Goal: Task Accomplishment & Management: Manage account settings

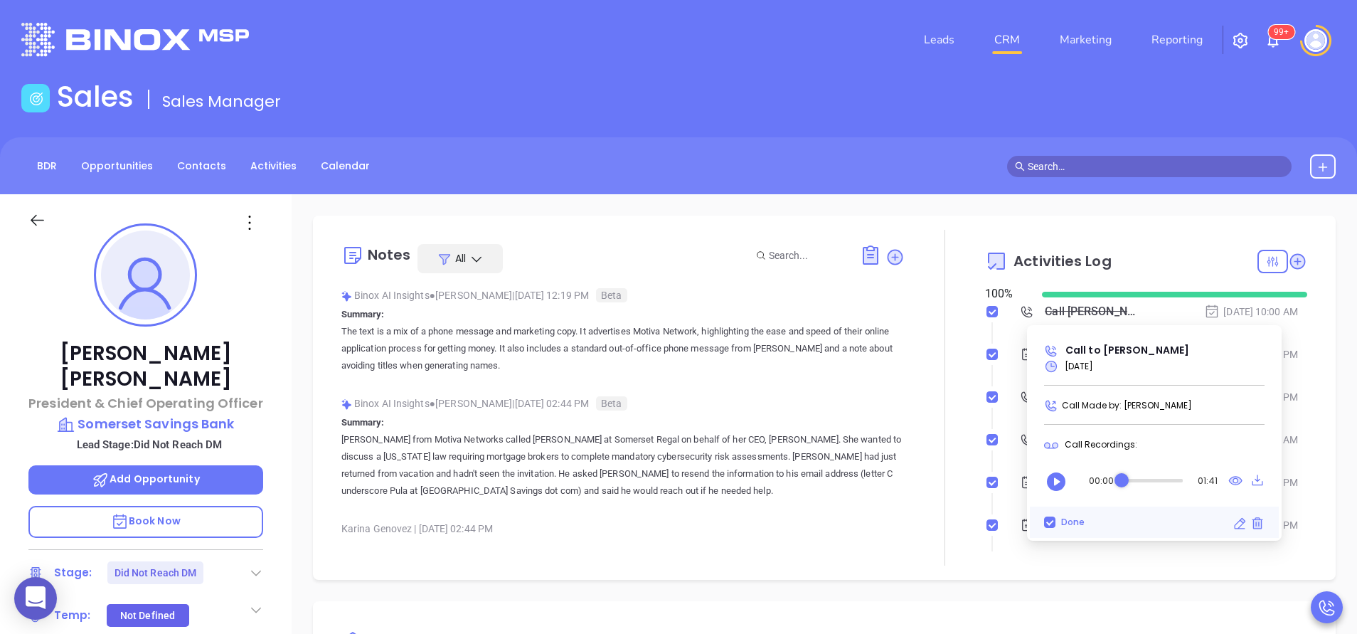
scroll to position [372, 0]
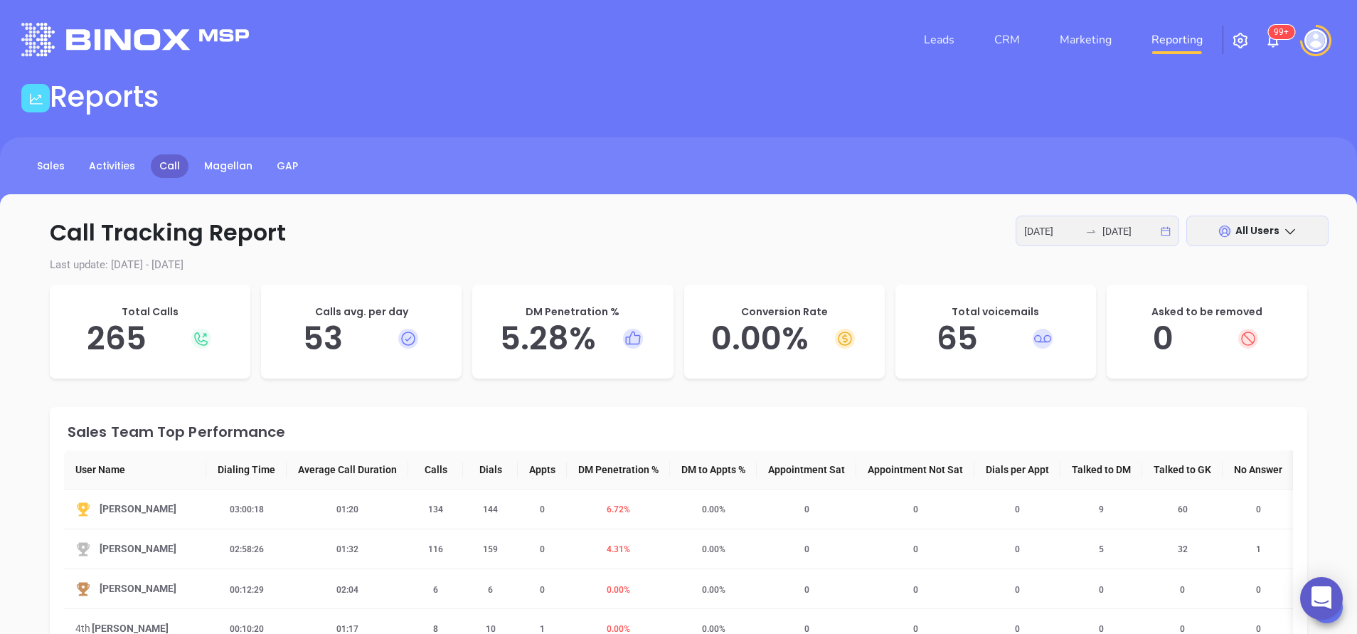
scroll to position [43, 0]
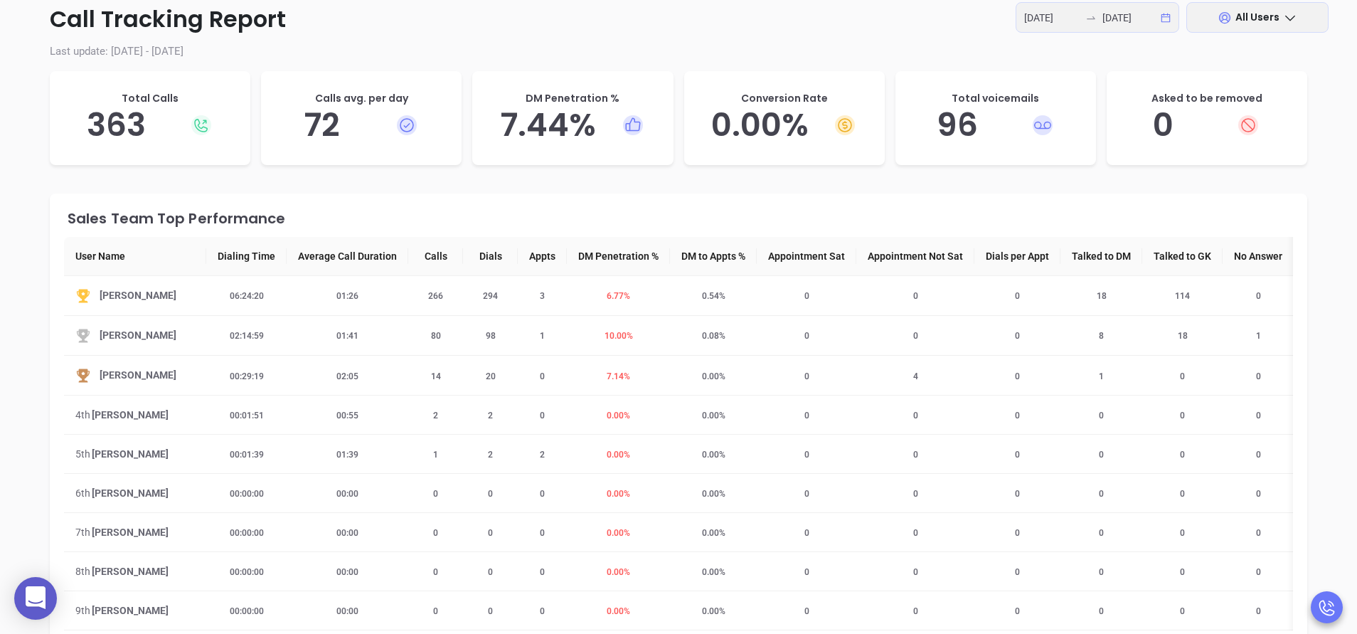
click at [684, 214] on div "Sales Team Top Performance" at bounding box center [680, 218] width 1225 height 14
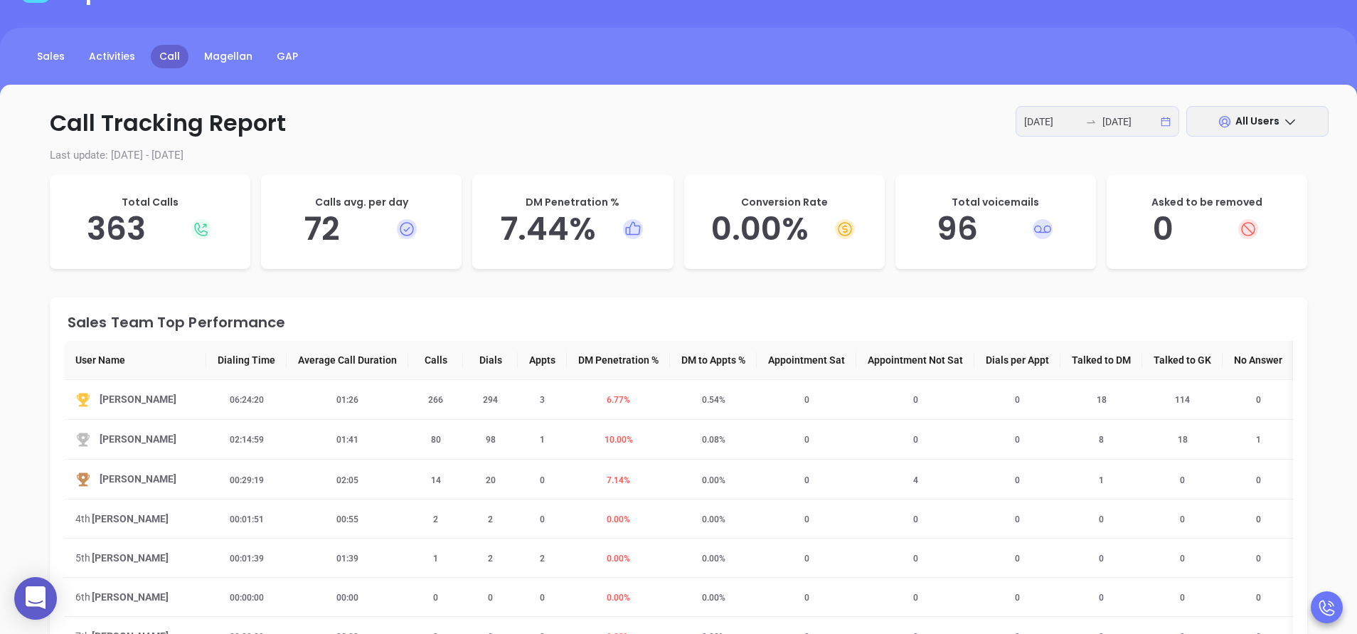
scroll to position [0, 0]
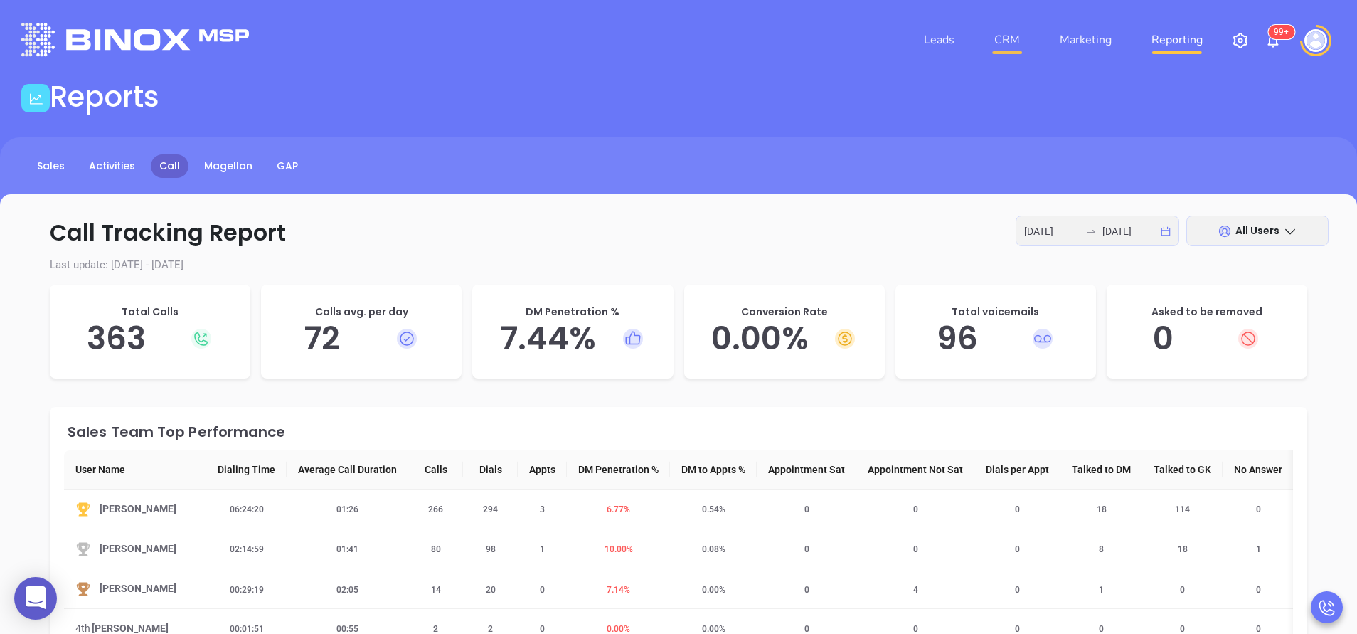
click at [1016, 37] on link "CRM" at bounding box center [1007, 40] width 37 height 28
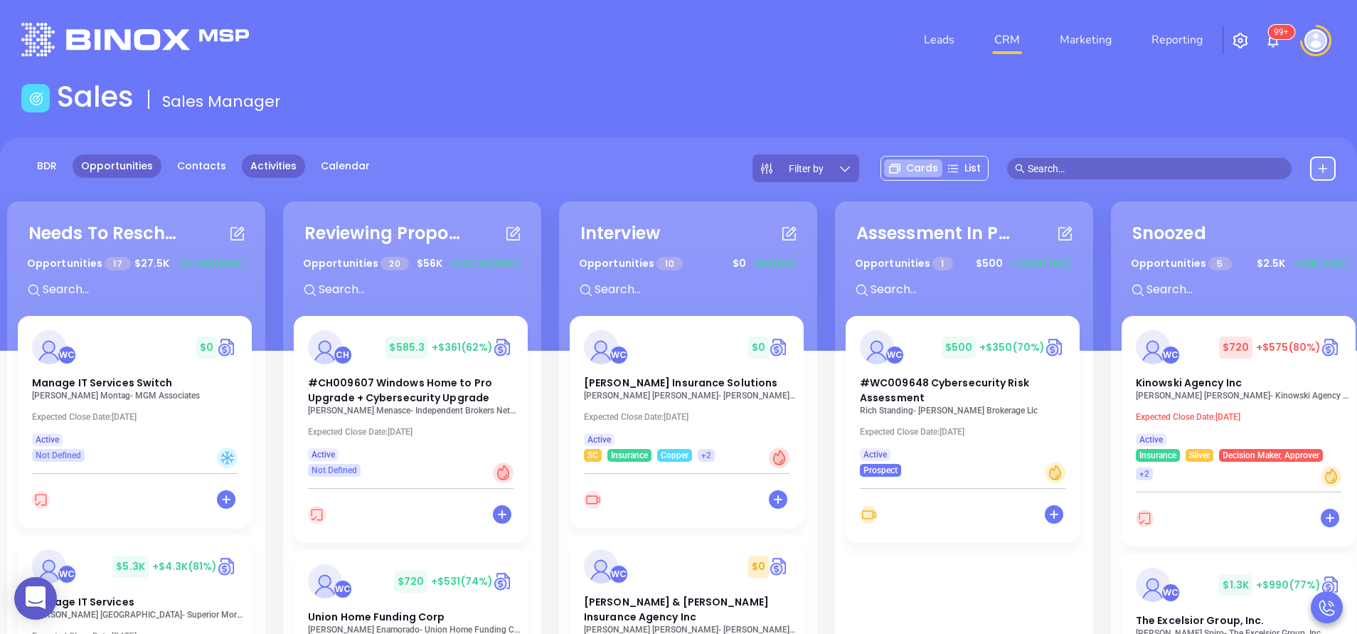
click at [274, 171] on link "Activities" at bounding box center [273, 165] width 63 height 23
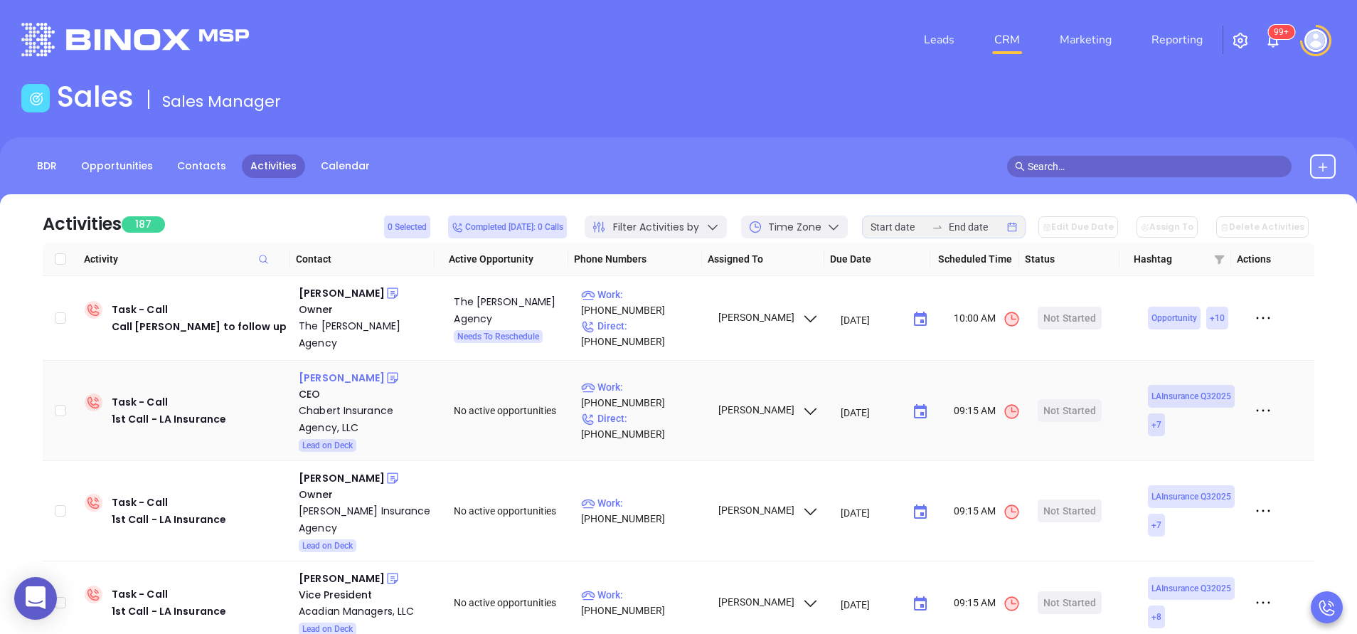
click at [326, 369] on div "Guy Chabert" at bounding box center [342, 377] width 86 height 17
click at [326, 405] on div "Chabert Insurance Agency, LLC" at bounding box center [366, 419] width 135 height 34
click at [385, 371] on icon at bounding box center [392, 378] width 14 height 14
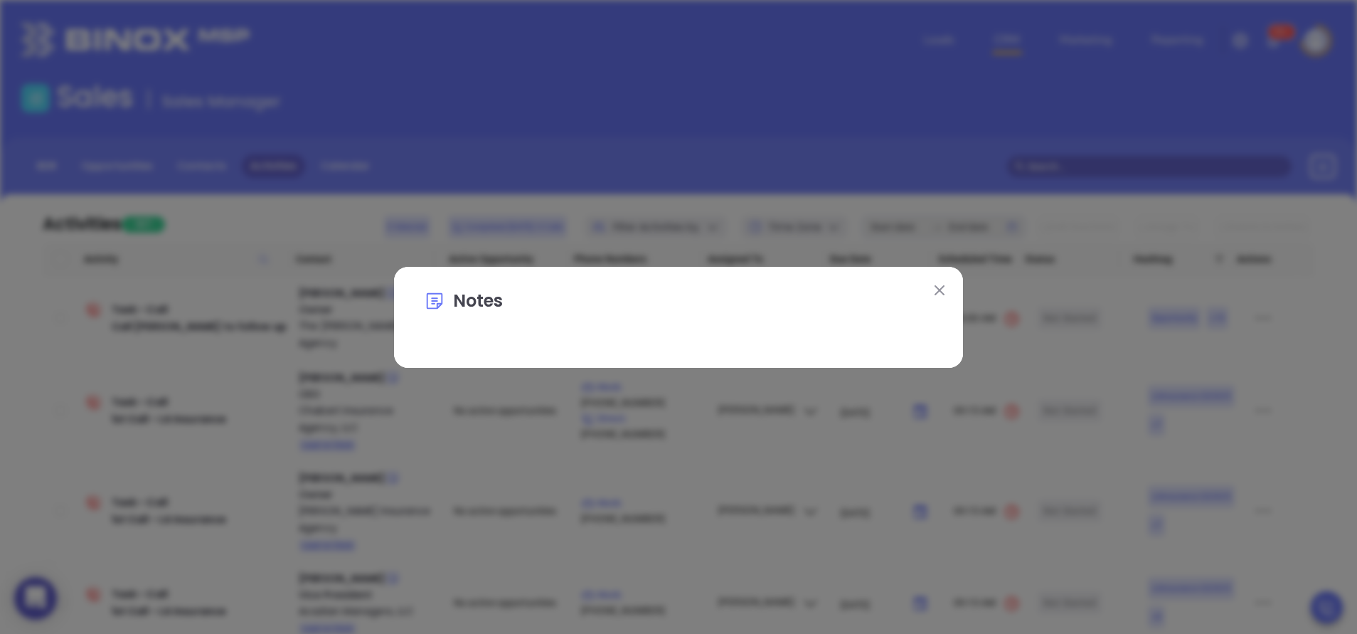
click at [942, 291] on img at bounding box center [939, 290] width 10 height 10
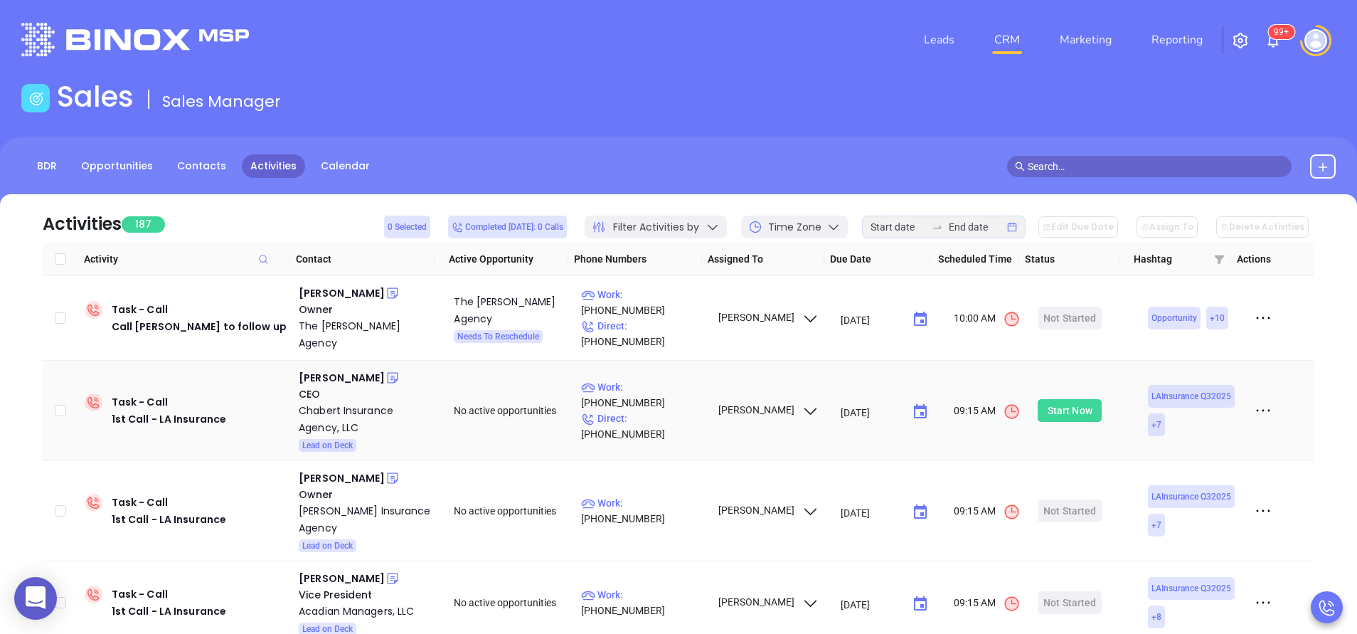
click at [1068, 399] on div "Start Now" at bounding box center [1070, 410] width 45 height 23
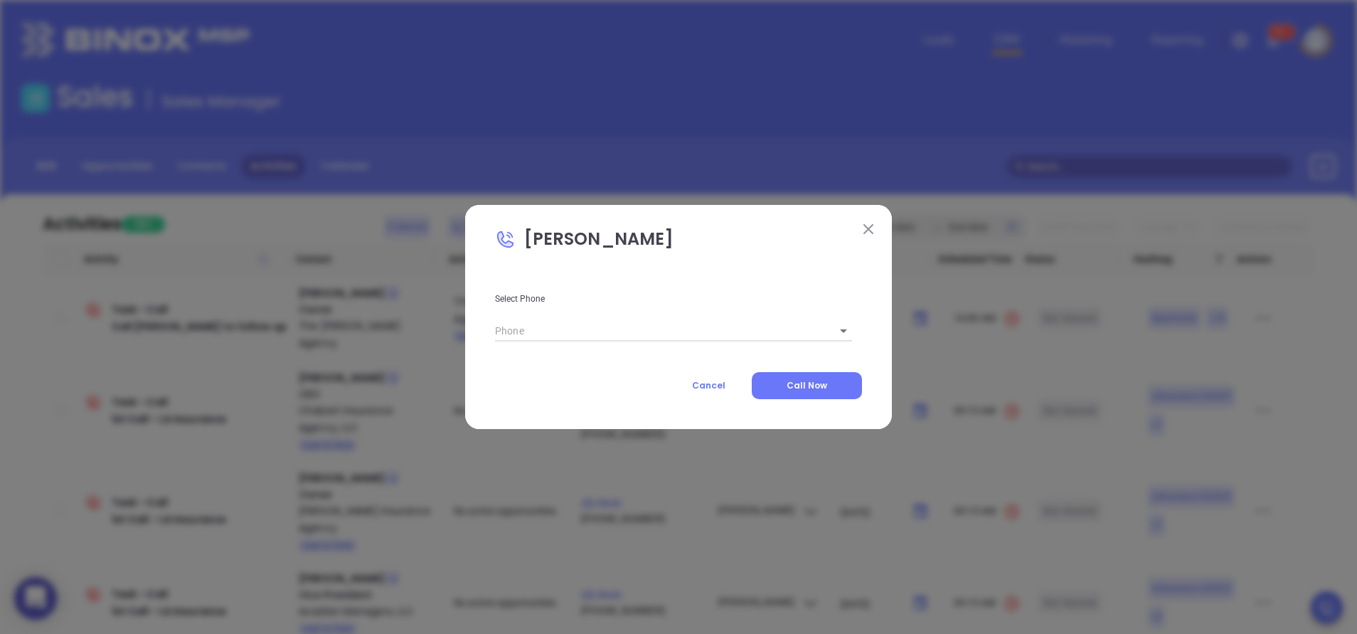
type input "[PHONE_NUMBER]"
type input "1"
click at [801, 397] on button "Call Now" at bounding box center [807, 385] width 110 height 27
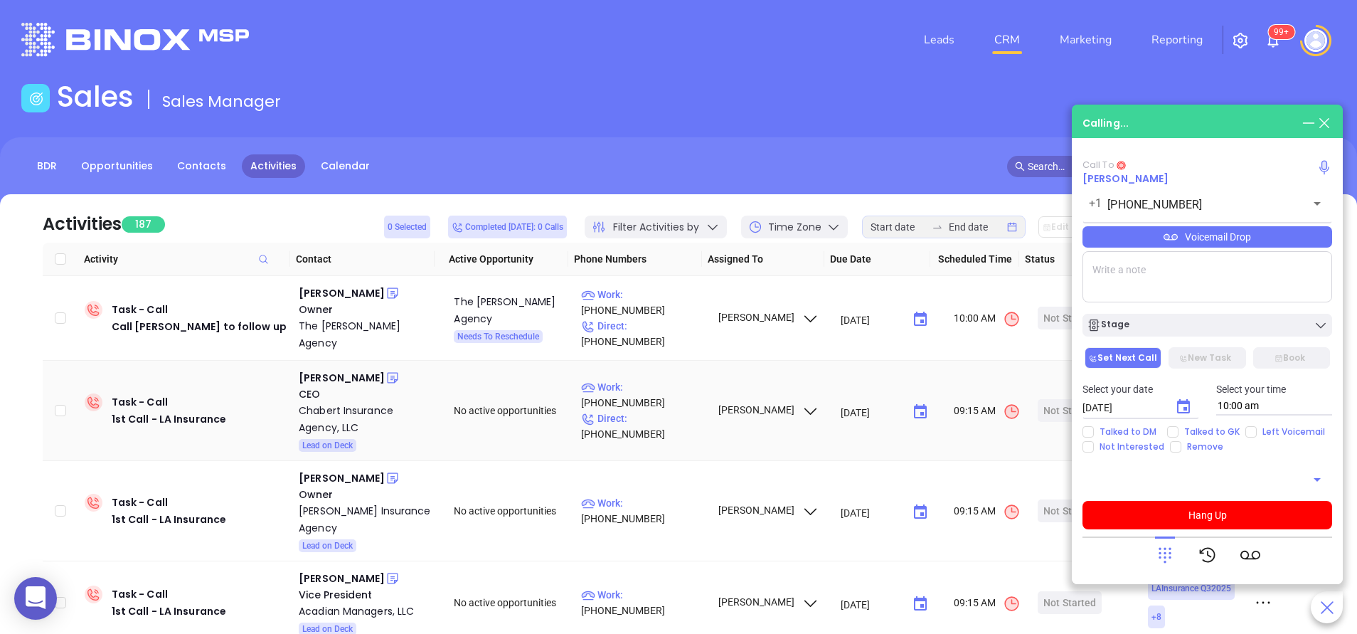
type input "[PHONE_NUMBER]"
click at [1224, 521] on button "Hang Up" at bounding box center [1207, 515] width 250 height 28
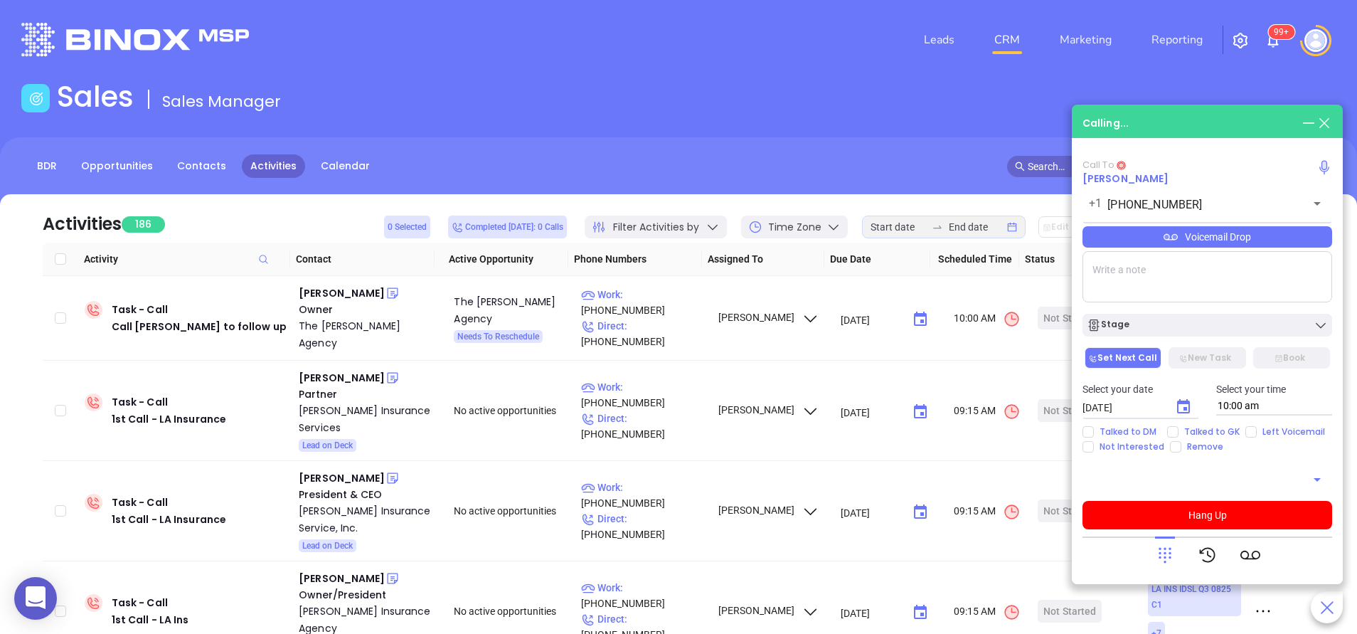
click at [1327, 118] on icon at bounding box center [1324, 123] width 16 height 16
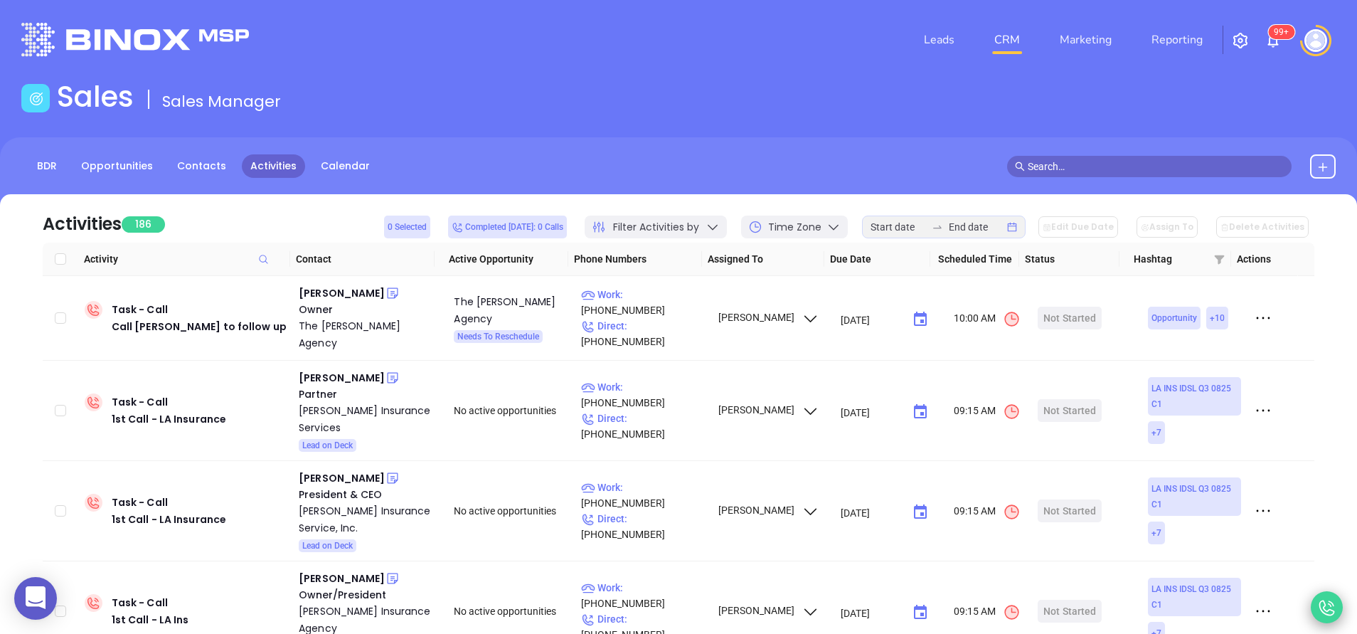
click at [1328, 606] on icon at bounding box center [1326, 607] width 21 height 21
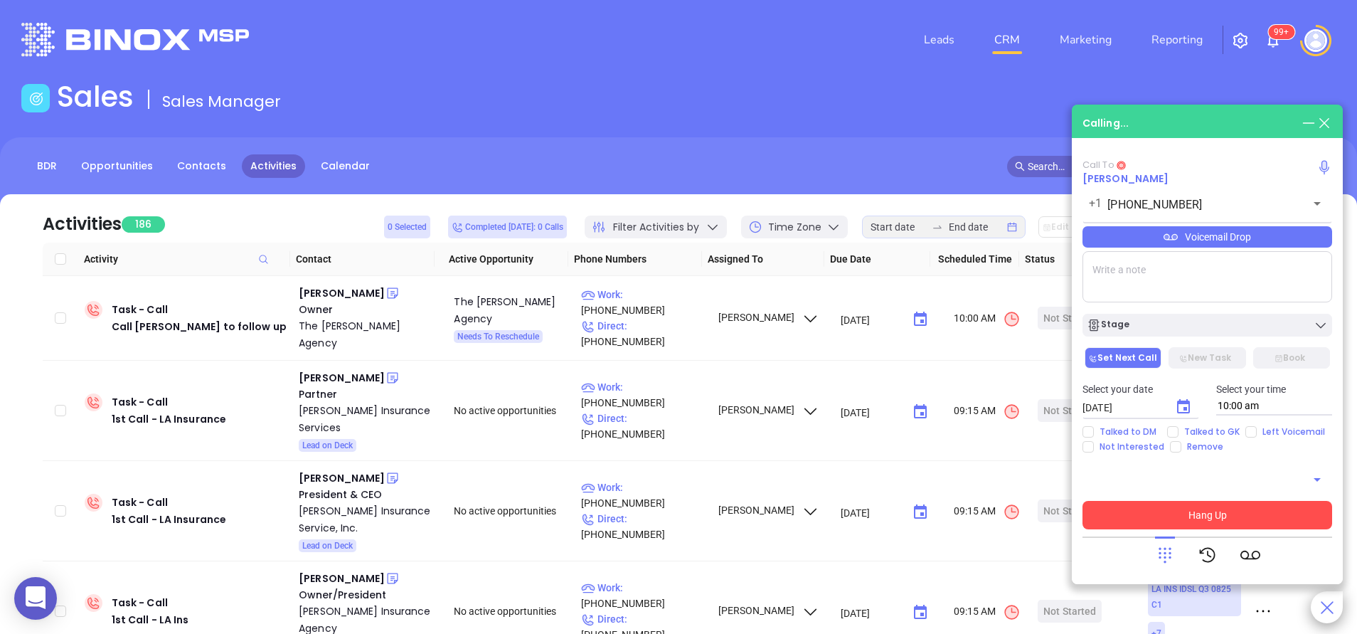
click at [1246, 513] on button "Hang Up" at bounding box center [1207, 515] width 250 height 28
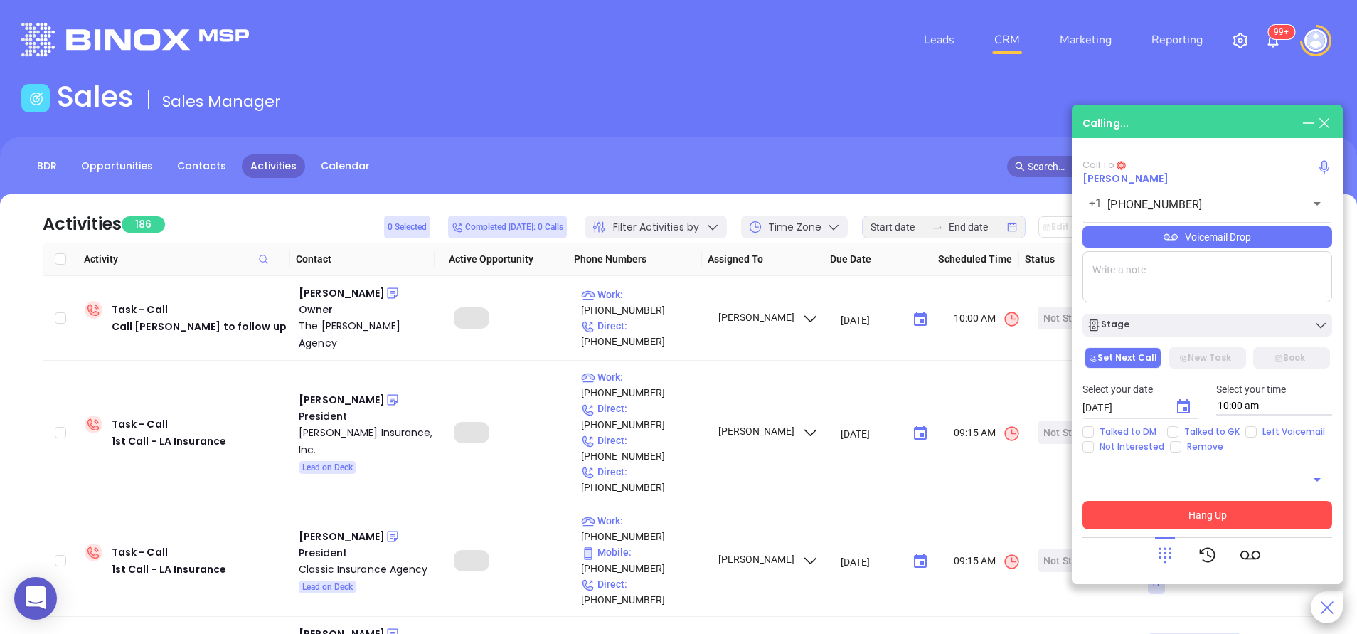
click at [1189, 521] on button "Hang Up" at bounding box center [1207, 515] width 250 height 28
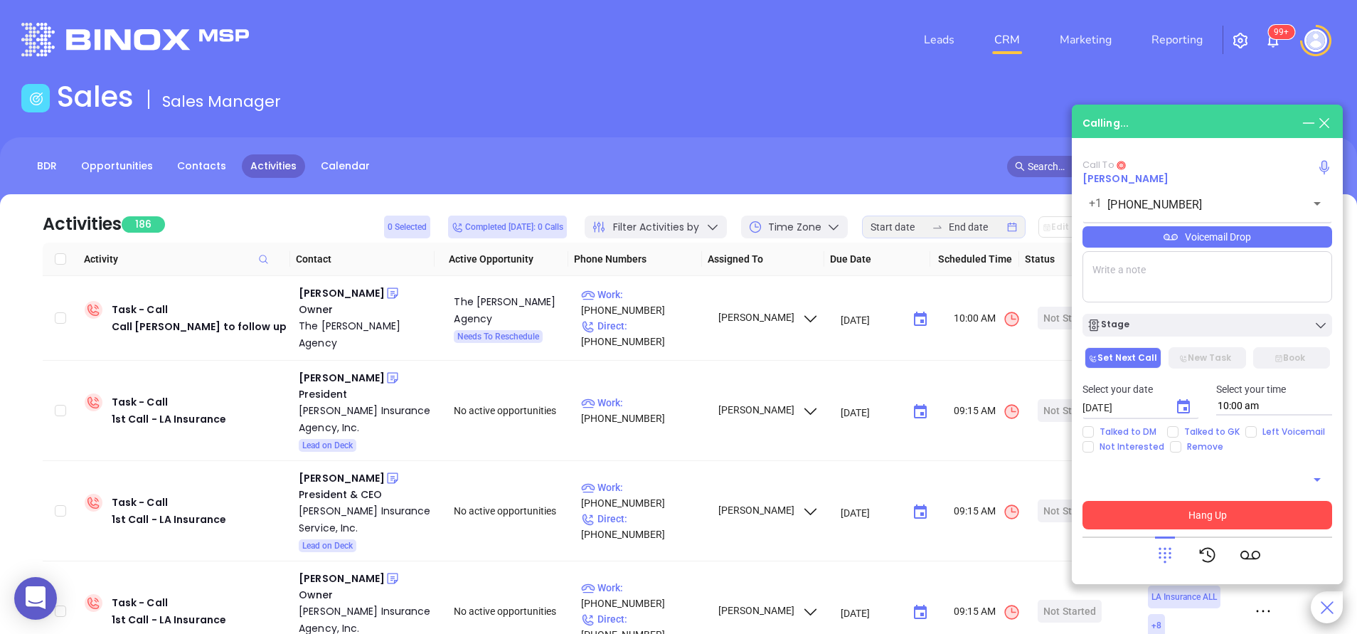
click at [1184, 514] on button "Hang Up" at bounding box center [1207, 515] width 250 height 28
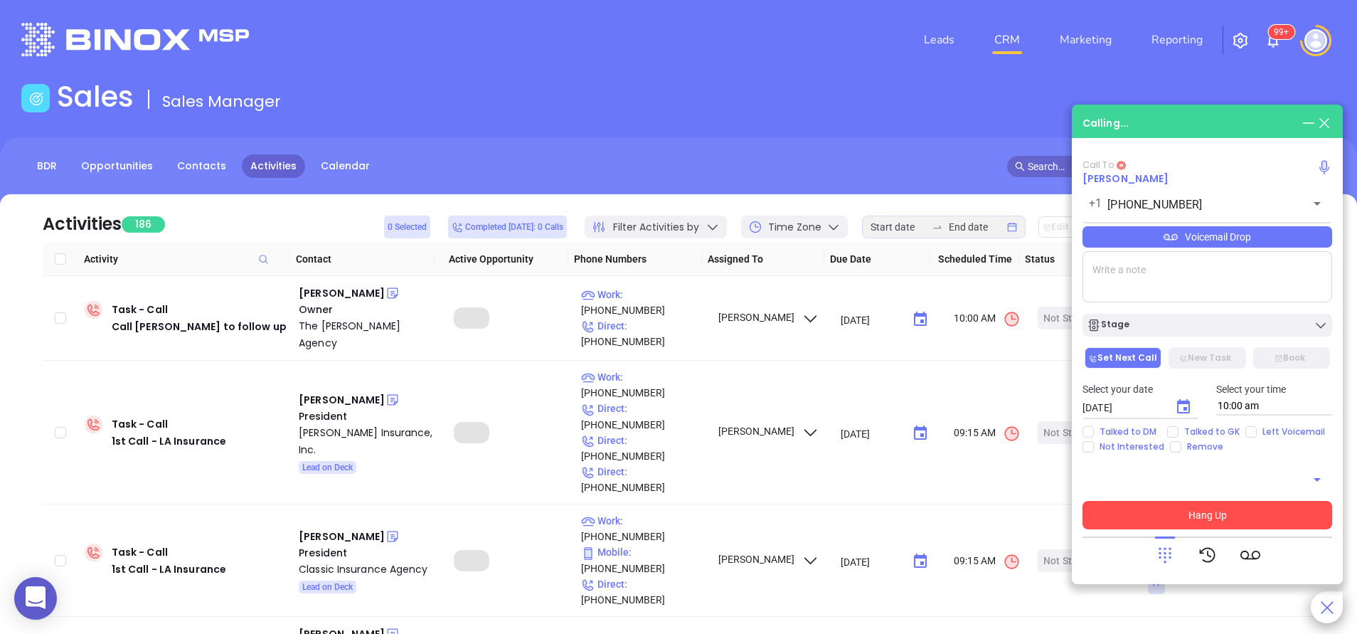
click at [1184, 514] on button "Hang Up" at bounding box center [1207, 515] width 250 height 28
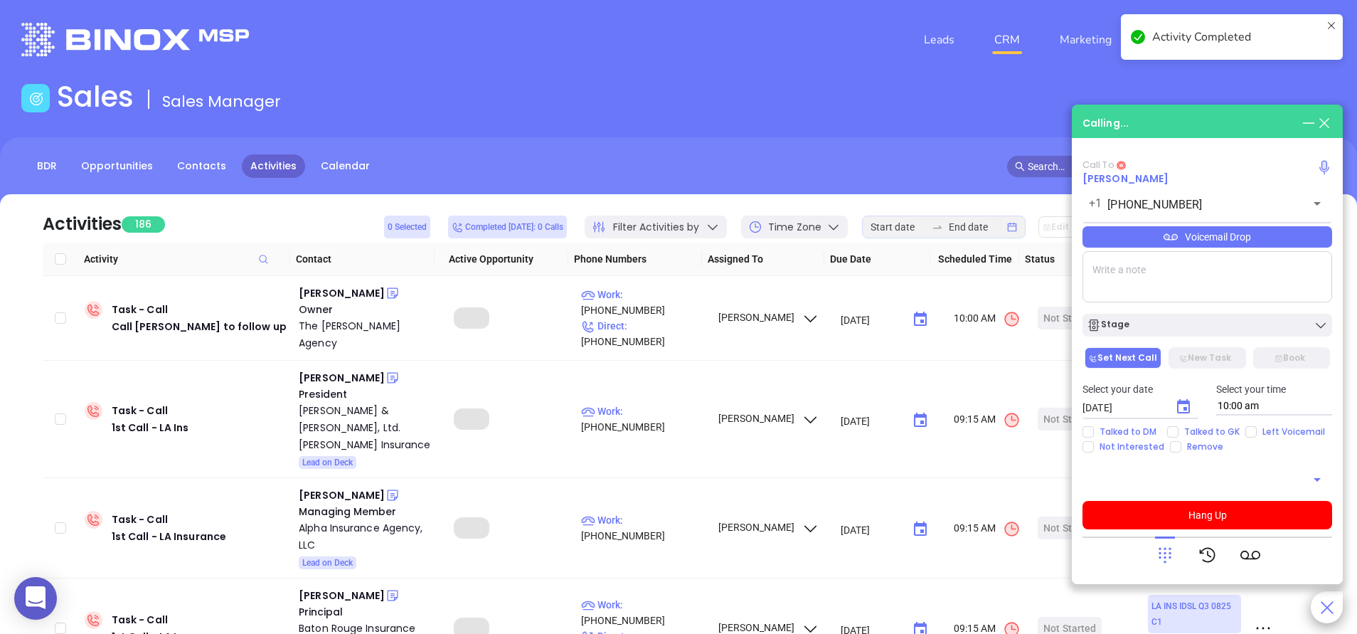
click at [1327, 119] on icon at bounding box center [1324, 123] width 16 height 16
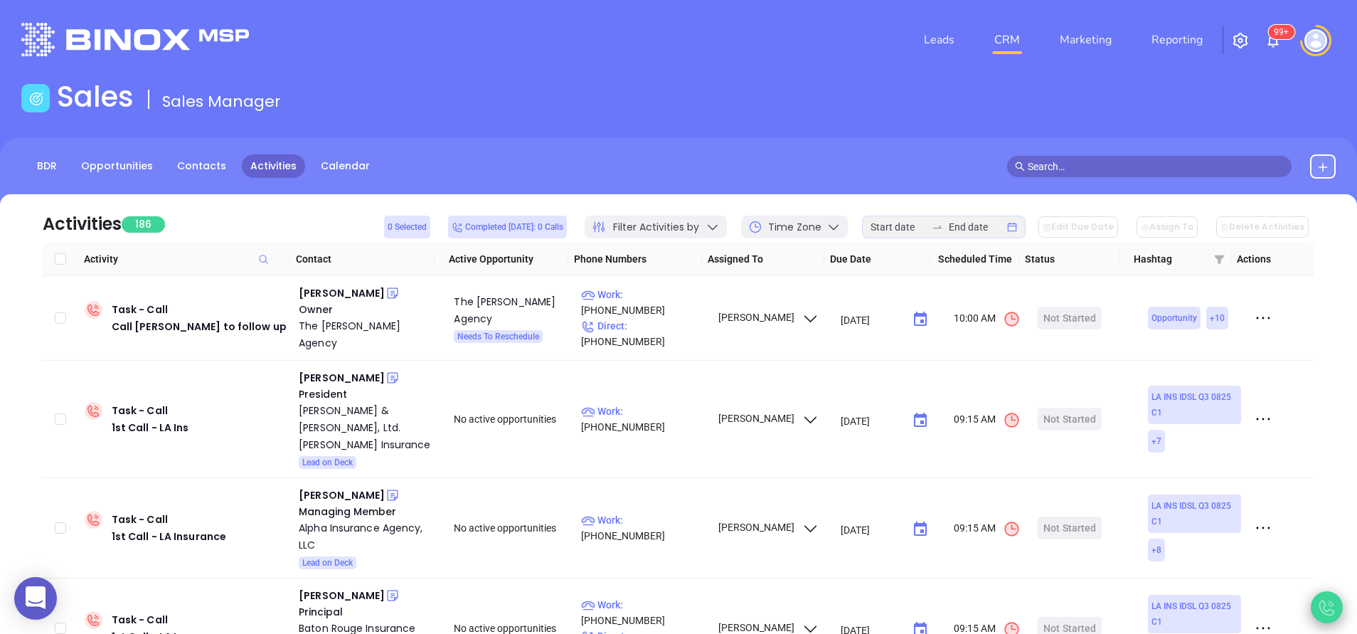
click at [1324, 601] on icon at bounding box center [1326, 607] width 20 height 20
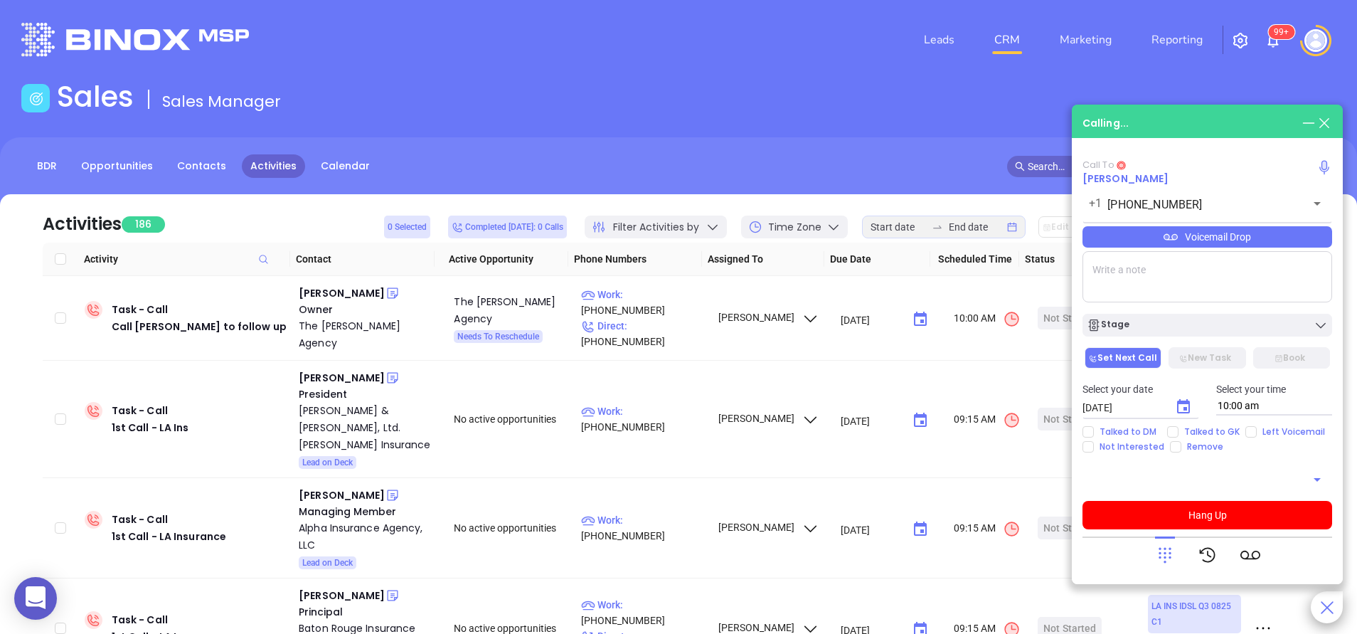
click at [1139, 180] on span "Guy Chabert" at bounding box center [1125, 178] width 86 height 14
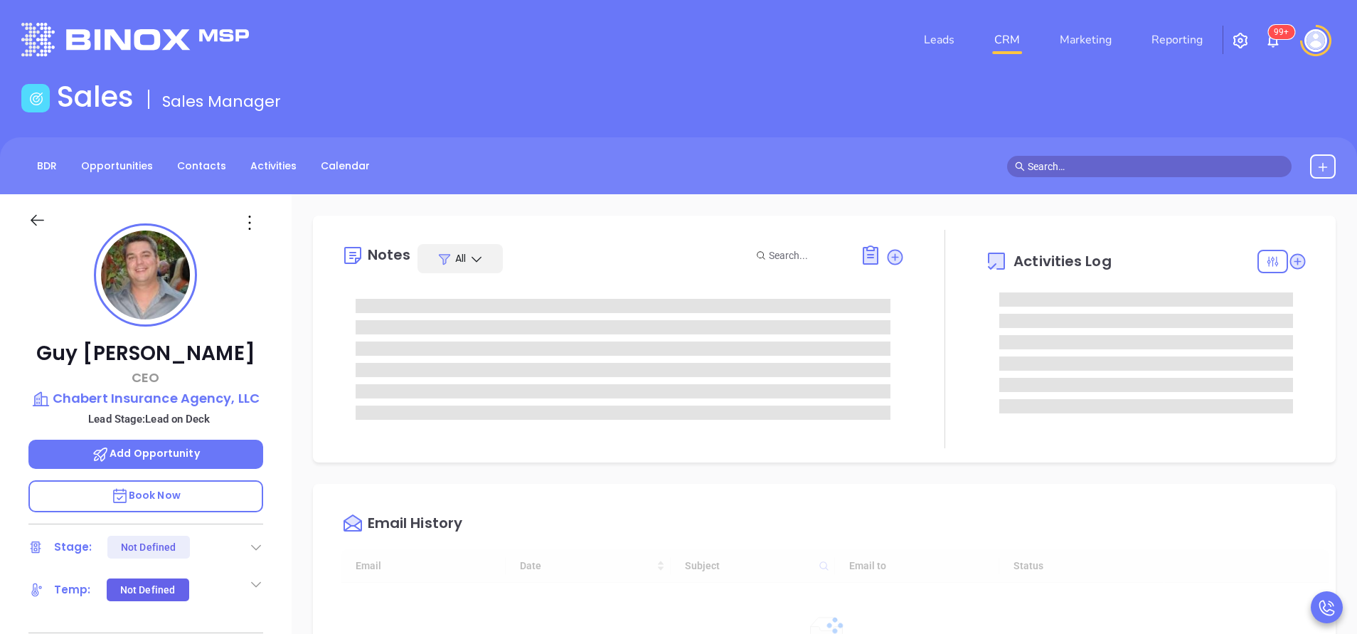
type input "10:00 am"
type input "[DATE]"
type input "[PERSON_NAME]"
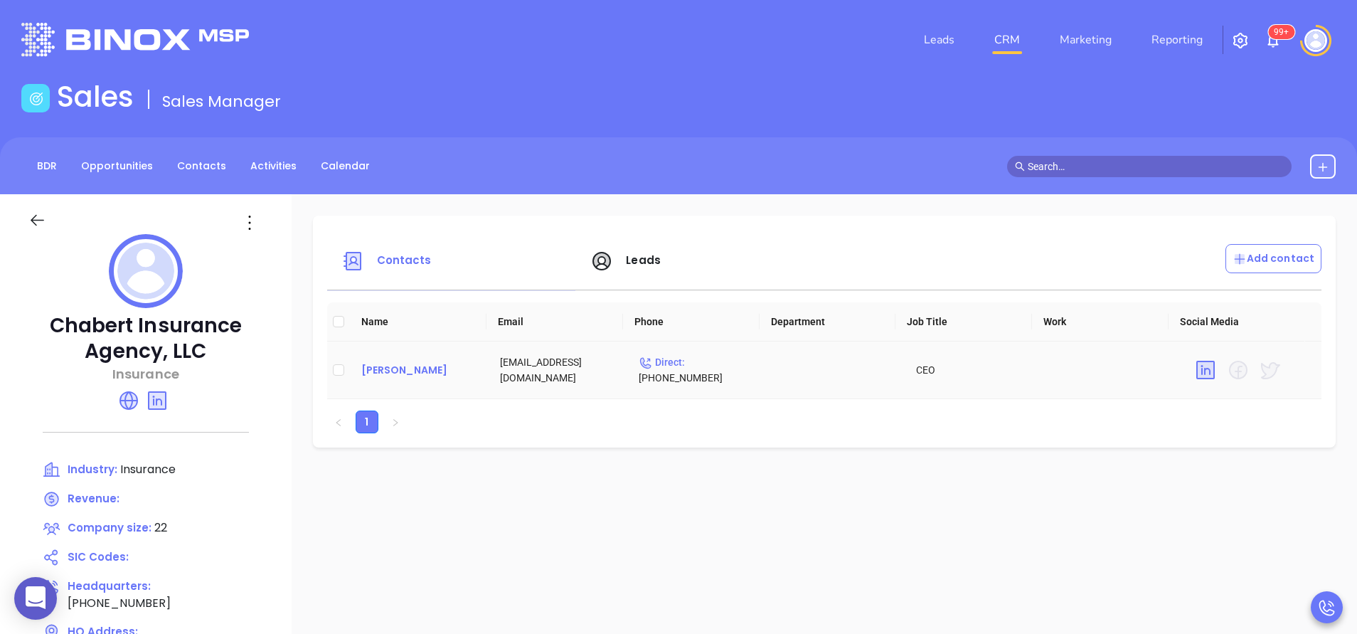
click at [405, 367] on div "[PERSON_NAME]" at bounding box center [419, 369] width 116 height 17
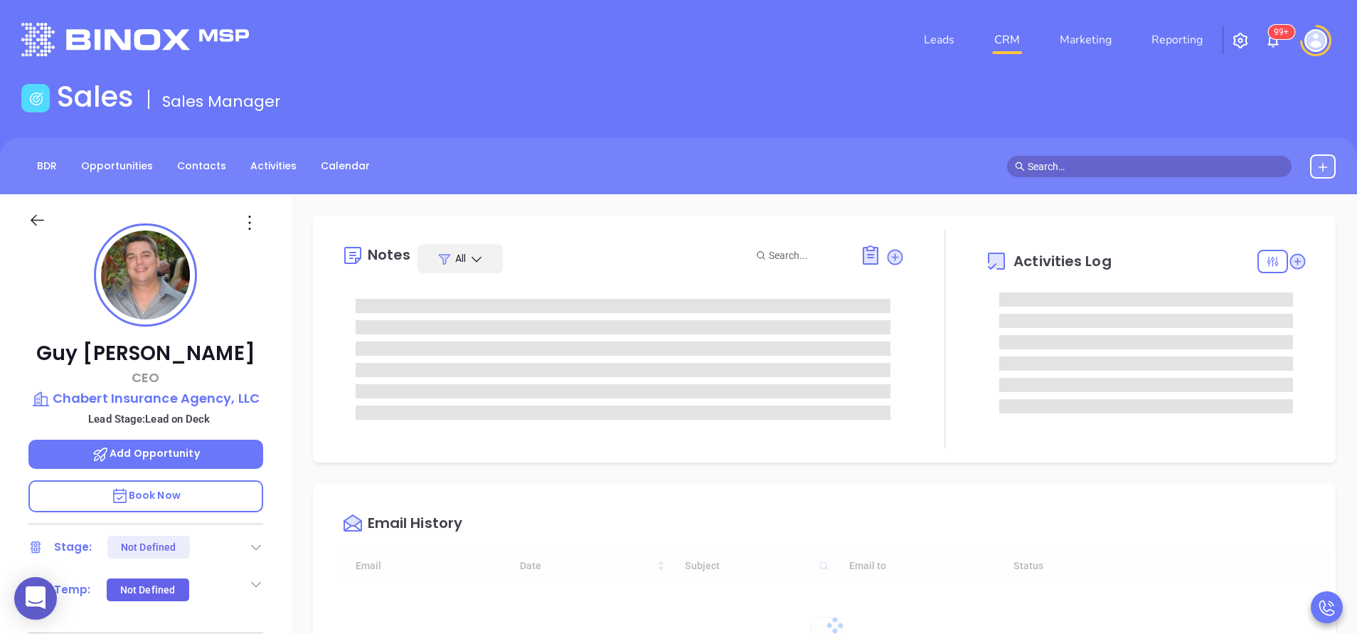
type input "[DATE]"
type input "[PERSON_NAME]"
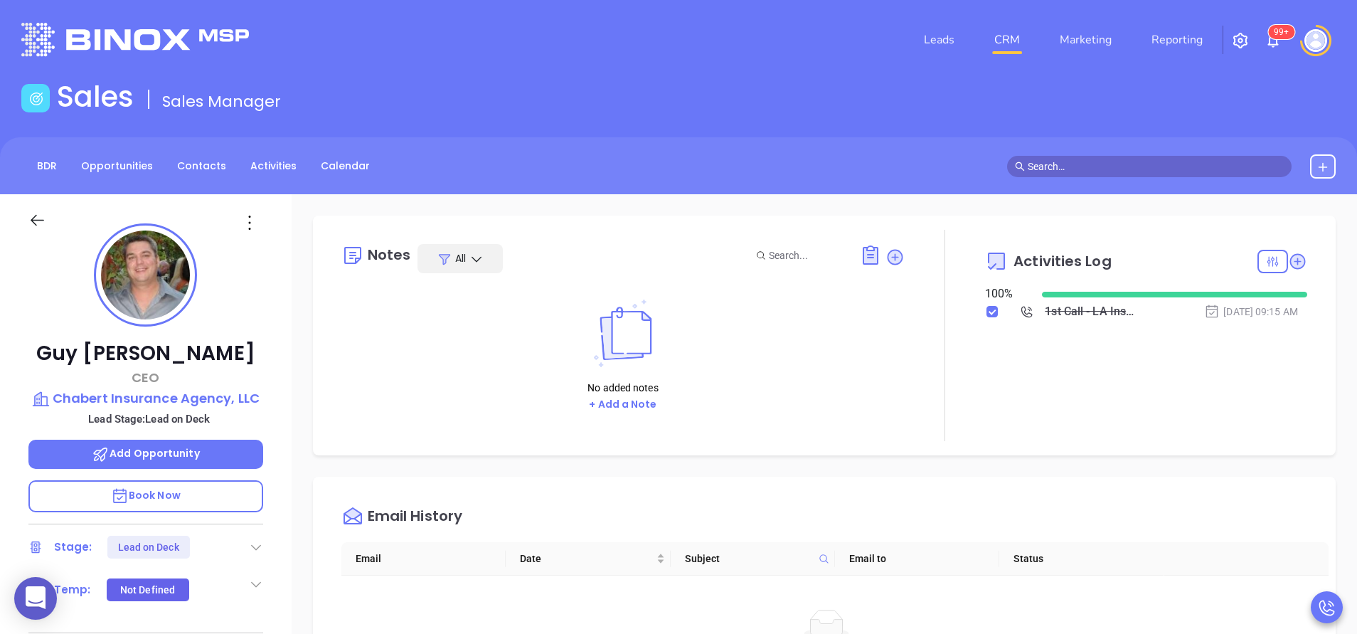
click at [282, 327] on div "Guy Chabert CEO Chabert Insurance Agency, LLC Lead Stage: Lead on Deck Add Oppo…" at bounding box center [146, 590] width 292 height 792
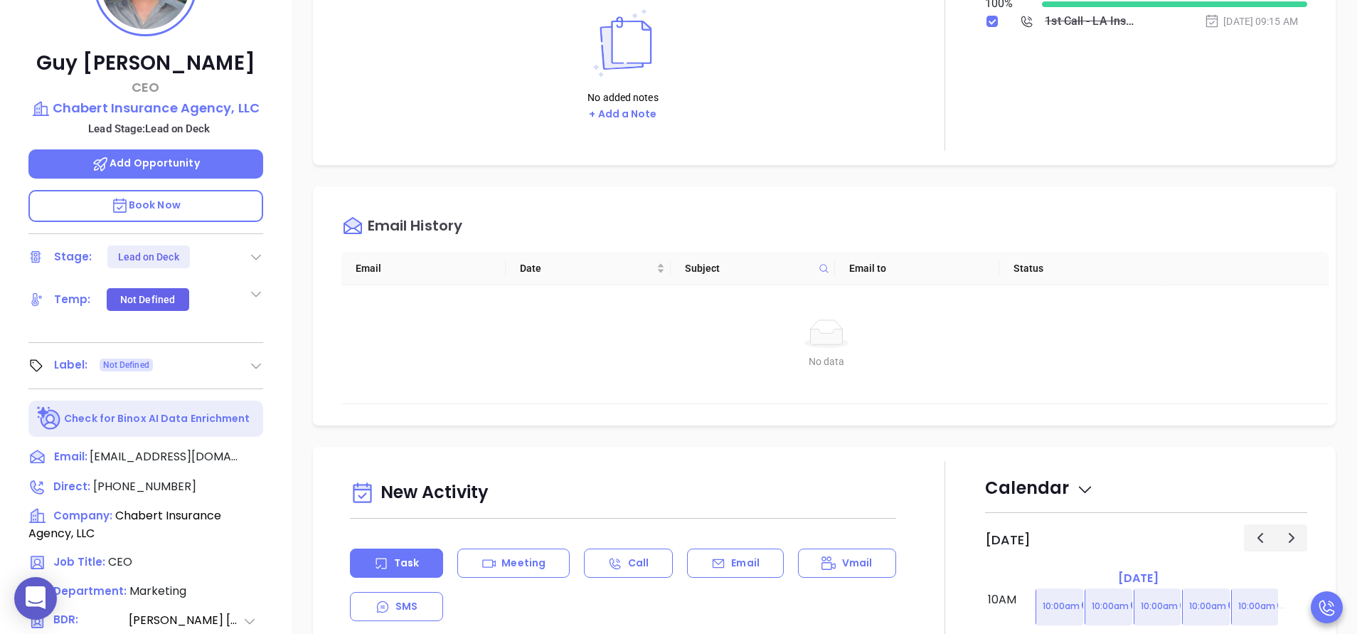
scroll to position [556, 0]
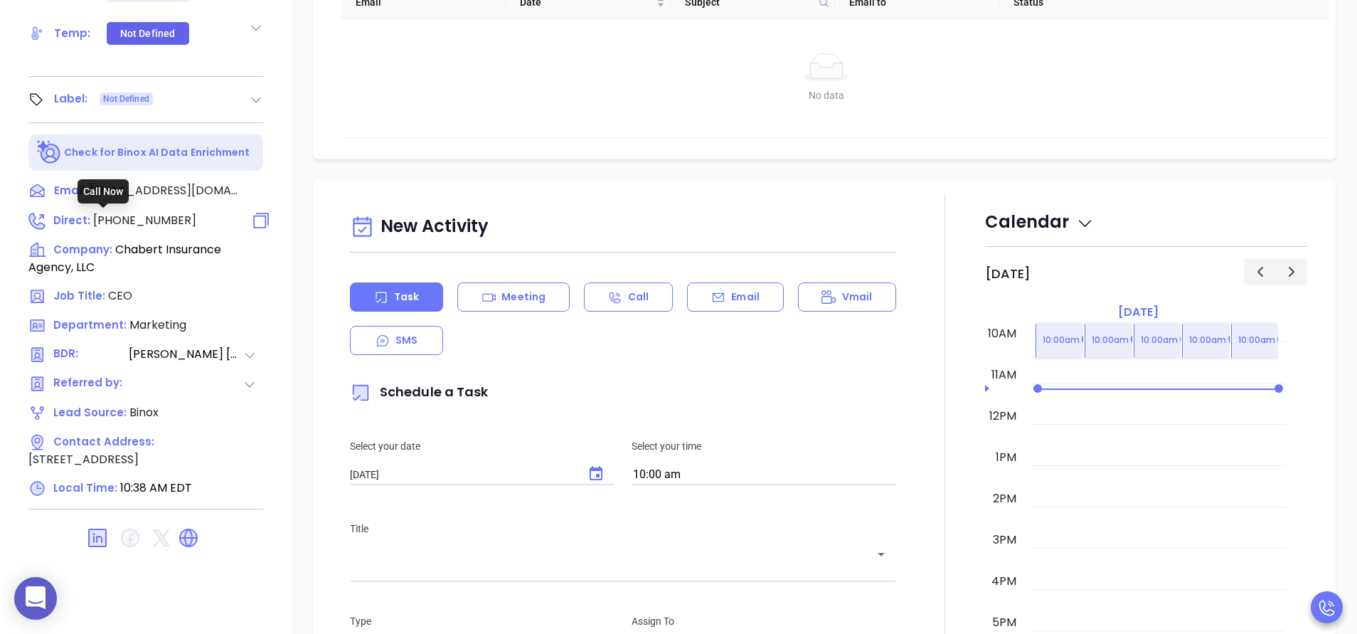
click at [153, 225] on span "[PHONE_NUMBER]" at bounding box center [144, 220] width 103 height 16
type input "[PHONE_NUMBER]"
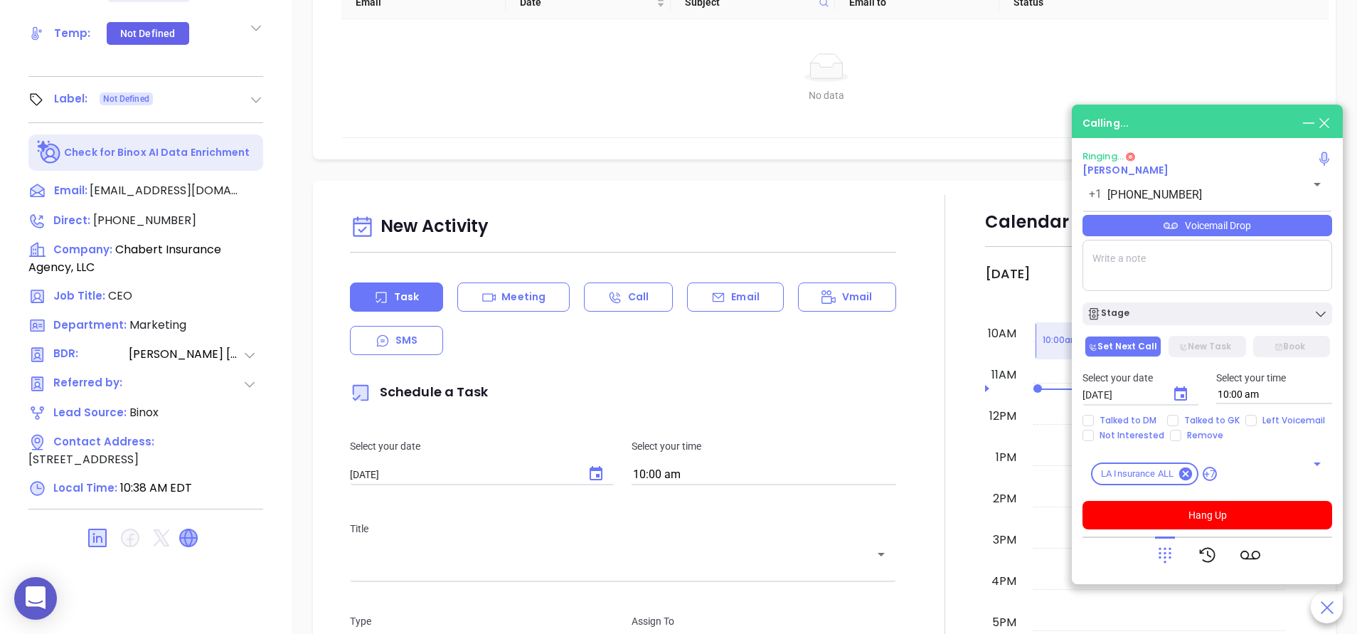
click at [189, 543] on icon at bounding box center [188, 537] width 17 height 17
click at [367, 148] on div "Email History Email Date Subject Email to Status No data No data" at bounding box center [824, 39] width 1023 height 239
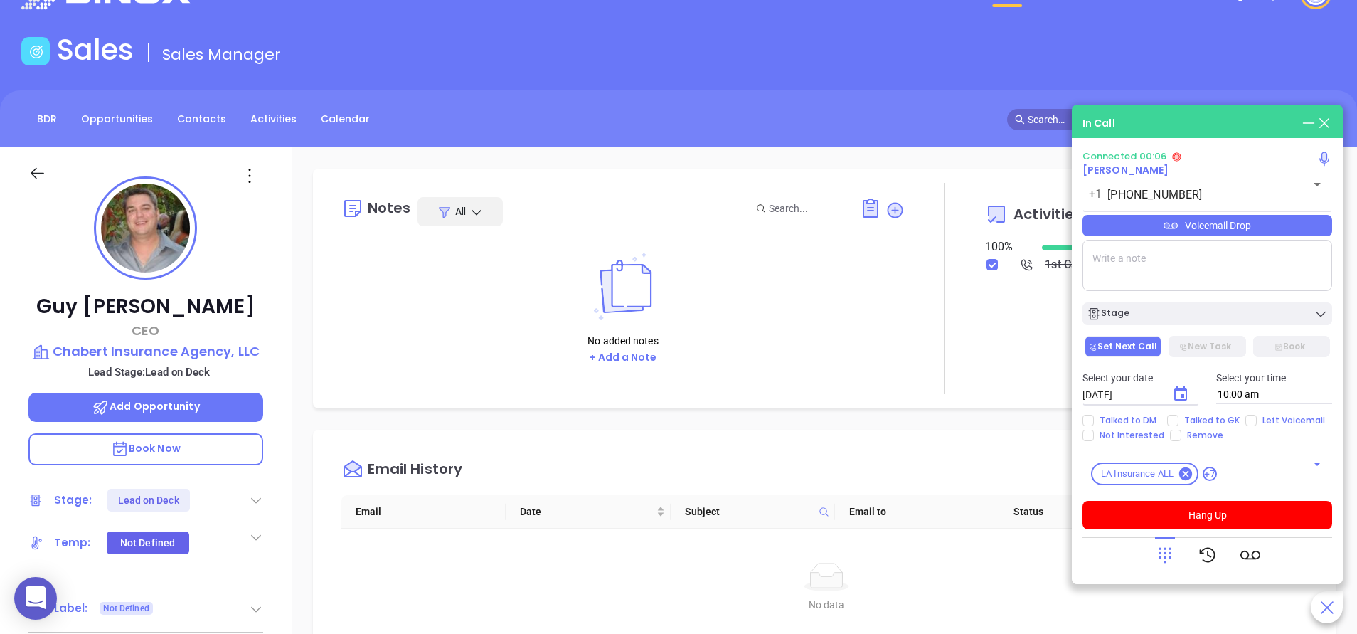
scroll to position [44, 0]
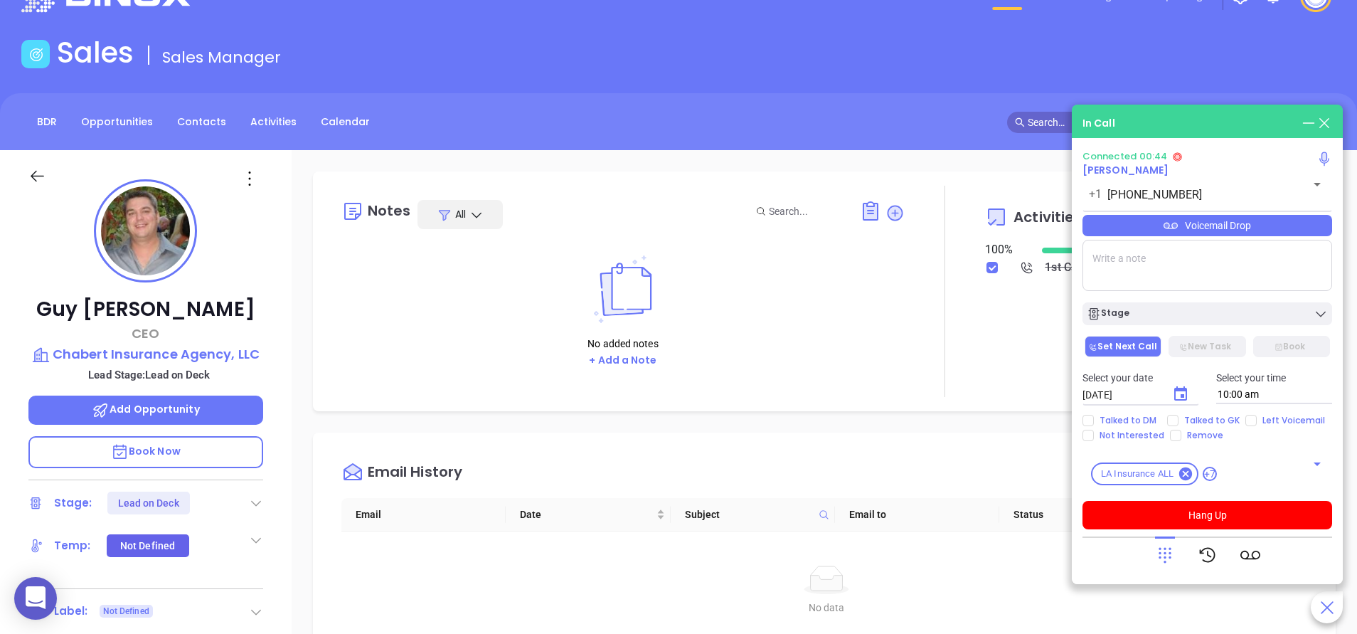
click at [1129, 270] on textarea at bounding box center [1207, 265] width 250 height 51
type textarea "Lacie@chabert.com"
click at [285, 395] on div "Guy Chabert CEO Chabert Insurance Agency, LLC Lead Stage: Lead on Deck Add Oppo…" at bounding box center [146, 546] width 292 height 792
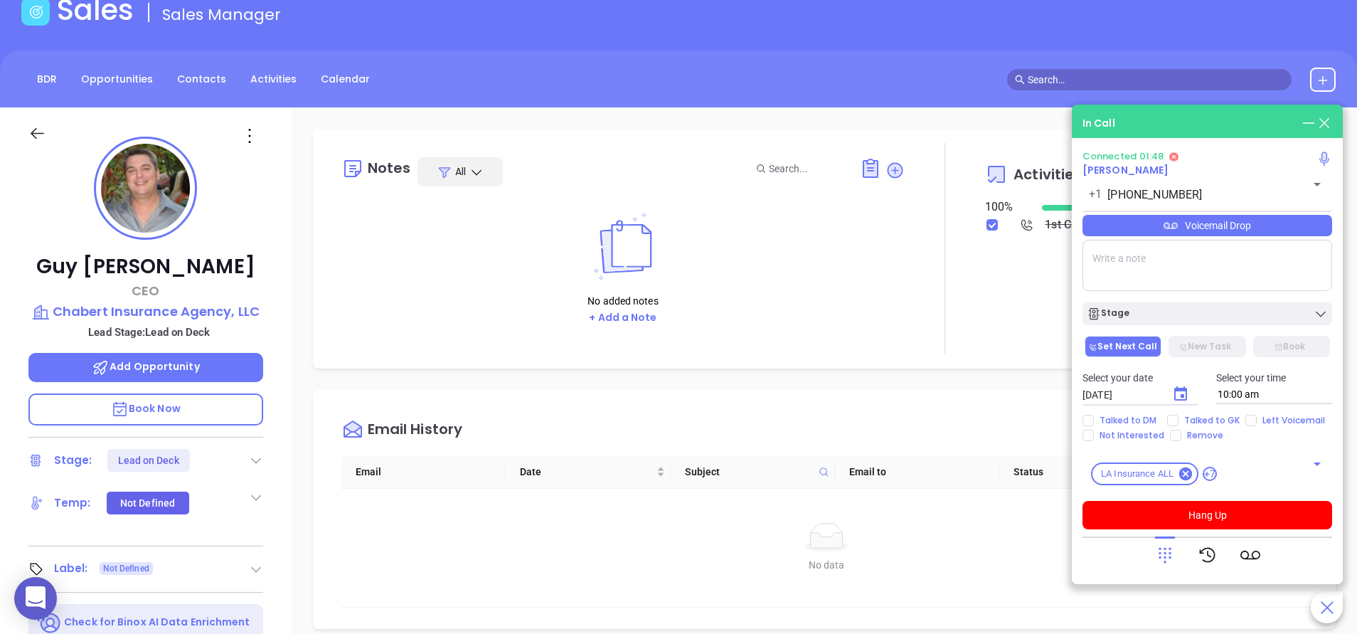
click at [1151, 258] on textarea at bounding box center [1207, 265] width 250 height 51
click at [1235, 507] on button "Hang Up" at bounding box center [1207, 515] width 250 height 28
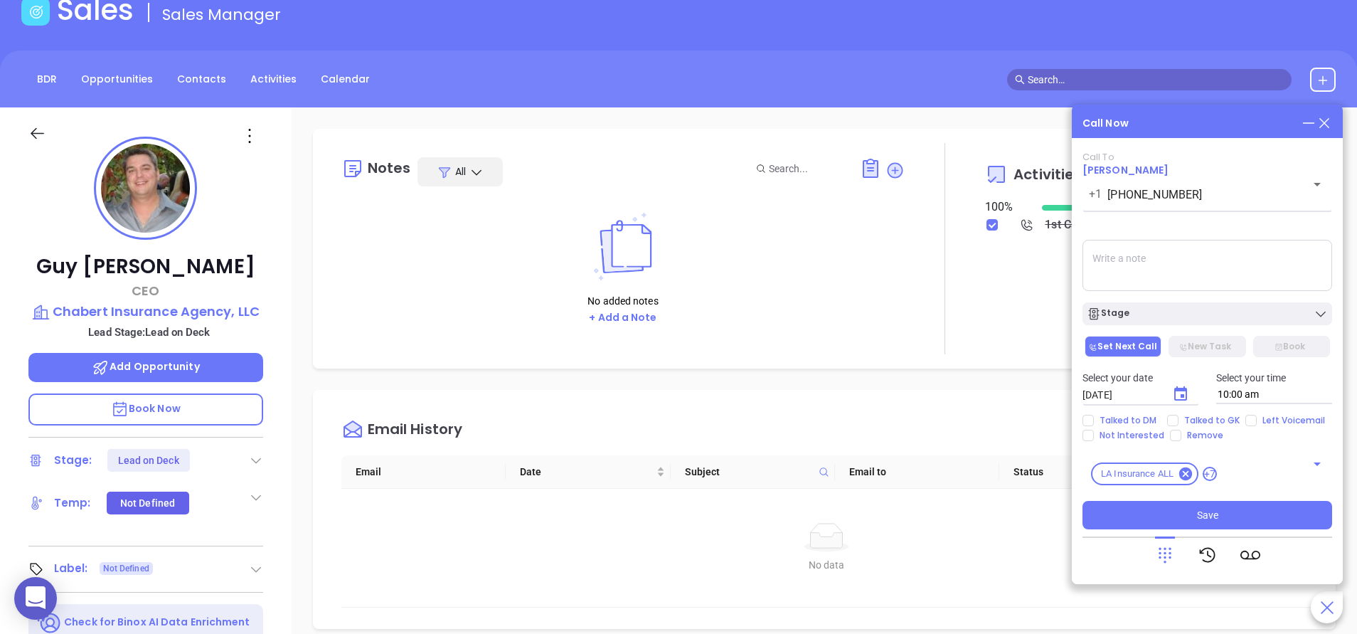
click at [1164, 260] on textarea at bounding box center [1207, 265] width 250 height 51
paste textarea "Lacie@chabert.com"
type textarea "Spoke with Lacie she said she was the CFO and Guys wife, she wants the email to…"
click at [1187, 130] on div "Call Now" at bounding box center [1207, 123] width 250 height 16
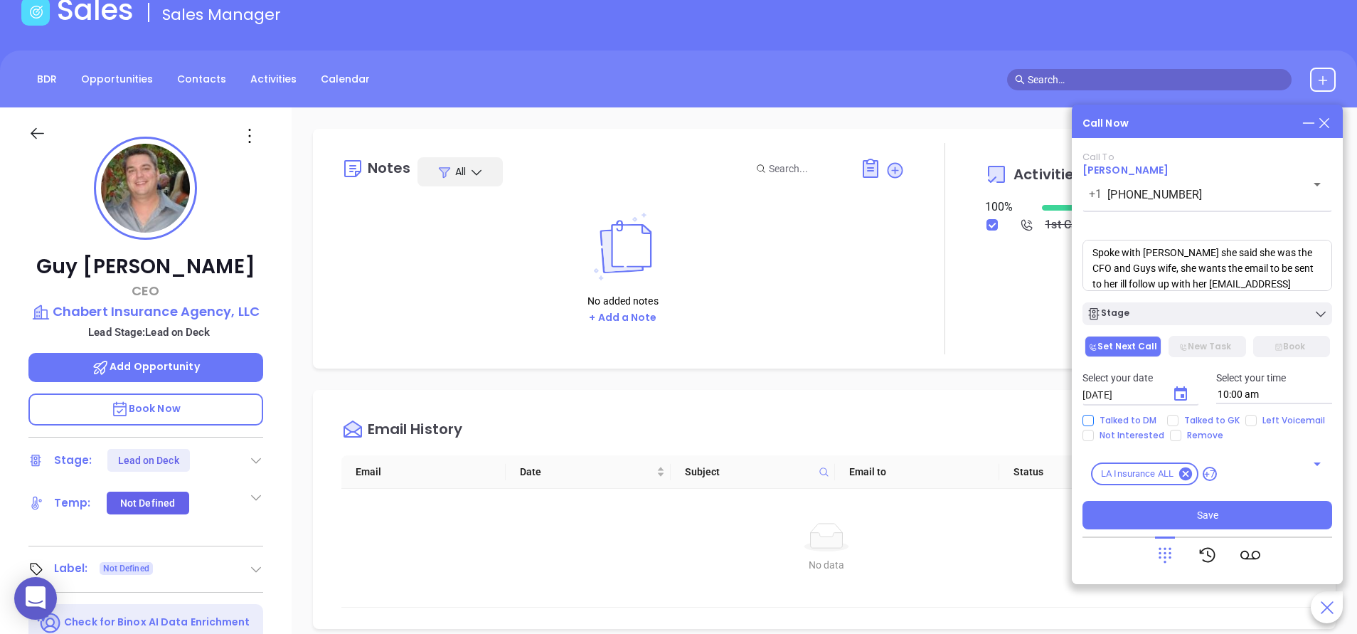
click at [1124, 424] on span "Talked to DM" at bounding box center [1128, 420] width 68 height 11
click at [1094, 424] on input "Talked to DM" at bounding box center [1087, 420] width 11 height 11
checkbox input "true"
click at [1184, 390] on icon "Choose date, selected date is Sep 12, 2025" at bounding box center [1180, 393] width 13 height 14
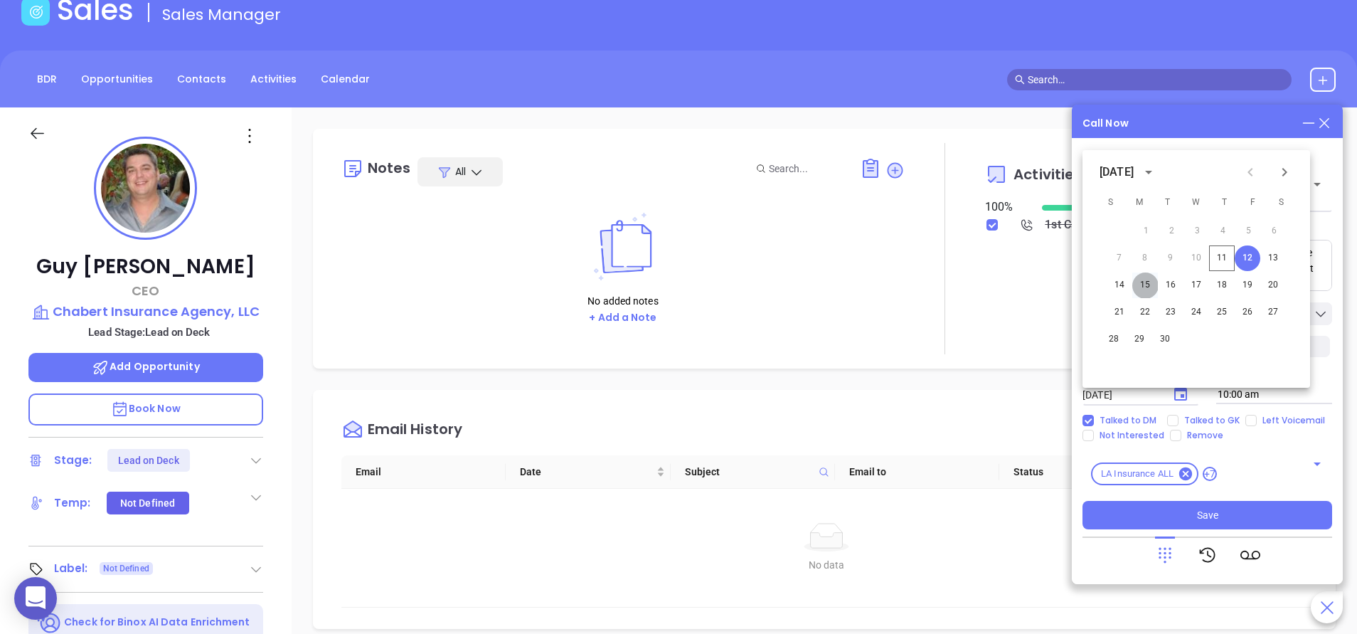
click at [1141, 279] on button "15" at bounding box center [1145, 285] width 26 height 26
type input "09/15/2025"
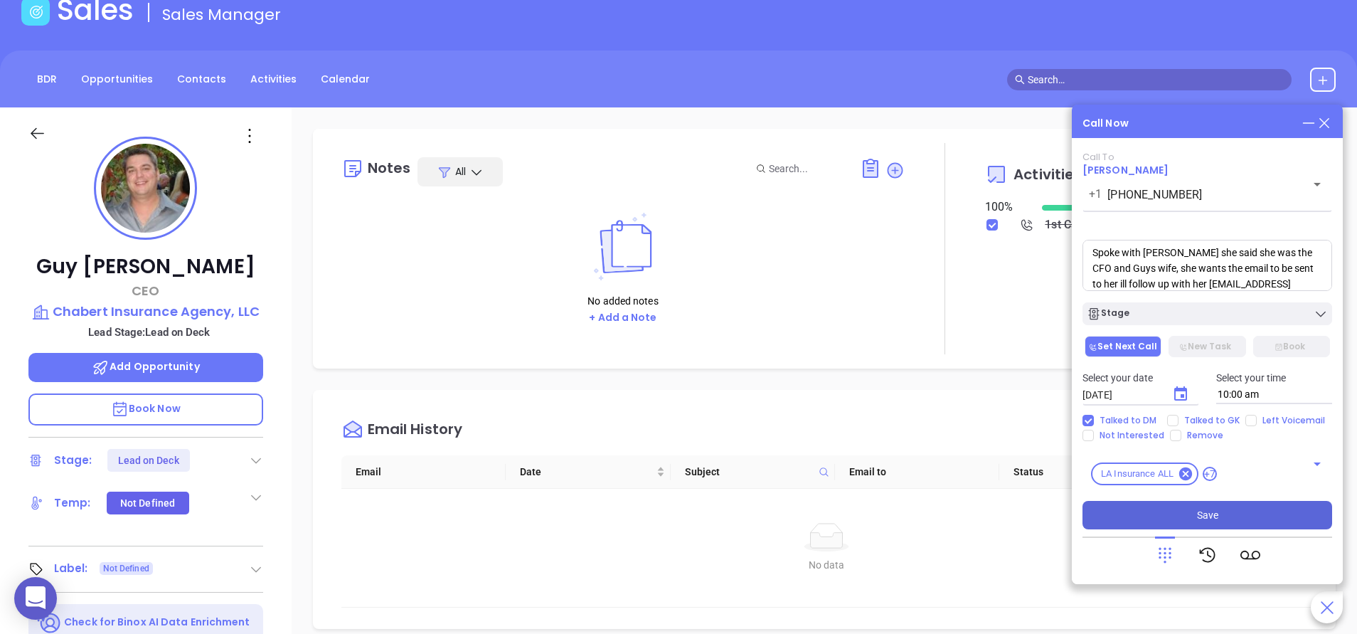
click at [1222, 516] on button "Save" at bounding box center [1207, 515] width 250 height 28
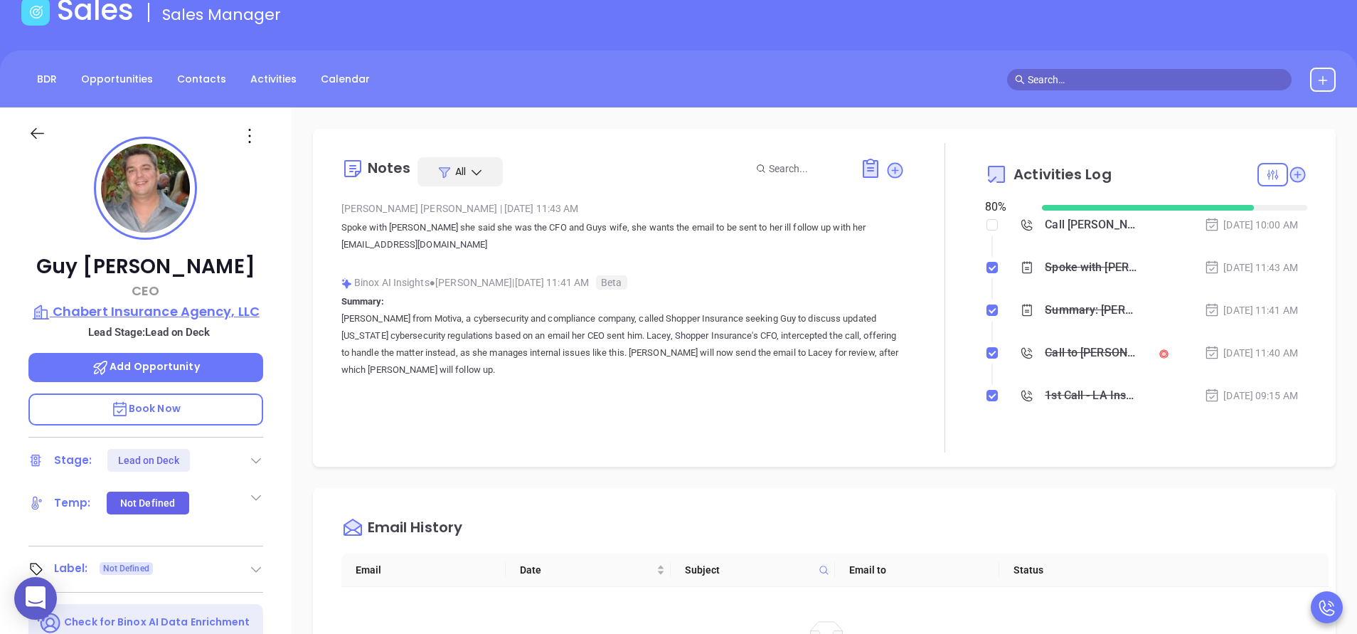
click at [231, 318] on p "Chabert Insurance Agency, LLC" at bounding box center [145, 312] width 235 height 20
click at [285, 380] on div "Guy Chabert CEO Chabert Insurance Agency, LLC Lead Stage: Lead on Deck Add Oppo…" at bounding box center [146, 503] width 292 height 792
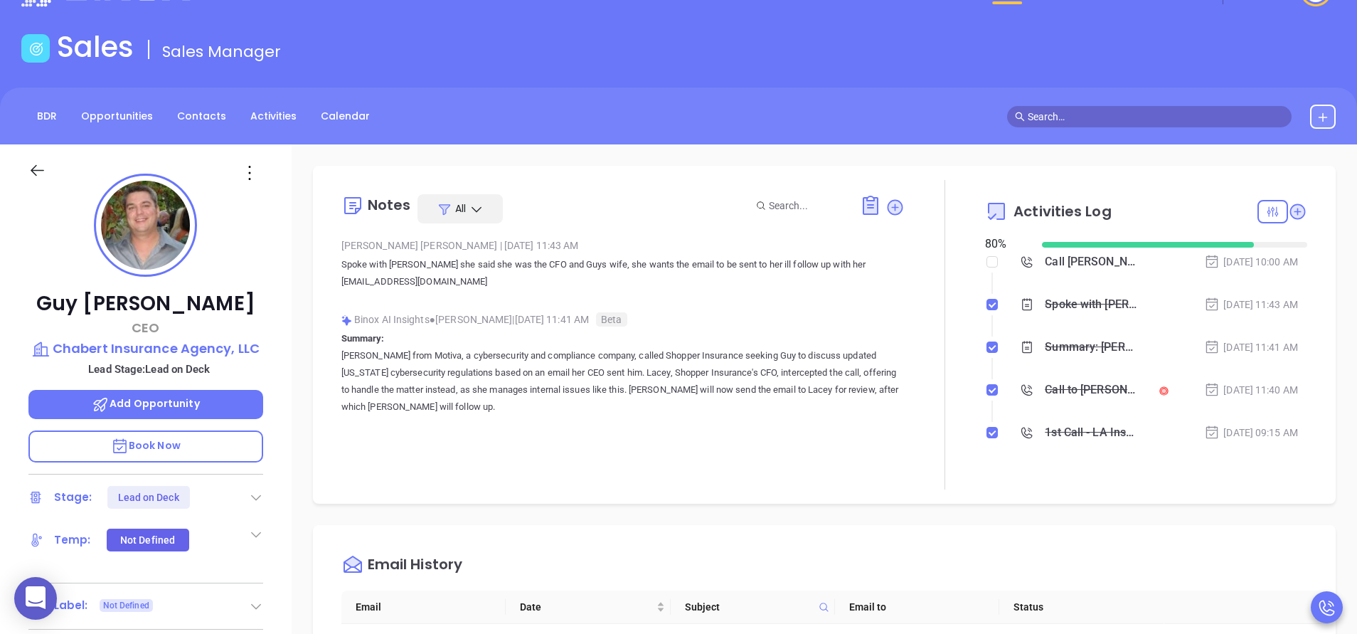
scroll to position [1, 0]
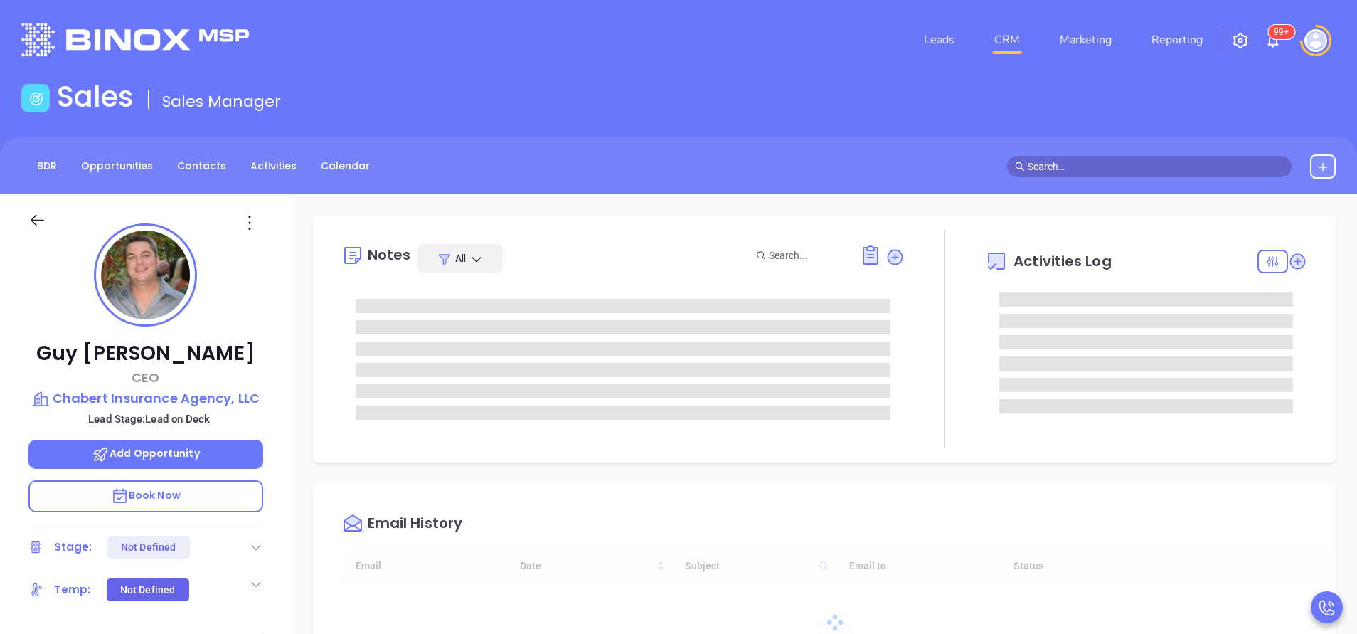
type input "10:00 am"
type input "[DATE]"
type input "[PERSON_NAME]"
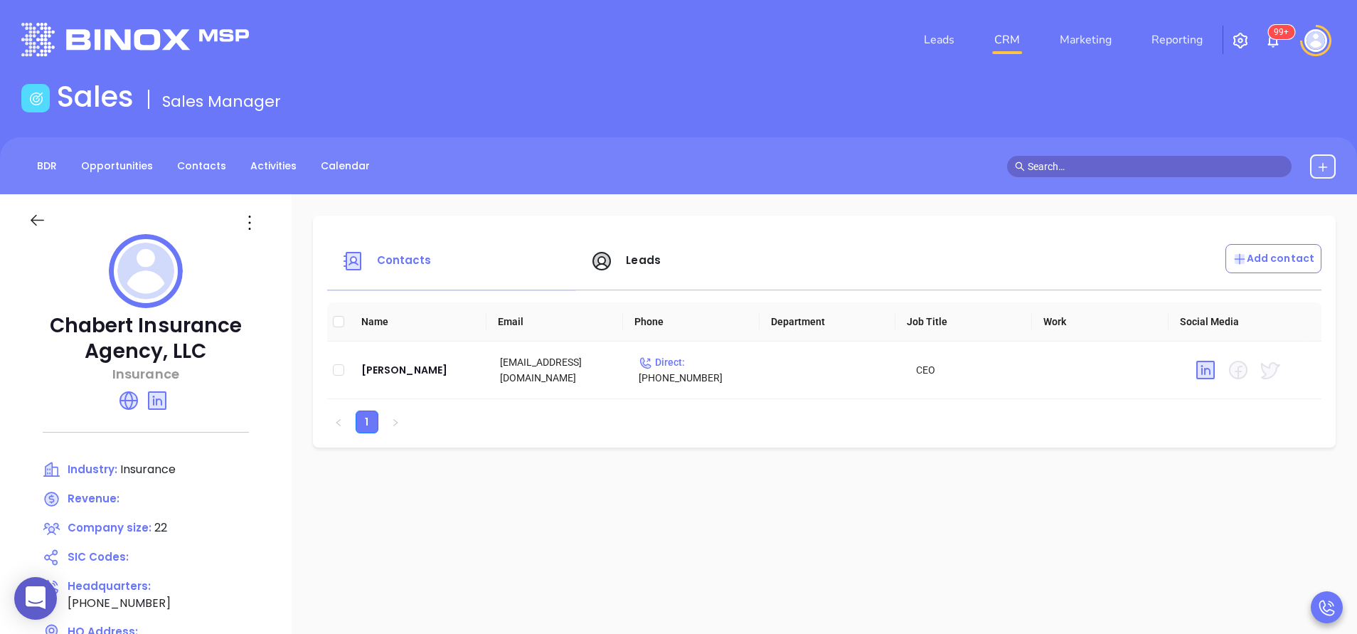
click at [647, 265] on span "Leads" at bounding box center [643, 259] width 35 height 15
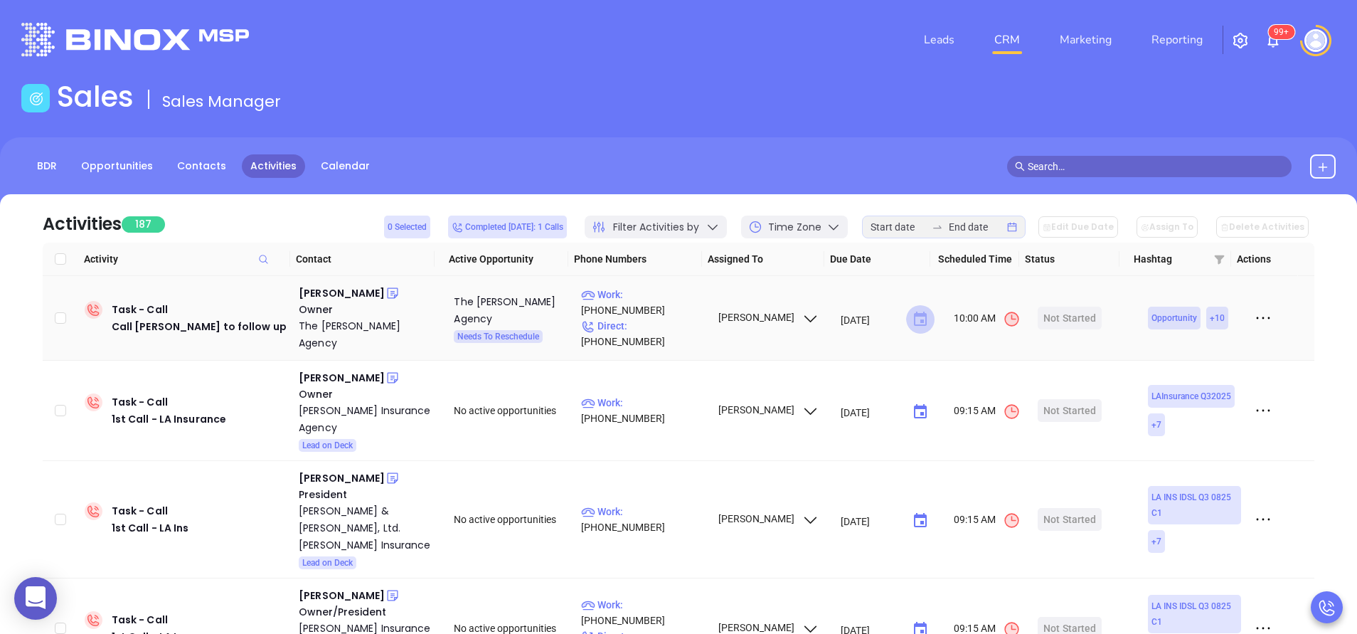
click at [914, 311] on icon "Choose date, selected date is Sep 6, 2025" at bounding box center [920, 318] width 13 height 14
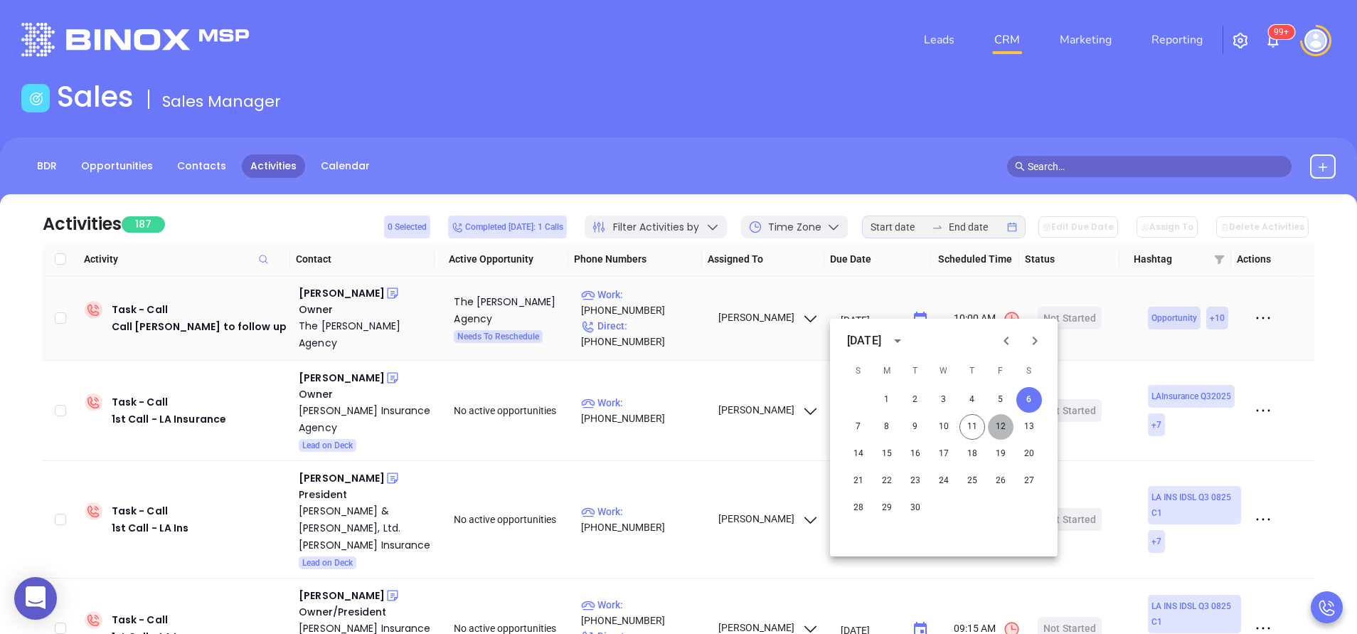
click at [1002, 425] on button "12" at bounding box center [1001, 427] width 26 height 26
type input "09/12/2025"
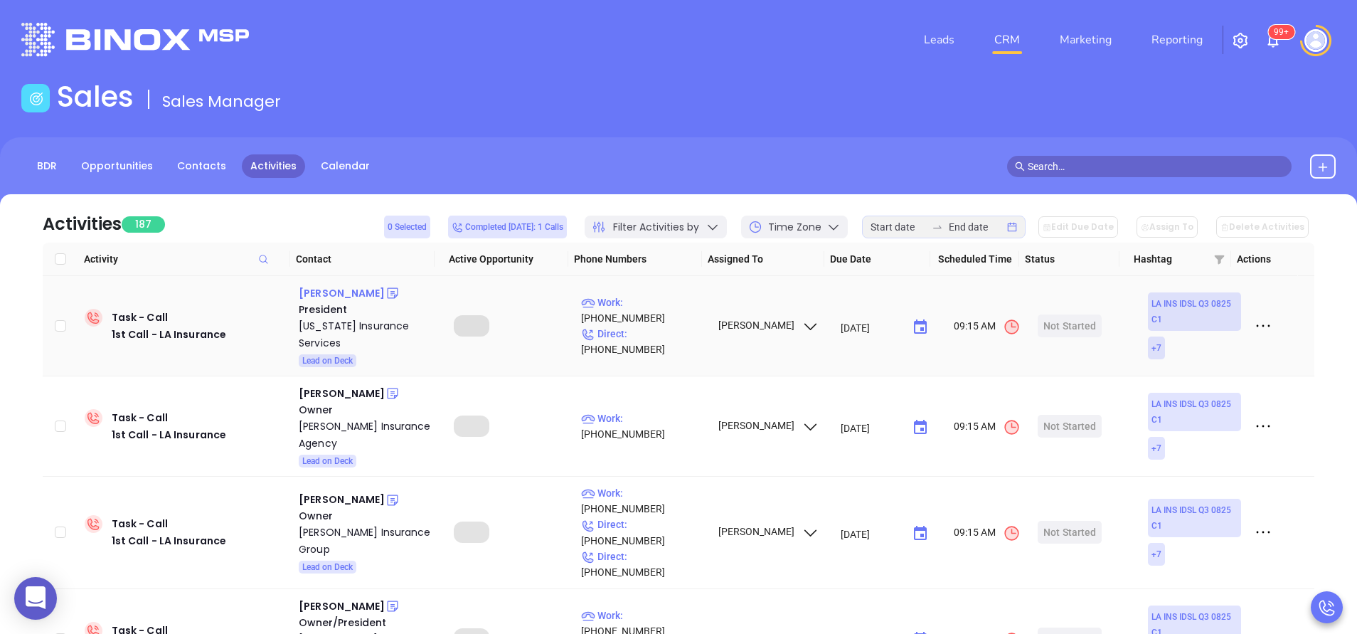
click at [336, 292] on div "Adam Ewing" at bounding box center [342, 292] width 86 height 17
click at [324, 334] on div "Louisiana Insurance Services" at bounding box center [366, 334] width 135 height 34
click at [387, 294] on icon at bounding box center [392, 293] width 11 height 11
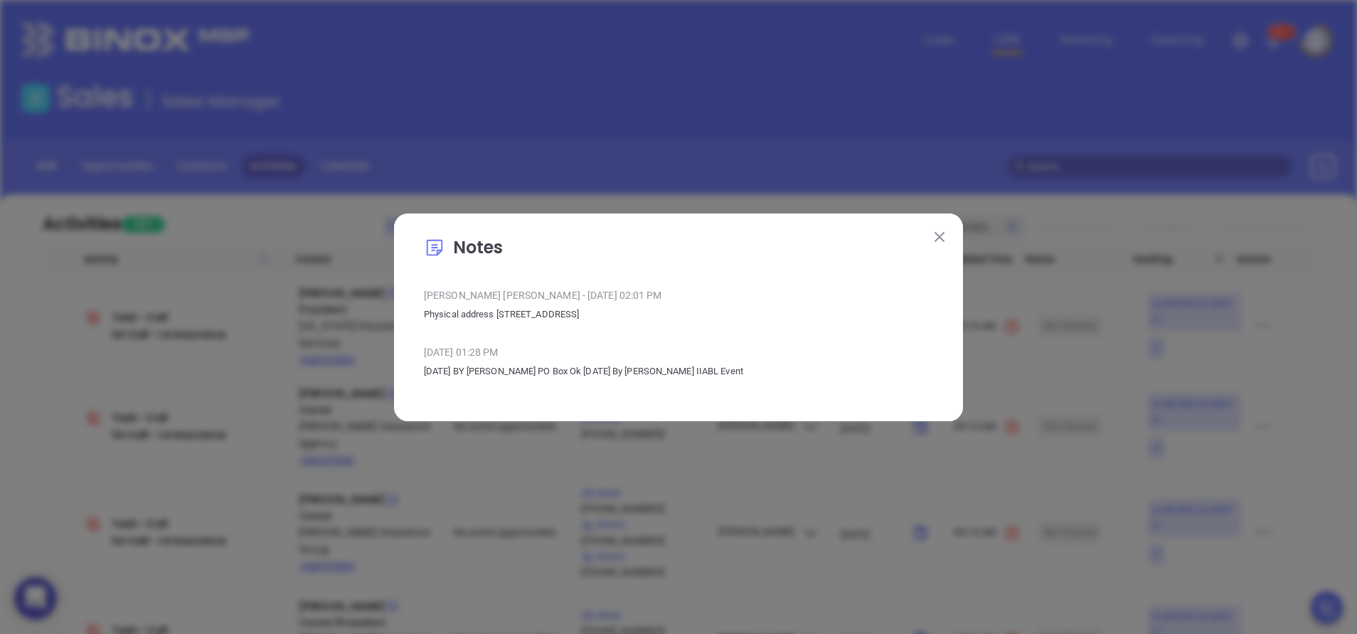
click at [164, 401] on div "Notes Liz Cruz - Mar 12, 2025 | 02:01 PM Physical address 2814 North Trenton St…" at bounding box center [678, 317] width 1357 height 634
click at [931, 235] on button at bounding box center [939, 237] width 18 height 18
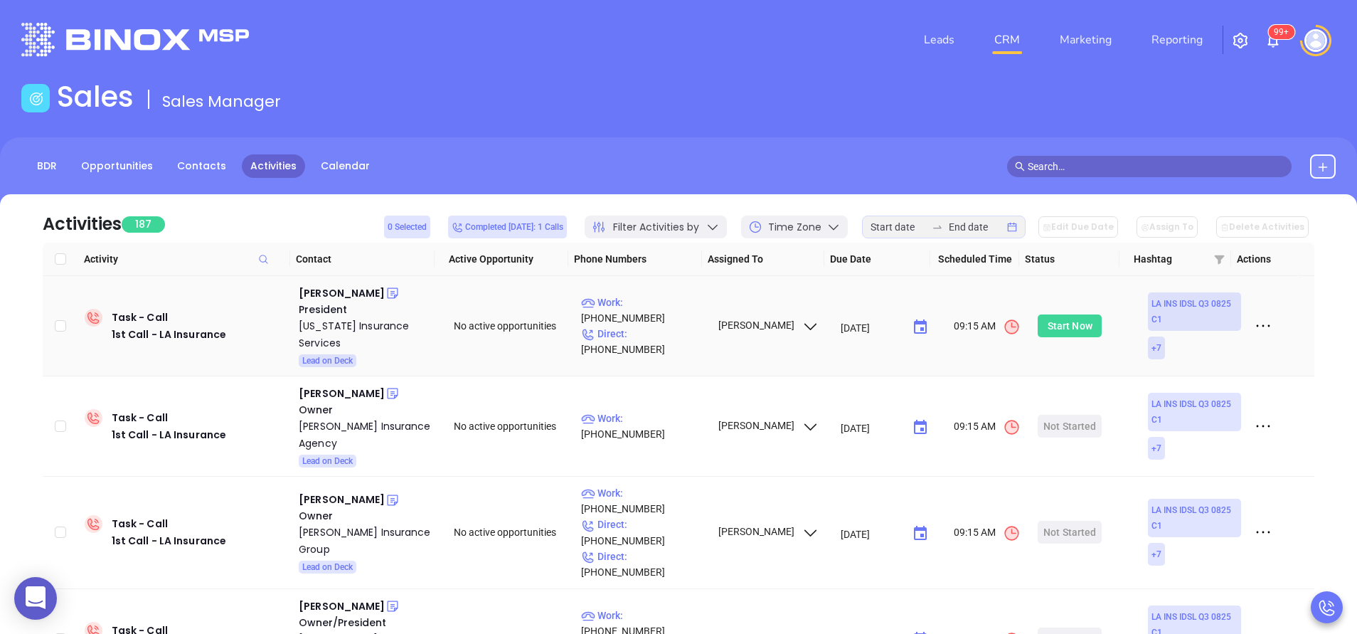
click at [1058, 322] on div "Start Now" at bounding box center [1070, 325] width 45 height 23
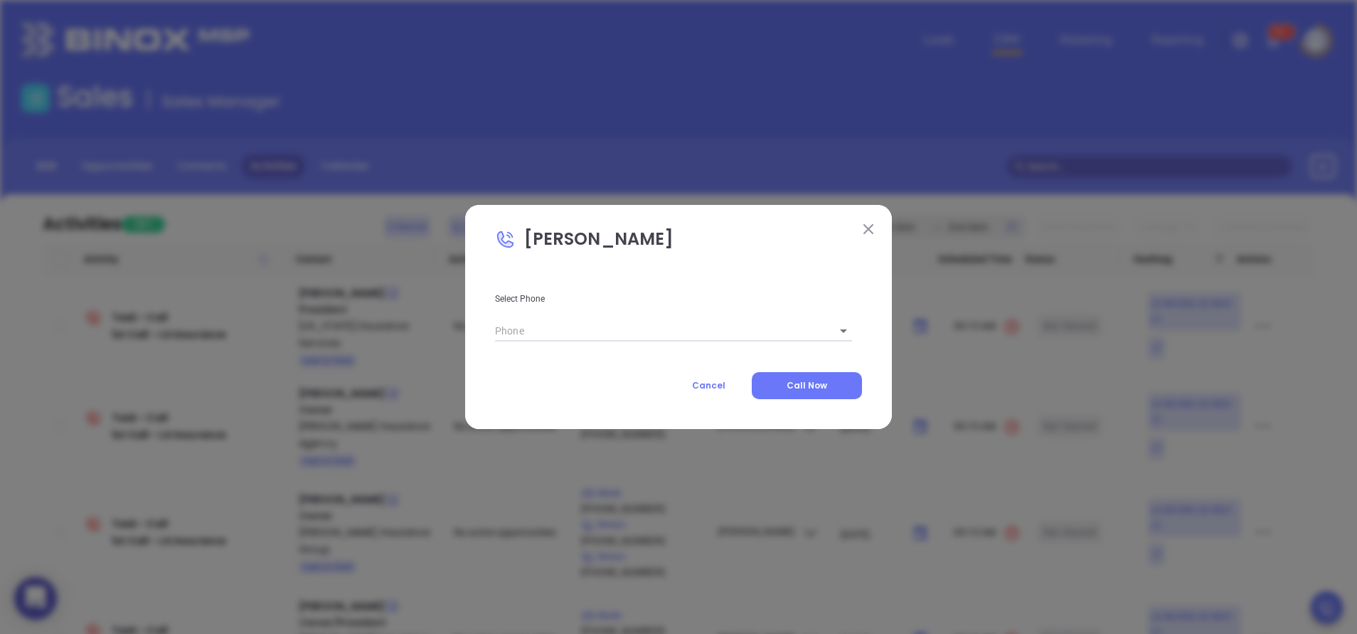
type input "[PHONE_NUMBER]"
type input "1"
click at [821, 377] on button "Call Now" at bounding box center [807, 385] width 110 height 27
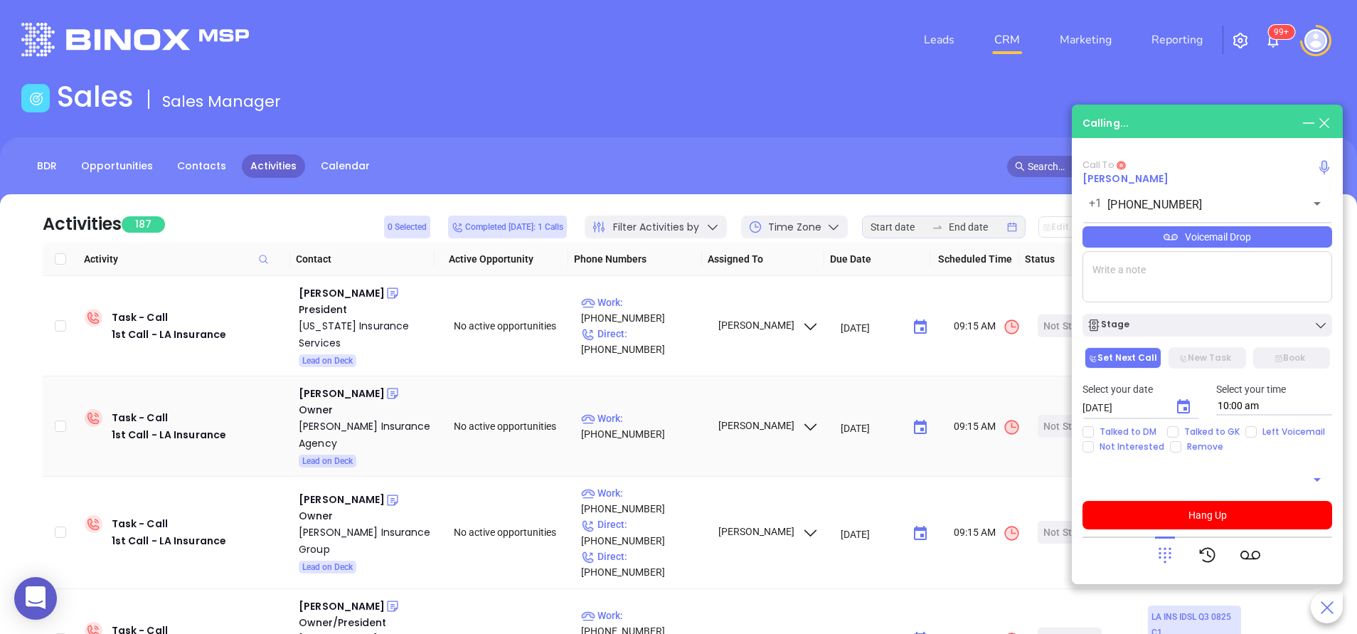
type input "[PHONE_NUMBER]"
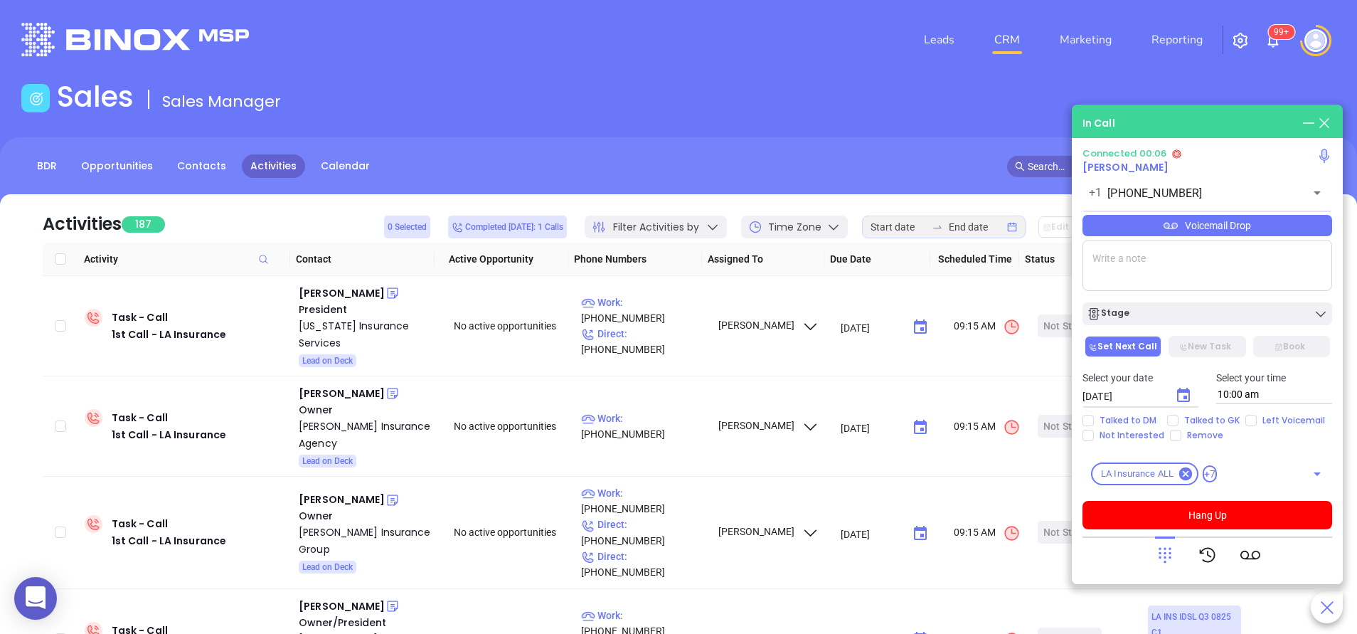
click at [1170, 546] on icon at bounding box center [1165, 555] width 20 height 20
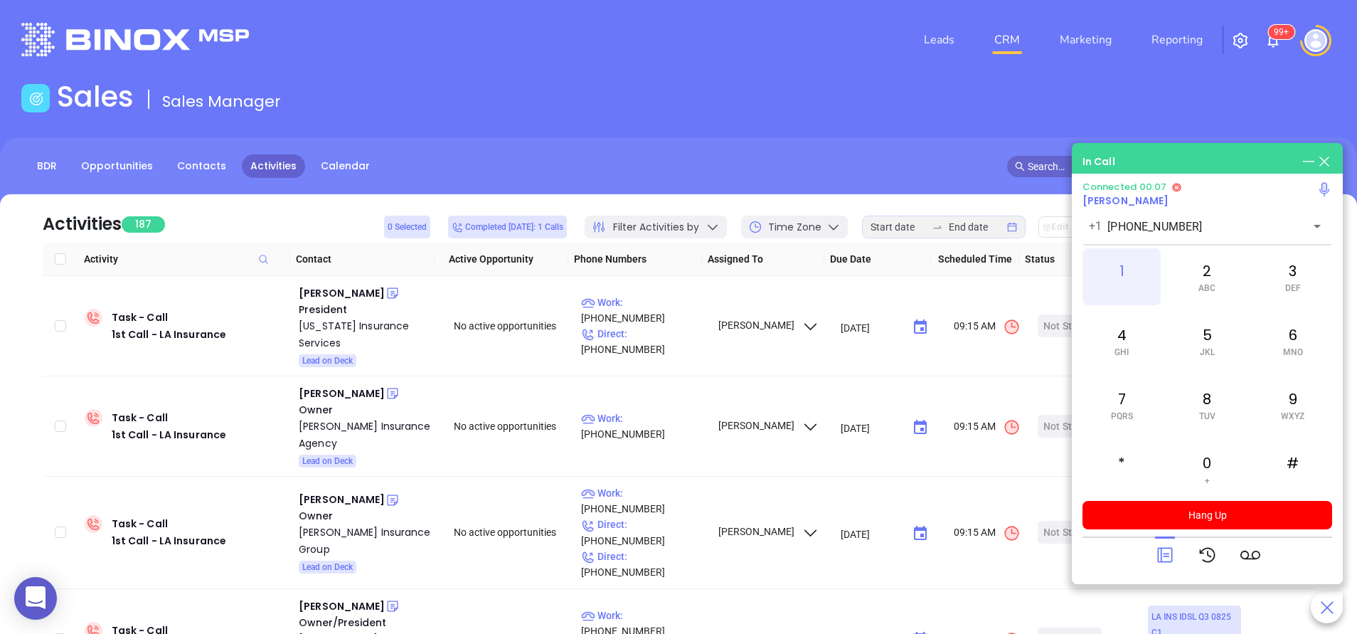
click at [1120, 283] on span at bounding box center [1122, 288] width 6 height 10
click at [1155, 550] on icon at bounding box center [1165, 555] width 20 height 20
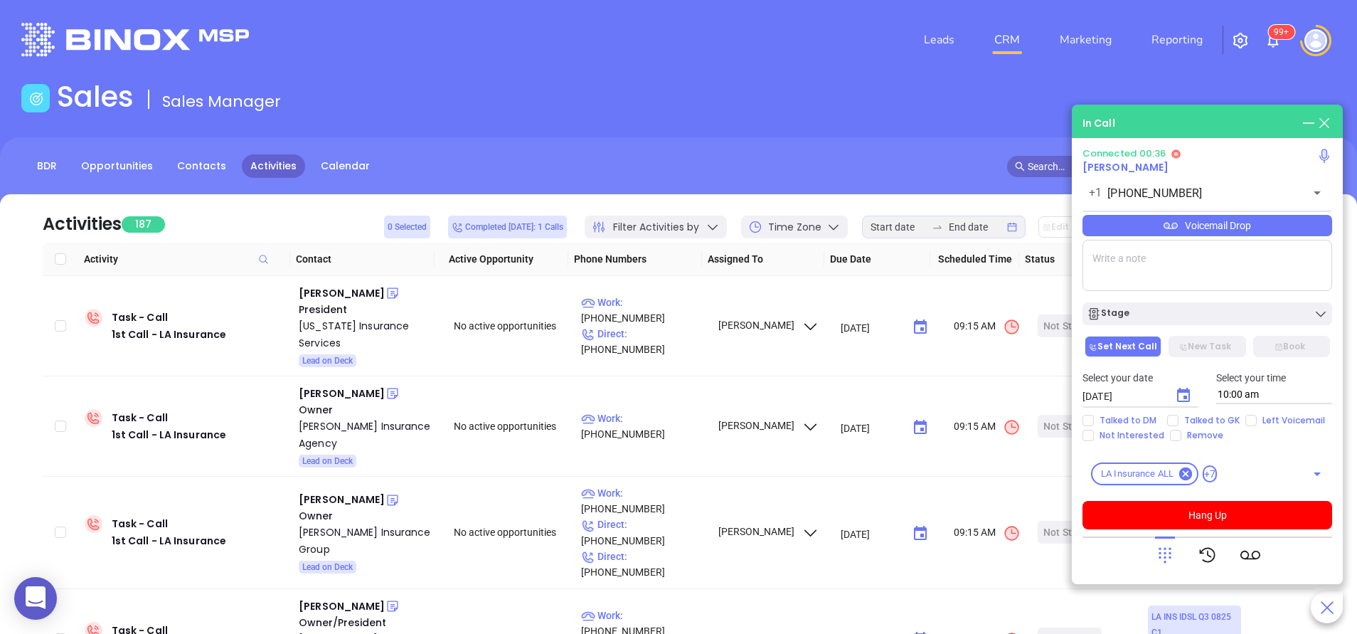
click at [1210, 232] on div "Voicemail Drop" at bounding box center [1207, 225] width 250 height 21
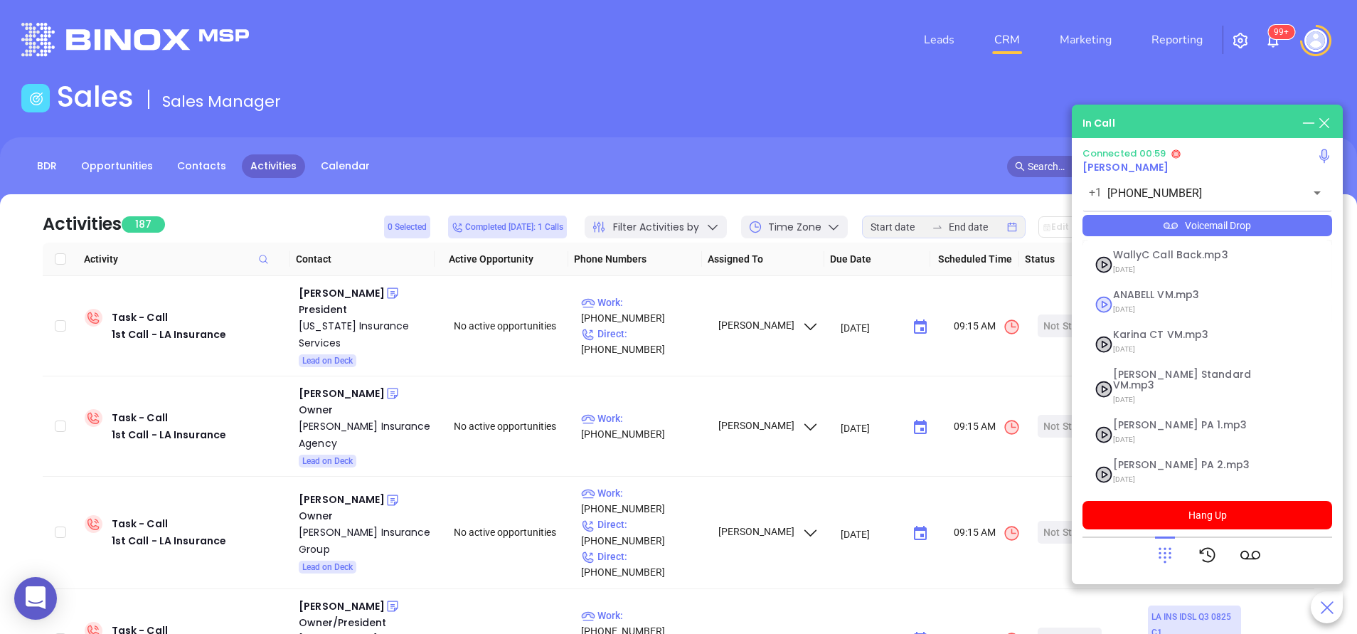
click at [1106, 301] on div "ANABELL VM.mp3 04/30/2025" at bounding box center [1189, 303] width 171 height 29
checkbox input "true"
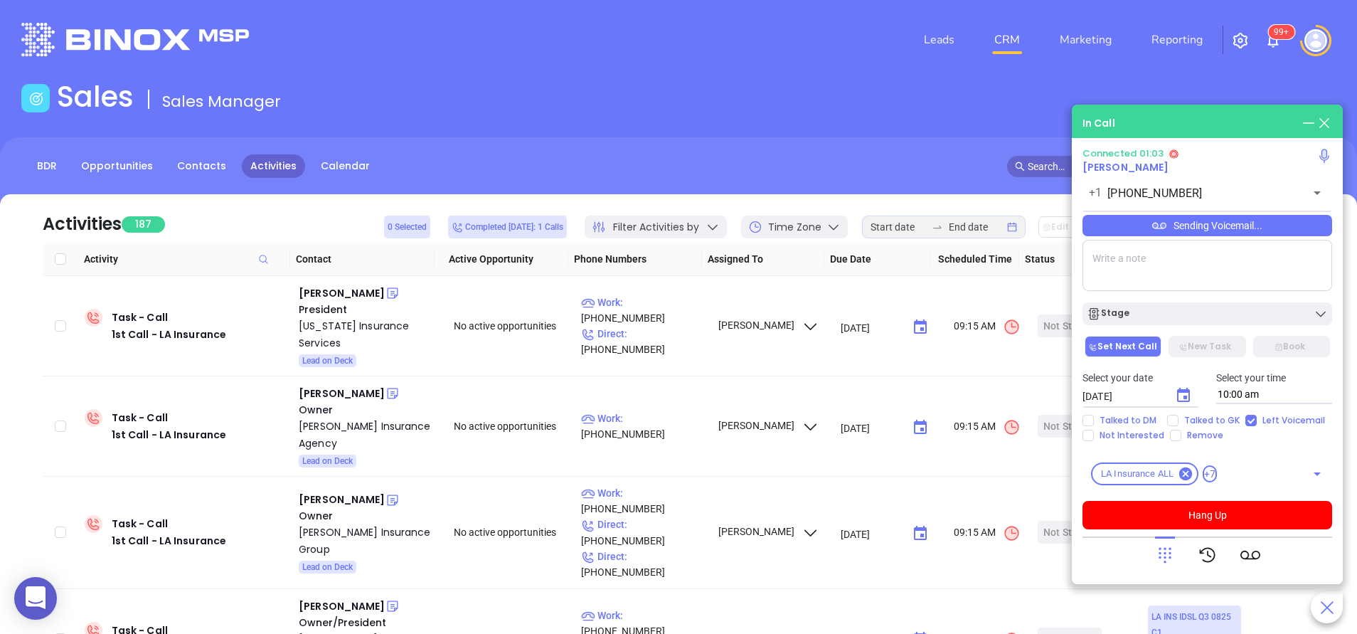
click at [1169, 563] on icon at bounding box center [1165, 555] width 20 height 20
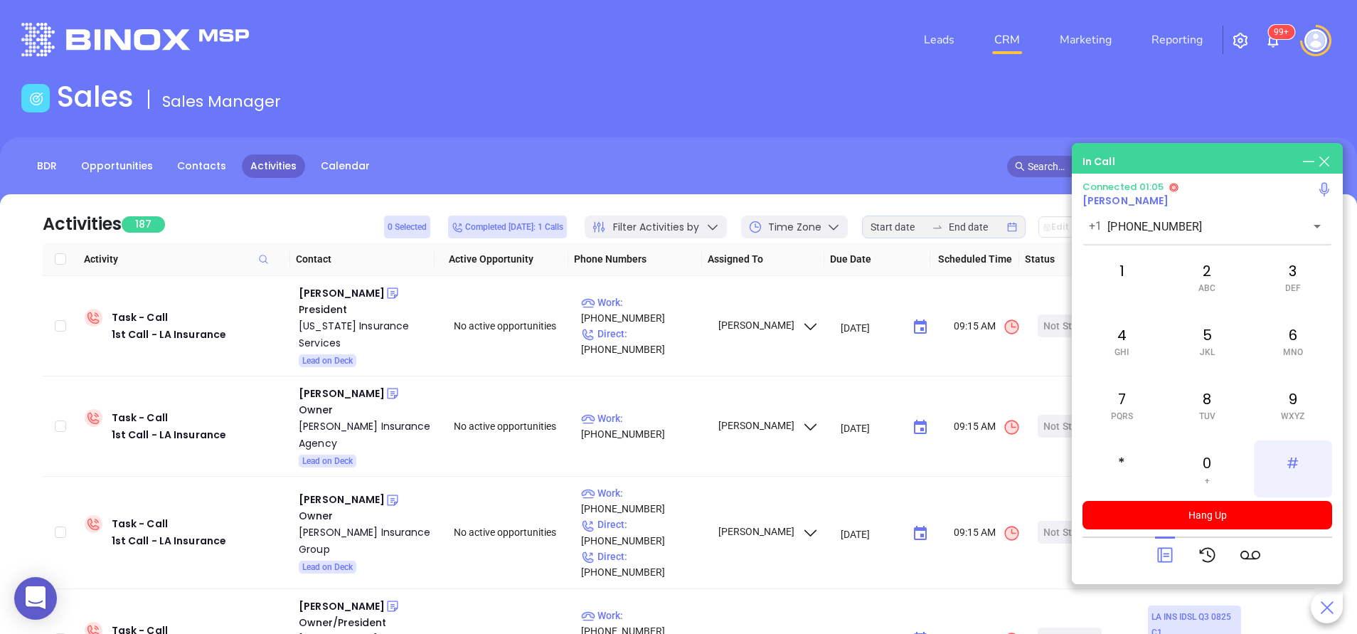
click at [1301, 465] on div "#" at bounding box center [1293, 468] width 78 height 57
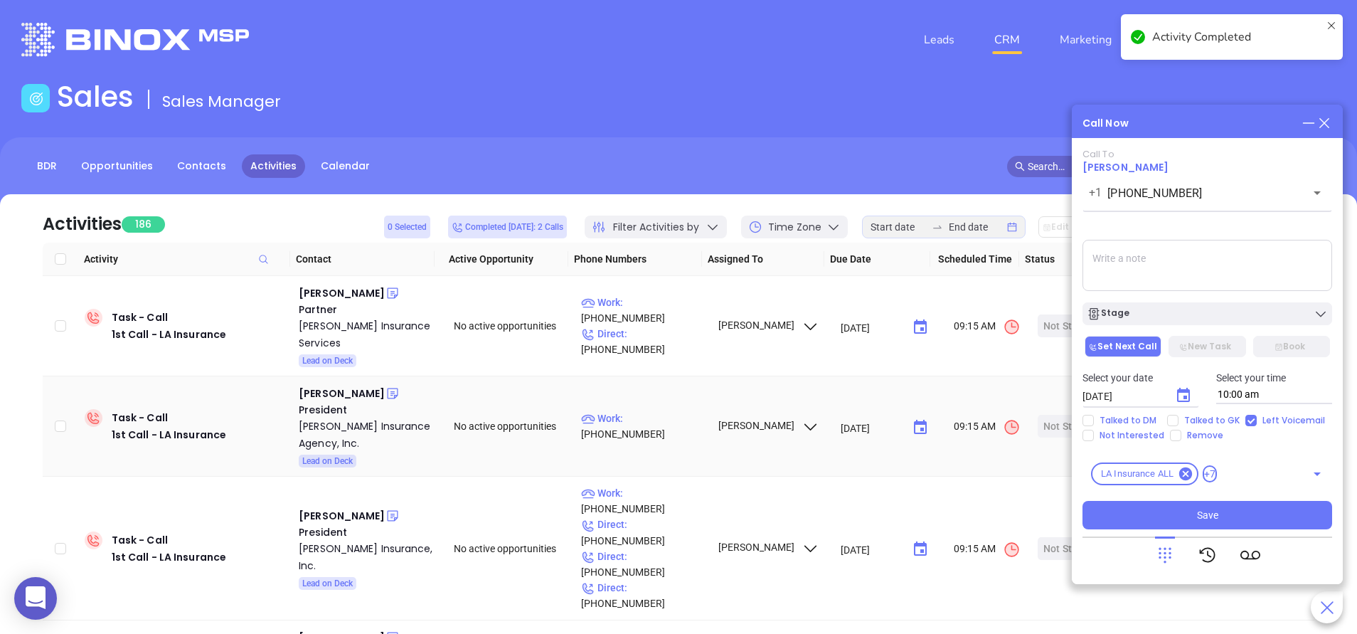
click at [1129, 270] on textarea at bounding box center [1207, 265] width 250 height 51
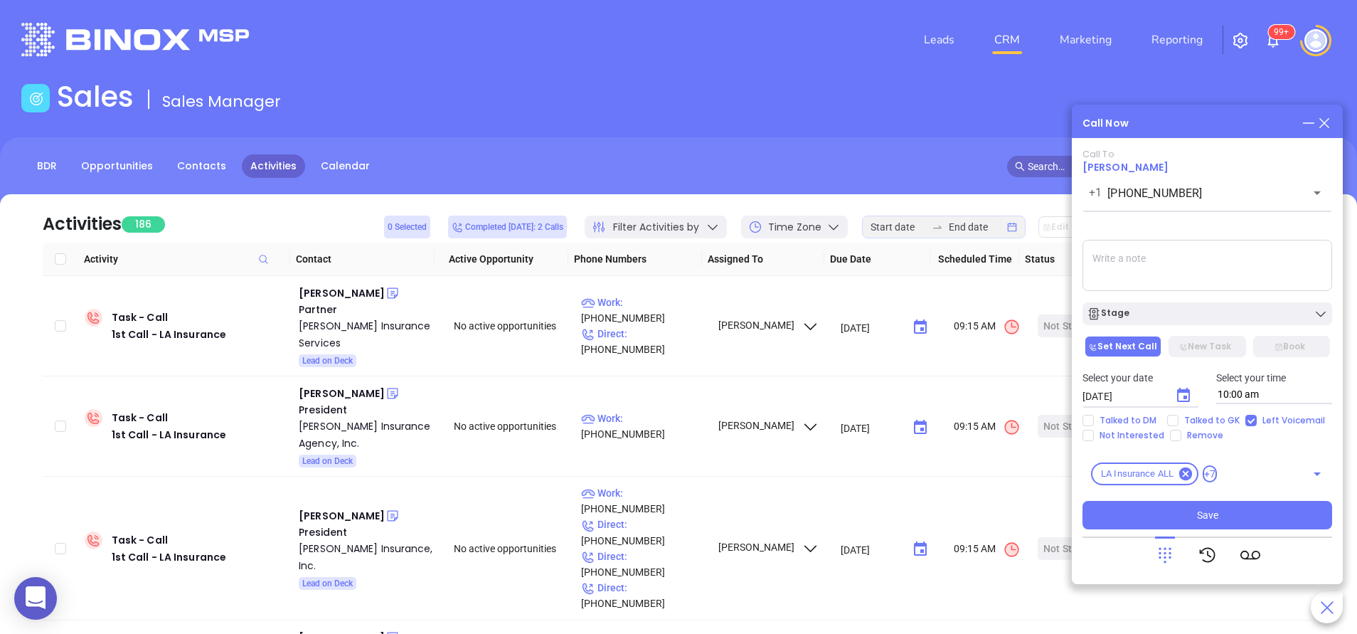
click at [1166, 270] on textarea at bounding box center [1207, 265] width 250 height 51
click at [1164, 314] on div "Stage" at bounding box center [1207, 314] width 241 height 14
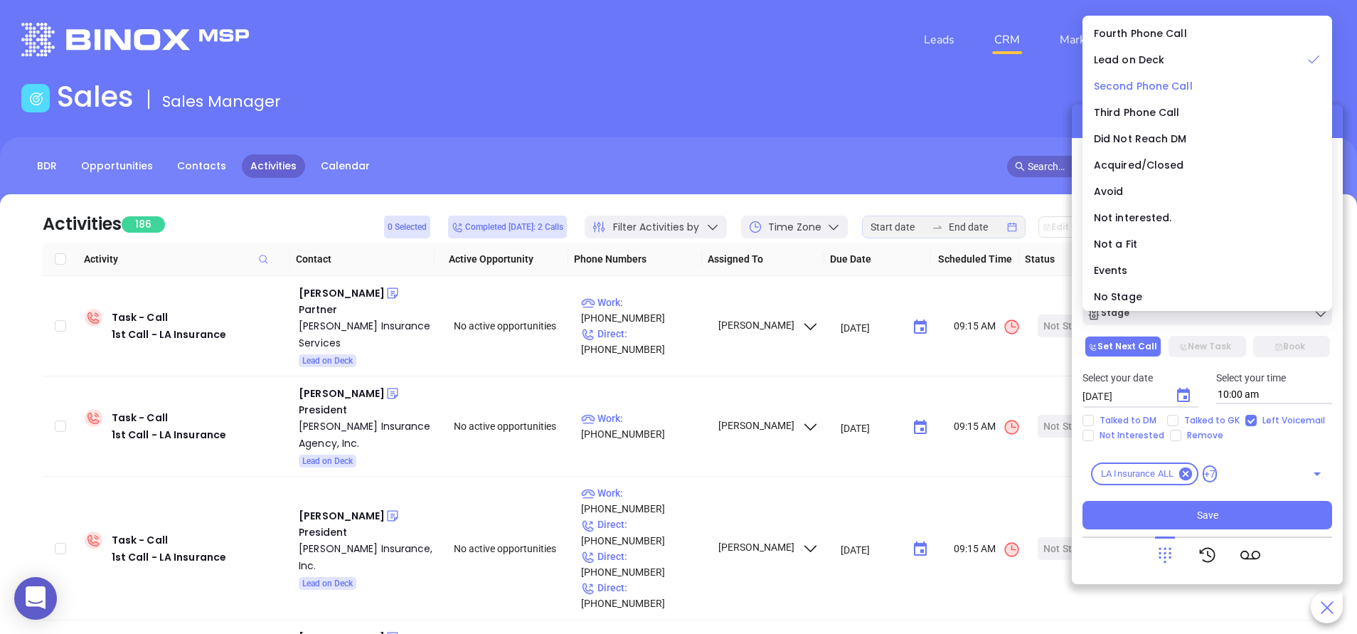
click at [1151, 80] on span "Second Phone Call" at bounding box center [1143, 86] width 99 height 14
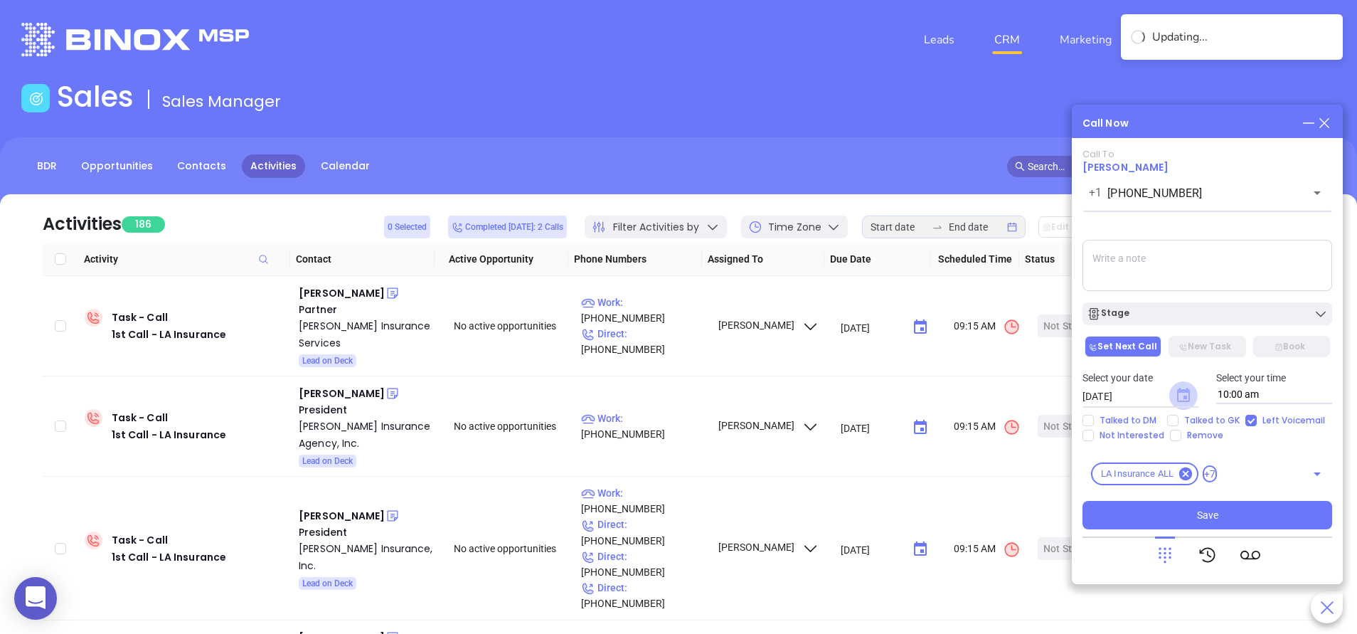
click at [1181, 392] on icon "Choose date, selected date is Sep 12, 2025" at bounding box center [1183, 395] width 13 height 14
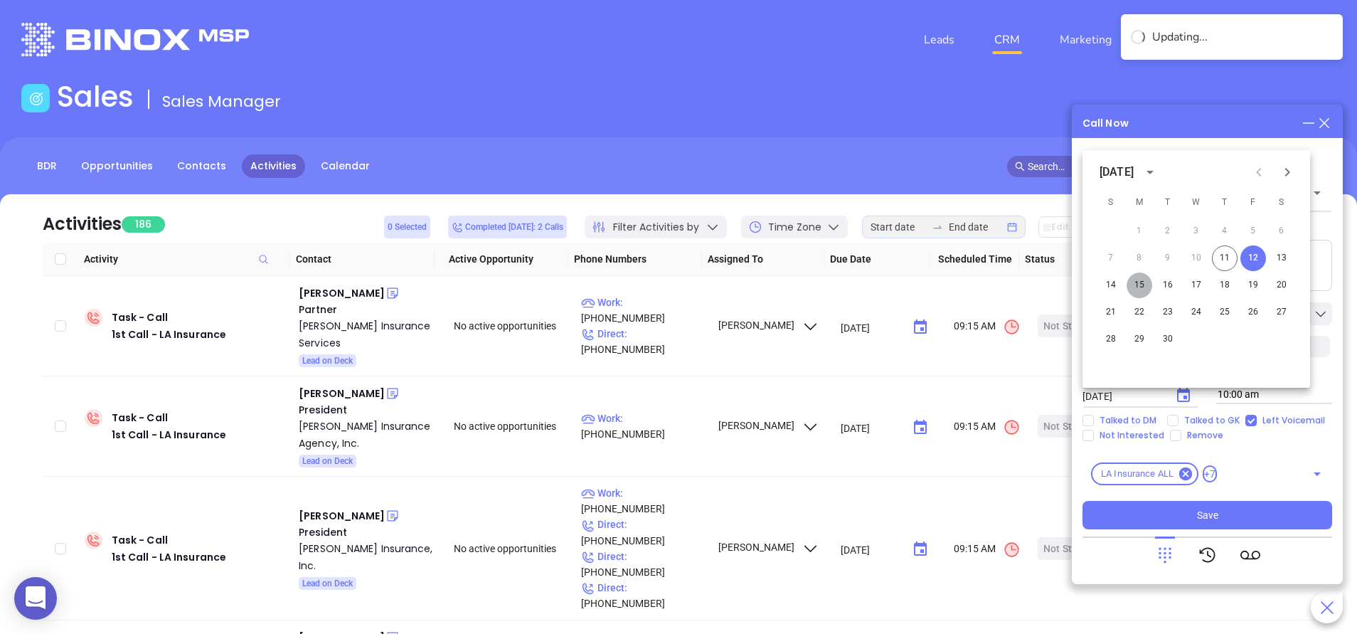
click at [1139, 291] on button "15" at bounding box center [1140, 285] width 26 height 26
type input "[DATE]"
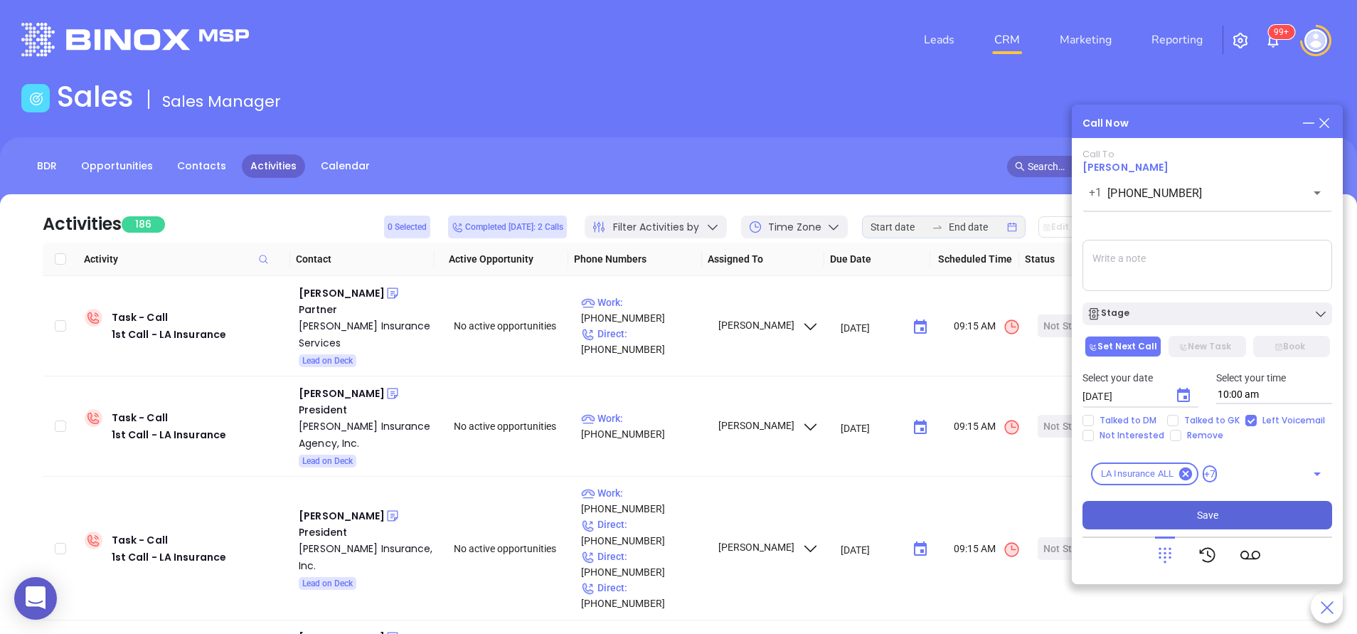
click at [1237, 513] on button "Save" at bounding box center [1207, 515] width 250 height 28
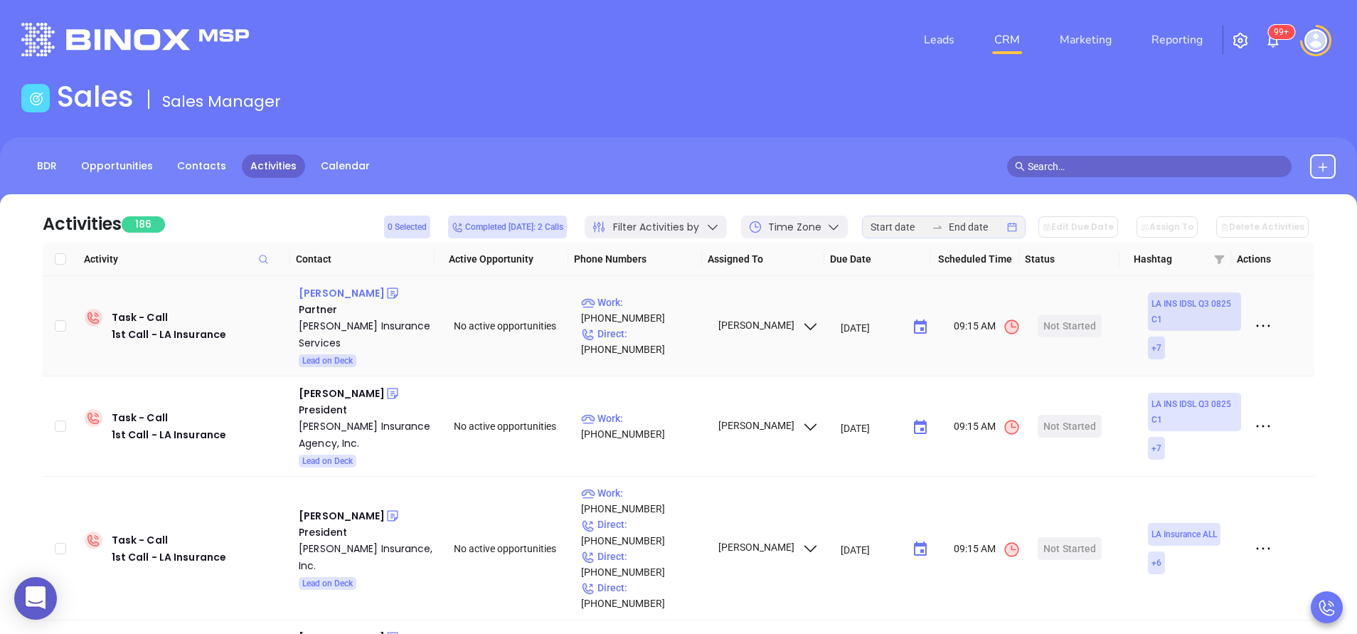
click at [350, 289] on div "[PERSON_NAME]" at bounding box center [342, 292] width 86 height 17
click at [352, 326] on div "[PERSON_NAME] Insurance Services" at bounding box center [366, 334] width 135 height 34
click at [385, 295] on icon at bounding box center [392, 293] width 14 height 14
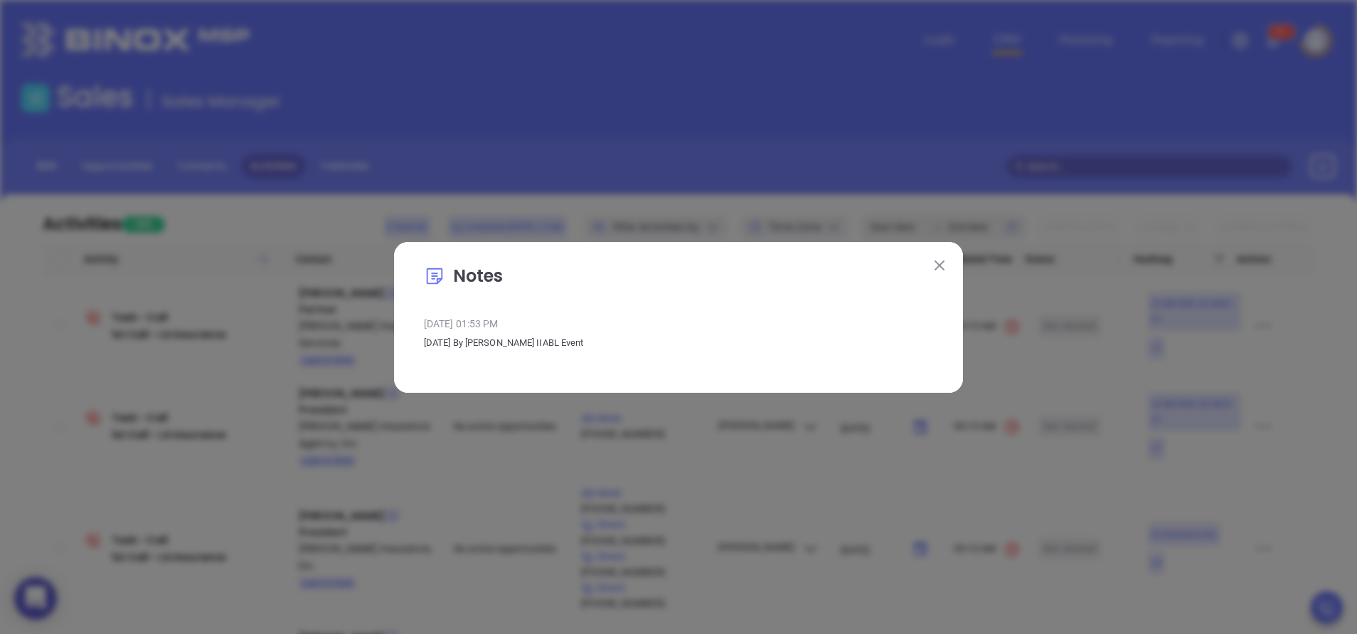
click at [935, 263] on img at bounding box center [939, 265] width 10 height 10
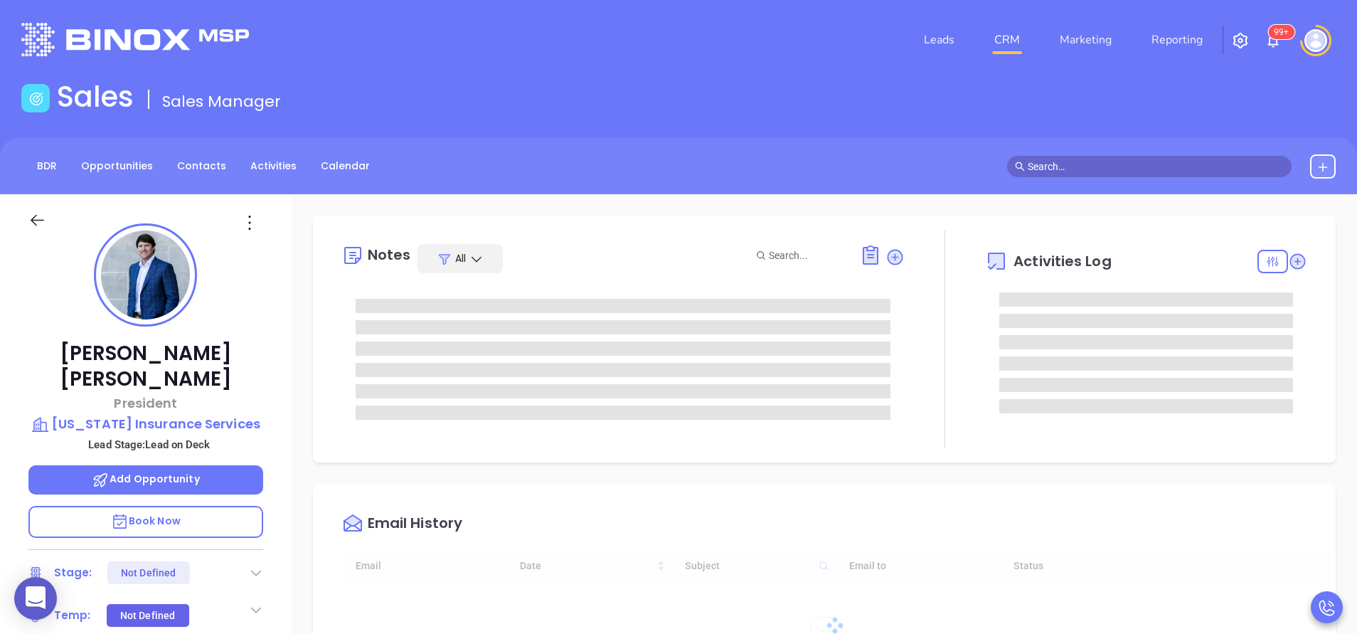
type input "[DATE]"
type input "[PERSON_NAME]"
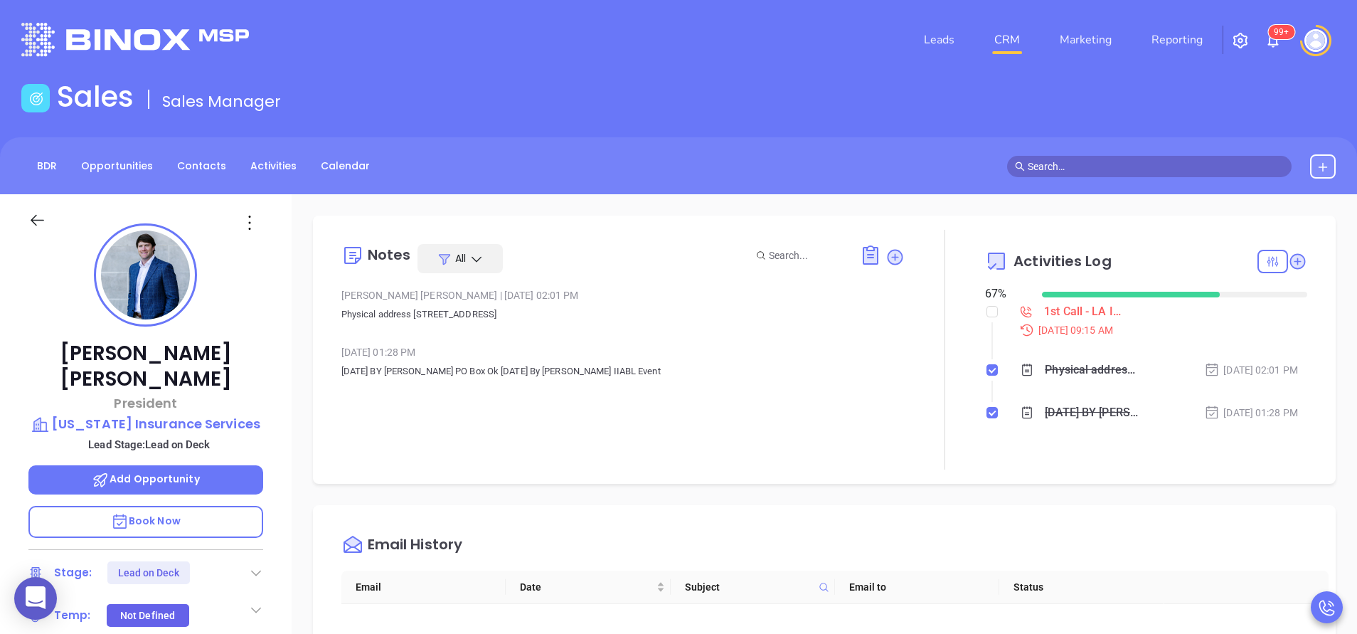
click at [282, 430] on div "[PERSON_NAME] President [US_STATE] Insurance Services Lead Stage: Lead on Deck …" at bounding box center [146, 590] width 292 height 792
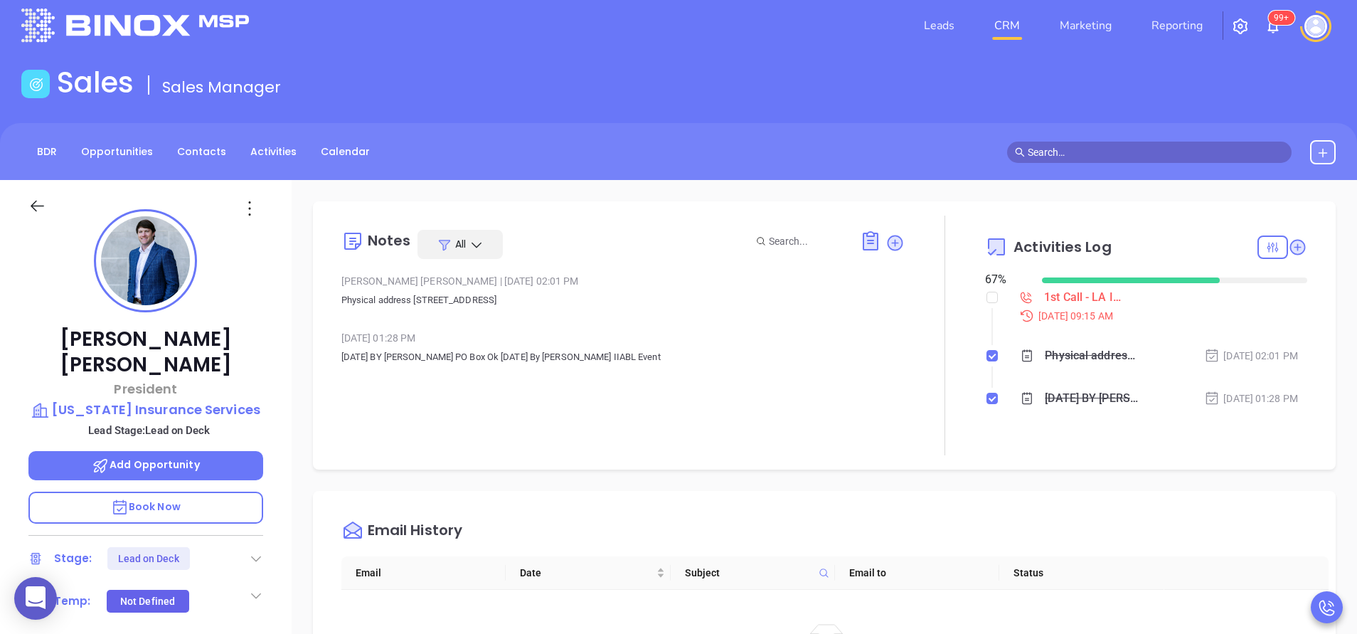
scroll to position [0, 0]
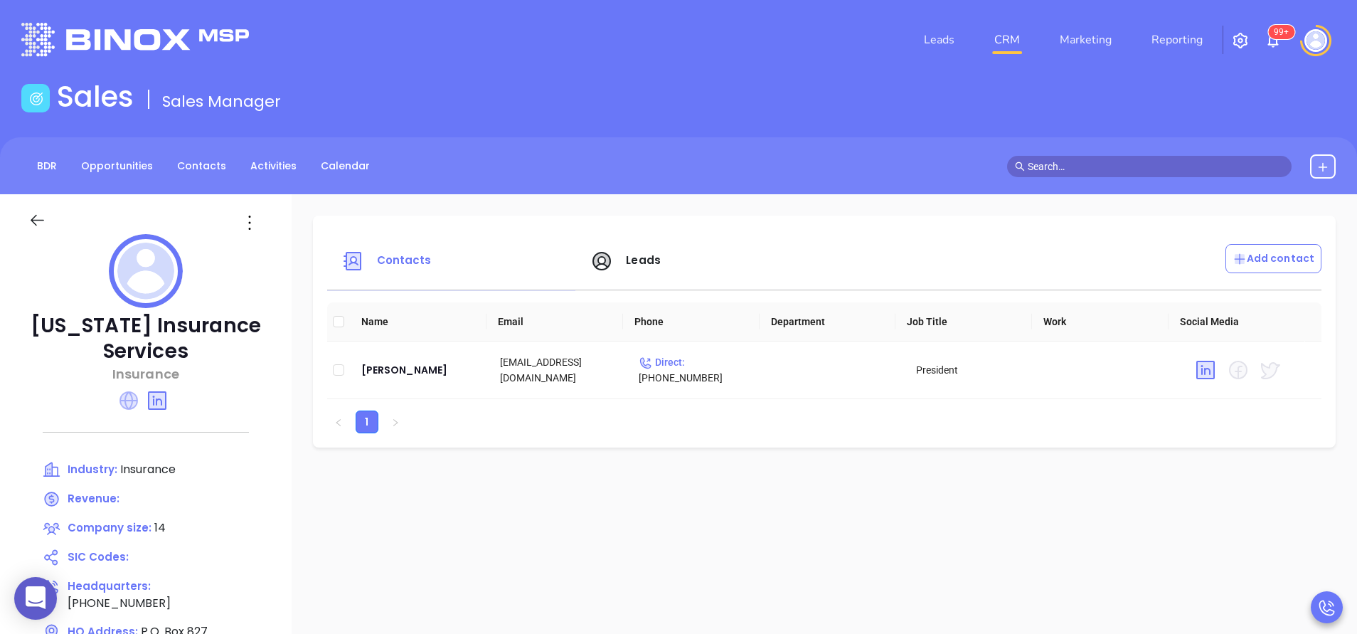
click at [132, 403] on icon at bounding box center [128, 400] width 18 height 18
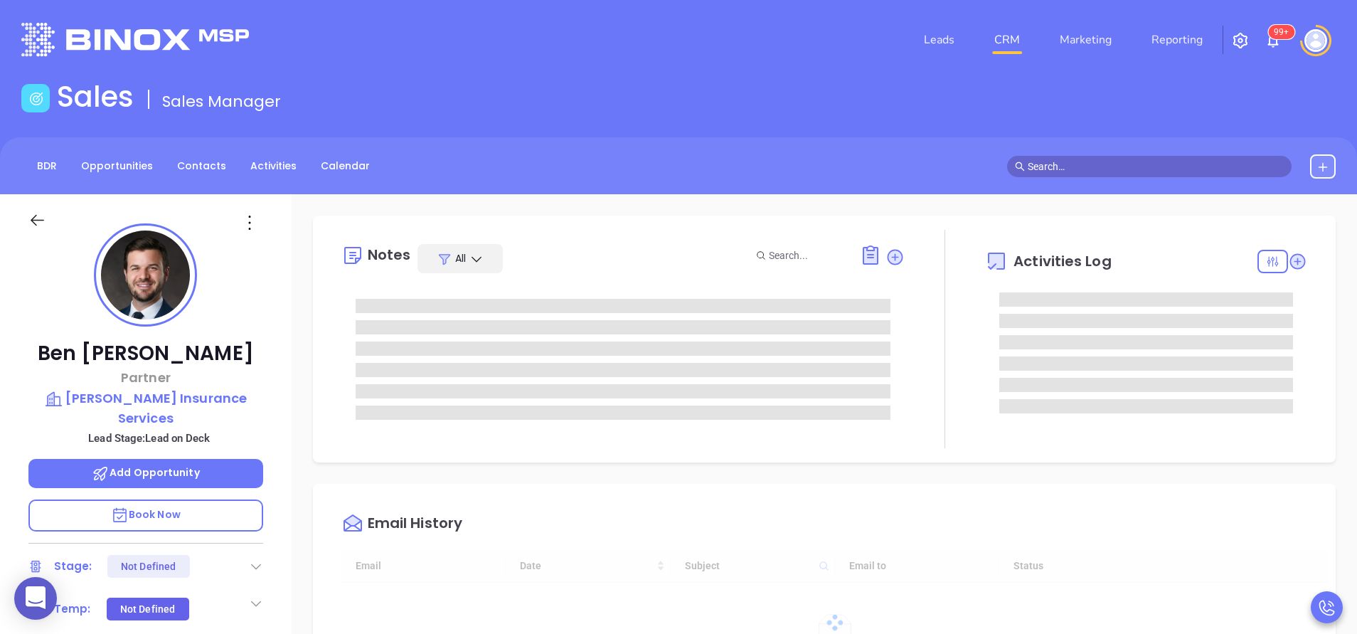
type input "10:00 am"
type input "09/12/2025"
type input "[PERSON_NAME]"
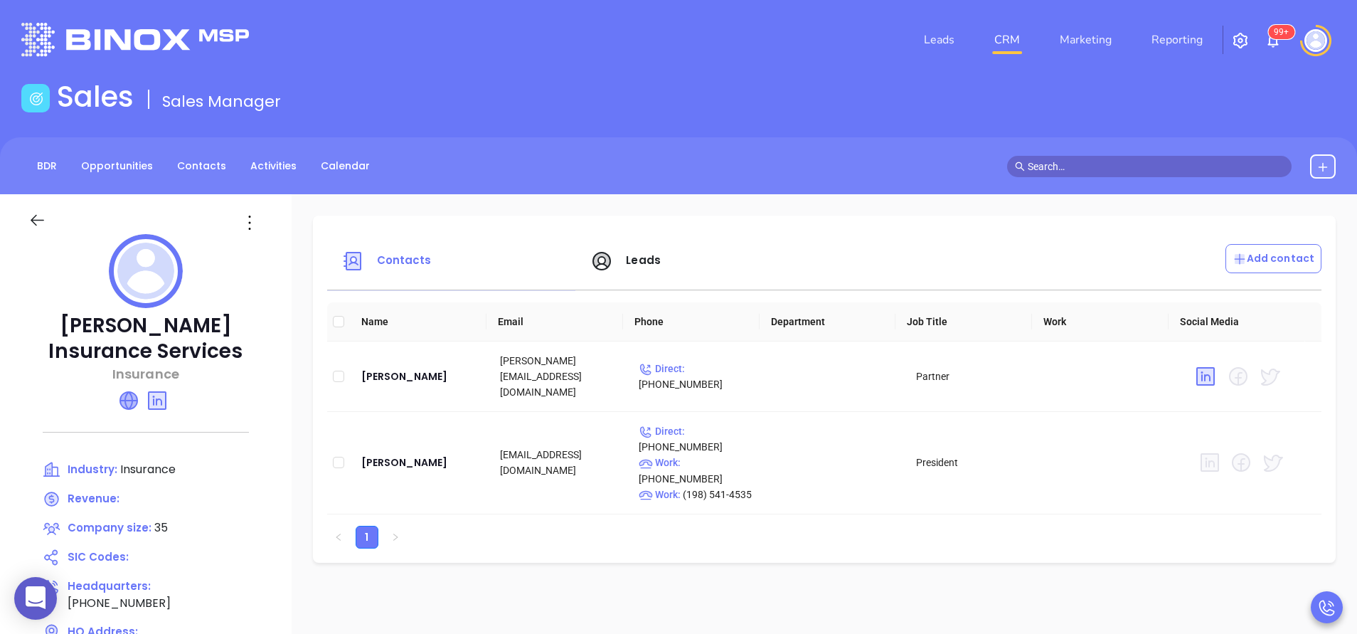
click at [133, 406] on icon at bounding box center [128, 400] width 17 height 17
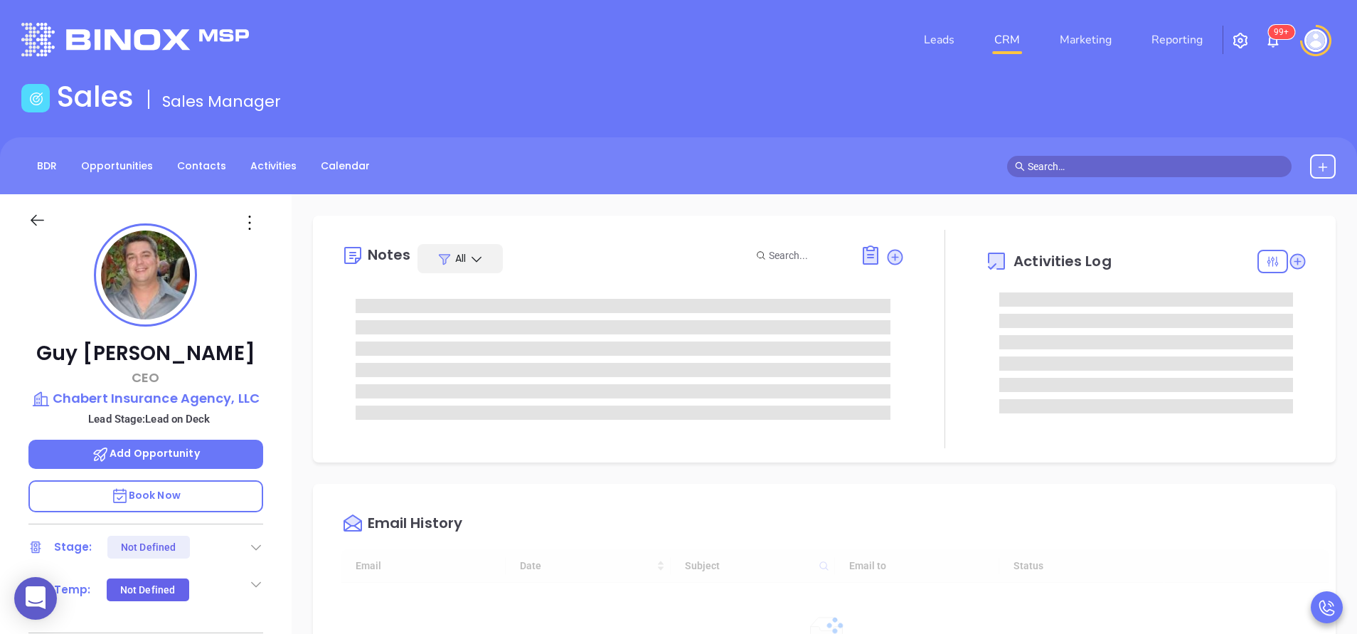
type input "[DATE]"
type input "[PERSON_NAME]"
click at [225, 398] on p "Chabert Insurance Agency, LLC" at bounding box center [145, 398] width 235 height 20
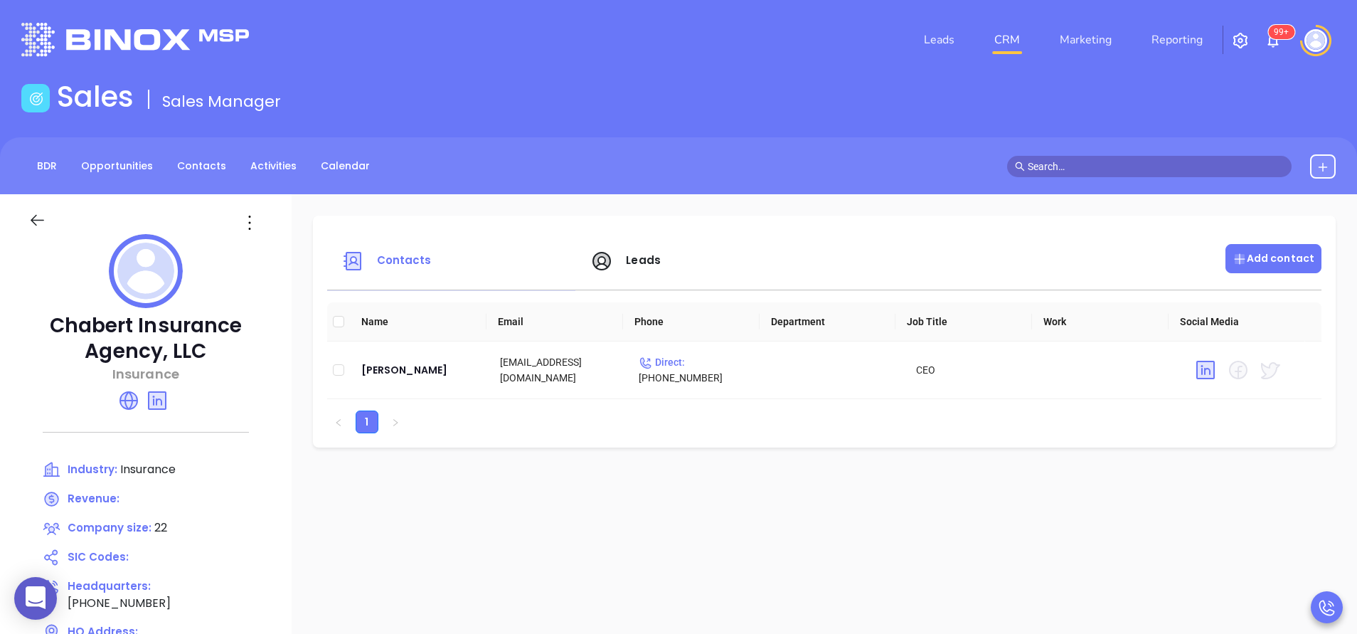
click at [1284, 267] on div "Add contact" at bounding box center [1273, 258] width 96 height 29
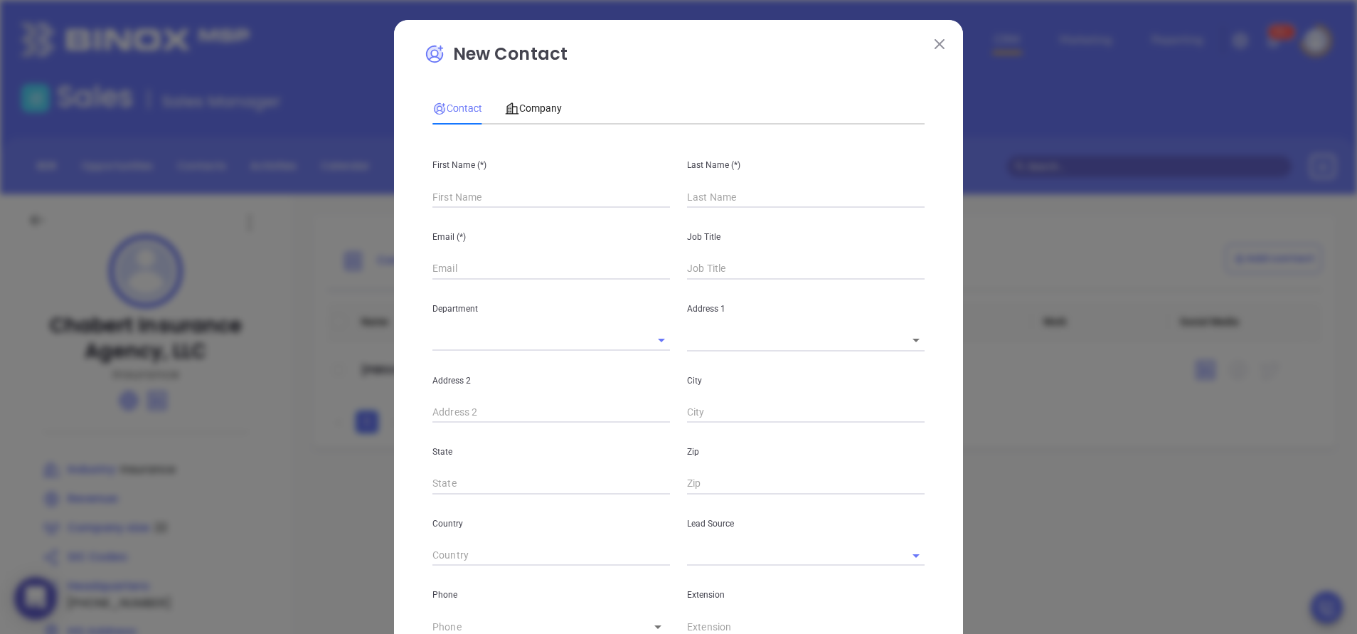
type input "Fourth Phone Call"
type input "1"
click at [462, 201] on input "text" at bounding box center [551, 196] width 238 height 21
type input "Lacie"
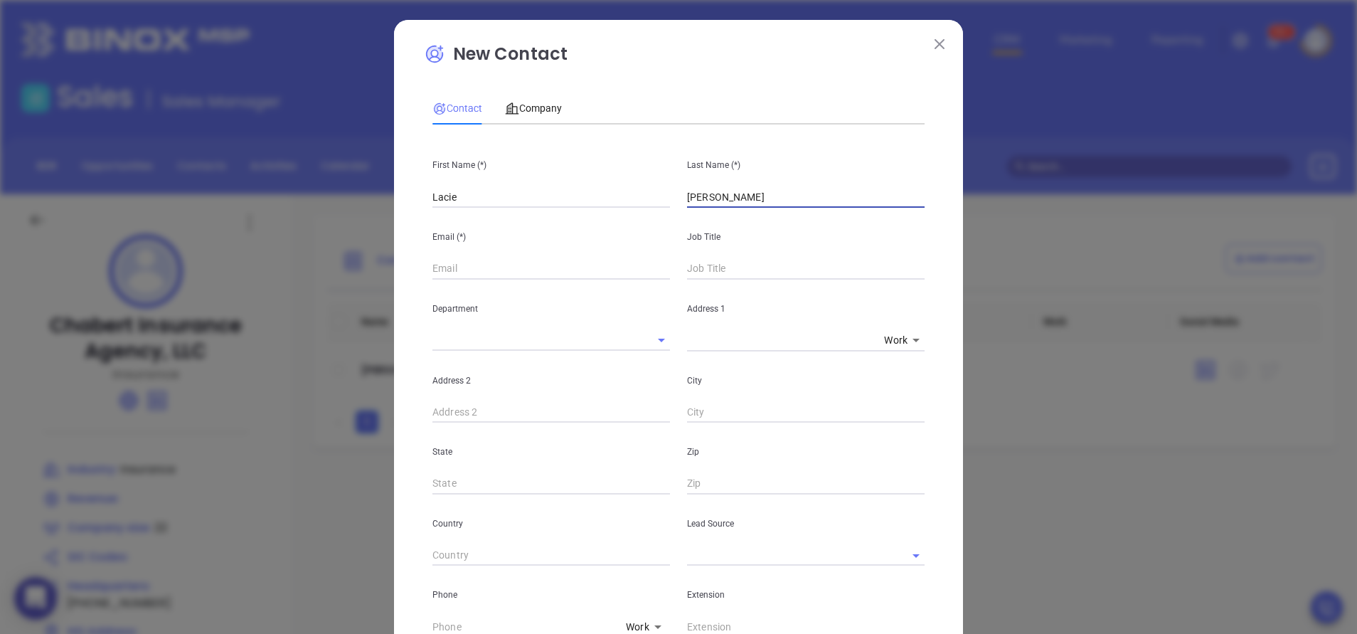
type input "Chabert"
click at [541, 265] on input "text" at bounding box center [551, 268] width 238 height 21
click at [744, 265] on input "text" at bounding box center [806, 268] width 238 height 21
type input "CFO"
click at [453, 267] on input "text" at bounding box center [551, 268] width 238 height 21
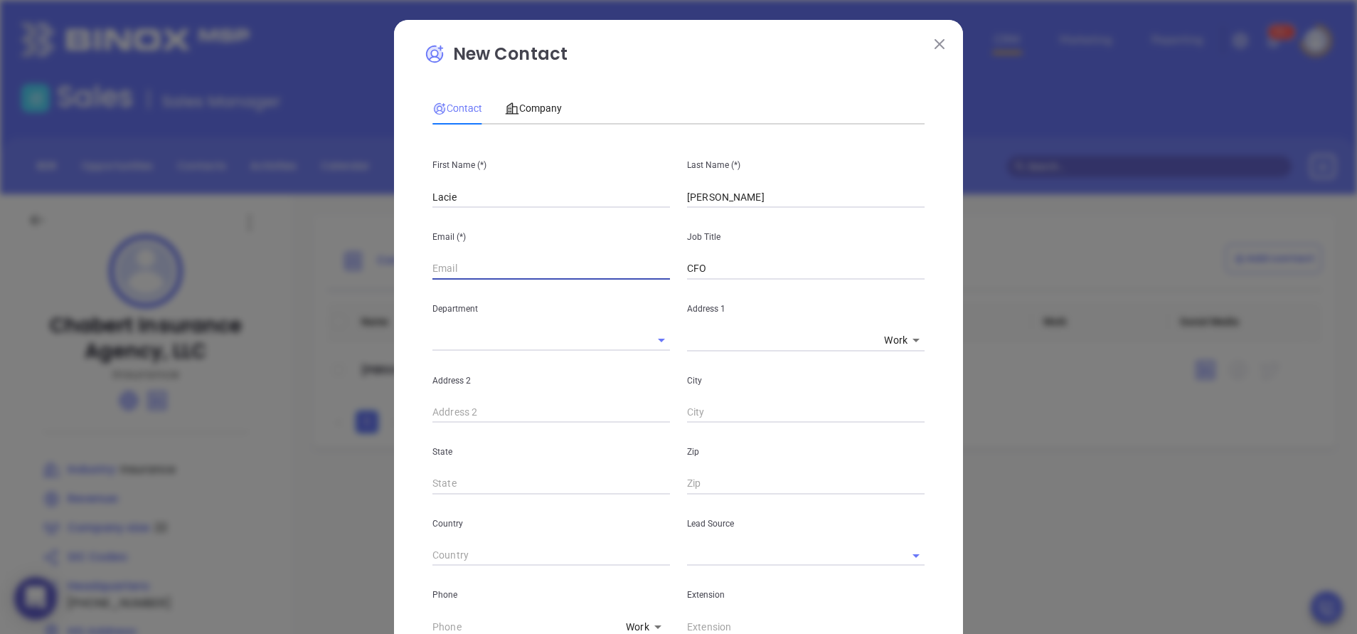
paste input "Lacie@chabert.com"
click at [495, 267] on input "Lacie@chabert.com" at bounding box center [551, 268] width 238 height 21
type input "Lacie@chabertinsurance.com"
click at [923, 385] on div "City" at bounding box center [805, 387] width 255 height 72
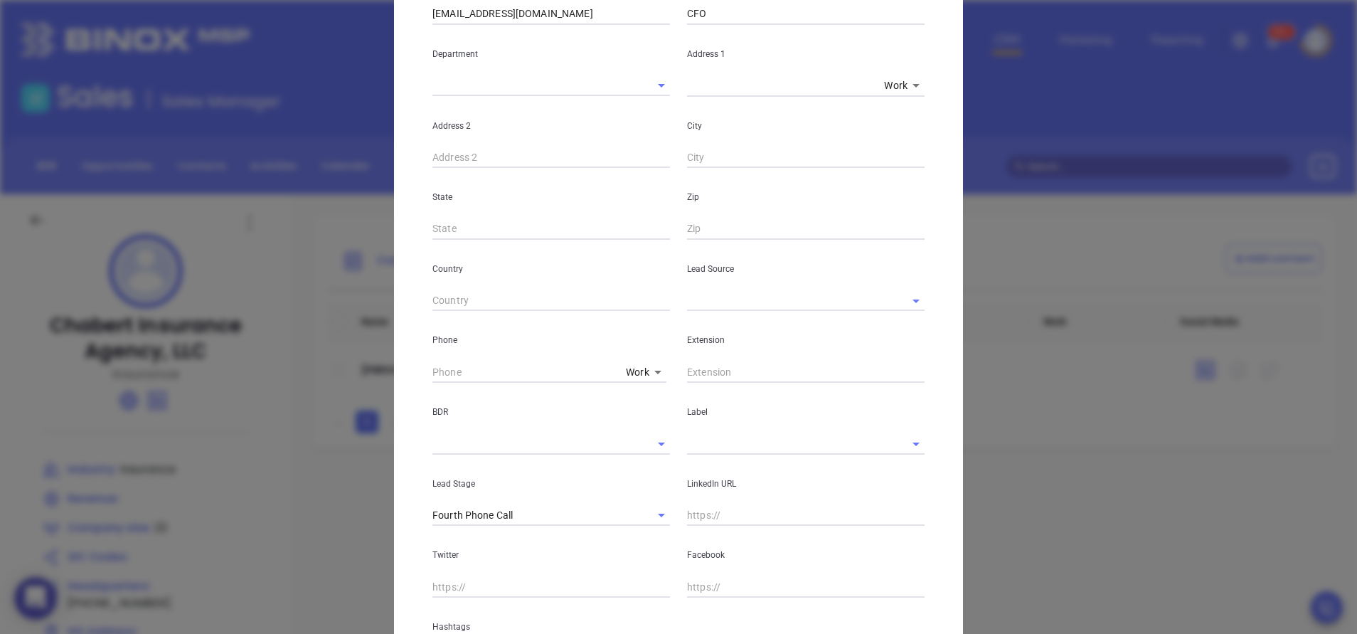
scroll to position [398, 0]
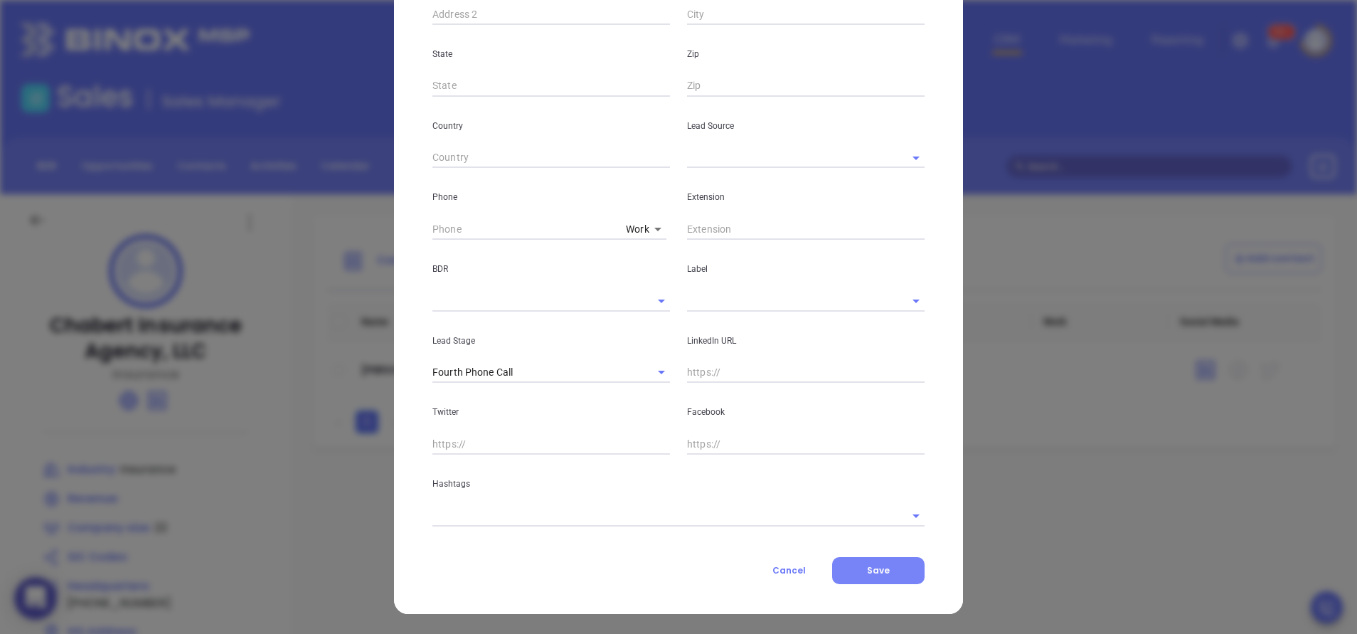
click at [885, 569] on button "Save" at bounding box center [878, 570] width 92 height 27
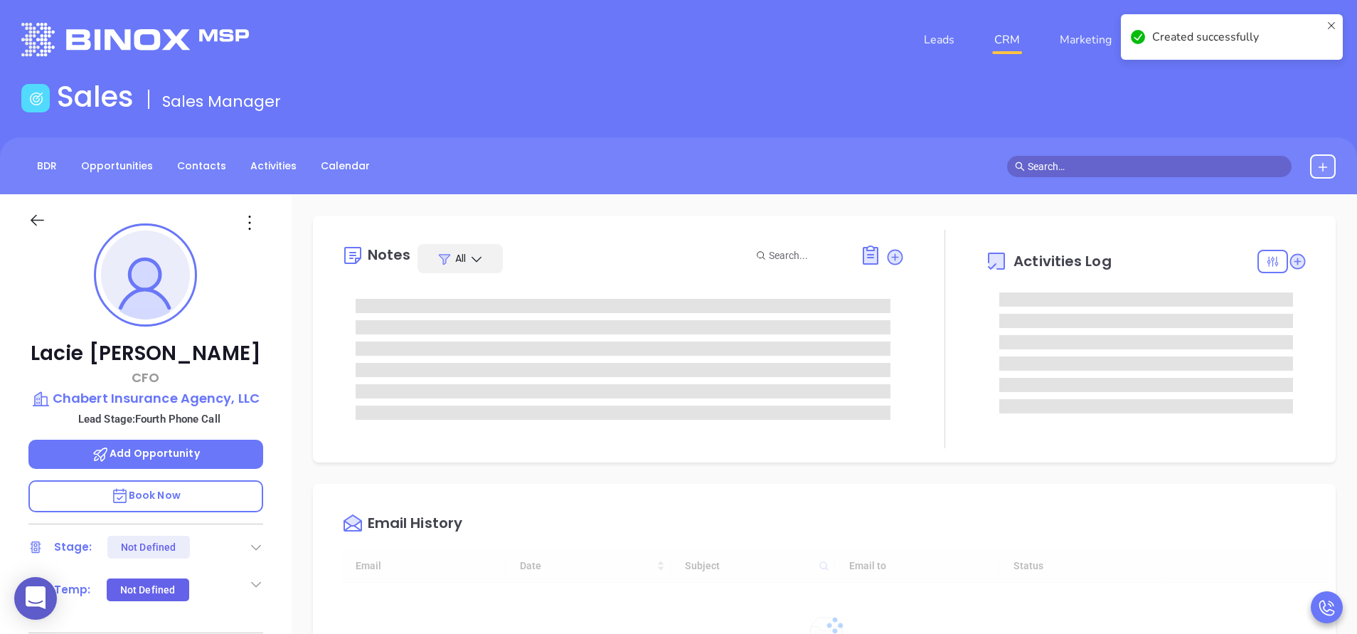
type input "[DATE]"
type input "[PERSON_NAME]"
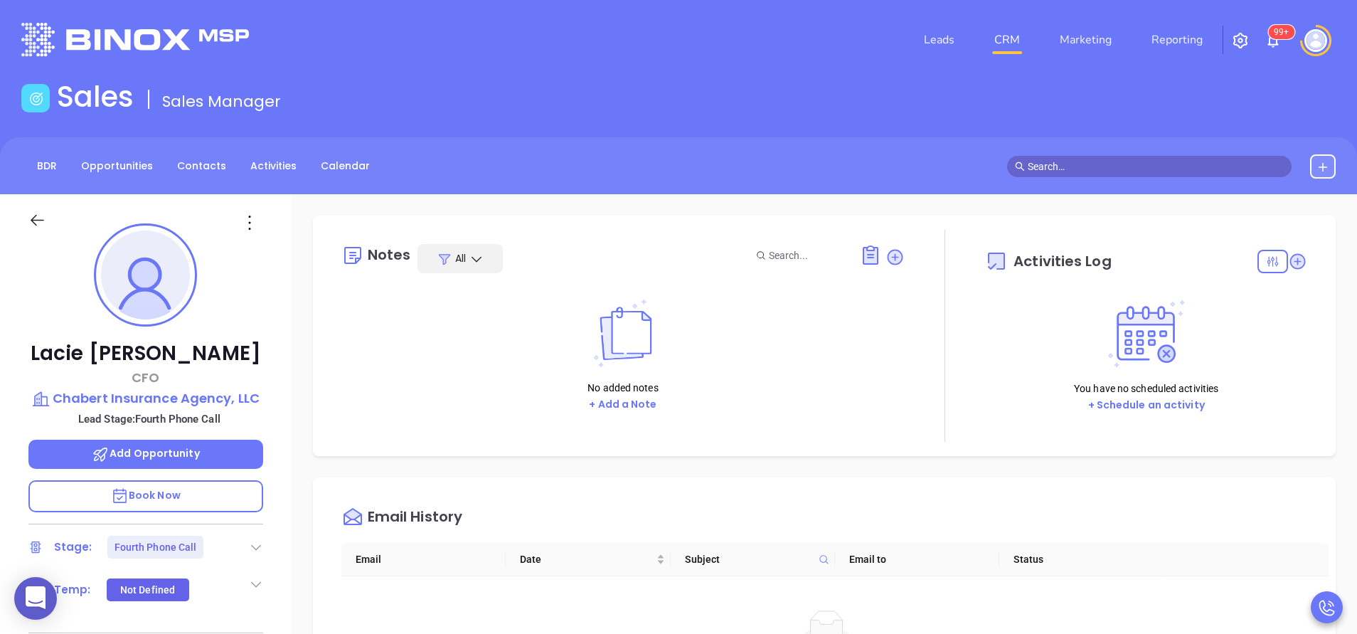
click at [280, 425] on div "Lacie Chabert CFO Chabert Insurance Agency, LLC Lead Stage: Fourth Phone Call A…" at bounding box center [146, 590] width 292 height 792
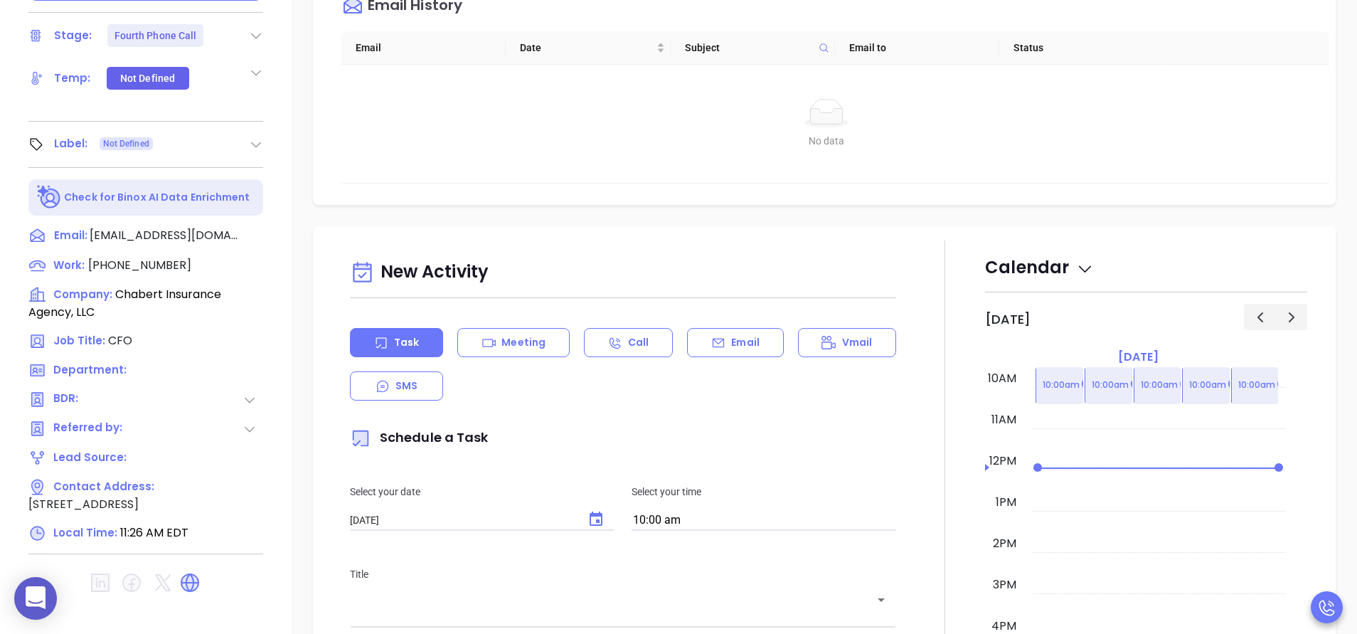
scroll to position [512, 0]
click at [255, 398] on icon at bounding box center [250, 399] width 14 height 14
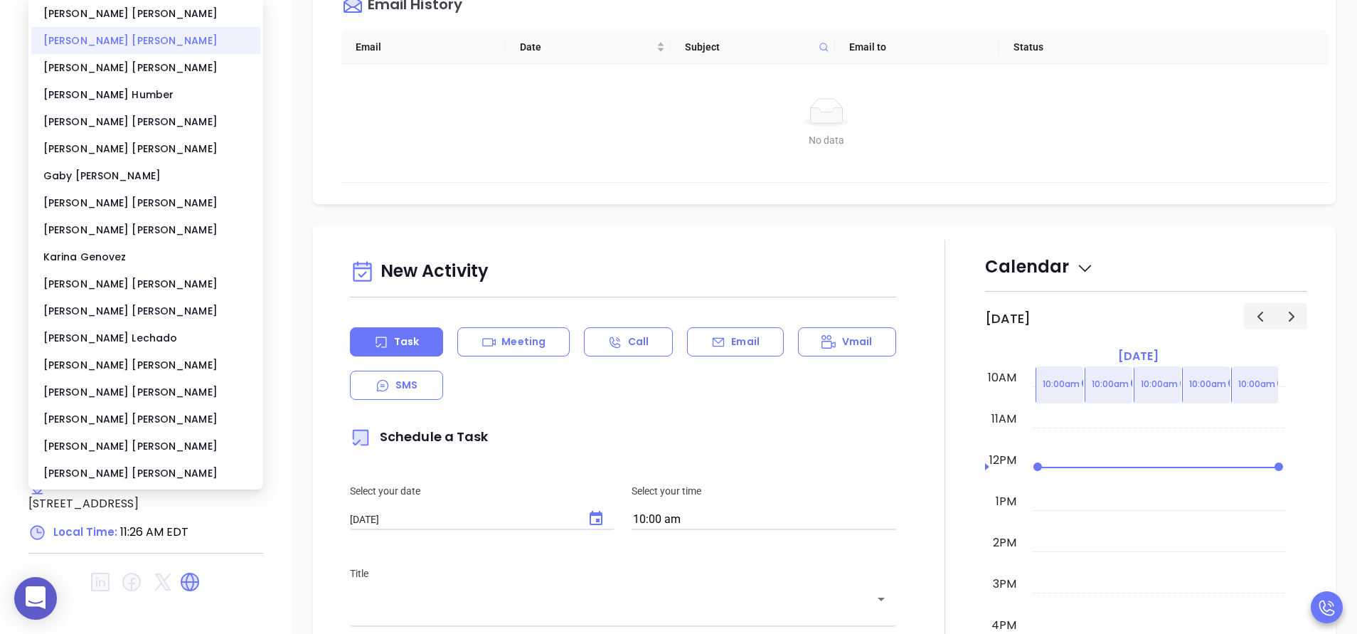
click at [133, 50] on div "Anabell Dominguez" at bounding box center [145, 40] width 229 height 27
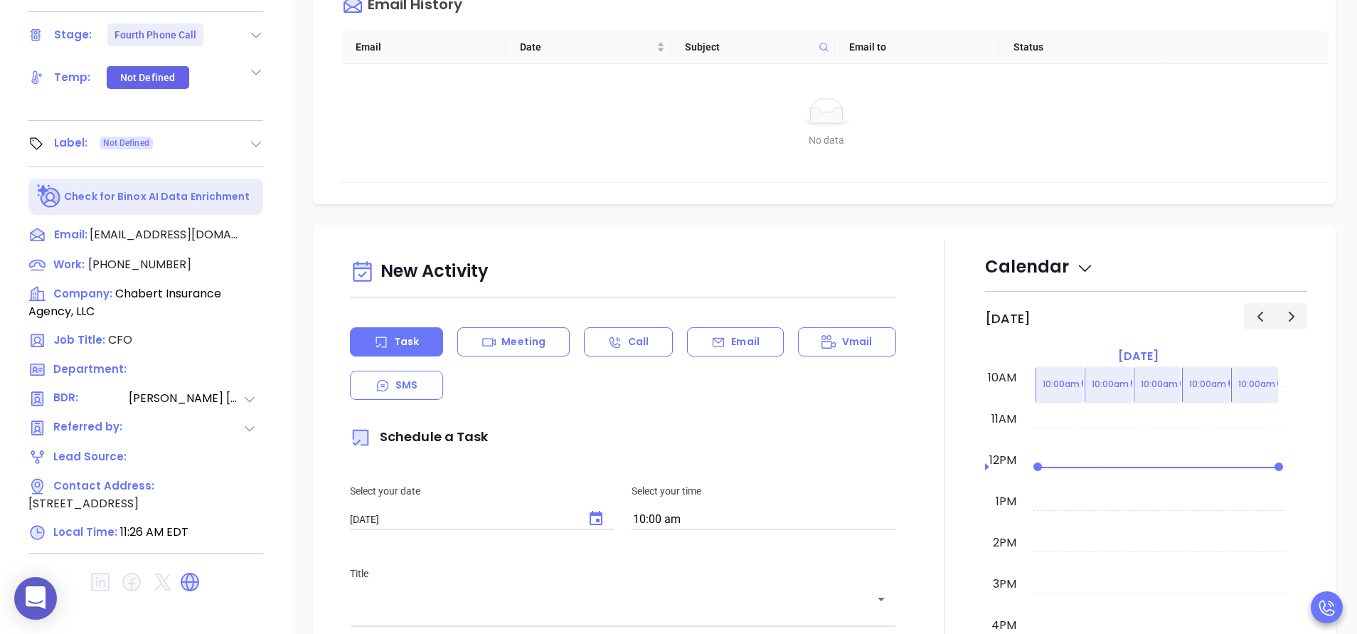
click at [348, 107] on div "No data No data" at bounding box center [826, 123] width 971 height 118
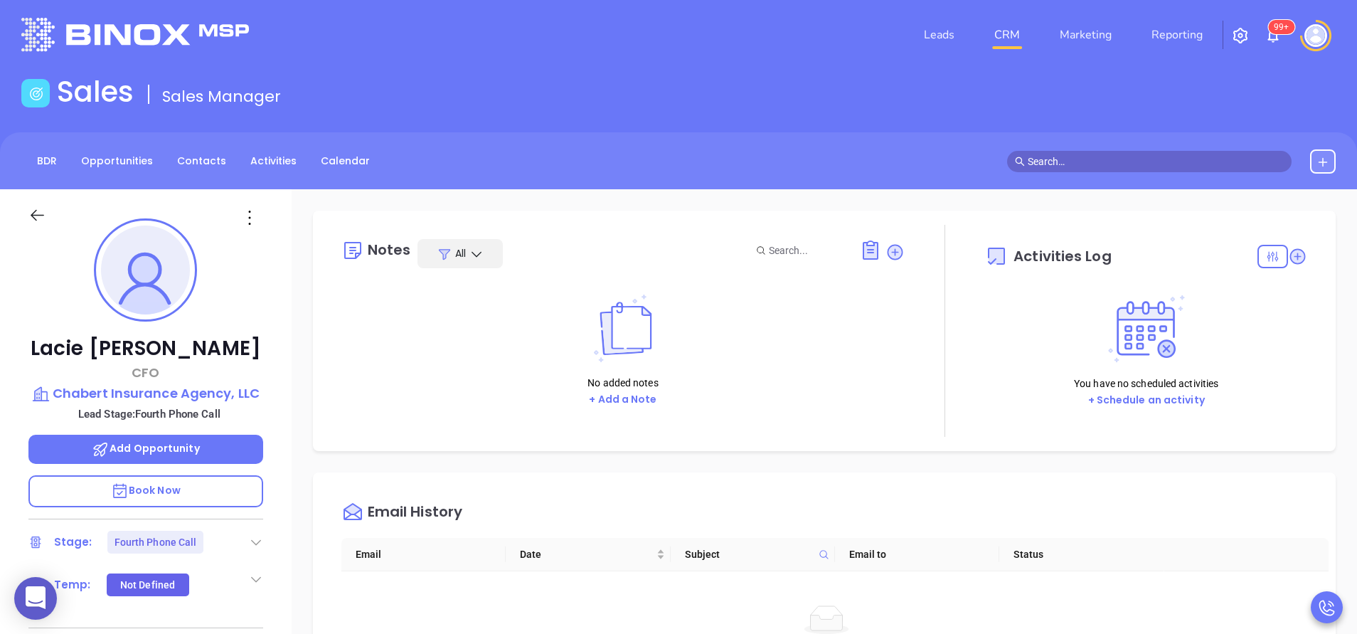
scroll to position [0, 0]
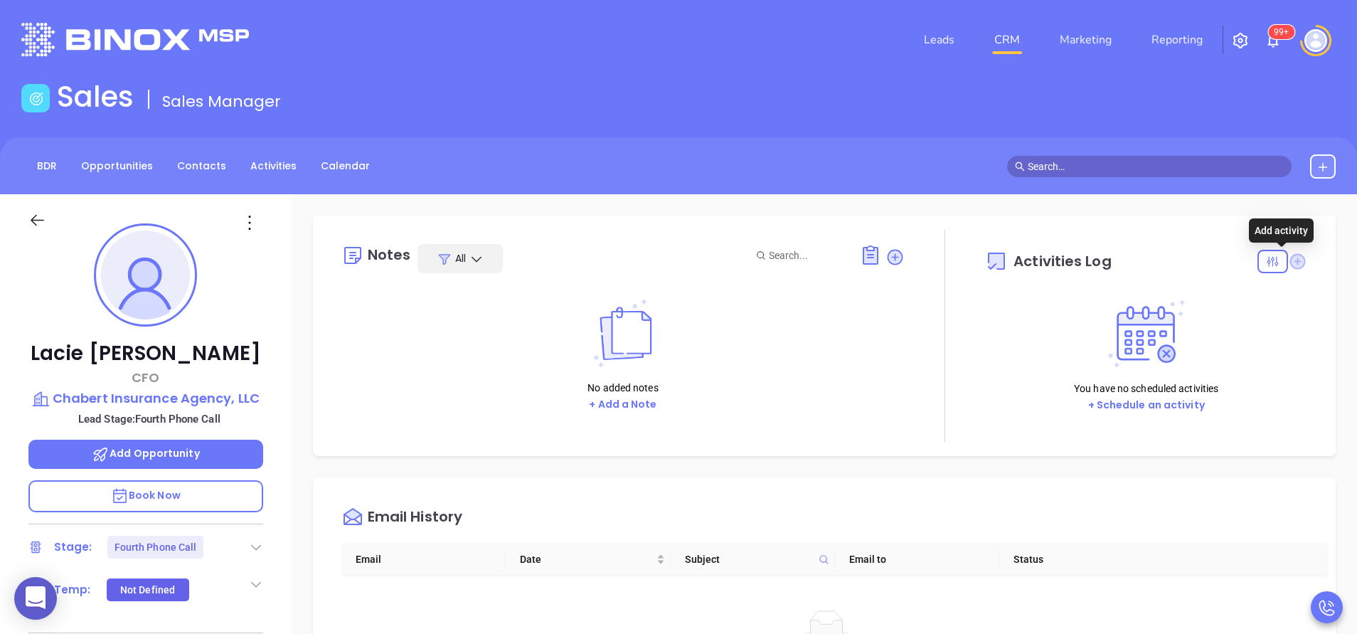
click at [1290, 260] on icon at bounding box center [1298, 261] width 16 height 16
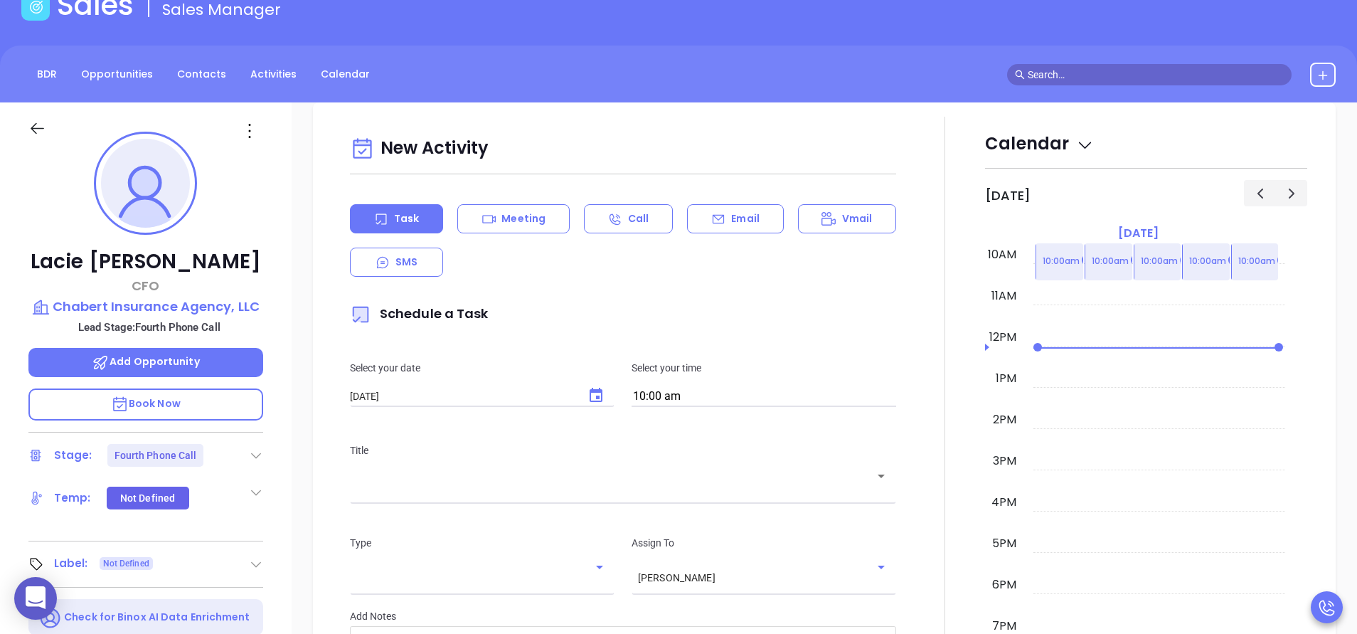
scroll to position [194, 0]
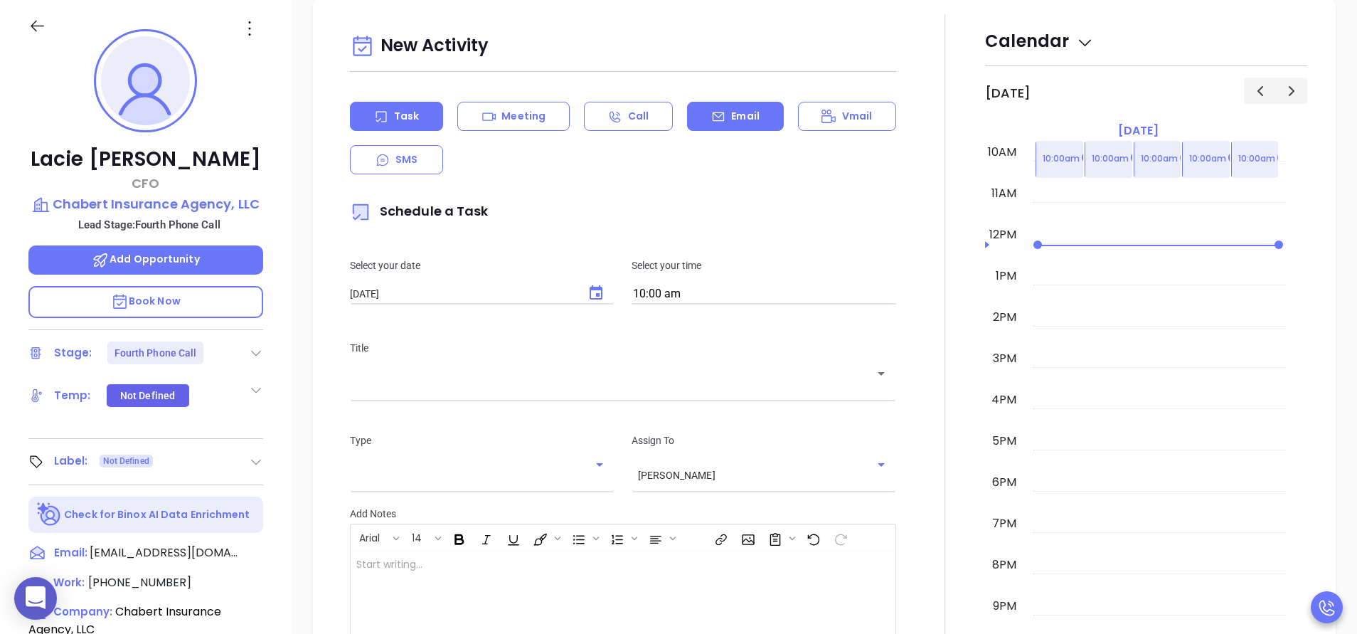
click at [731, 115] on p "Email" at bounding box center [745, 116] width 28 height 15
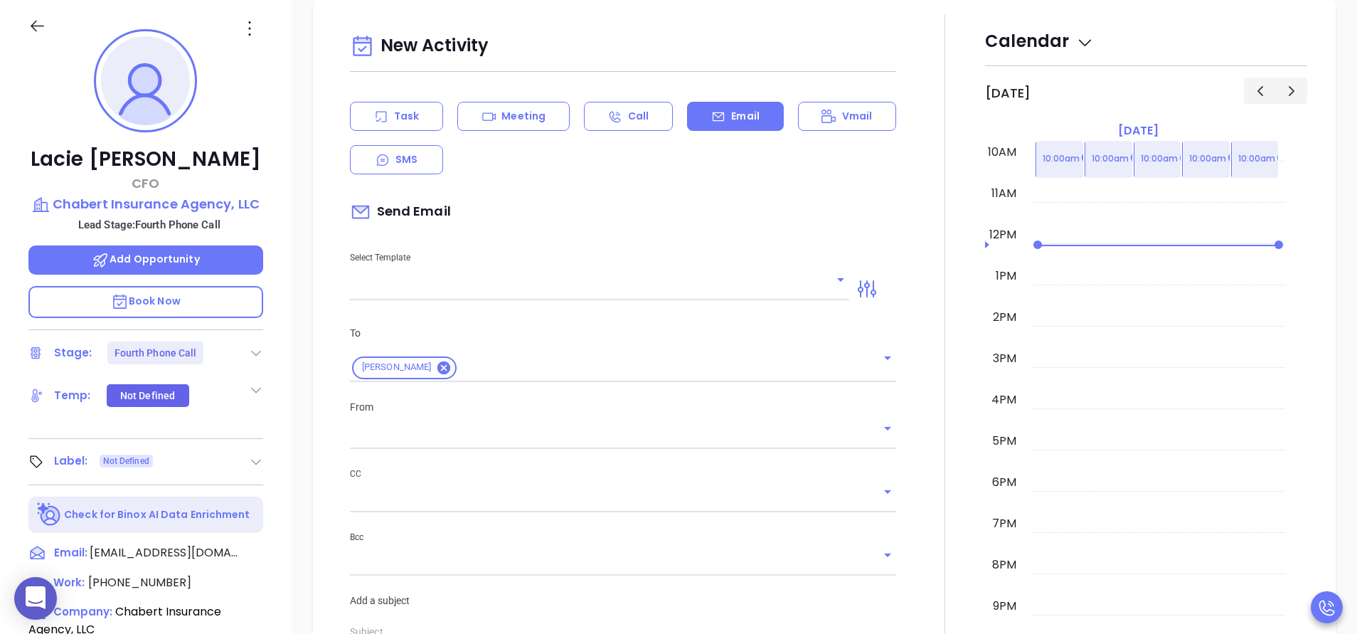
type input "[PERSON_NAME]"
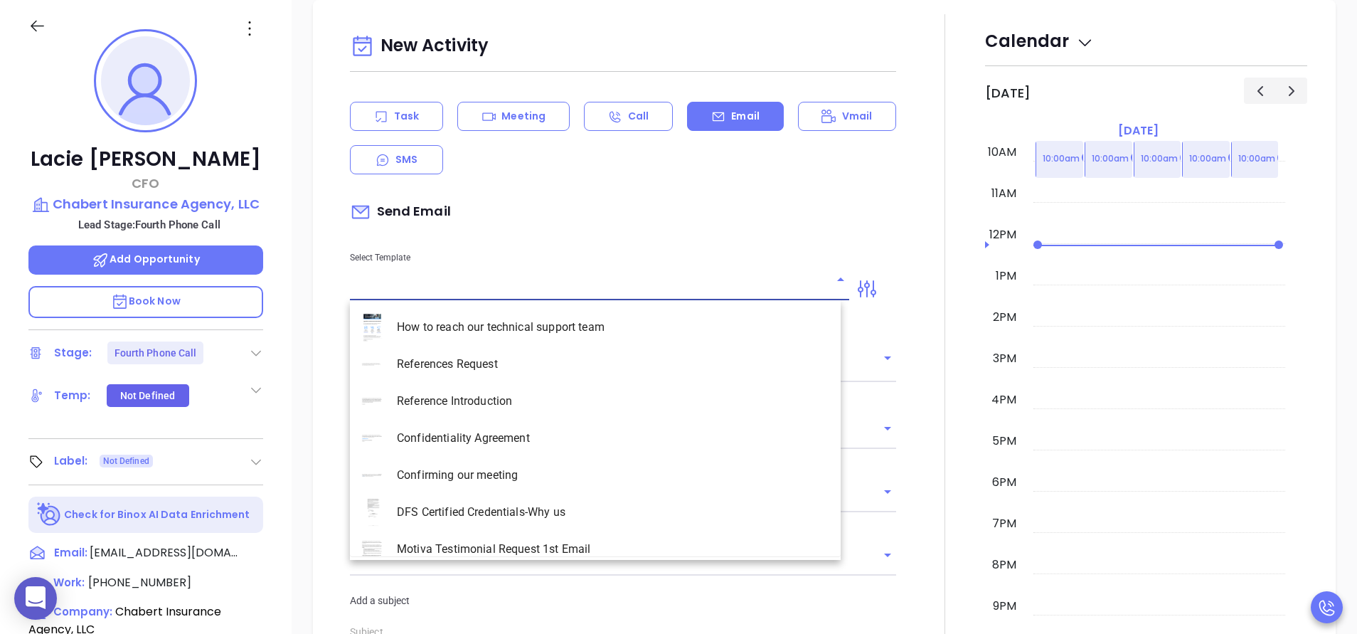
click at [496, 287] on input "text" at bounding box center [589, 289] width 478 height 21
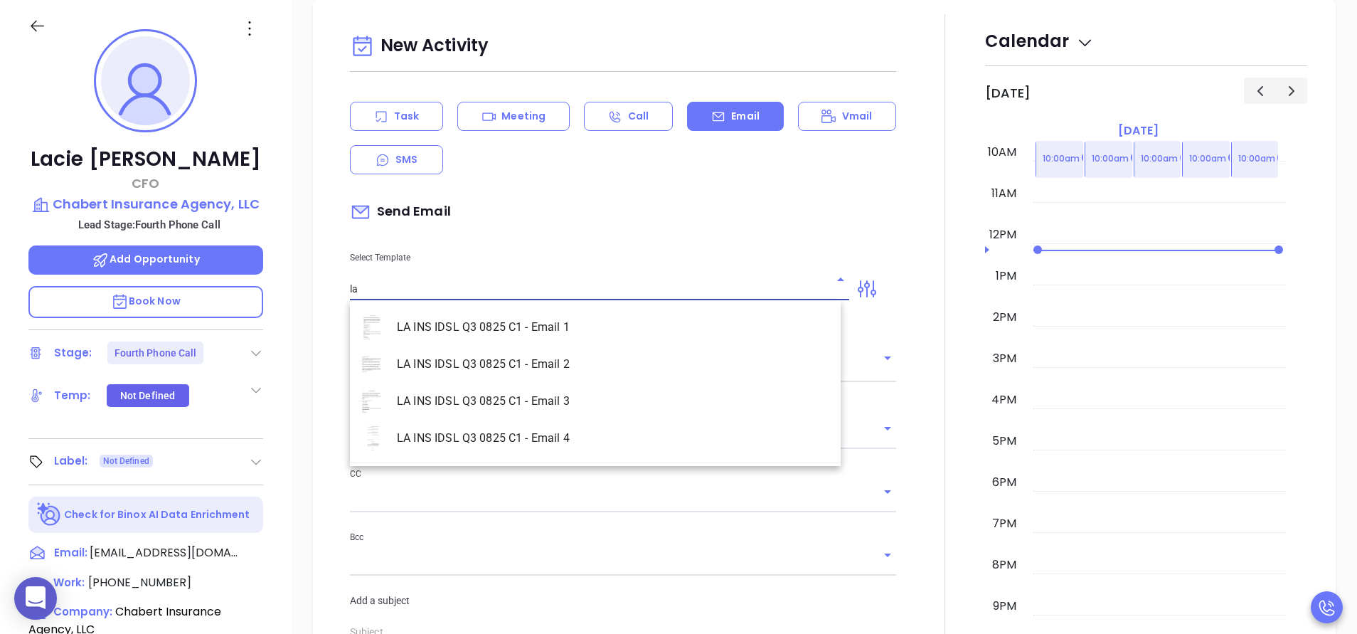
click at [543, 356] on li "LA INS IDSL Q3 0825 C1 - Email 2" at bounding box center [595, 364] width 491 height 37
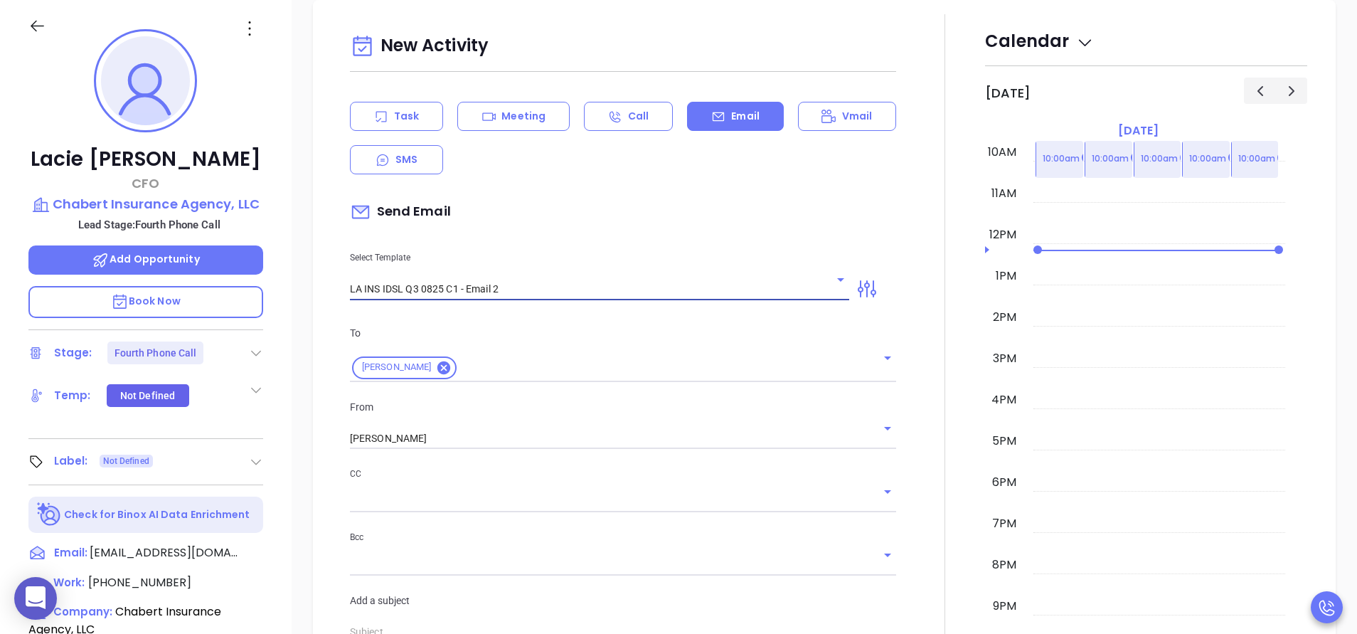
type input "LA INS IDSL Q3 0825 C1 - Email 2"
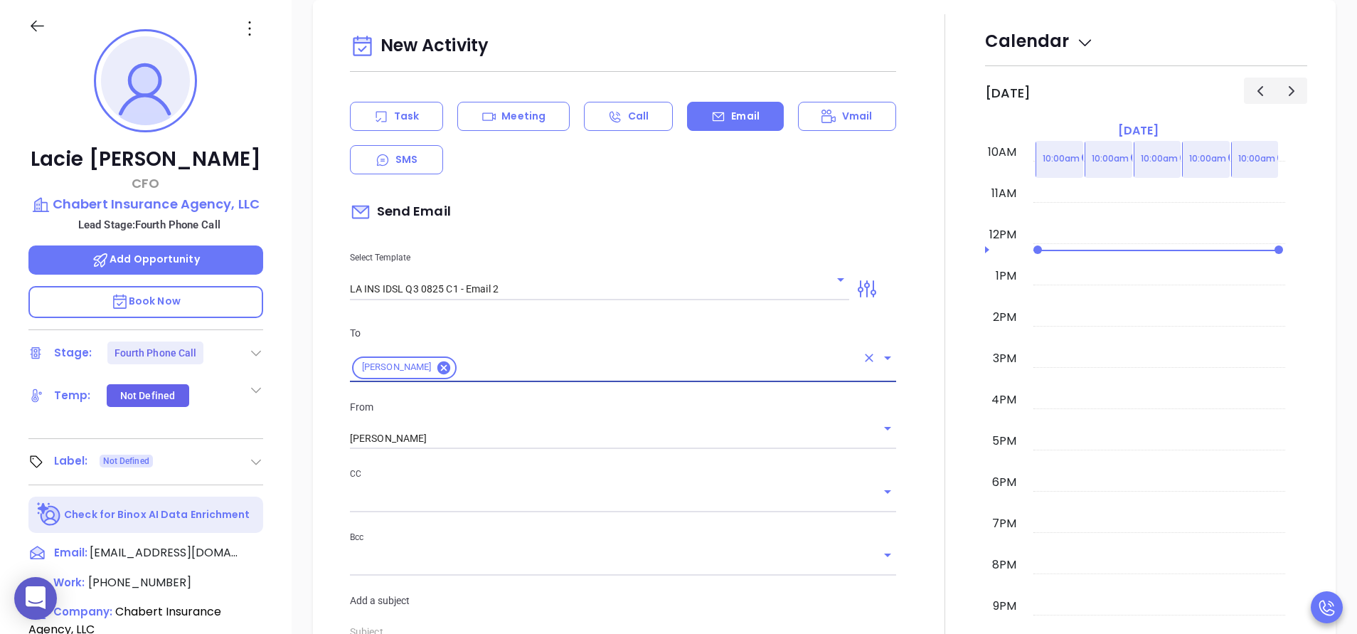
type input "February is coming fast—will Chabert Insurance Agency, LLC be compliant?"
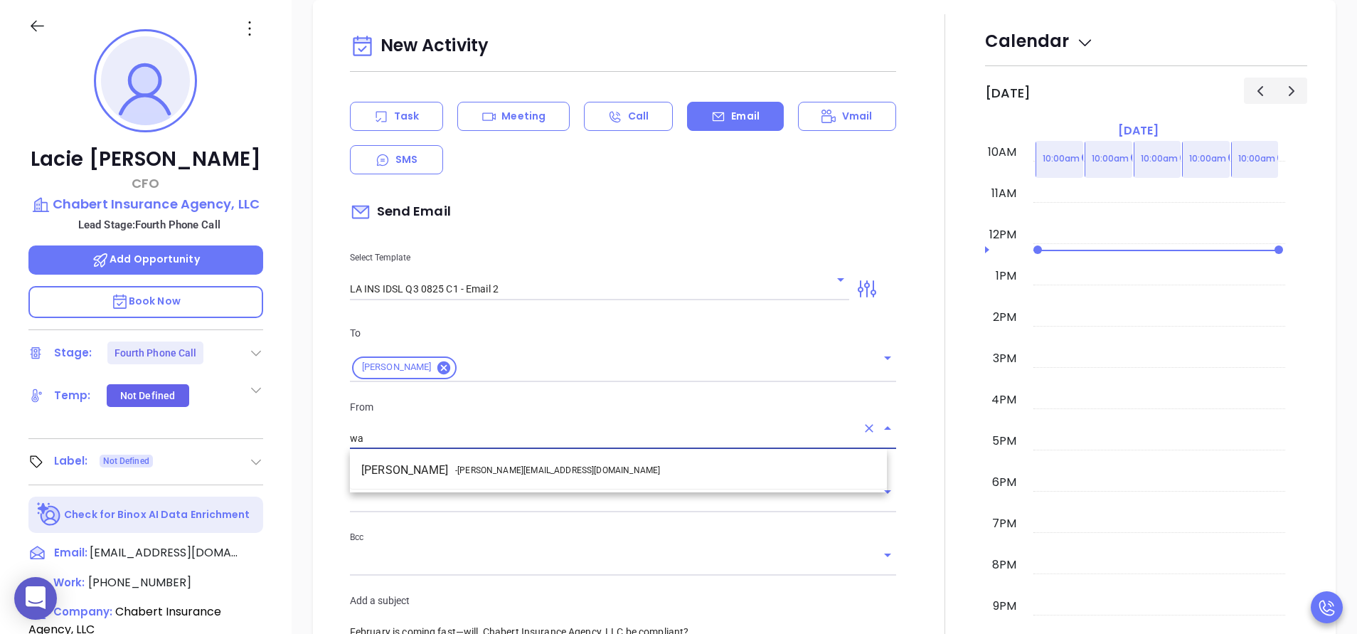
click at [553, 459] on li "Walter Contreras - walter@motiva.net" at bounding box center [618, 470] width 537 height 26
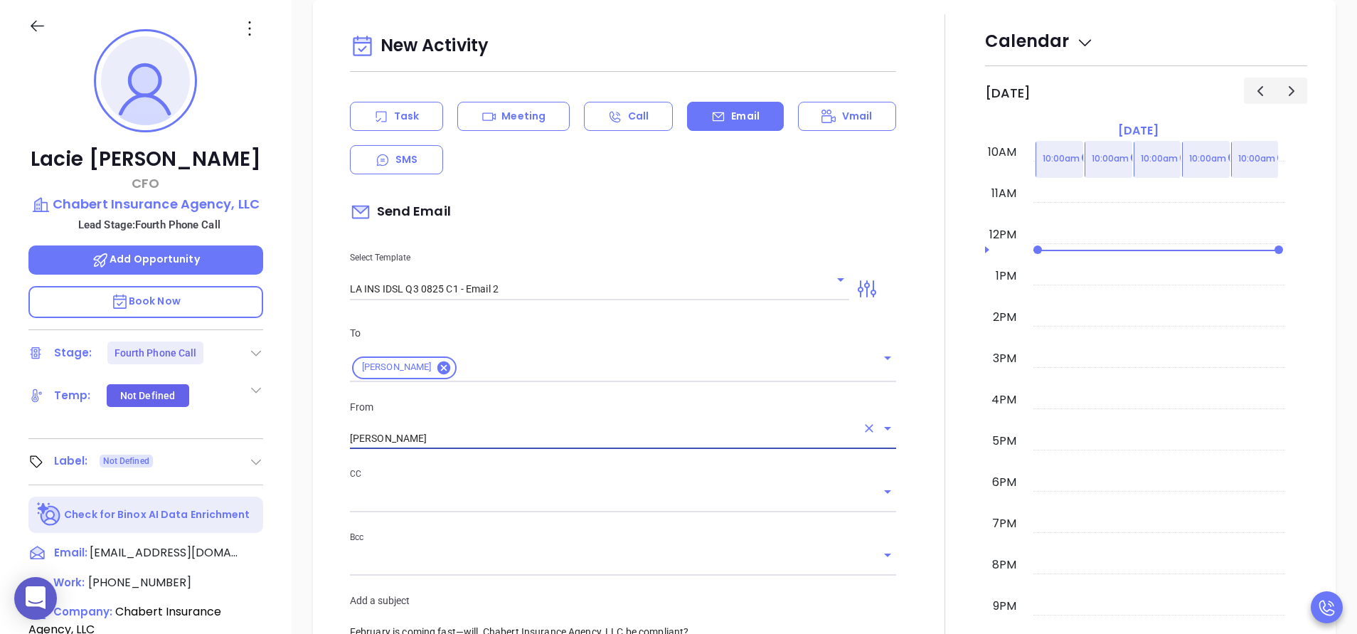
type input "Walter Contreras"
click at [912, 408] on div at bounding box center [945, 559] width 80 height 1091
click at [916, 462] on div at bounding box center [945, 559] width 80 height 1091
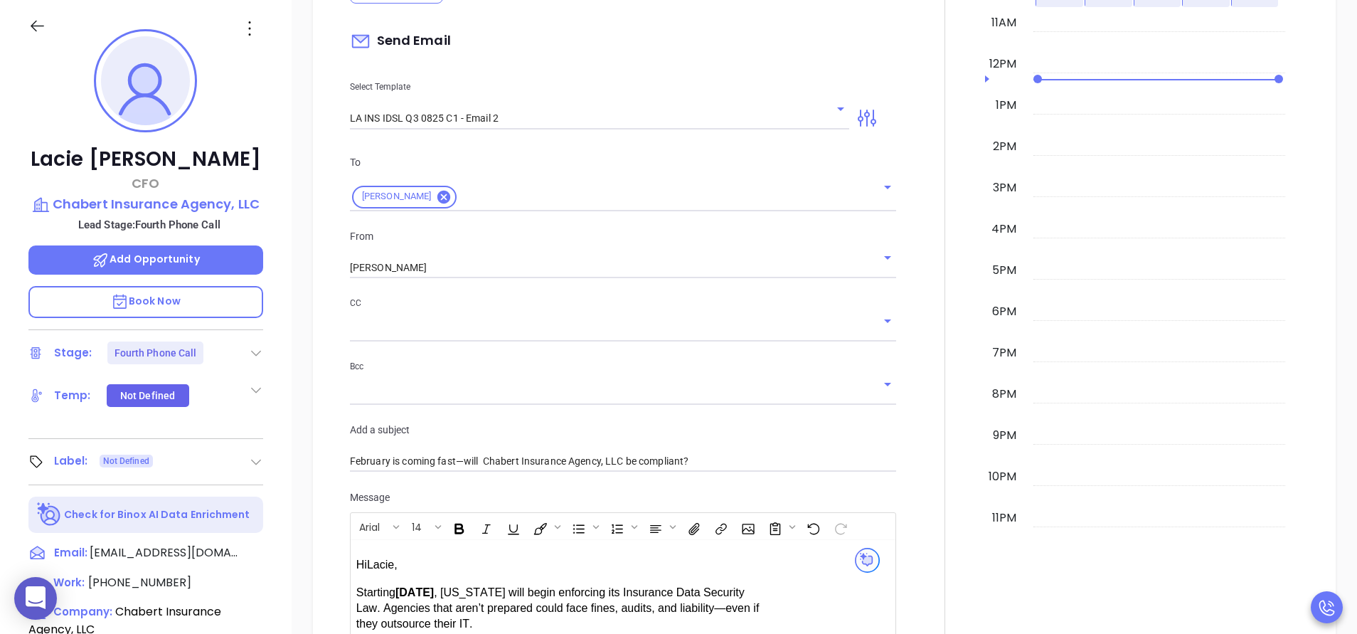
scroll to position [671, 0]
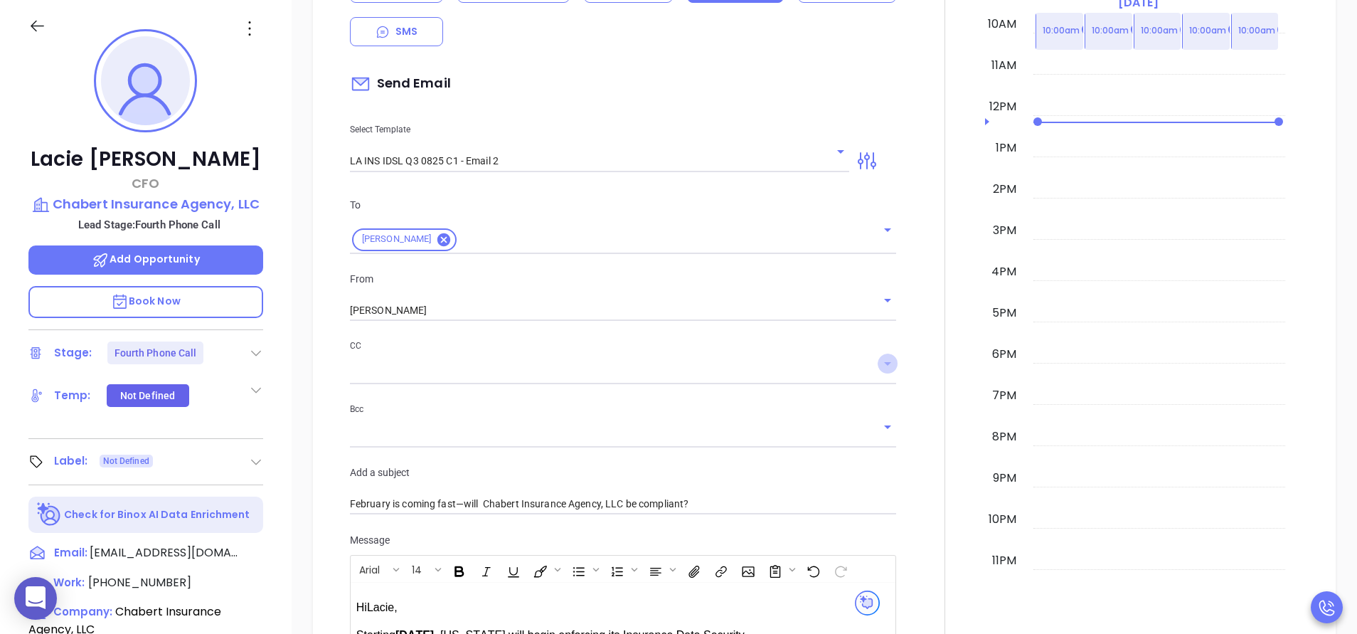
click at [884, 362] on icon "Open" at bounding box center [887, 364] width 7 height 4
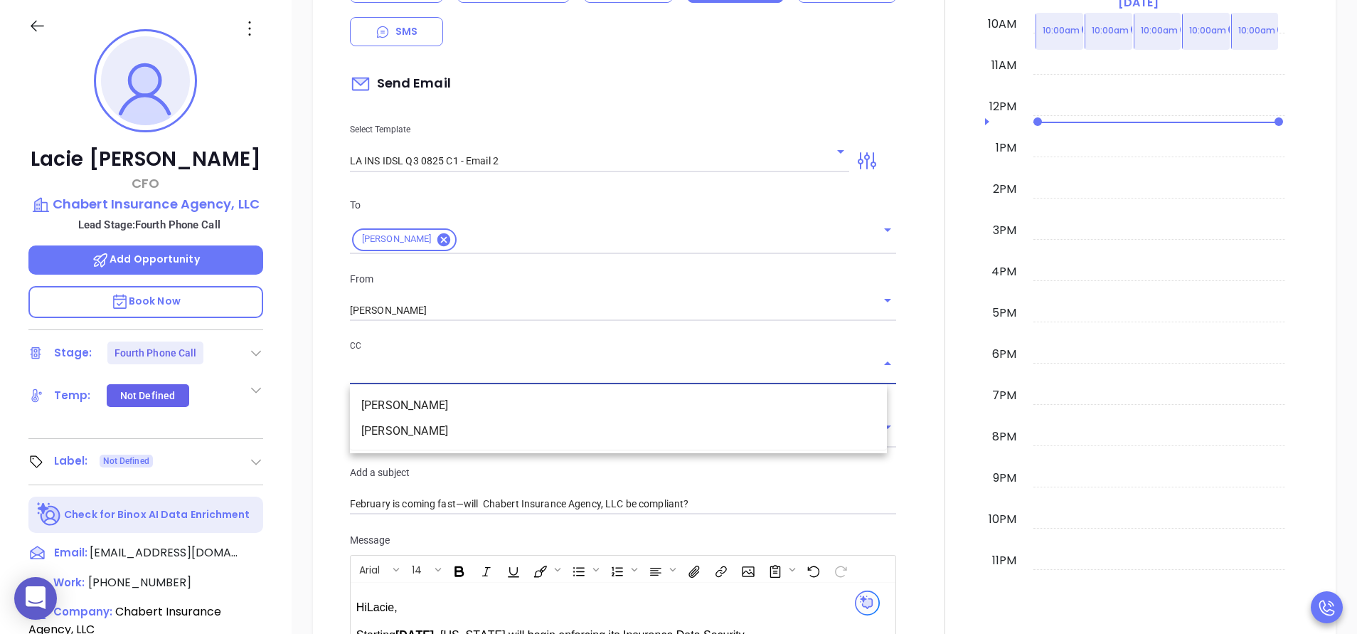
click at [699, 400] on li "Guy Chabert" at bounding box center [618, 406] width 537 height 26
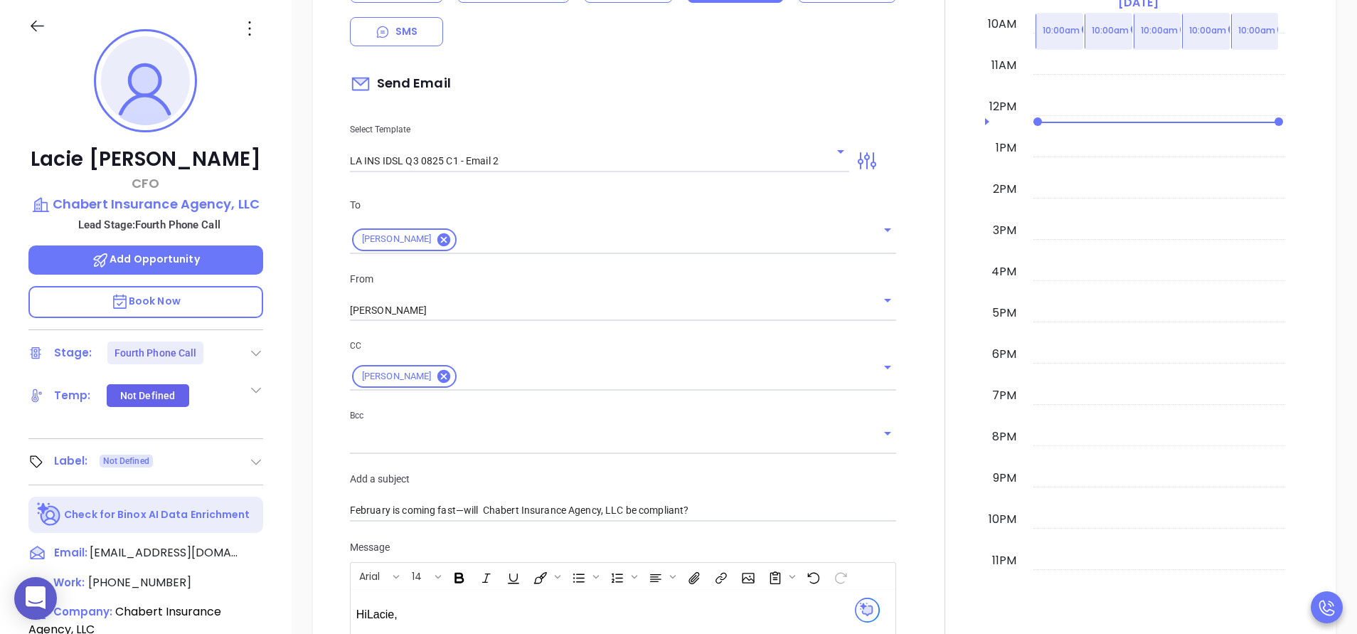
click at [913, 395] on div at bounding box center [945, 435] width 80 height 1098
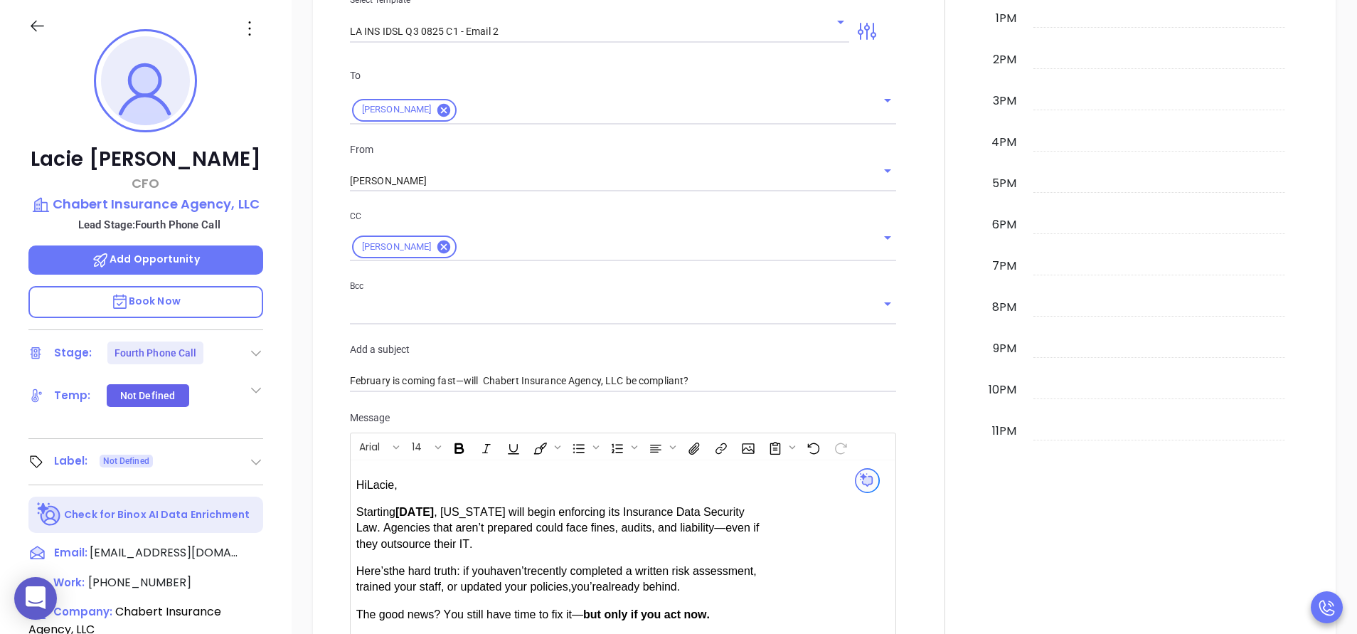
scroll to position [757, 0]
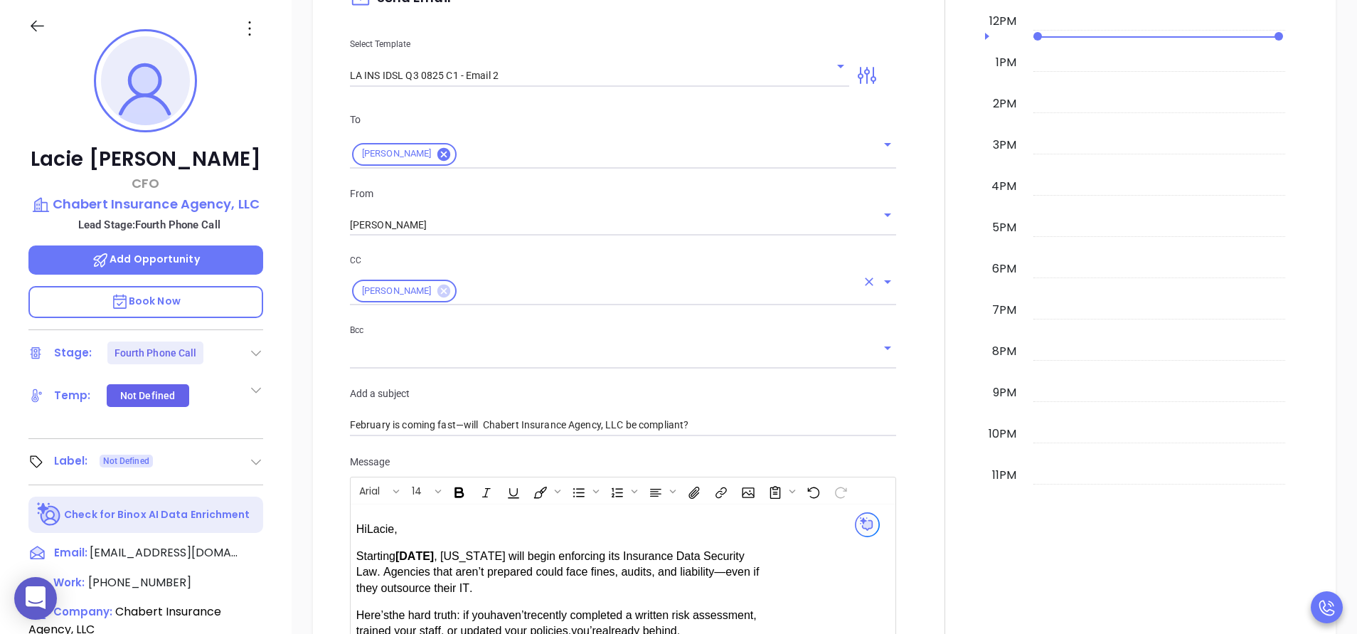
click at [437, 285] on icon at bounding box center [443, 290] width 13 height 13
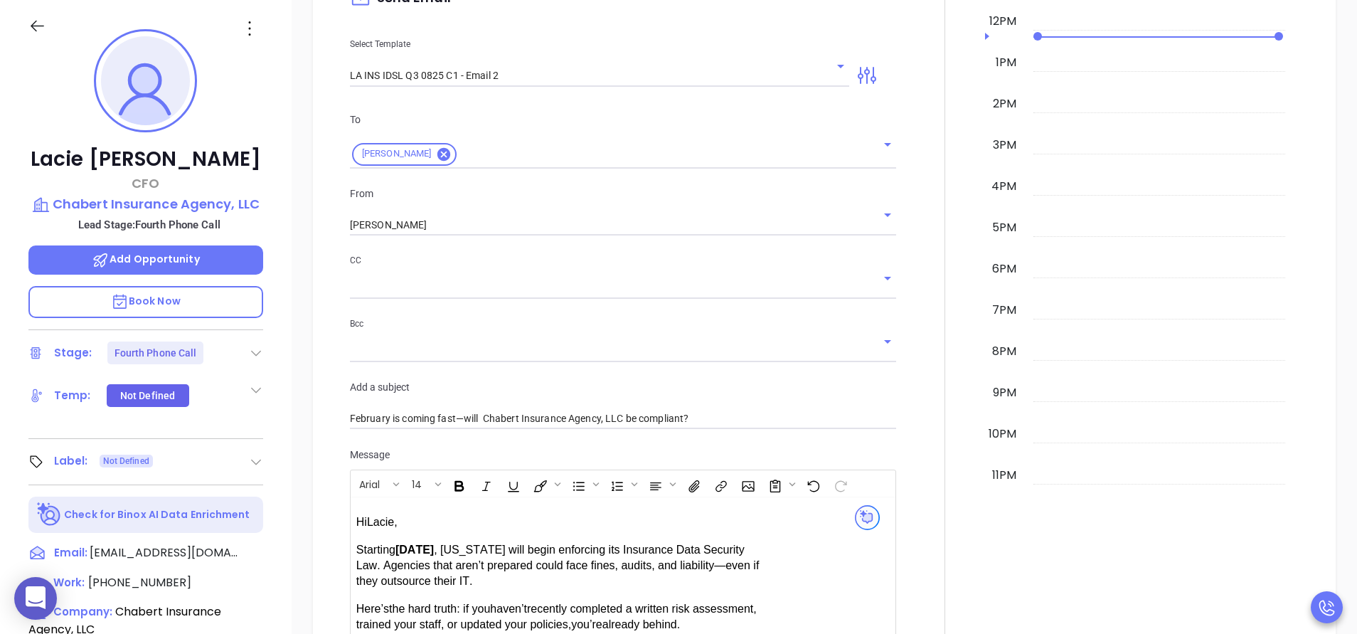
click at [913, 287] on div at bounding box center [945, 346] width 80 height 1091
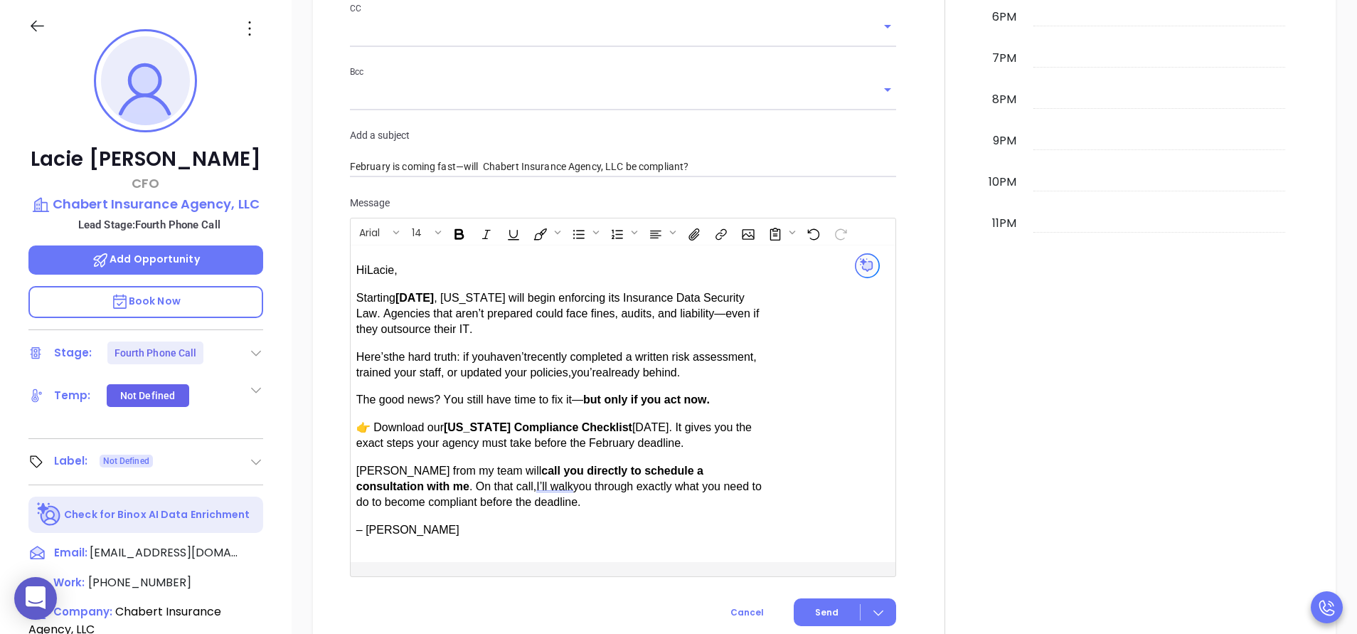
scroll to position [1055, 0]
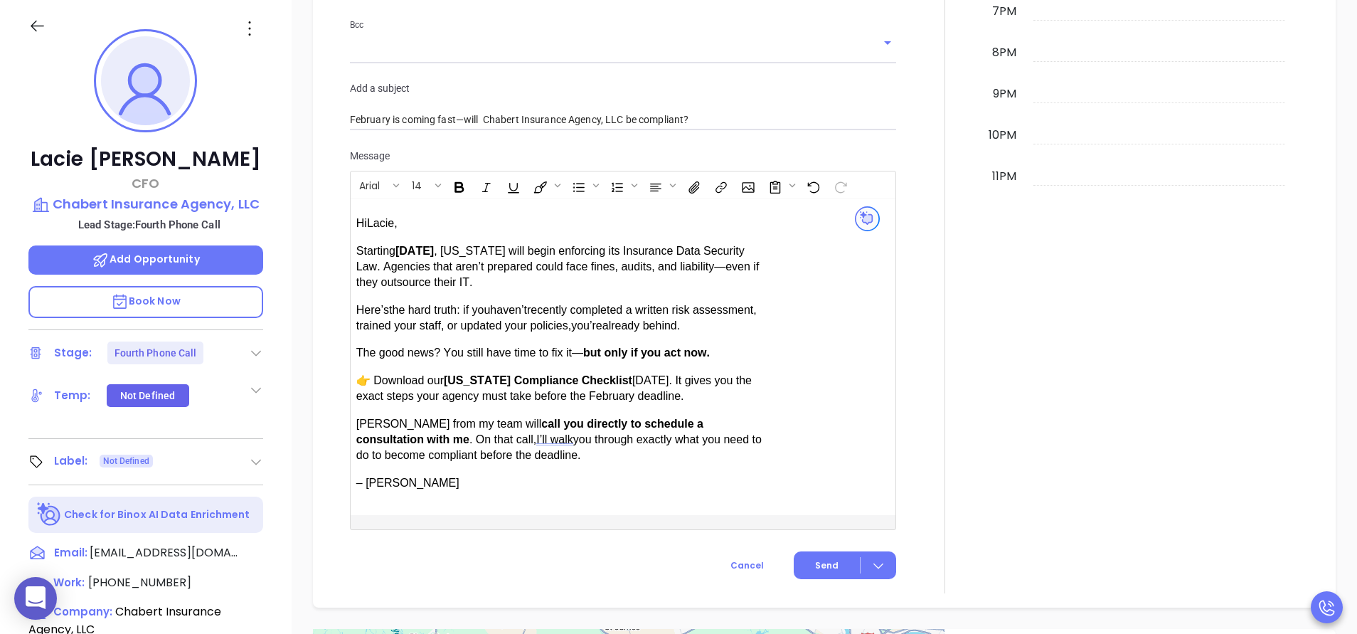
click at [612, 375] on span "Louisiana Compliance Checklist" at bounding box center [538, 380] width 188 height 12
click at [613, 375] on span "Louisiana Compliance Checklist" at bounding box center [538, 380] width 188 height 12
click at [623, 394] on span "today. It gives you the exact steps your agency must take before the February d…" at bounding box center [553, 388] width 395 height 28
click at [644, 459] on p "Anabell from my team will call you directly to schedule a consultation with me …" at bounding box center [560, 440] width 409 height 48
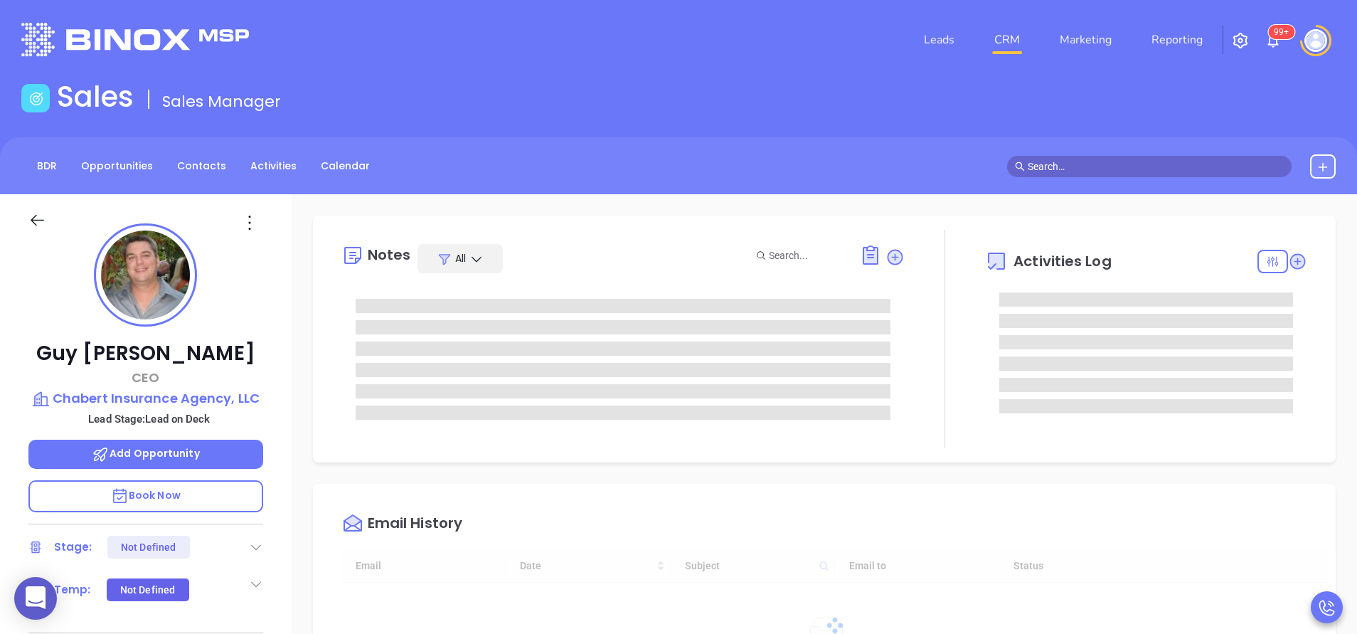
type input "[DATE]"
type input "Anabell Dominguez"
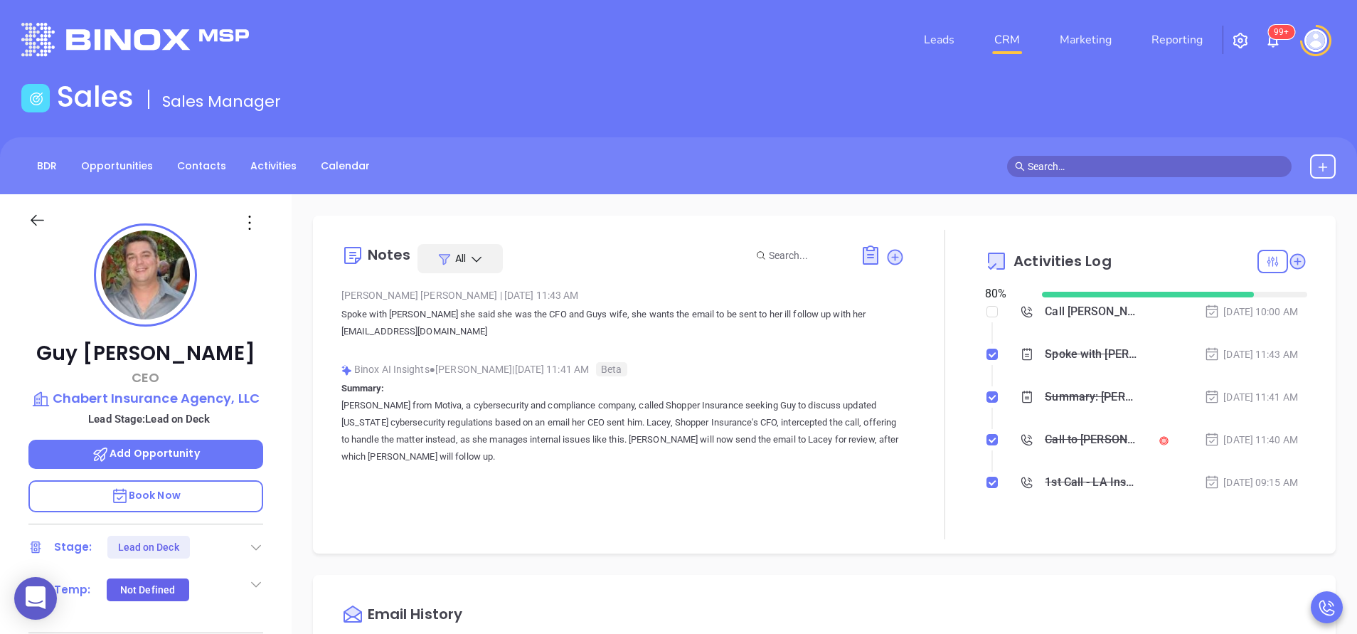
click at [627, 336] on p "Spoke with Lacie she said she was the CFO and Guys wife, she wants the email to…" at bounding box center [622, 323] width 563 height 34
drag, startPoint x: 450, startPoint y: 334, endPoint x: 331, endPoint y: 324, distance: 119.2
click at [331, 324] on div "Notes All Anabell Dominguez | Sep 11, 2025 11:43 AM Spoke with Lacie she said s…" at bounding box center [824, 384] width 994 height 309
copy p "Lacie@chabert.com"
click at [285, 447] on div "Guy Chabert CEO Chabert Insurance Agency, LLC Lead Stage: Lead on Deck Add Oppo…" at bounding box center [146, 590] width 292 height 792
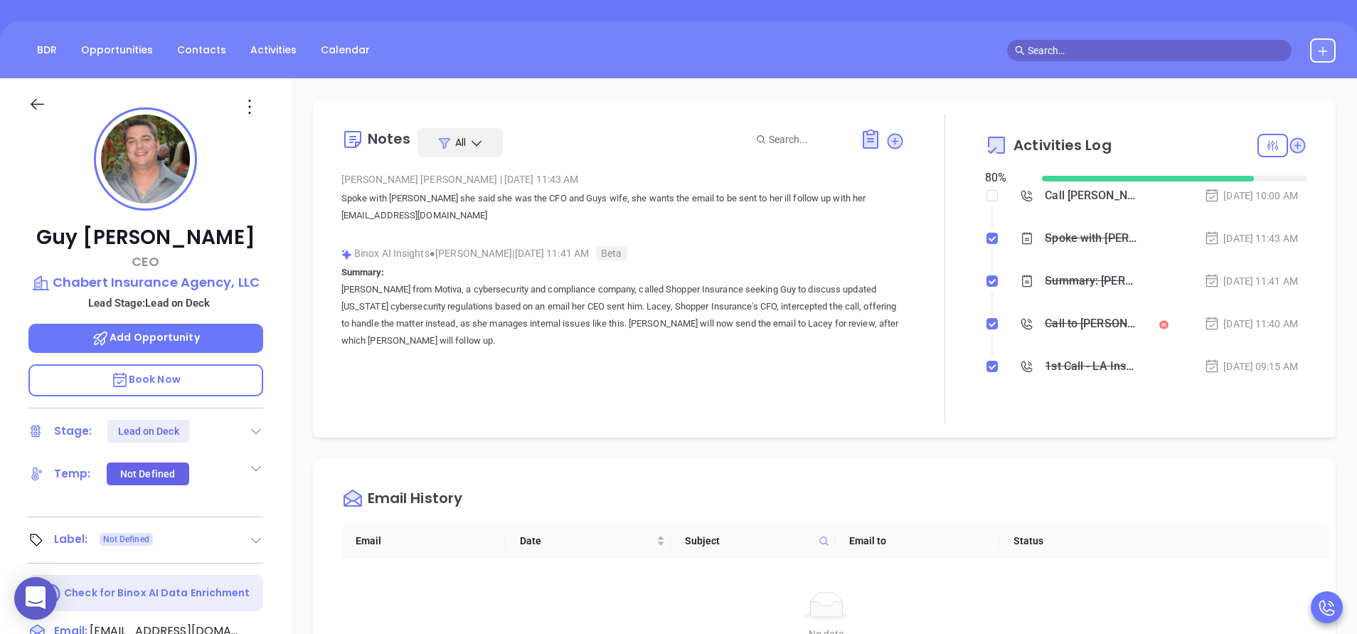
scroll to position [85, 0]
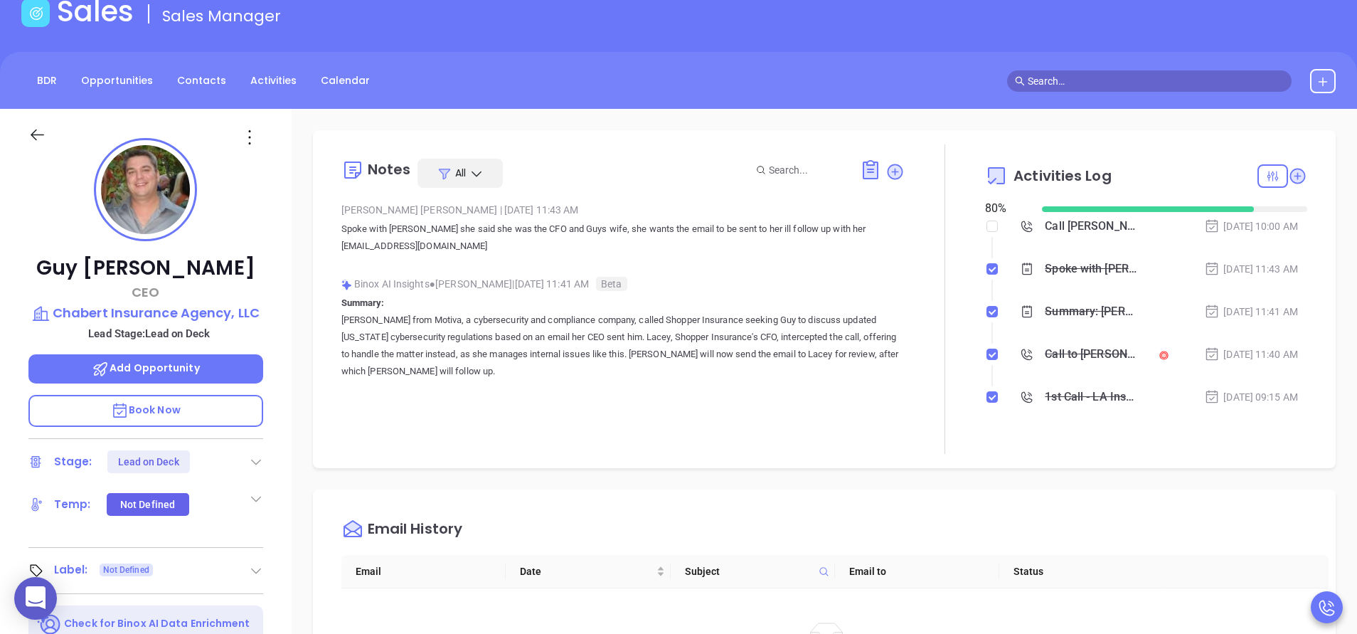
click at [538, 373] on p "Annabelle from Motiva, a cybersecurity and compliance company, called Shopper I…" at bounding box center [622, 345] width 563 height 68
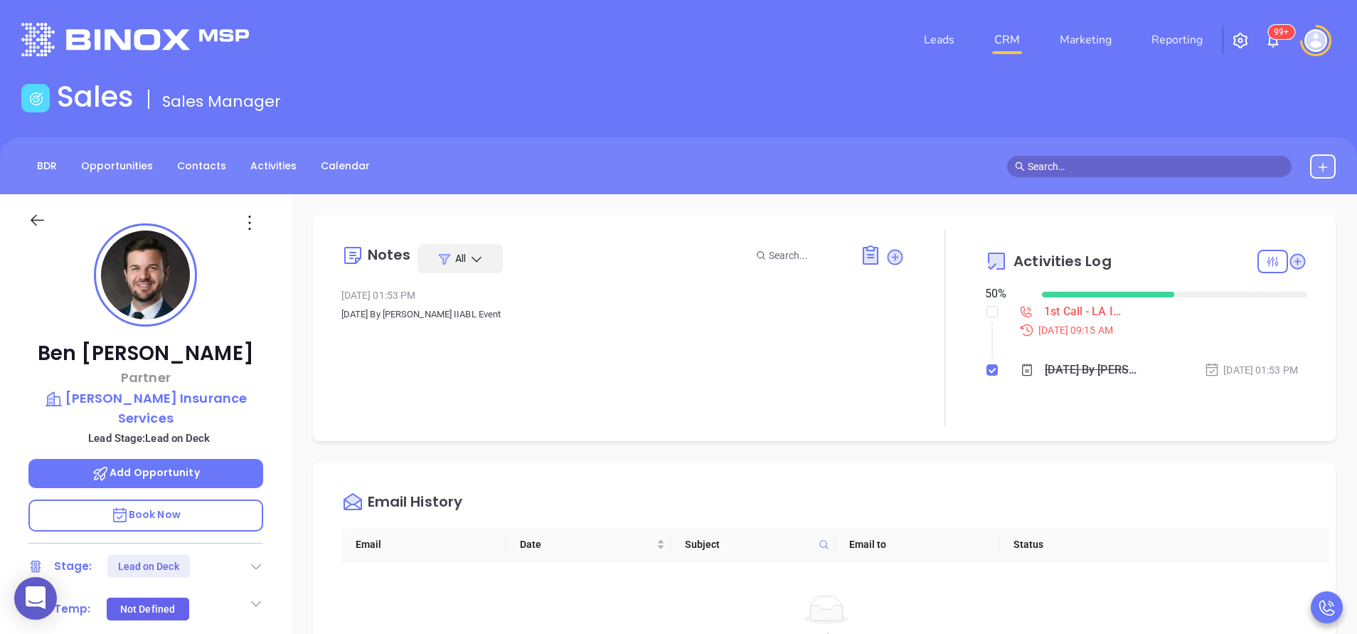
scroll to position [413, 0]
drag, startPoint x: 0, startPoint y: 0, endPoint x: 263, endPoint y: 378, distance: 460.9
click at [263, 378] on div "[PERSON_NAME] Partner [PERSON_NAME] Insurance Services Lead Stage: Lead on Deck…" at bounding box center [146, 590] width 292 height 792
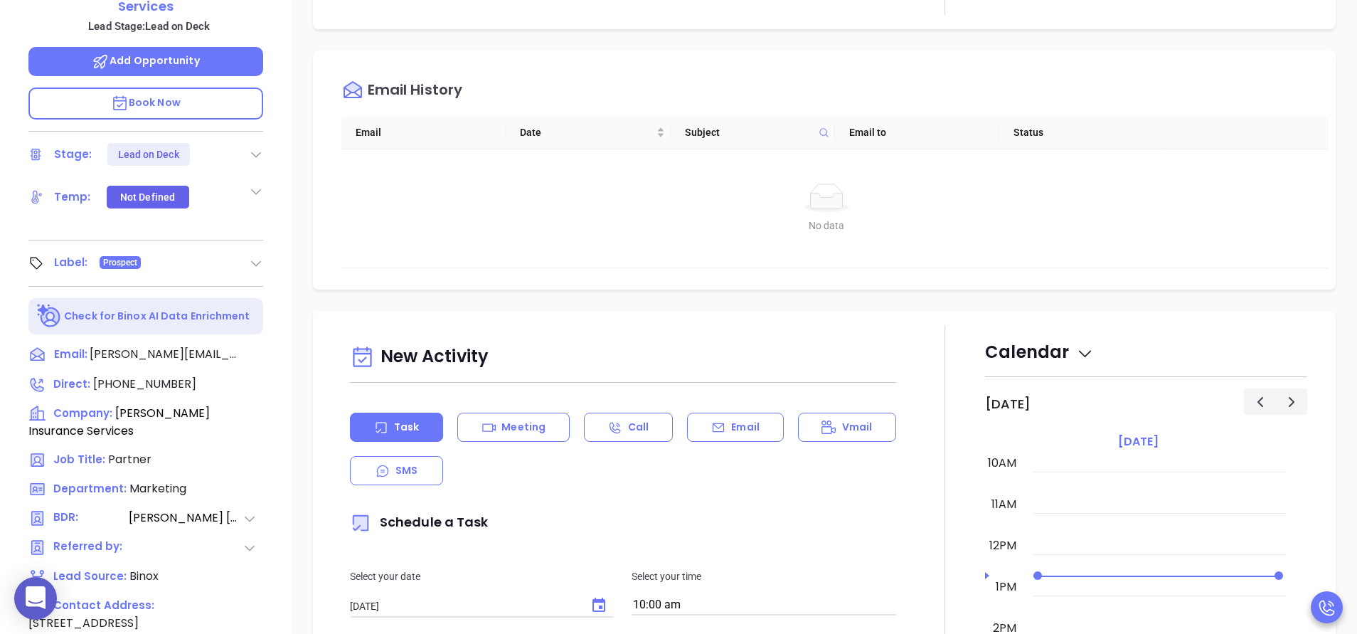
scroll to position [427, 0]
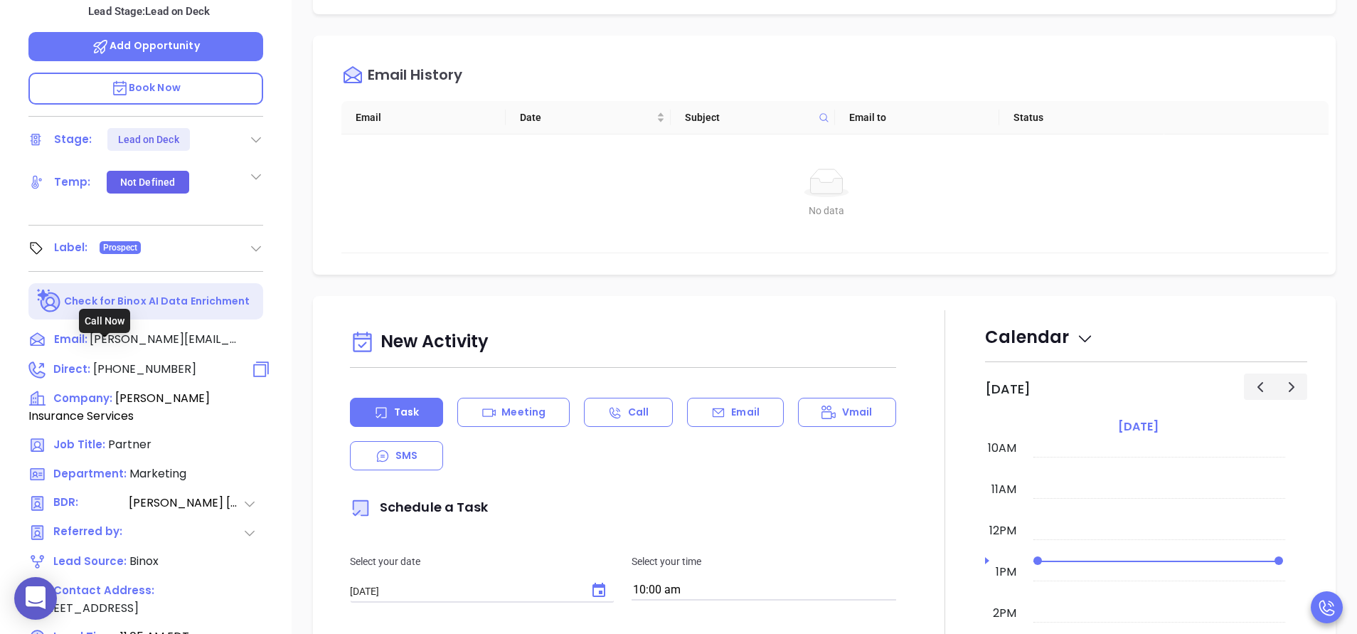
click at [151, 361] on span "[PHONE_NUMBER]" at bounding box center [144, 369] width 103 height 16
type input "[PHONE_NUMBER]"
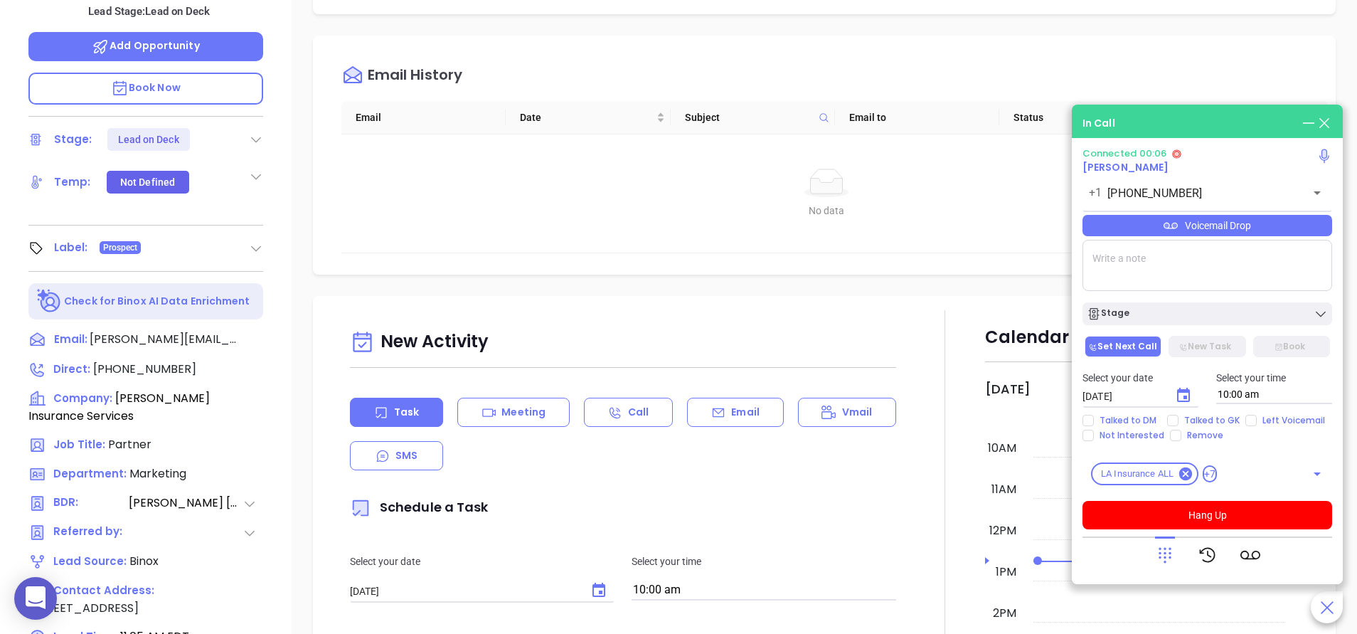
click at [1152, 267] on textarea at bounding box center [1207, 265] width 250 height 51
click at [1168, 565] on div at bounding box center [1165, 554] width 20 height 37
click at [1166, 552] on icon at bounding box center [1165, 555] width 20 height 20
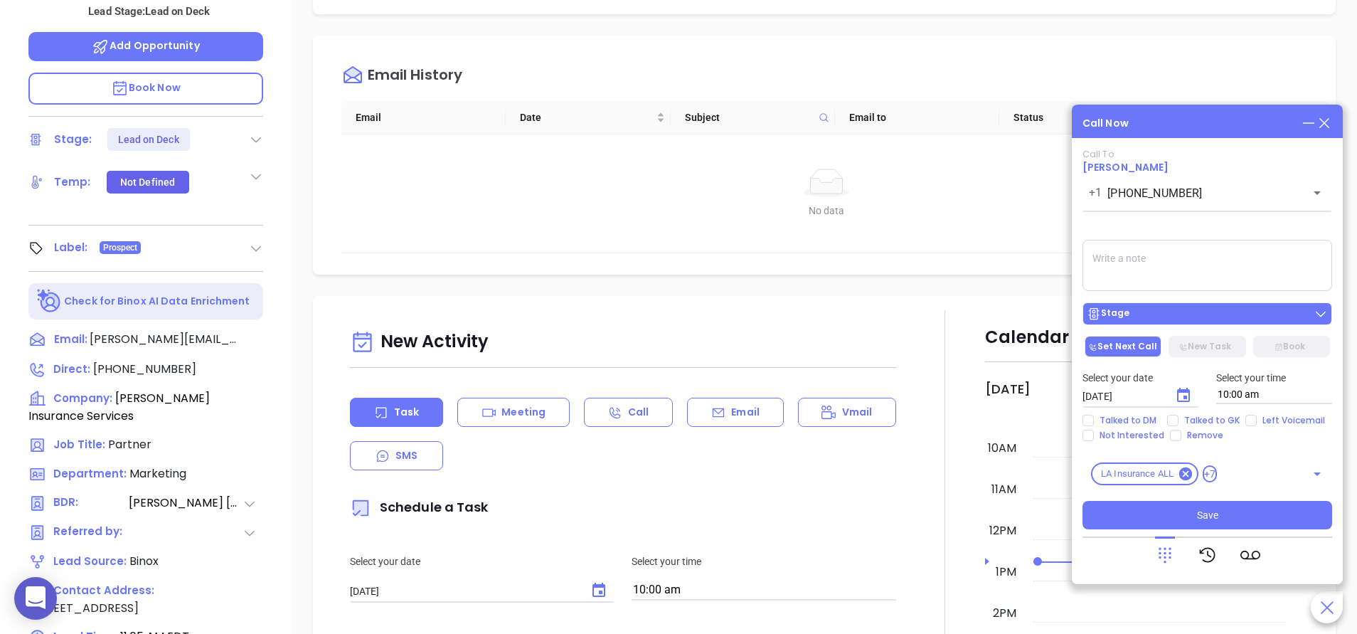
click at [1159, 319] on div "Stage" at bounding box center [1207, 314] width 241 height 14
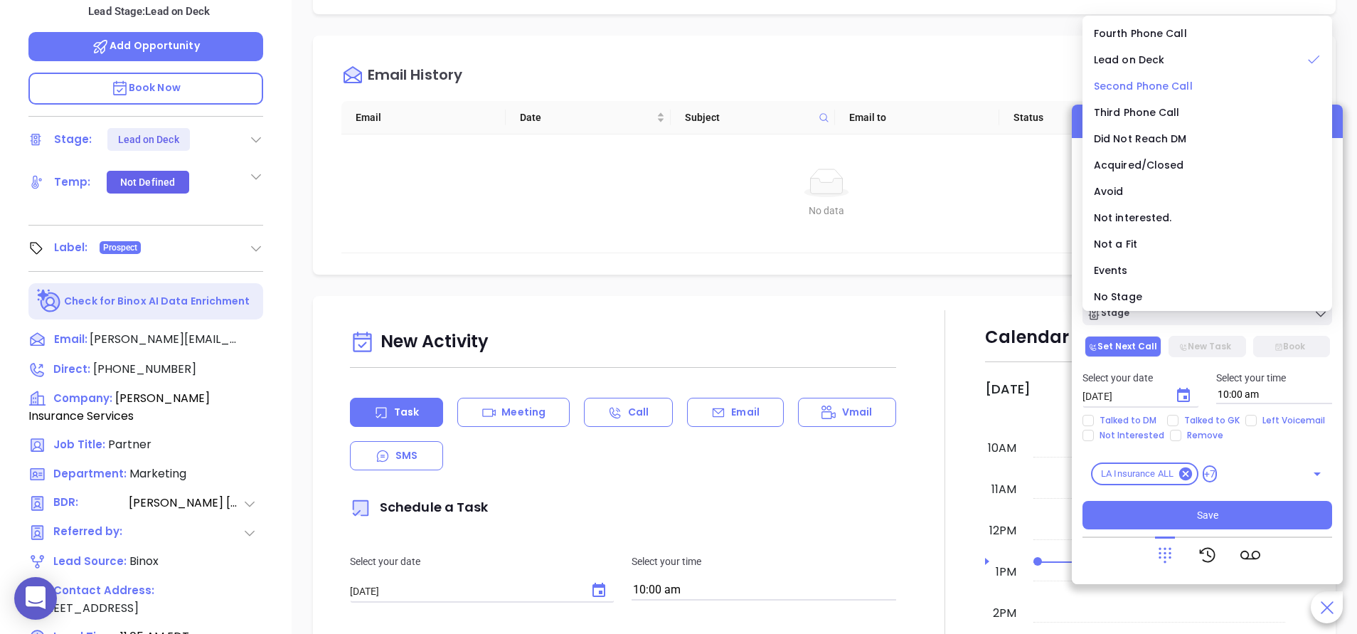
click at [1163, 83] on span "Second Phone Call" at bounding box center [1143, 86] width 99 height 14
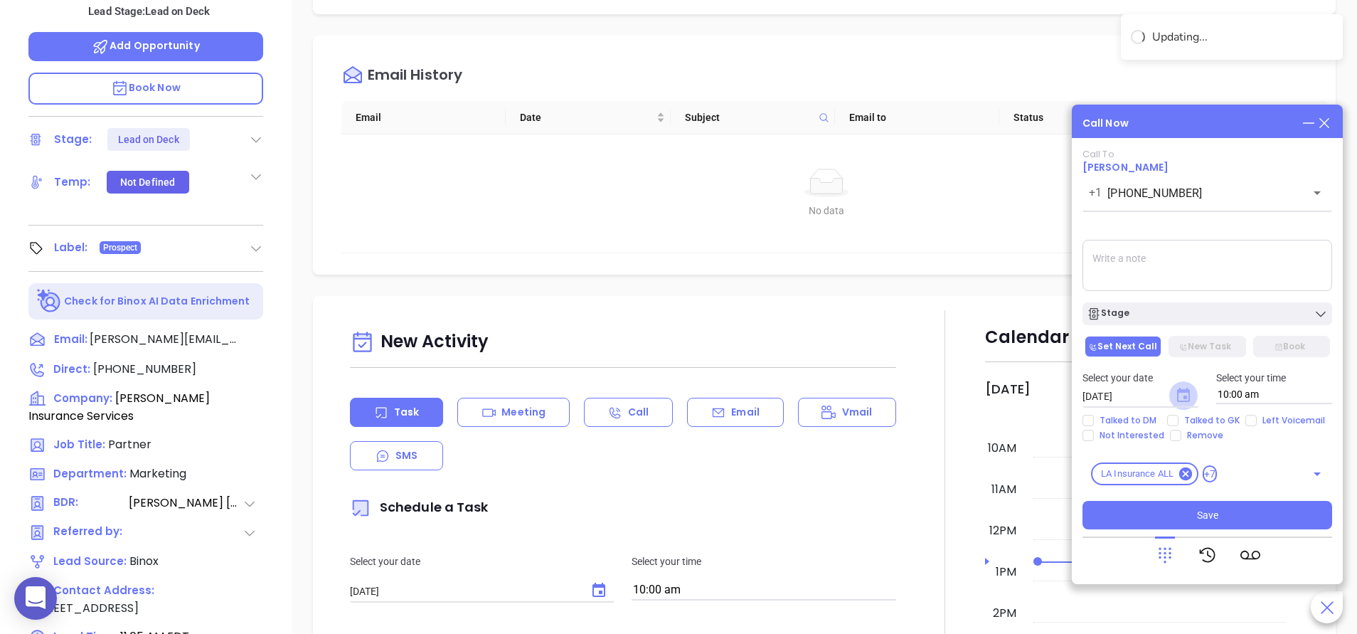
click at [1188, 395] on icon "Choose date, selected date is Sep 12, 2025" at bounding box center [1183, 395] width 13 height 14
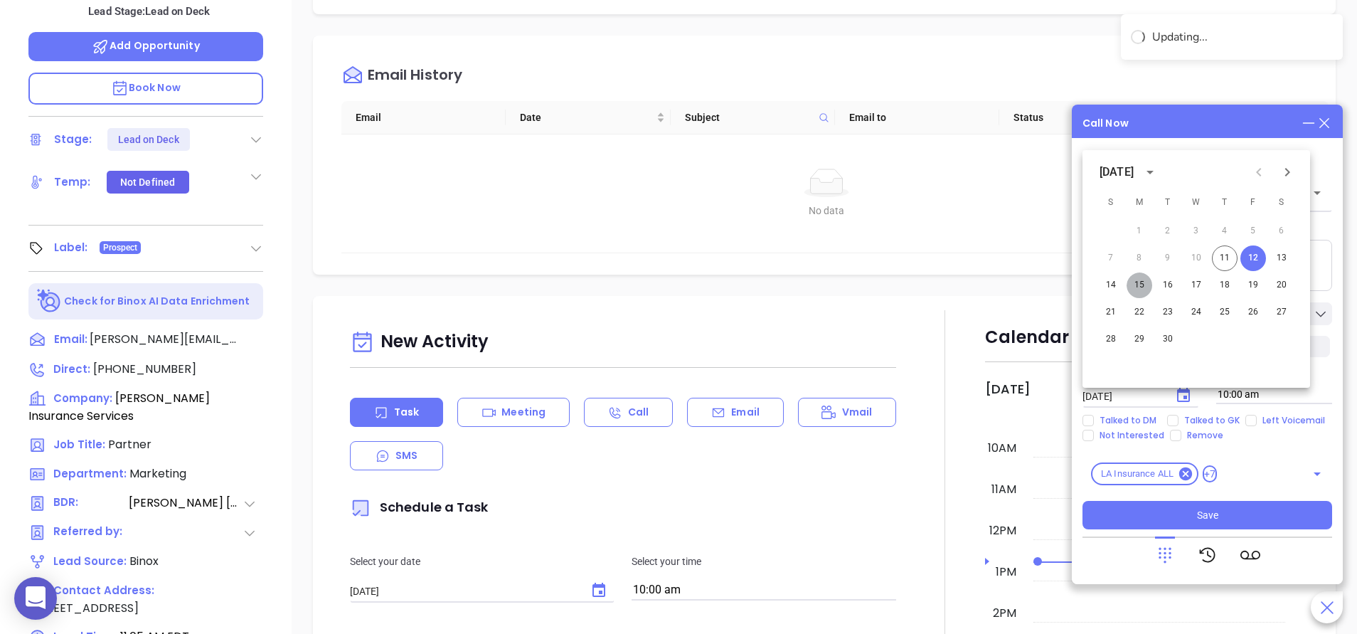
click at [1136, 276] on button "15" at bounding box center [1140, 285] width 26 height 26
type input "09/15/2025"
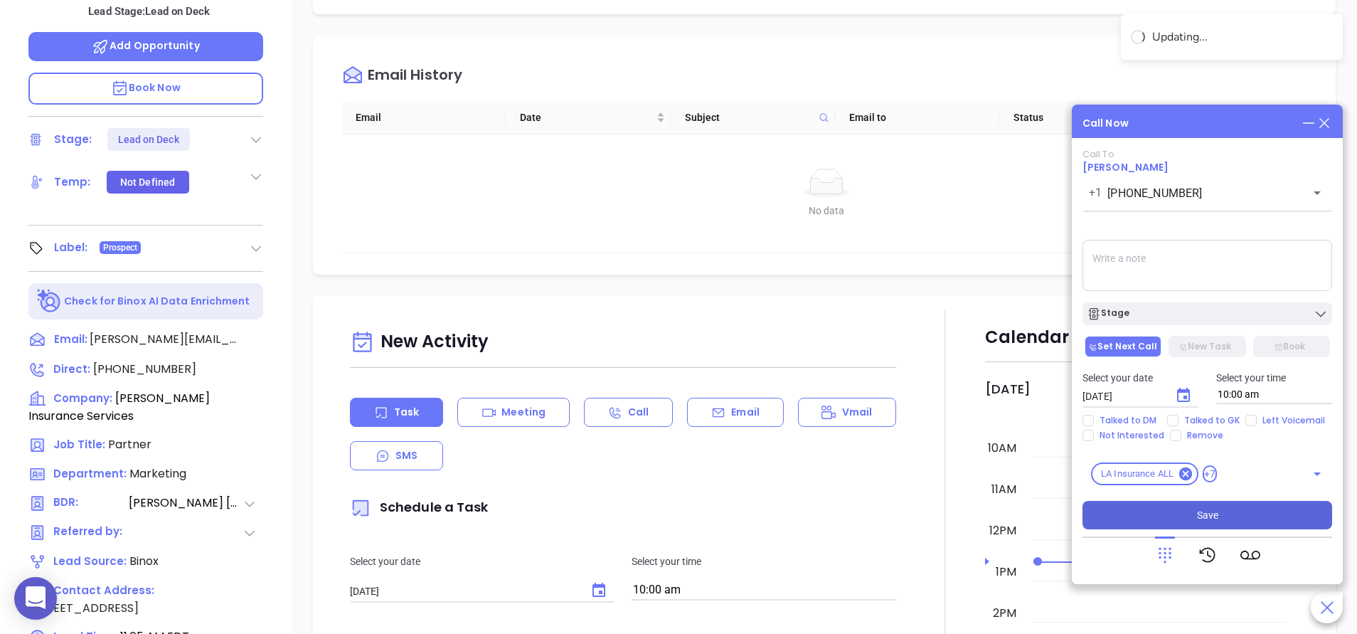
click at [1188, 508] on button "Save" at bounding box center [1207, 515] width 250 height 28
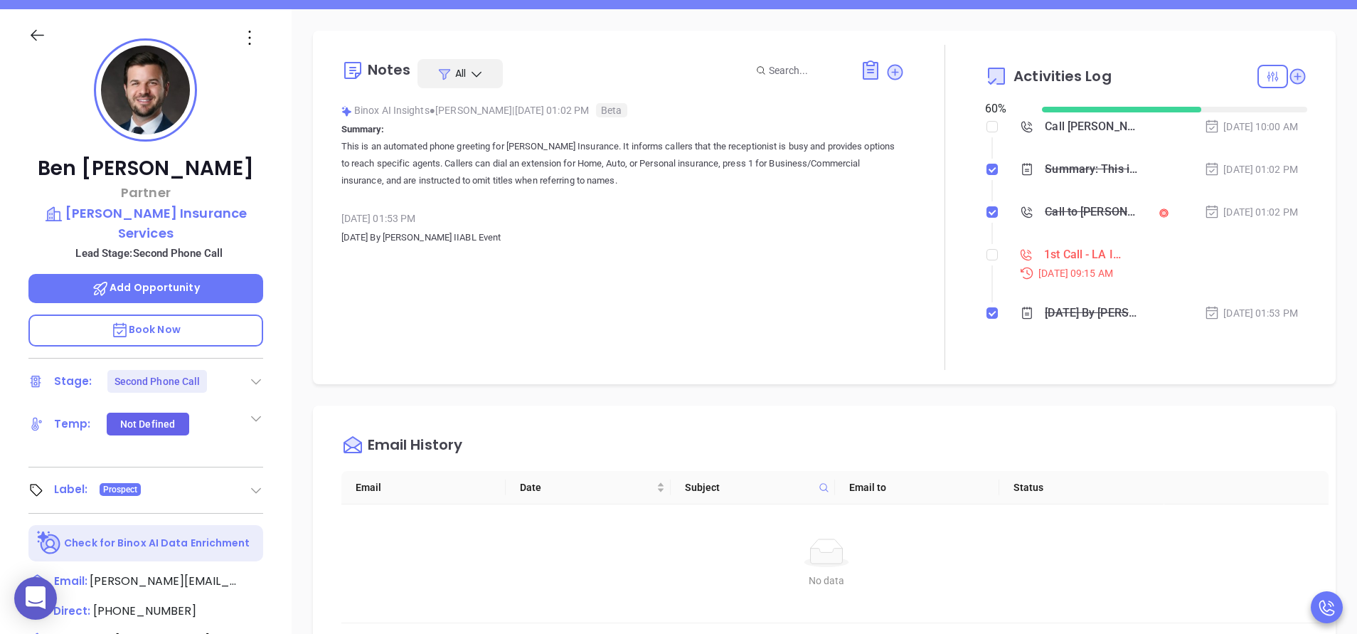
scroll to position [128, 0]
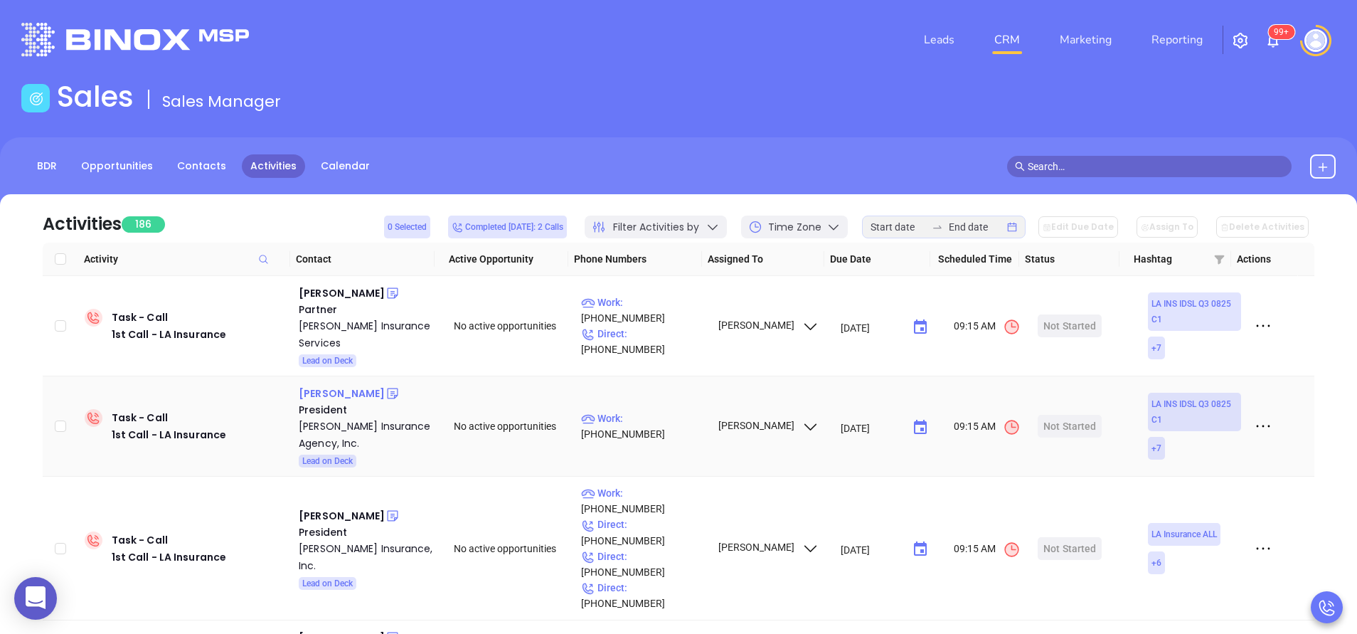
click at [341, 385] on div "[PERSON_NAME]" at bounding box center [342, 393] width 86 height 17
click at [342, 421] on div "[PERSON_NAME] Insurance Agency, Inc." at bounding box center [366, 434] width 135 height 34
click at [385, 386] on icon at bounding box center [392, 393] width 14 height 14
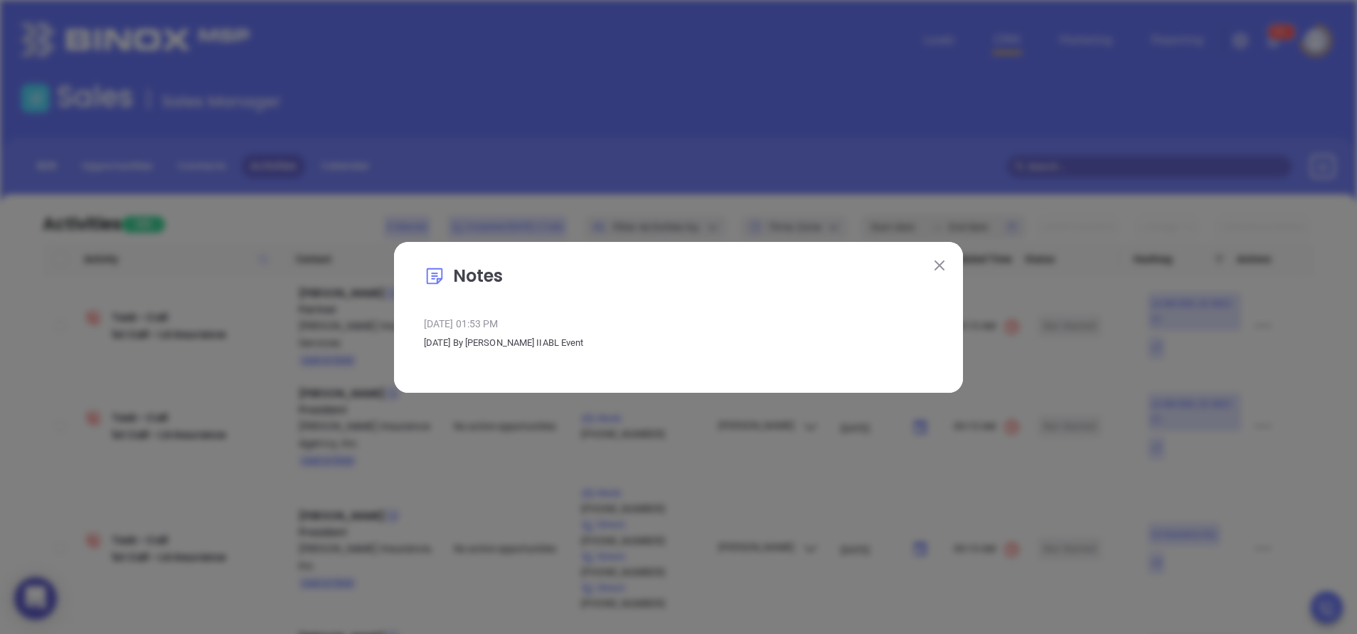
click at [942, 261] on img at bounding box center [939, 265] width 10 height 10
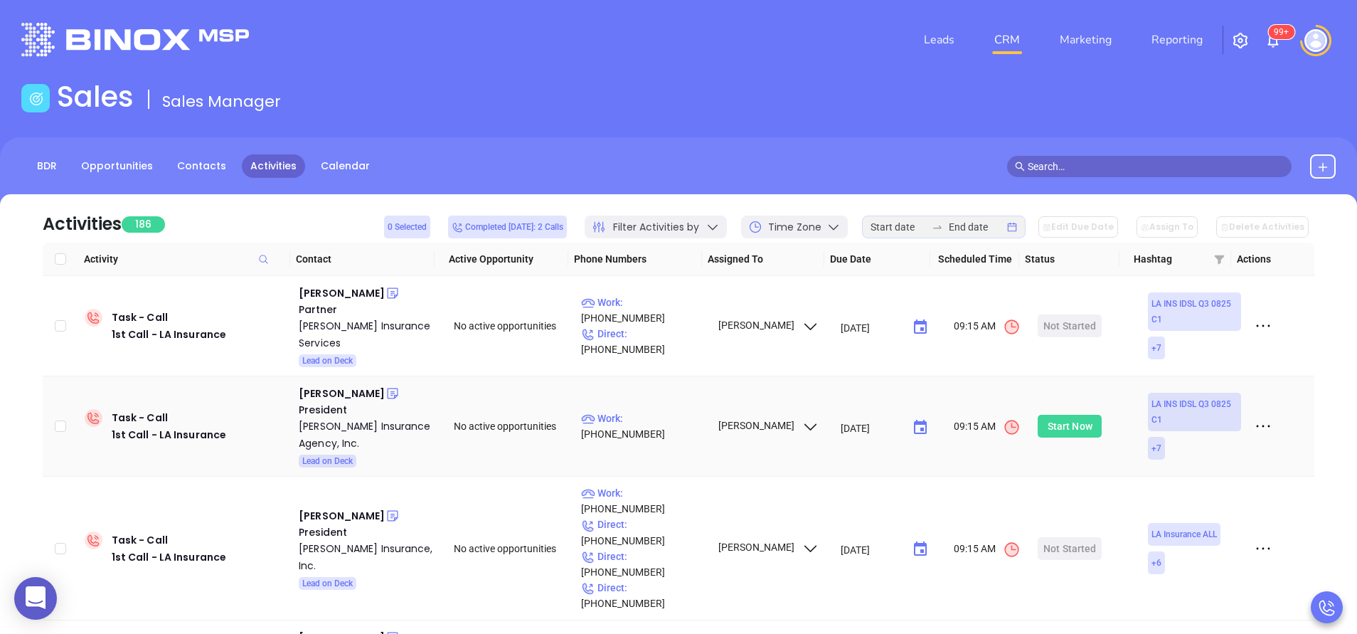
click at [1068, 415] on div "Start Now" at bounding box center [1070, 426] width 45 height 23
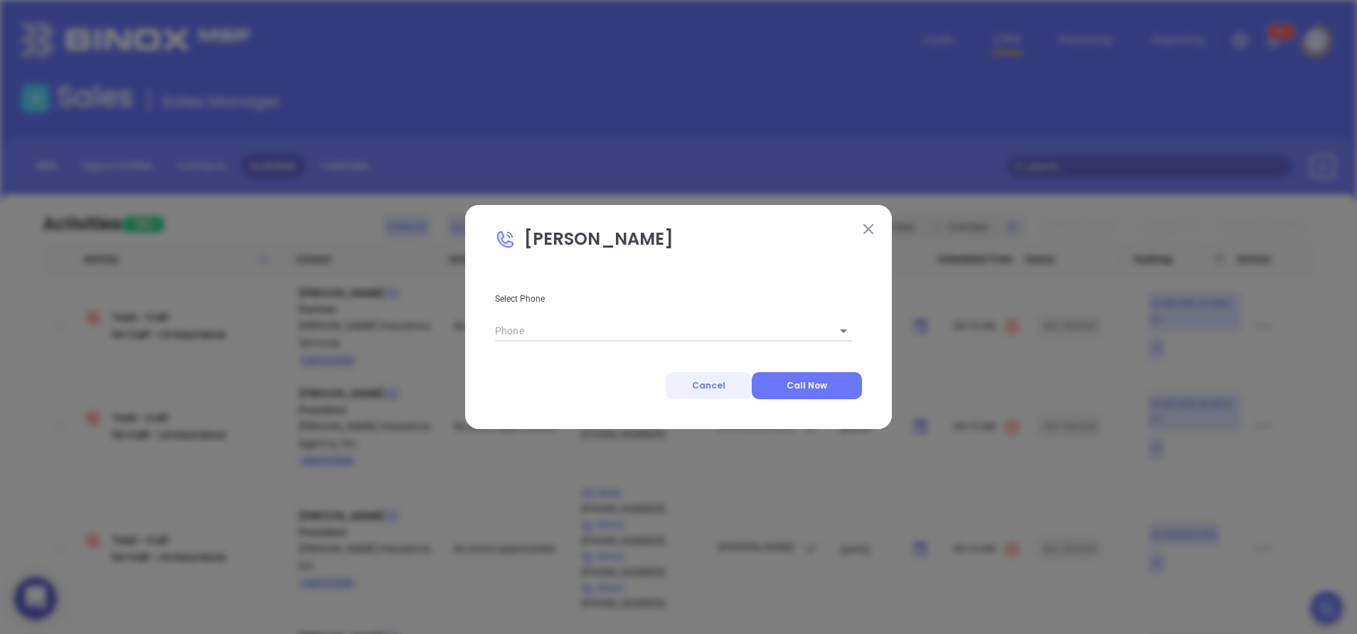
type input "[PHONE_NUMBER]"
type input "1"
click at [786, 386] on button "Call Now" at bounding box center [807, 385] width 110 height 27
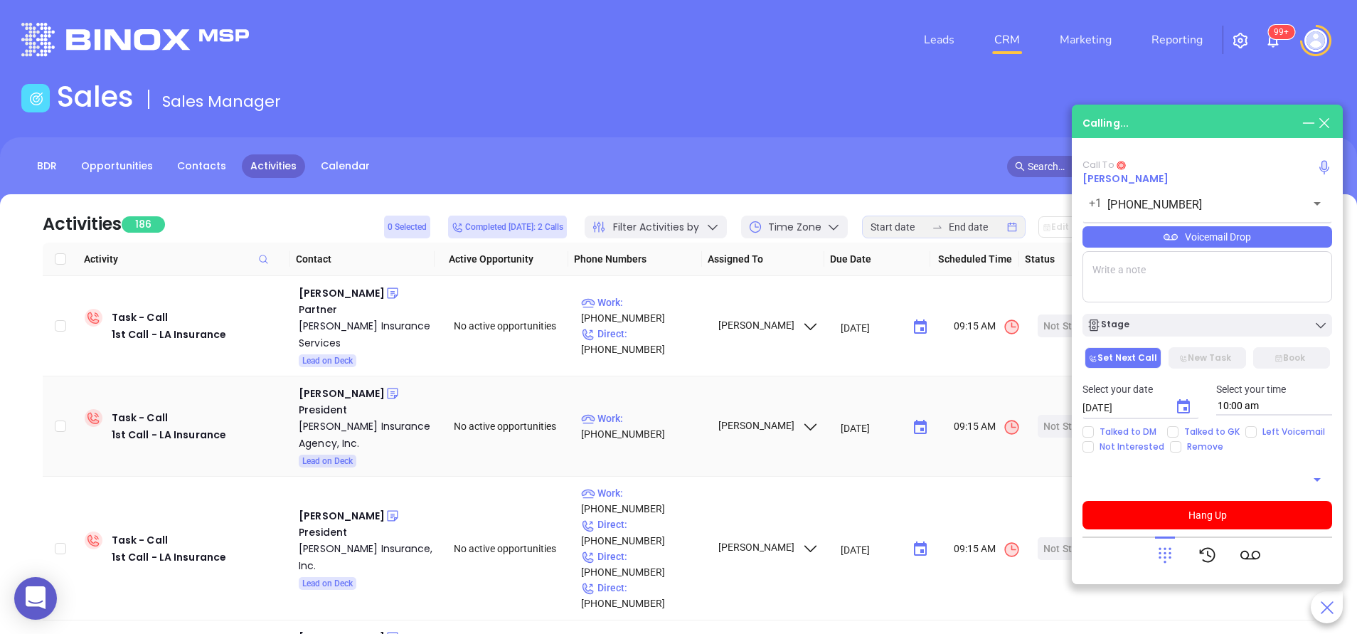
type input "[PHONE_NUMBER]"
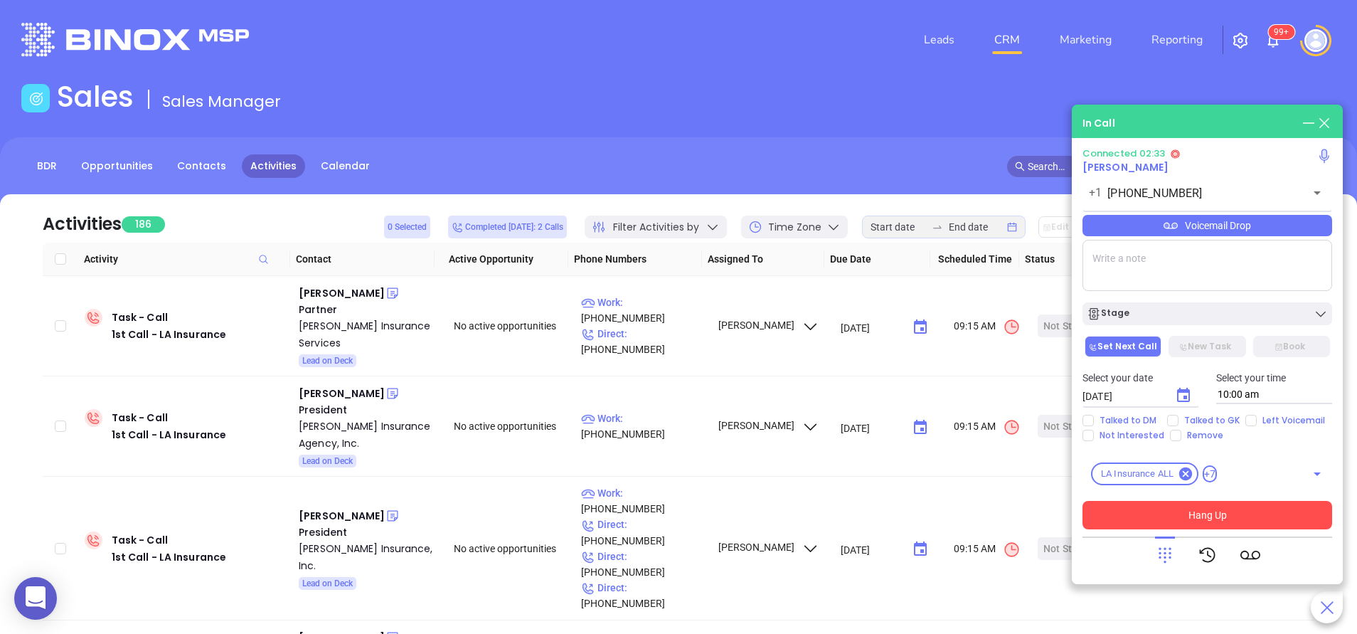
click at [1218, 523] on button "Hang Up" at bounding box center [1207, 515] width 250 height 28
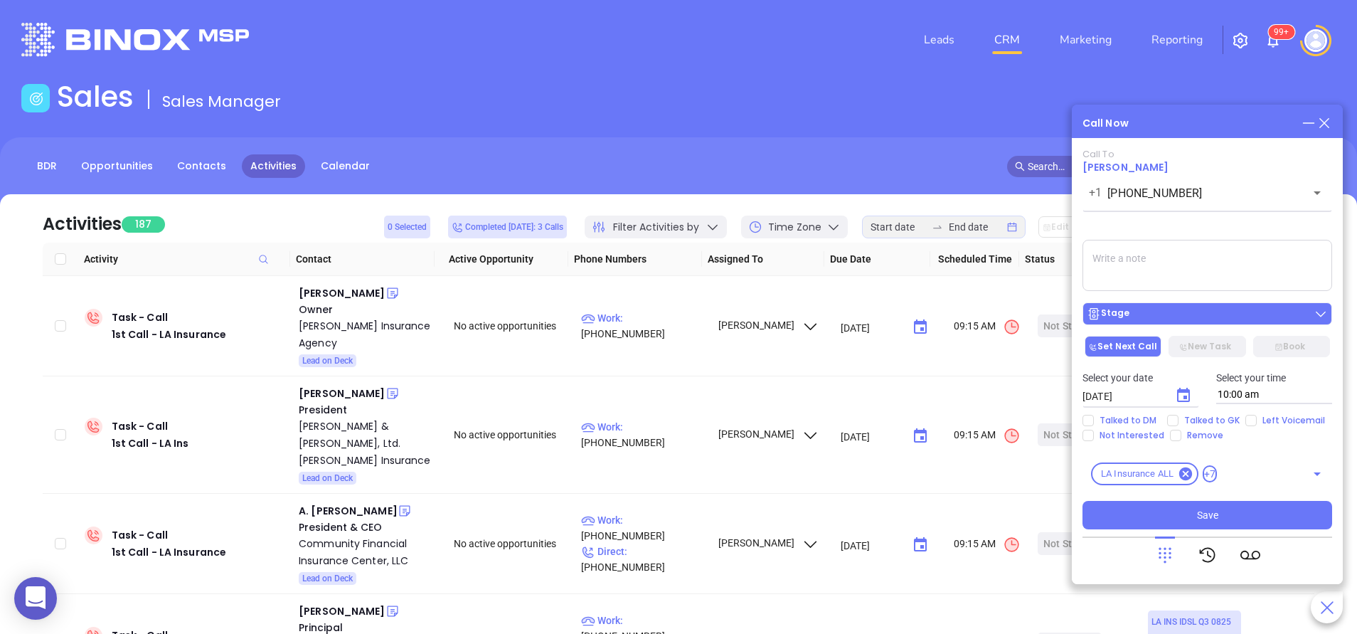
click at [1224, 317] on div "Stage" at bounding box center [1207, 314] width 241 height 14
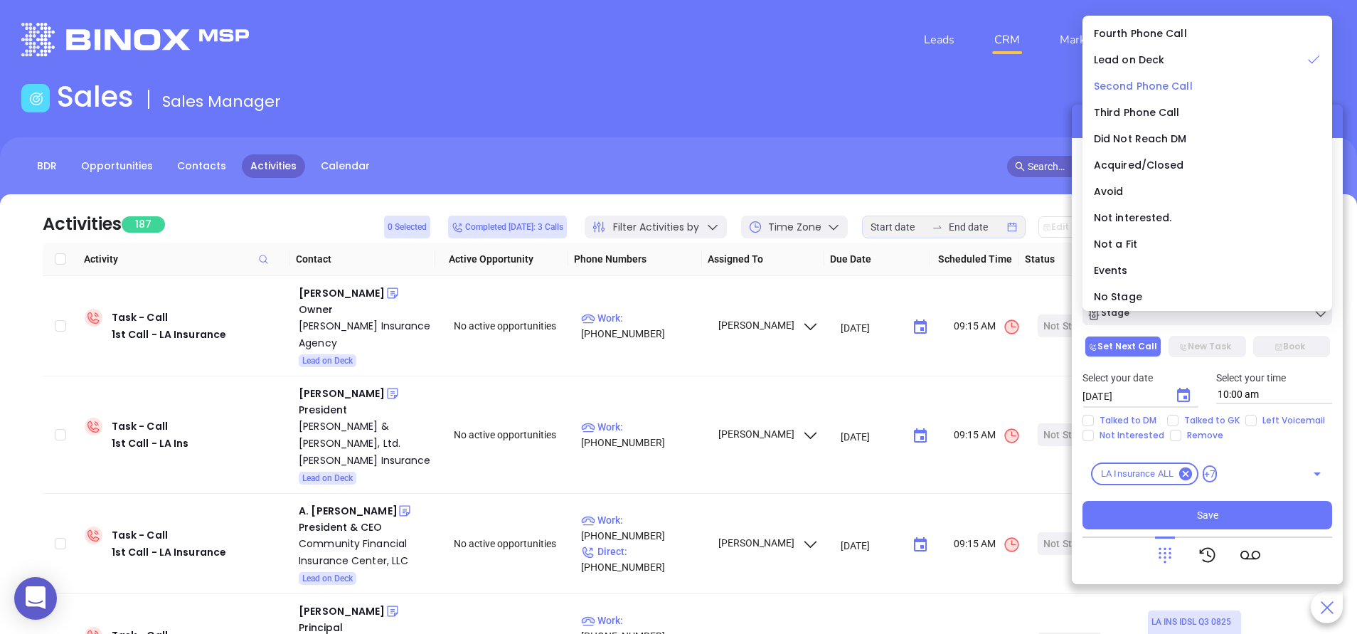
click at [1198, 84] on div "Second Phone Call" at bounding box center [1207, 86] width 227 height 16
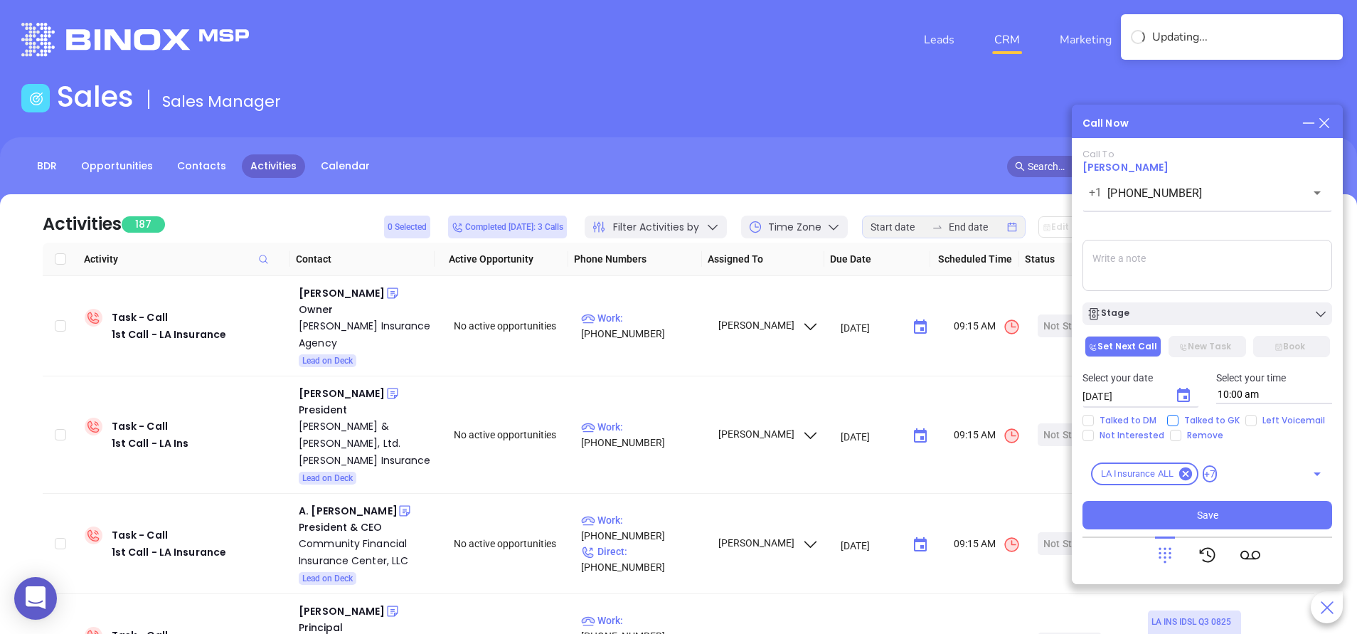
click at [1189, 420] on span "Talked to GK" at bounding box center [1211, 420] width 67 height 11
click at [1178, 420] on input "Talked to GK" at bounding box center [1172, 420] width 11 height 11
checkbox input "true"
click at [1185, 402] on icon "Choose date, selected date is Sep 12, 2025" at bounding box center [1183, 395] width 13 height 14
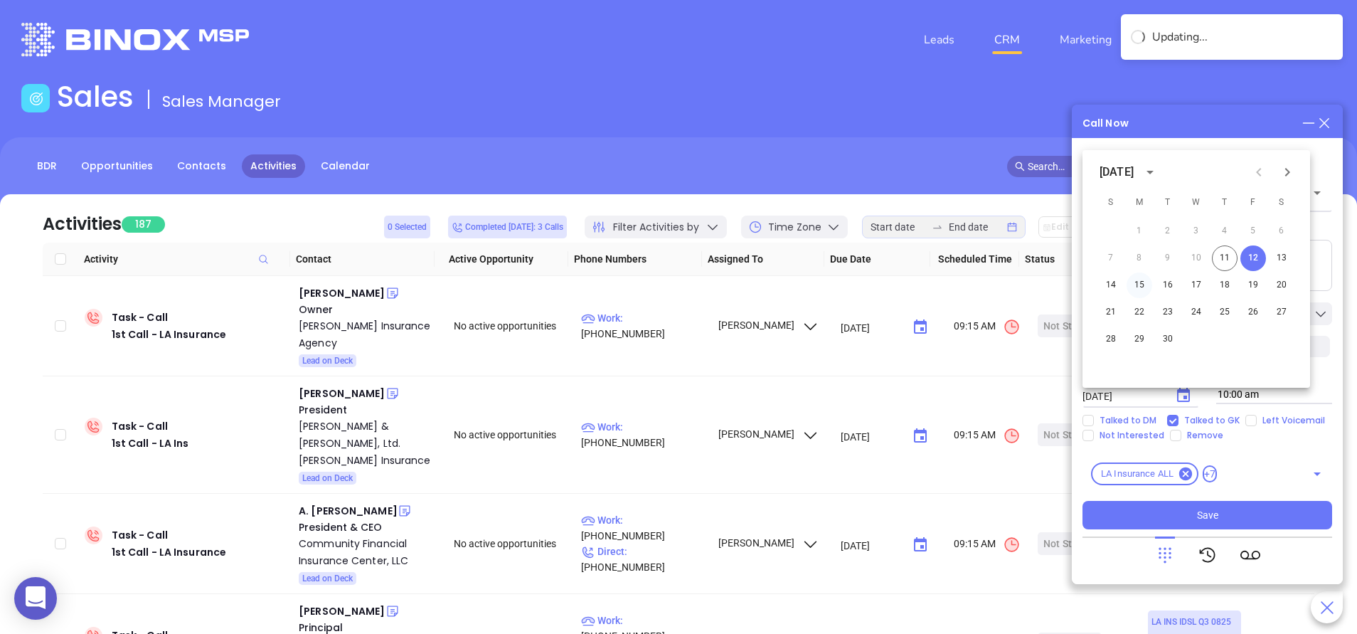
click at [1144, 287] on button "15" at bounding box center [1140, 285] width 26 height 26
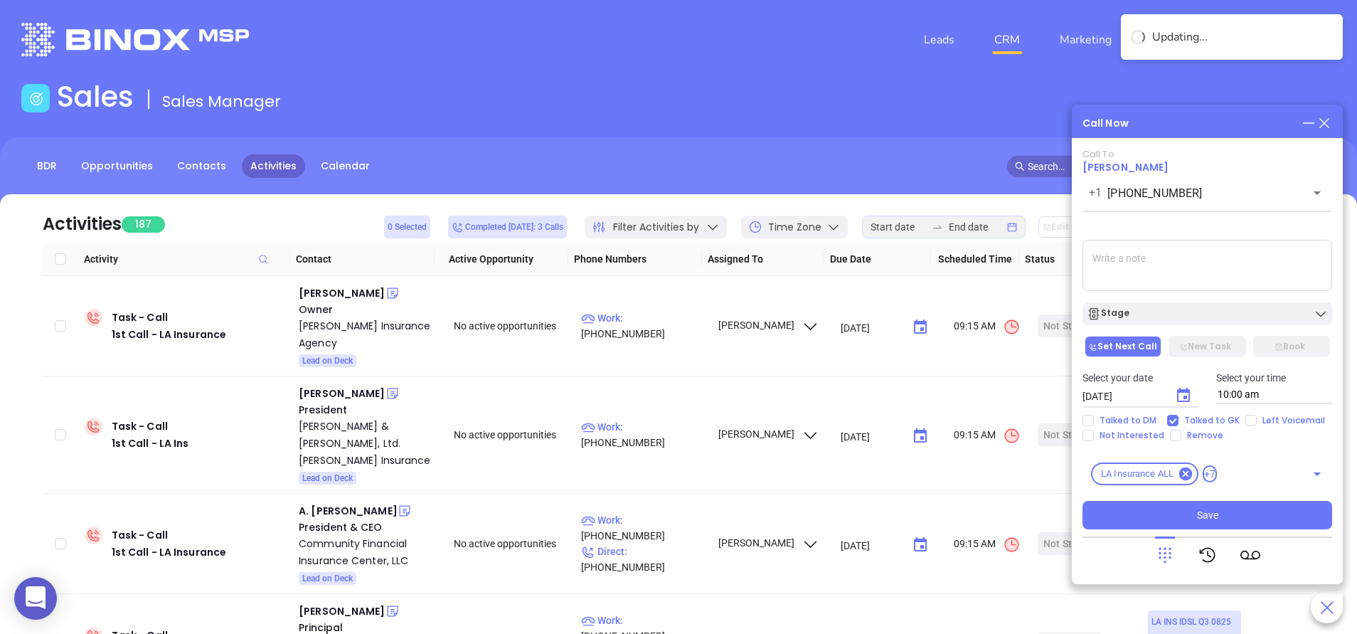
type input "09/15/2025"
click at [1203, 504] on button "Save" at bounding box center [1207, 515] width 250 height 28
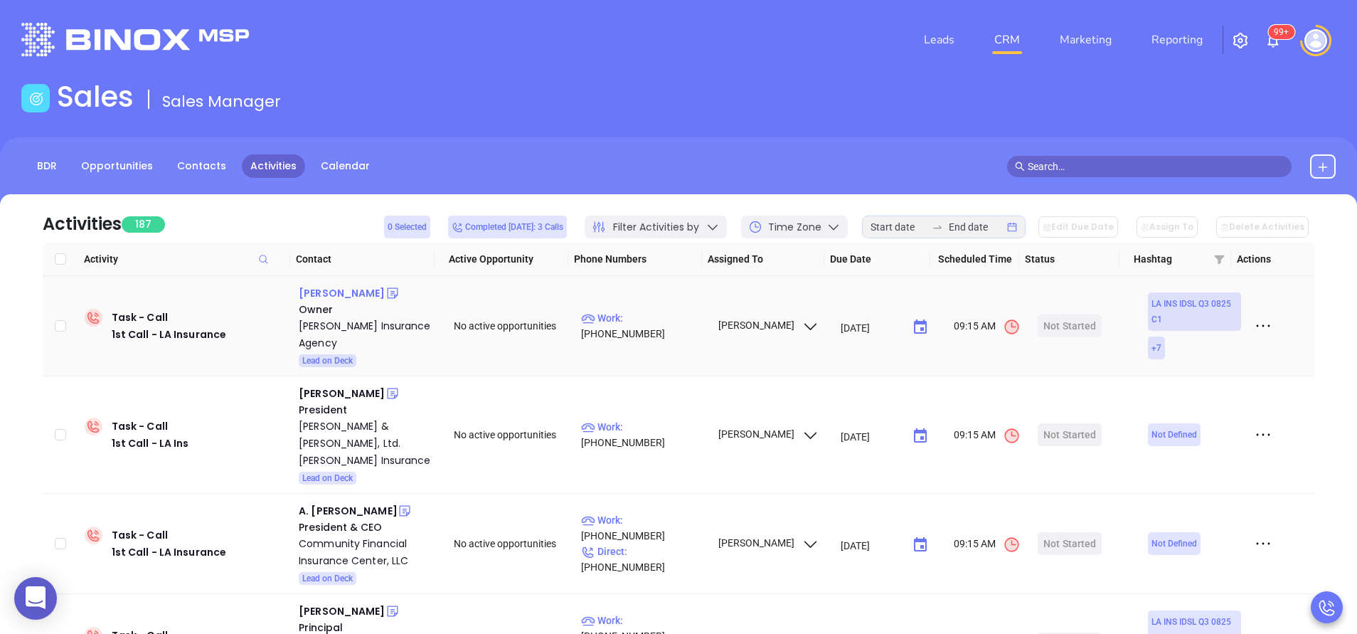
click at [302, 295] on div "Blaine Patin" at bounding box center [342, 292] width 86 height 17
click at [371, 327] on div "Patin Insurance Agency" at bounding box center [366, 334] width 135 height 34
click at [324, 385] on div "Brian Gohres" at bounding box center [342, 393] width 86 height 17
click at [337, 419] on div "Emery & James, Ltd. Gohres Insurance" at bounding box center [366, 442] width 135 height 51
click at [385, 386] on icon at bounding box center [392, 393] width 14 height 14
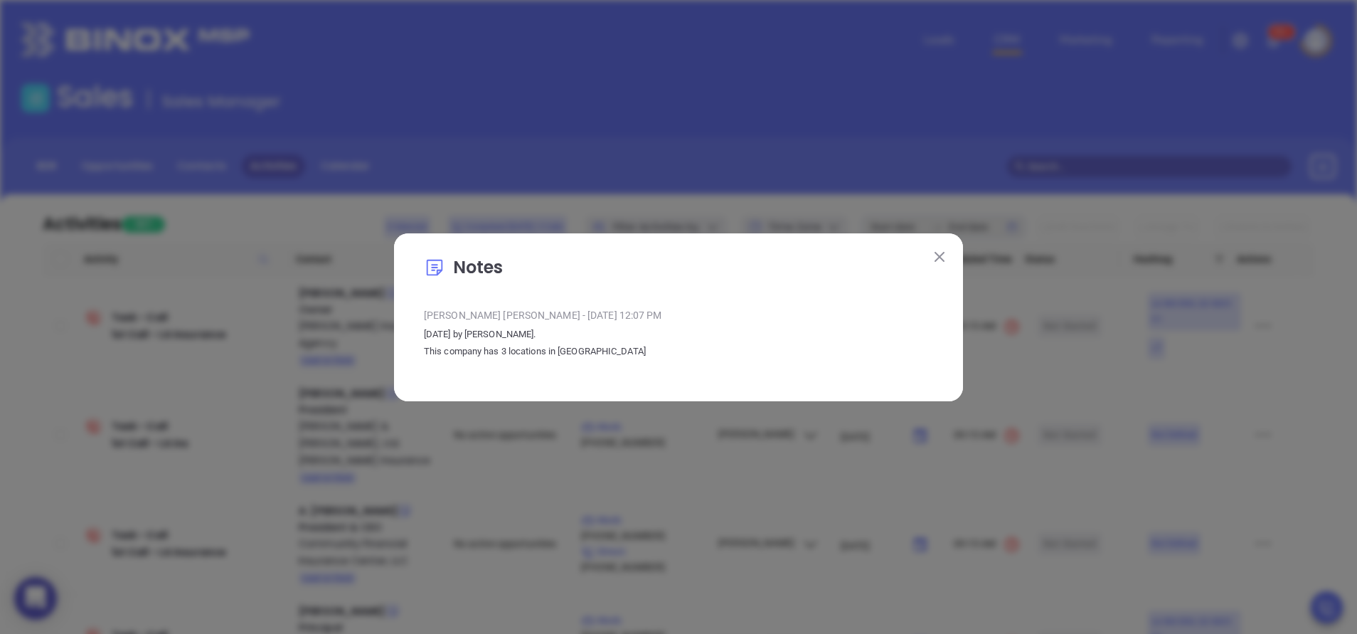
click at [944, 257] on img at bounding box center [939, 257] width 10 height 10
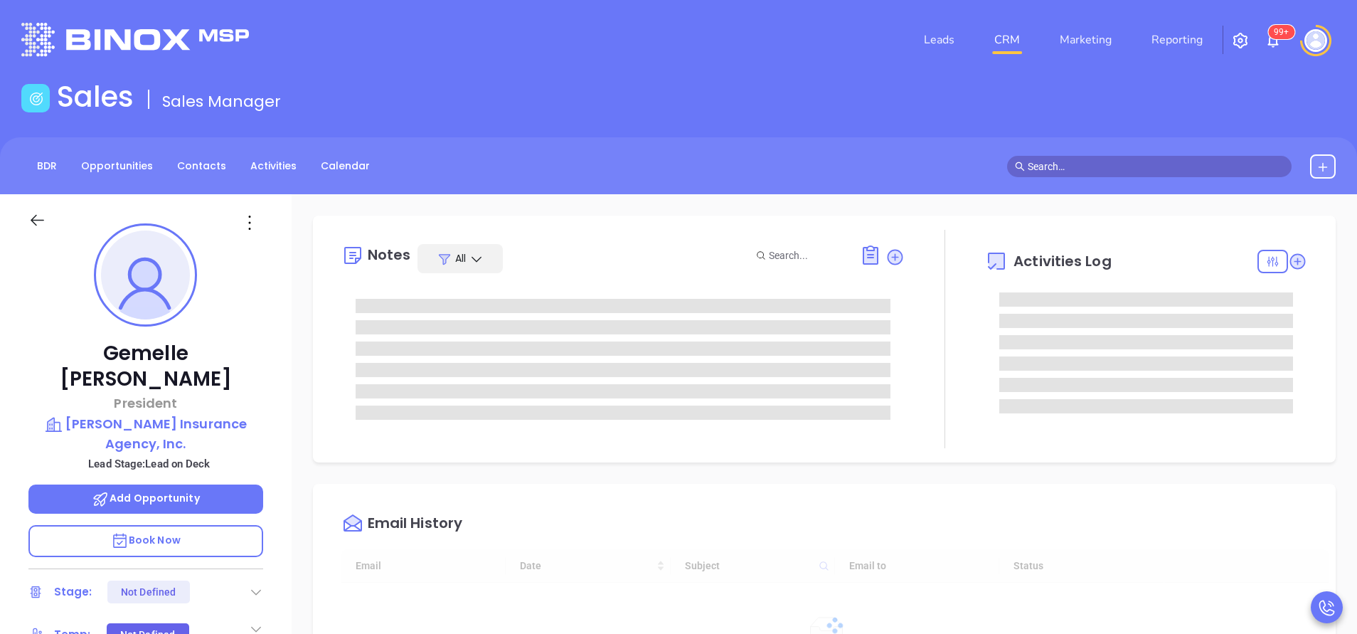
type input "[DATE]"
type input "[PERSON_NAME]"
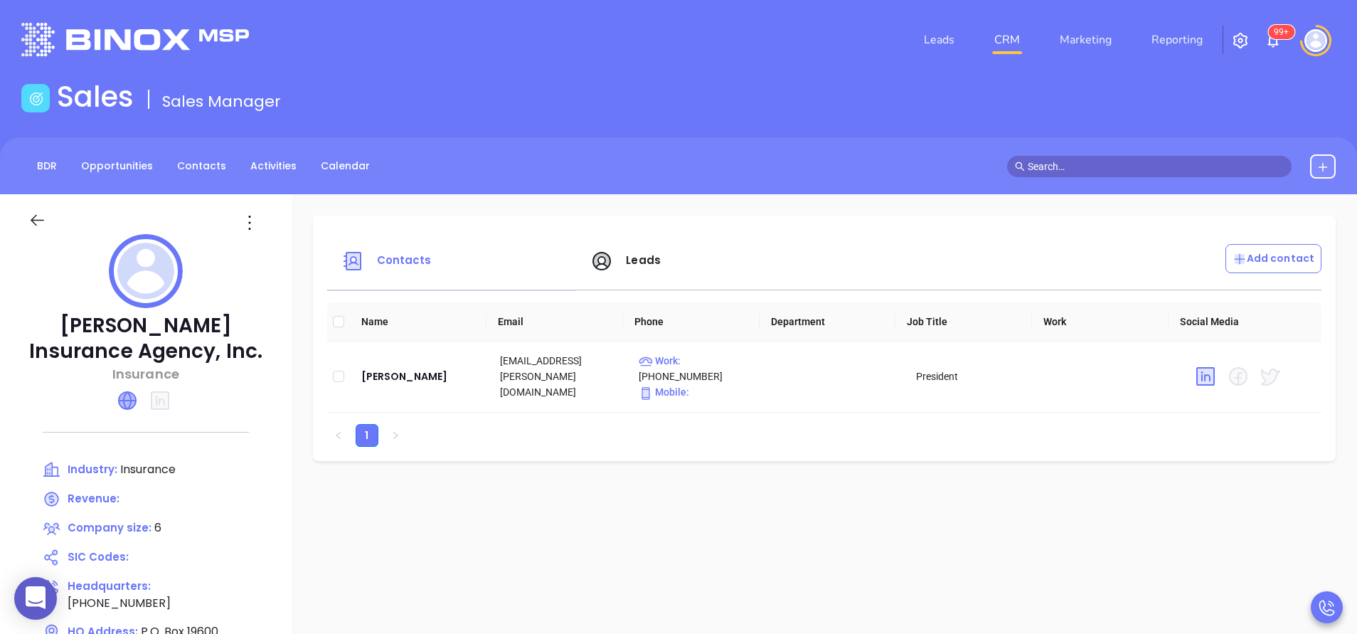
click at [127, 398] on icon at bounding box center [127, 400] width 17 height 17
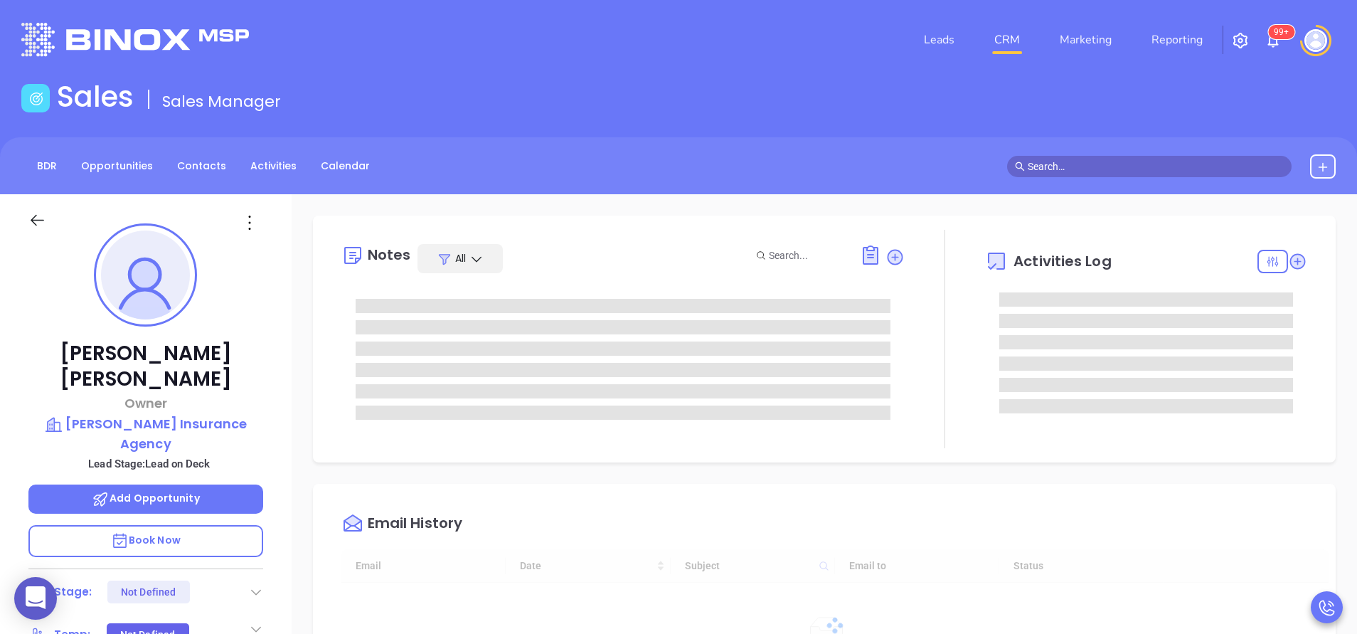
type input "[DATE]"
type input "[PERSON_NAME]"
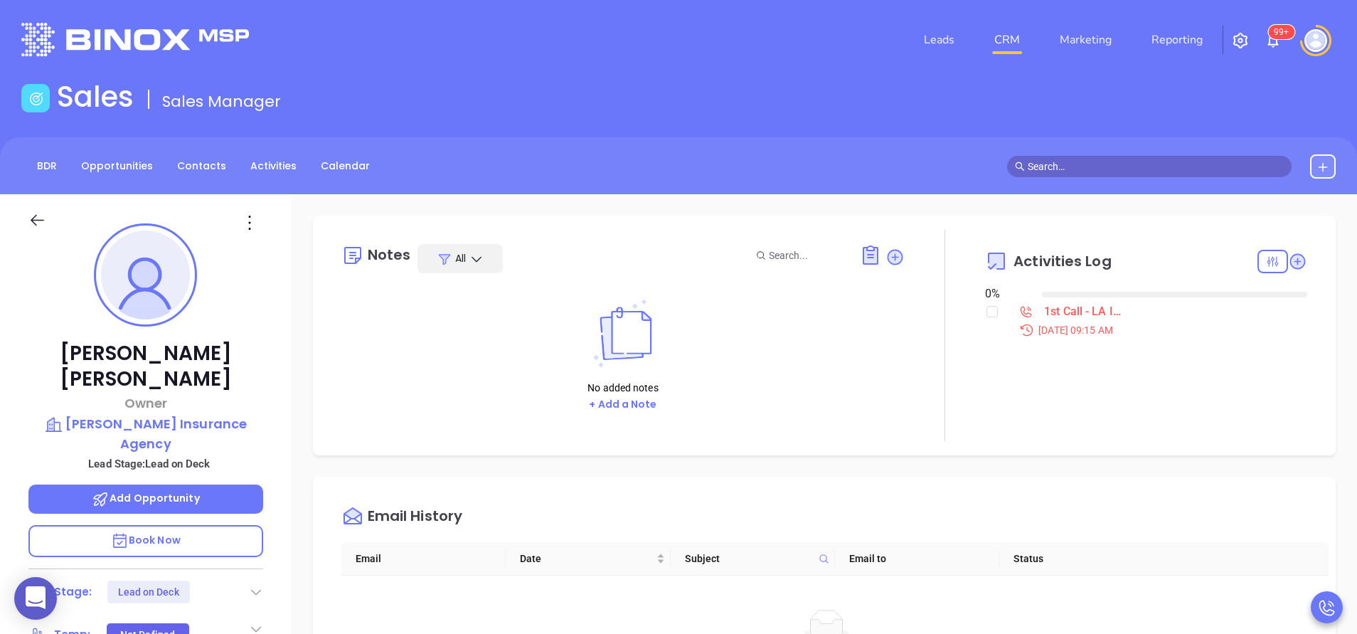
click at [274, 358] on div "[PERSON_NAME] Owner [PERSON_NAME] Insurance Agency Lead Stage: Lead on Deck Add…" at bounding box center [146, 590] width 292 height 792
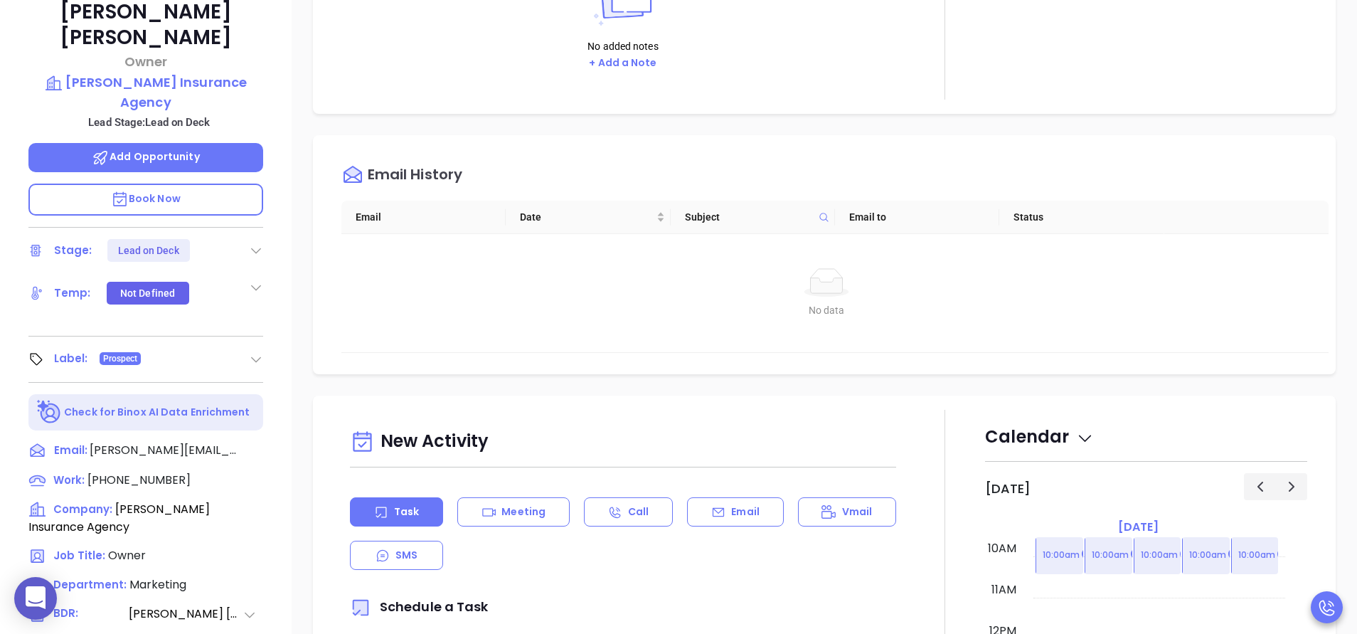
scroll to position [384, 0]
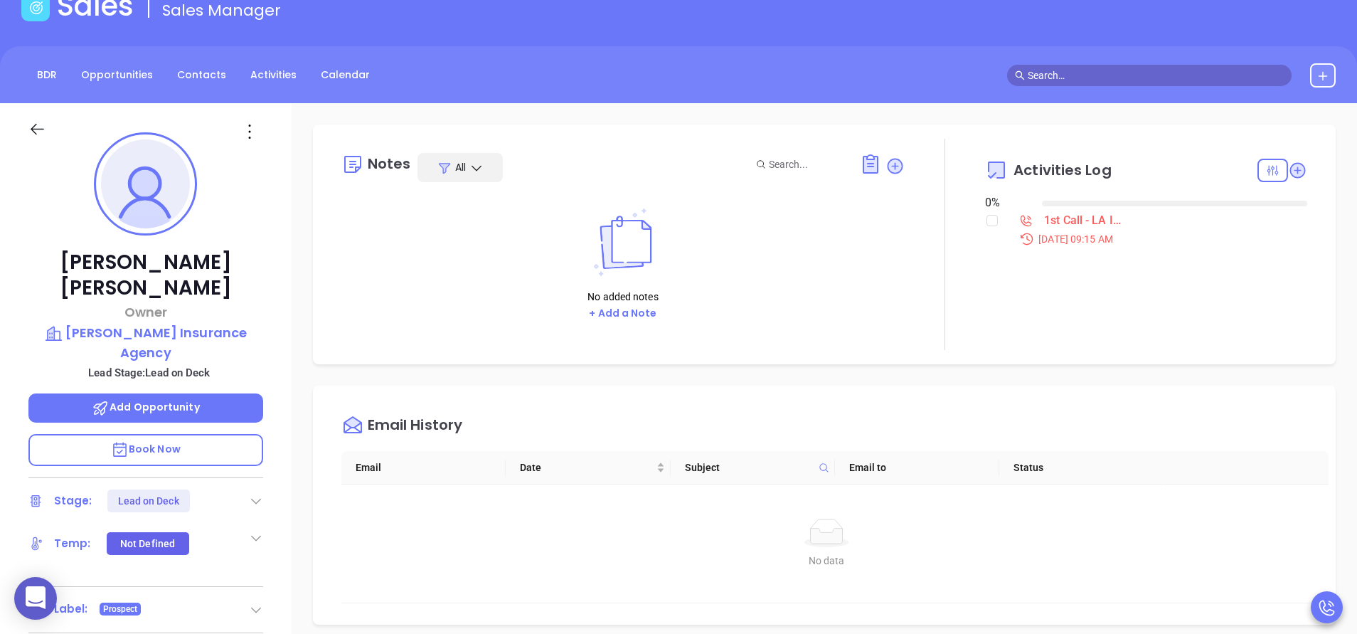
scroll to position [43, 0]
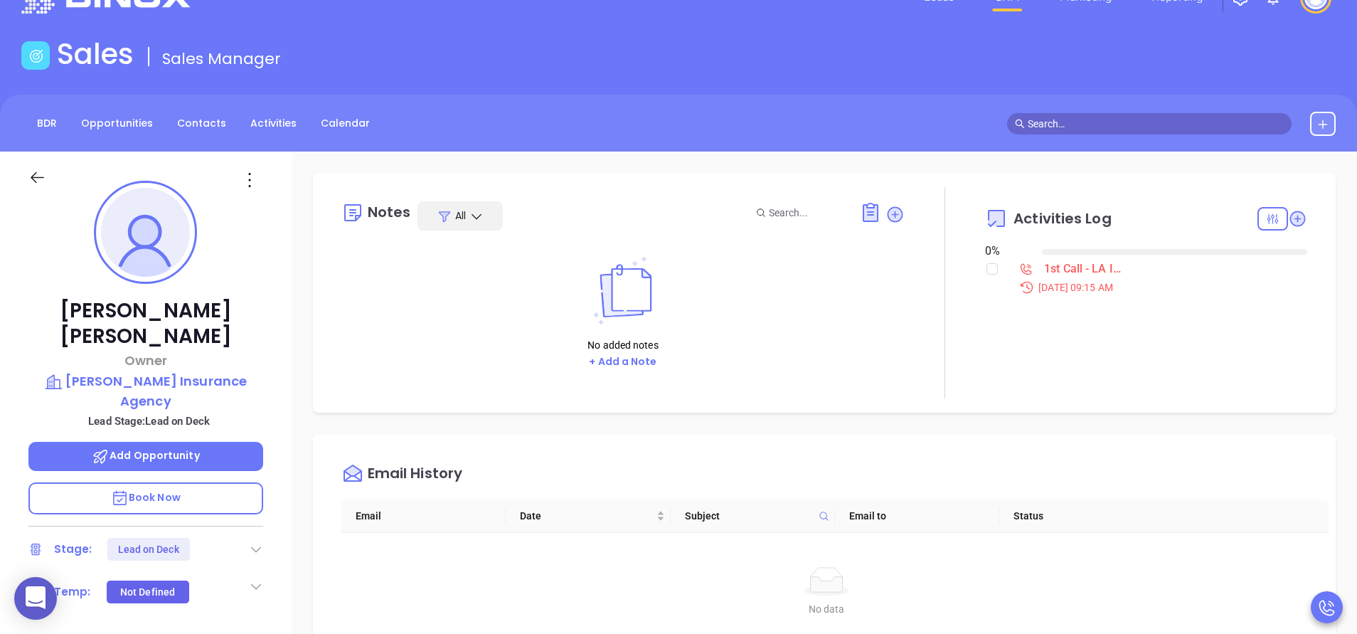
click at [164, 490] on span "Book Now" at bounding box center [146, 497] width 70 height 14
click at [275, 299] on div "Blaine Patin Owner Patin Insurance Agency Lead Stage: Lead on Deck Add Opportun…" at bounding box center [146, 547] width 292 height 792
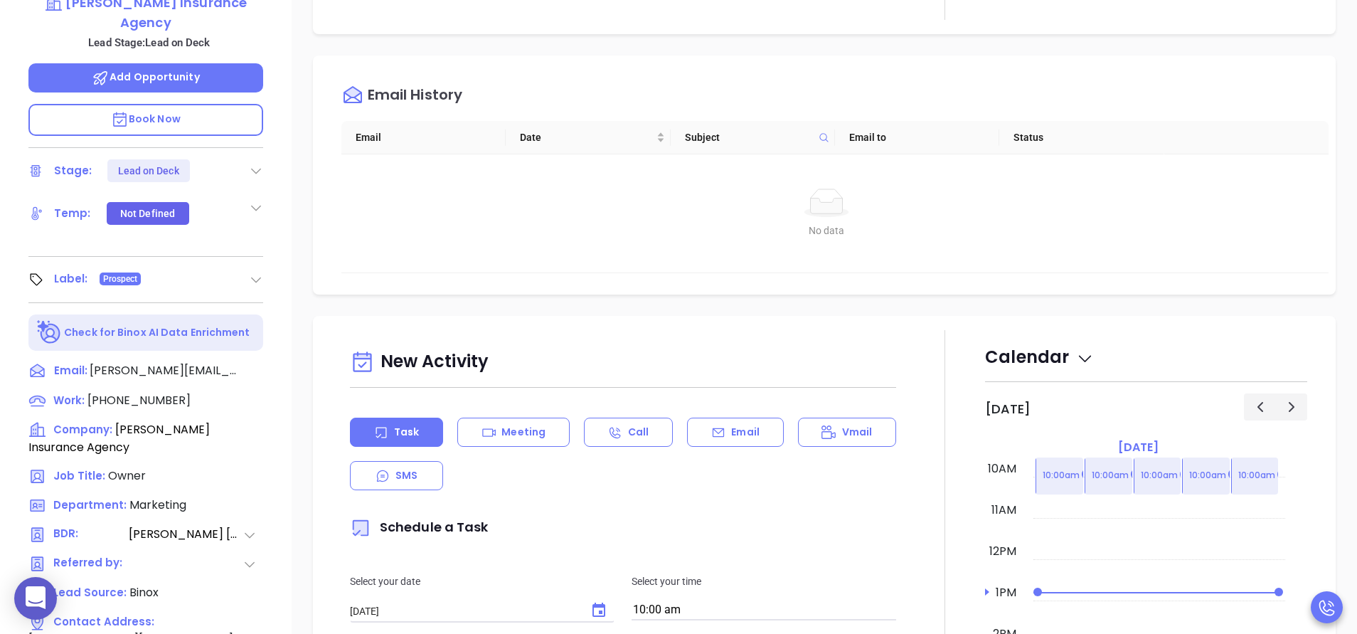
scroll to position [427, 0]
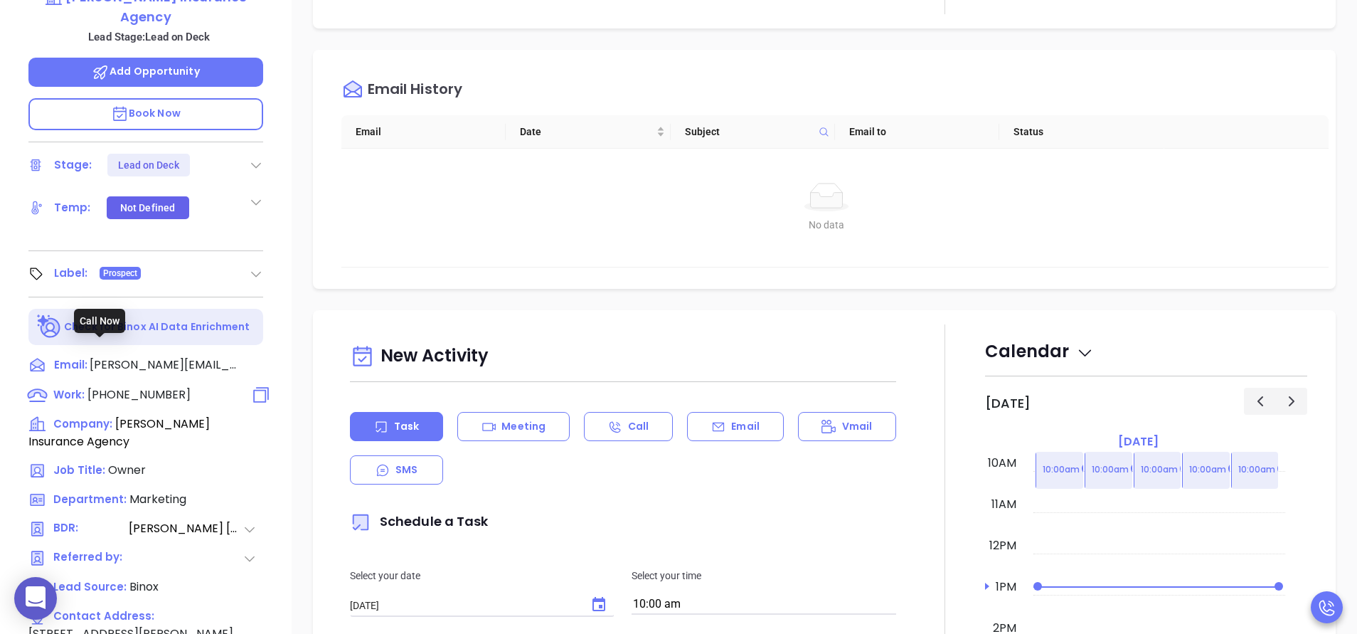
click at [134, 386] on span "(225) 283-0127" at bounding box center [138, 394] width 103 height 16
type input "(225) 283-0127"
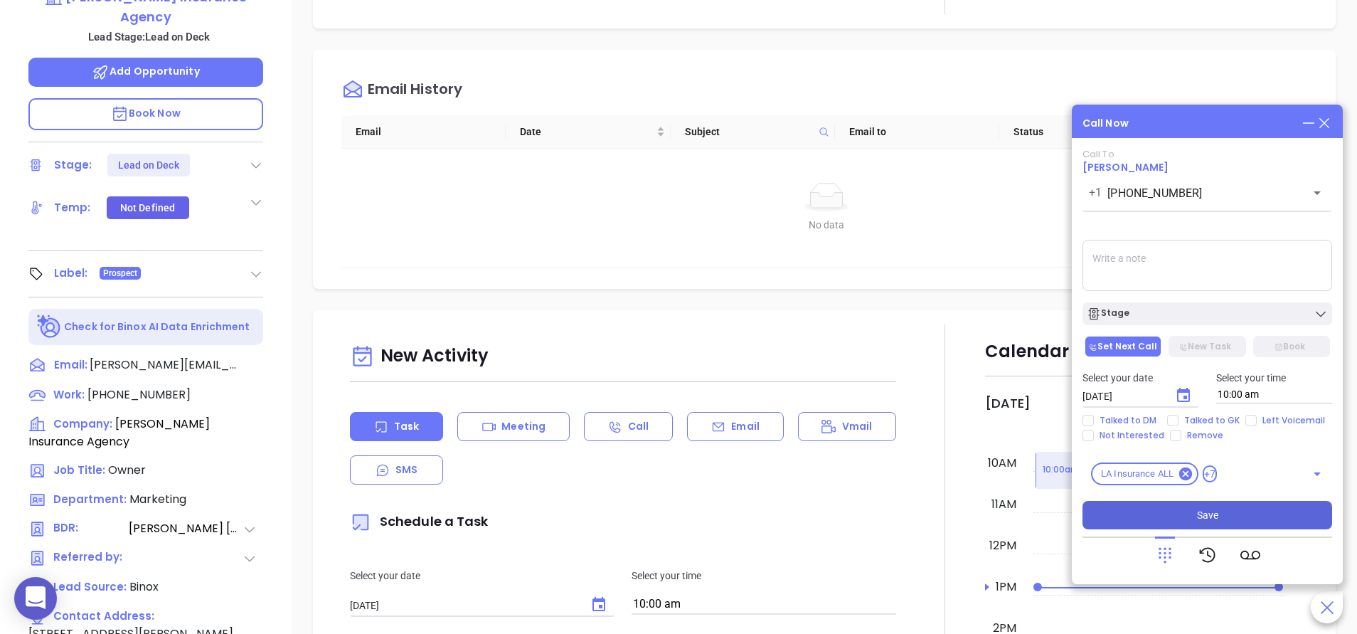
click at [1255, 521] on button "Save" at bounding box center [1207, 515] width 250 height 28
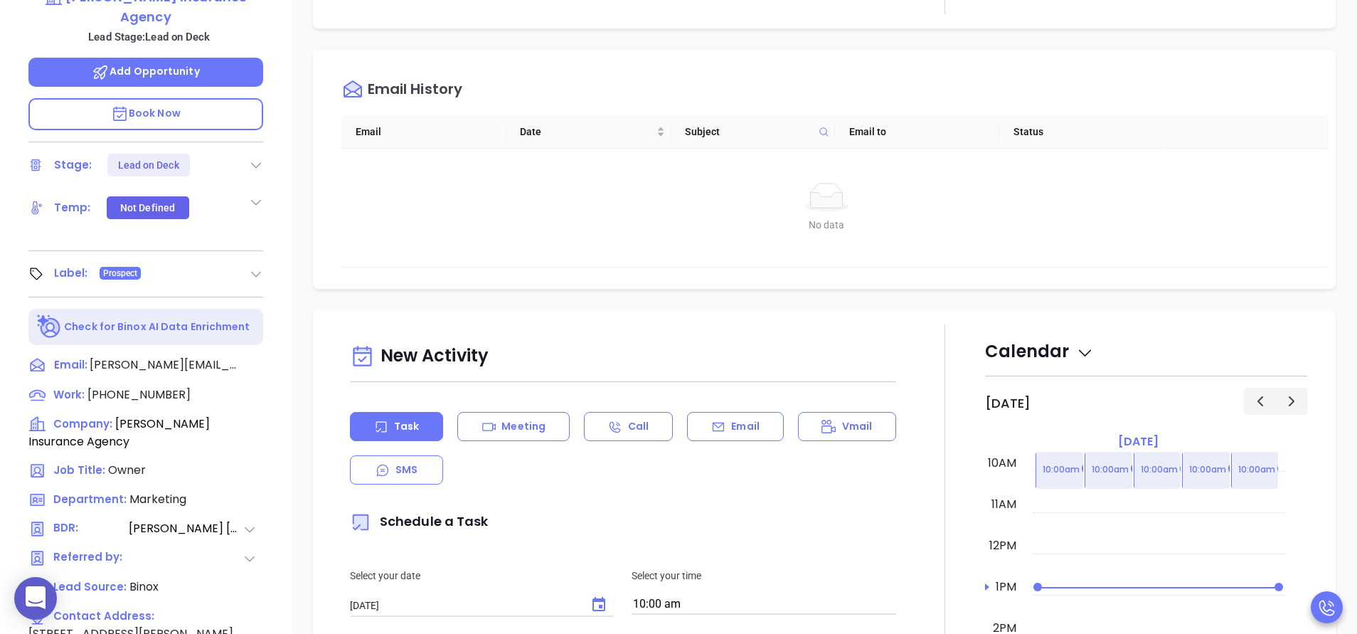
click at [863, 287] on div "Email History Email Date Subject Email to Status No data No data" at bounding box center [824, 169] width 1023 height 239
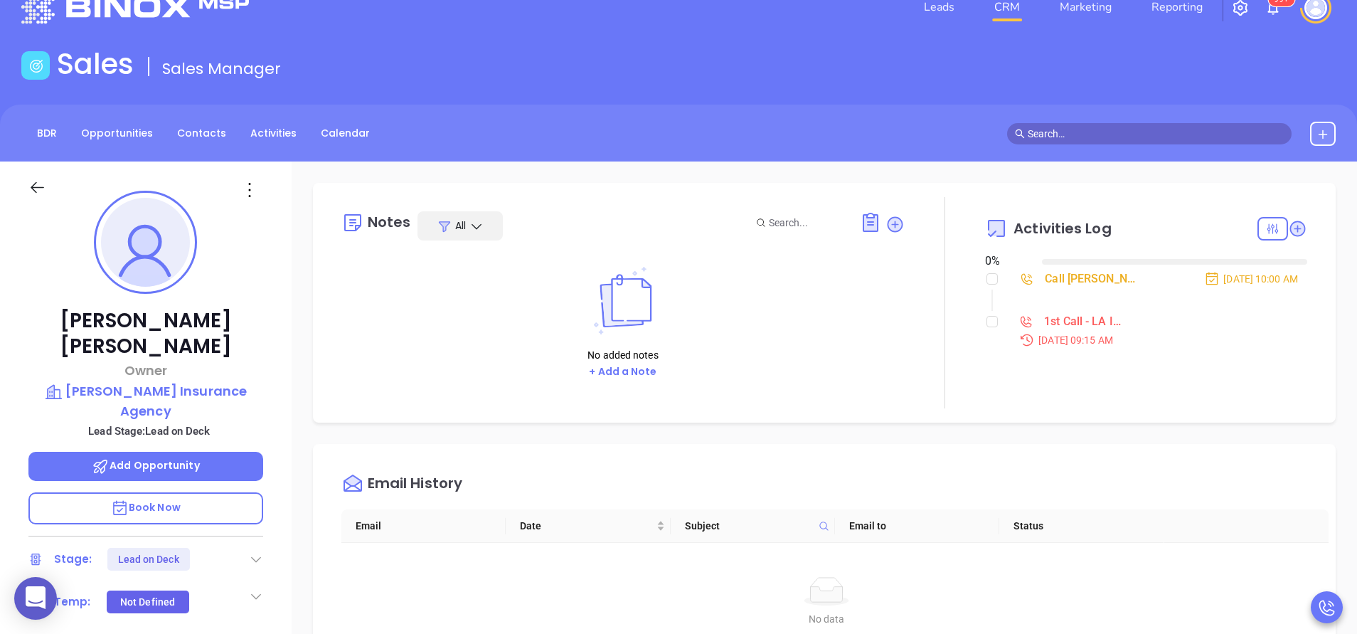
scroll to position [0, 0]
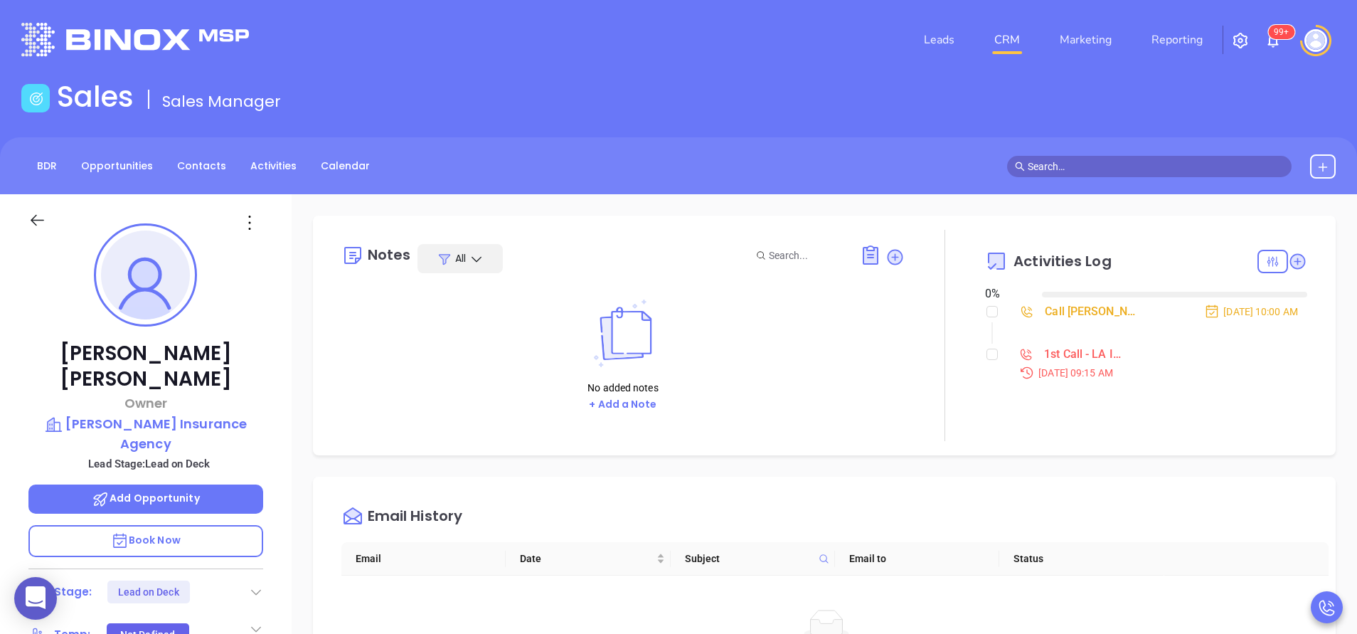
click at [1077, 316] on div "Call Blaine Patin to follow up" at bounding box center [1092, 311] width 94 height 21
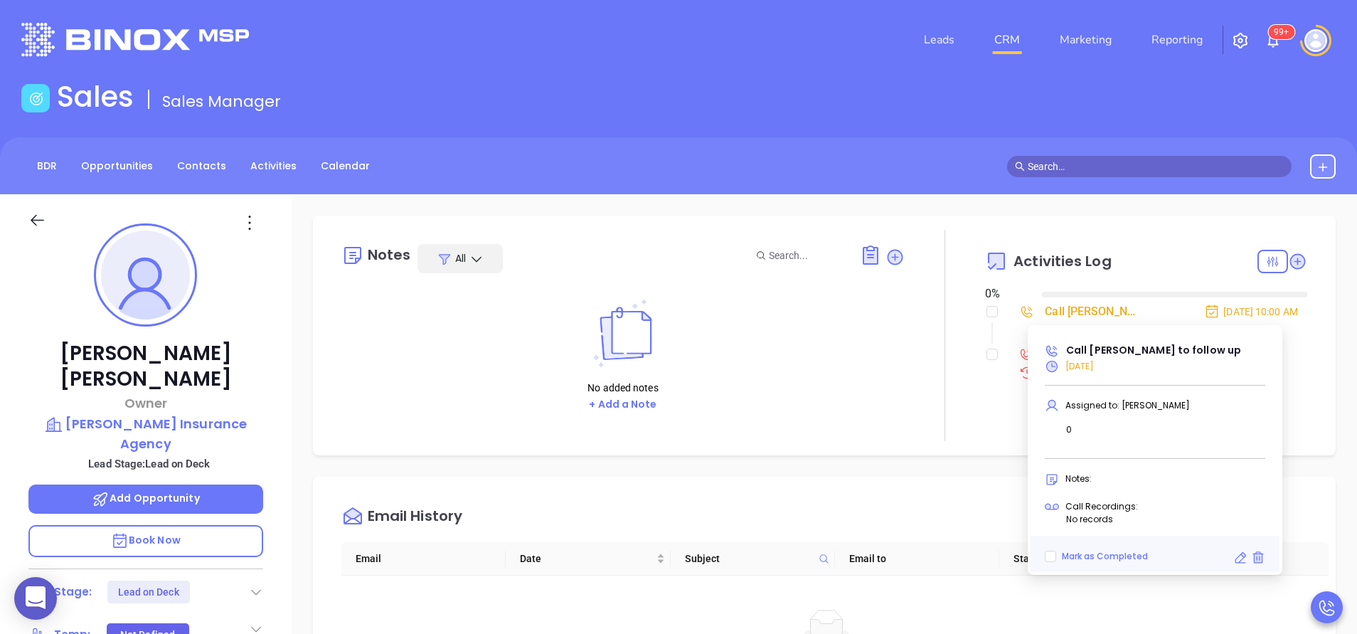
click at [1242, 565] on div "Call Blaine Patin to follow up Sep 12, 2025 Assigned to: Anabell Dominguez 0 No…" at bounding box center [1155, 450] width 249 height 244
click at [1237, 556] on icon at bounding box center [1240, 557] width 14 height 14
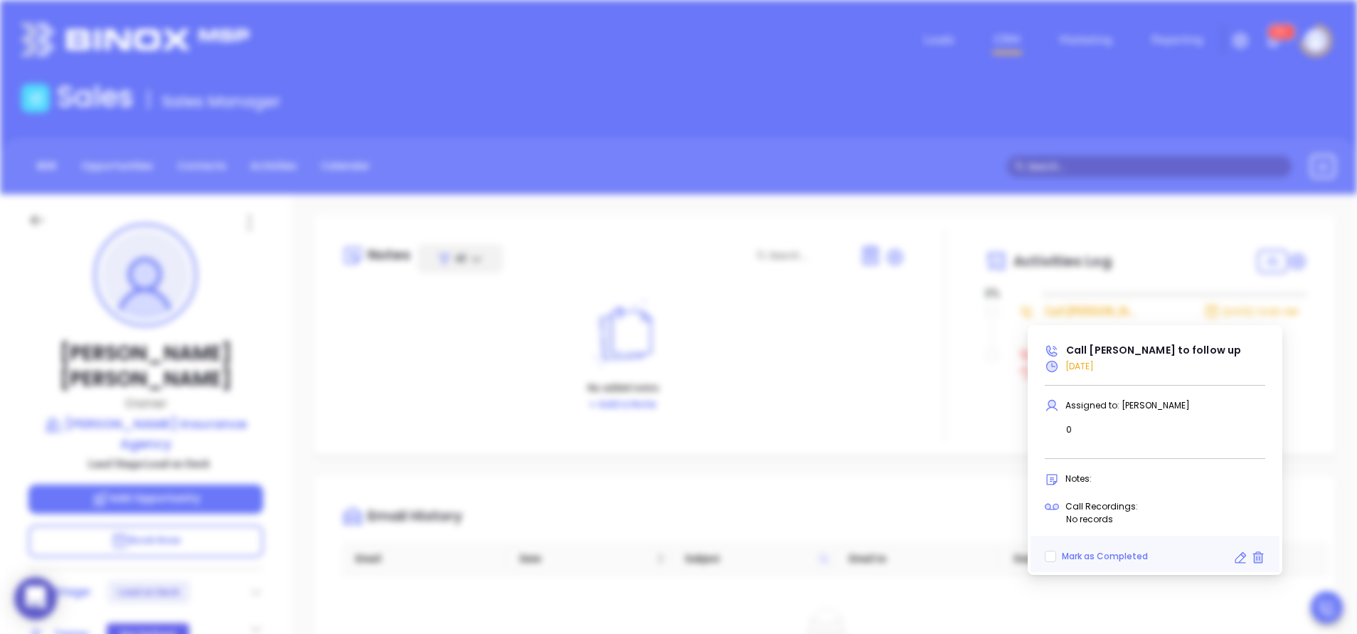
type input "09/12/2025"
type input "Call Blaine Patin to follow up"
type input "Call"
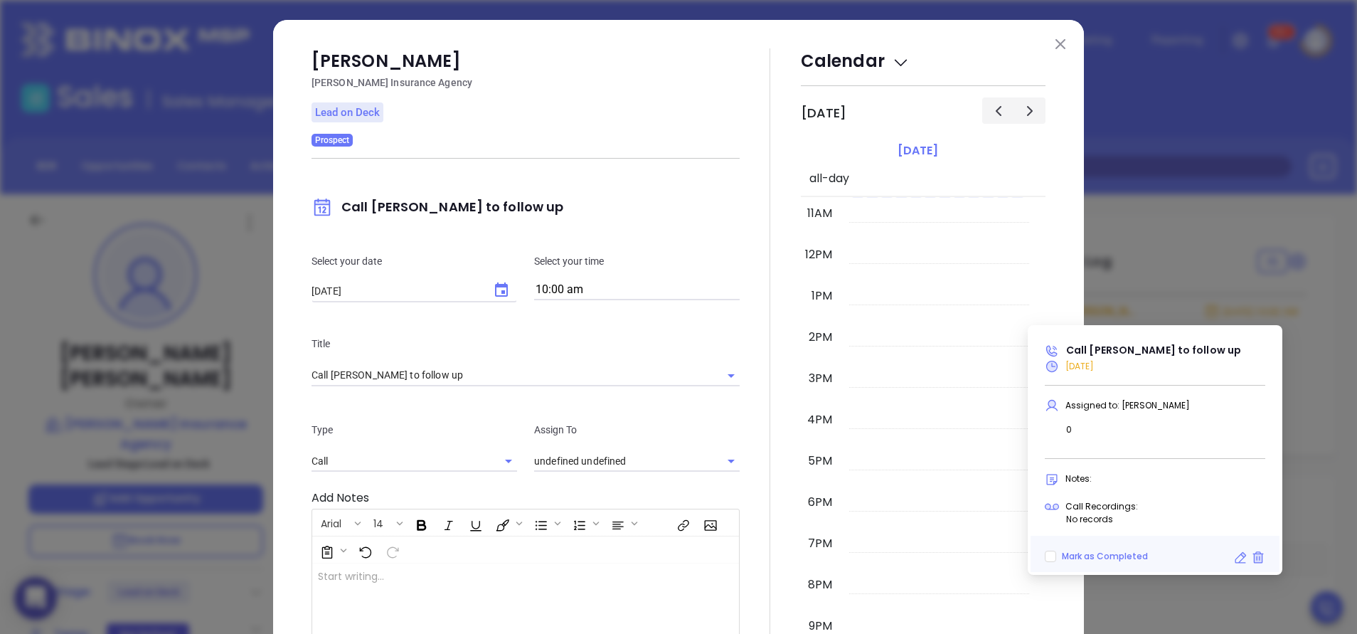
type input "Anabell Dominguez"
click at [498, 289] on icon "Choose date, selected date is Sep 12, 2025" at bounding box center [501, 289] width 13 height 14
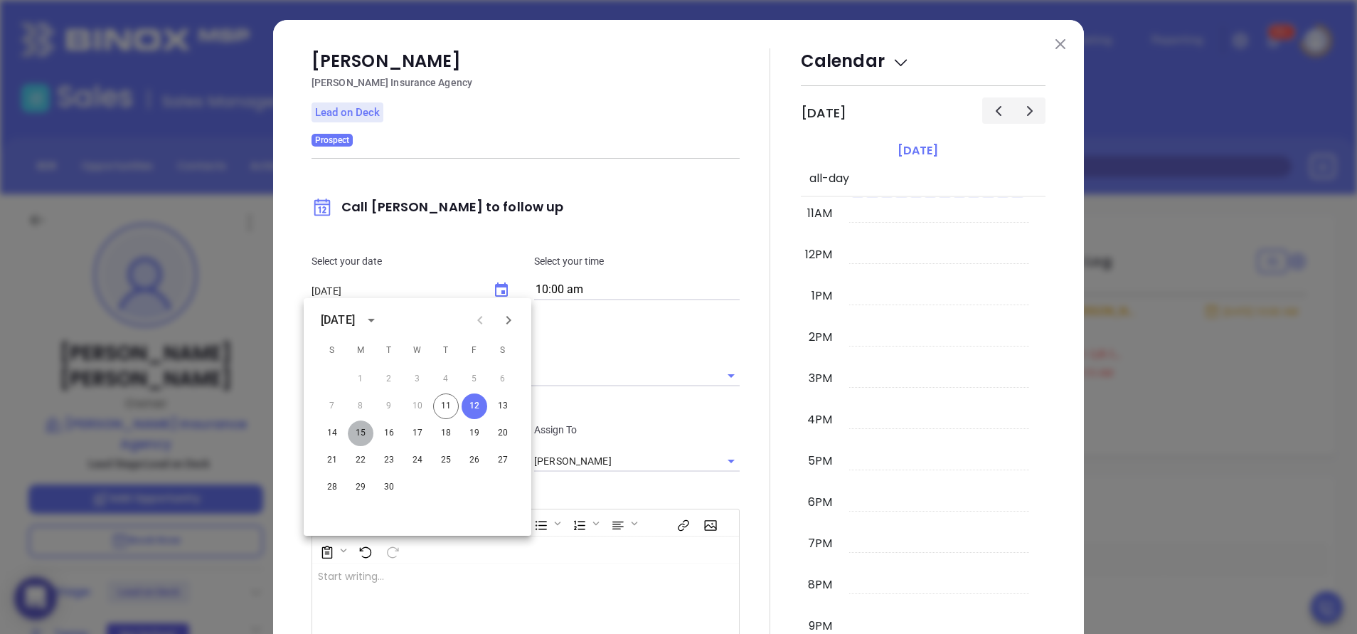
click at [360, 424] on button "15" at bounding box center [361, 433] width 26 height 26
type input "09/15/2025"
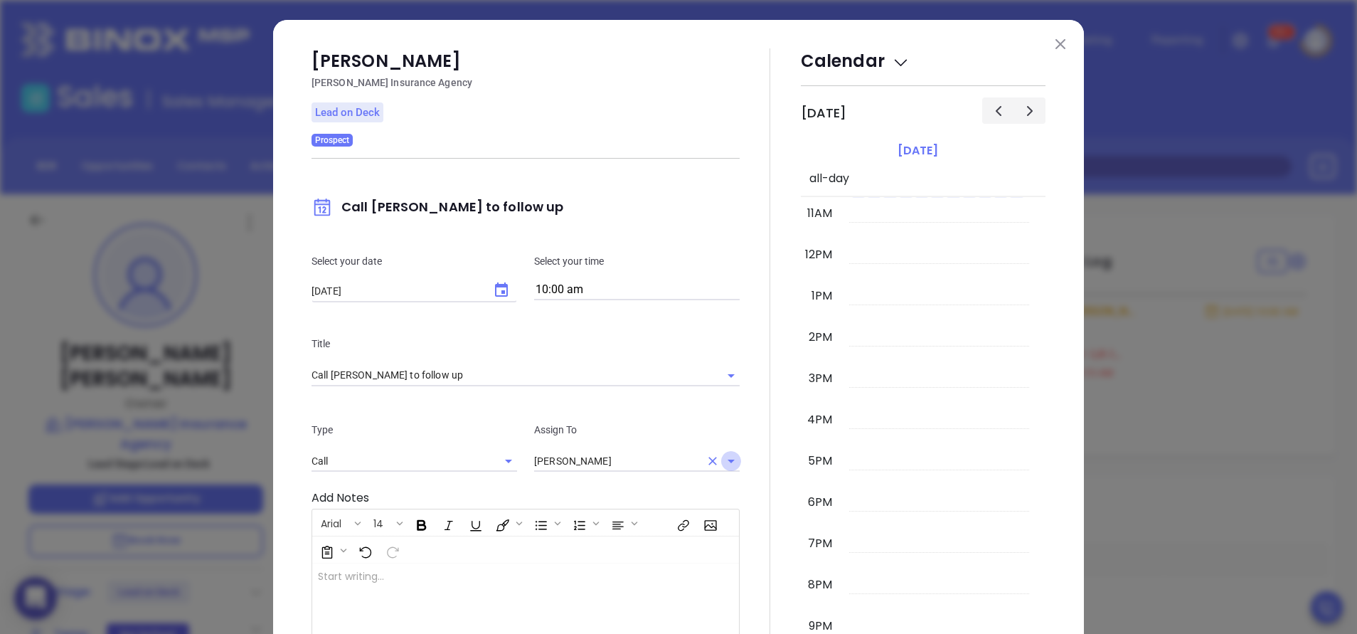
click at [730, 458] on icon "Open" at bounding box center [731, 460] width 17 height 17
click at [758, 456] on div at bounding box center [770, 409] width 61 height 722
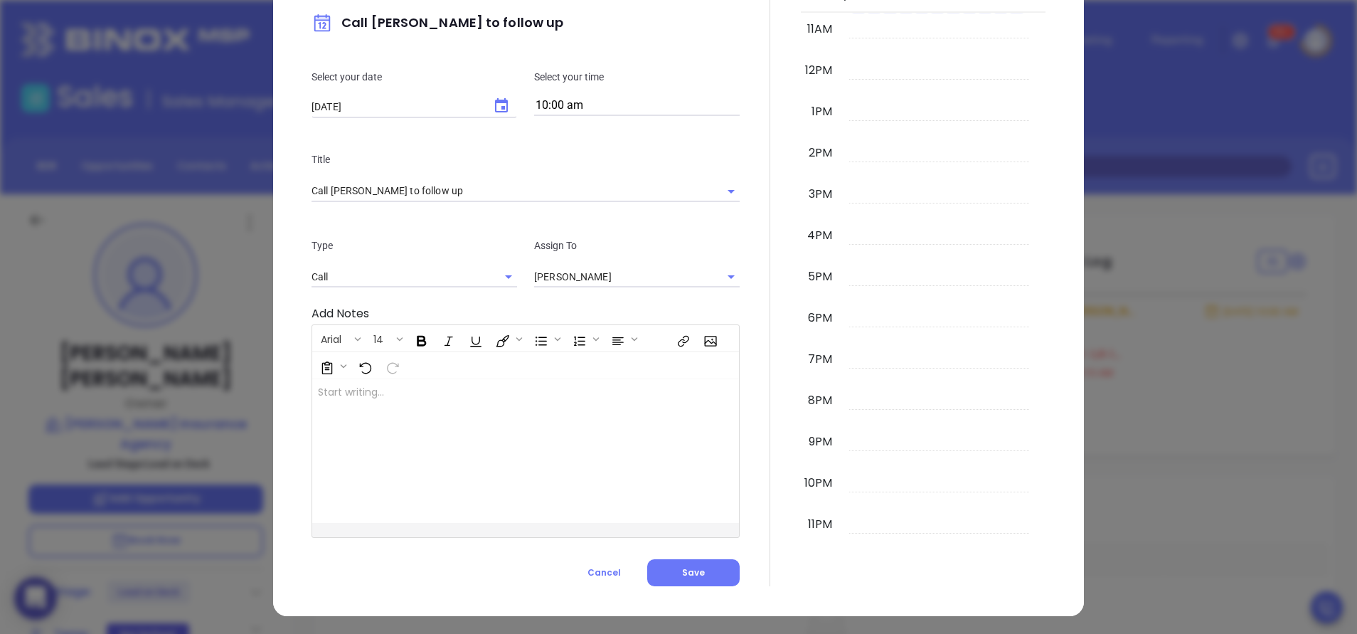
scroll to position [186, 0]
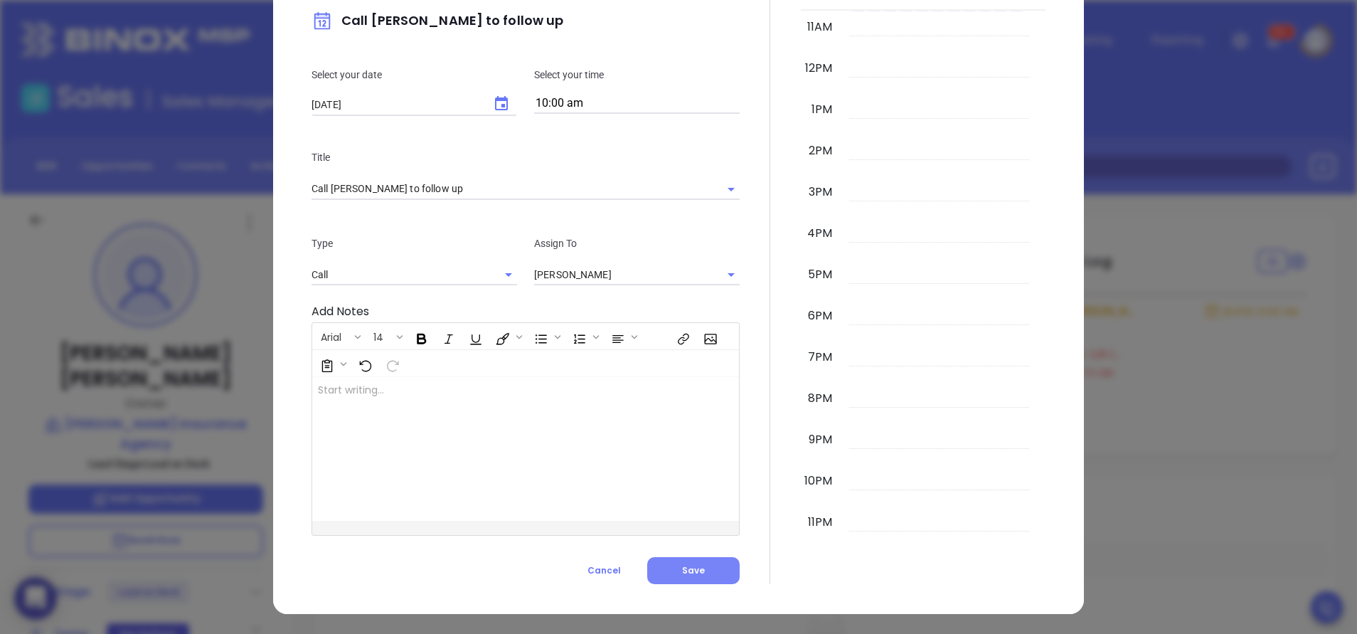
click at [703, 568] on button "Save" at bounding box center [693, 570] width 92 height 27
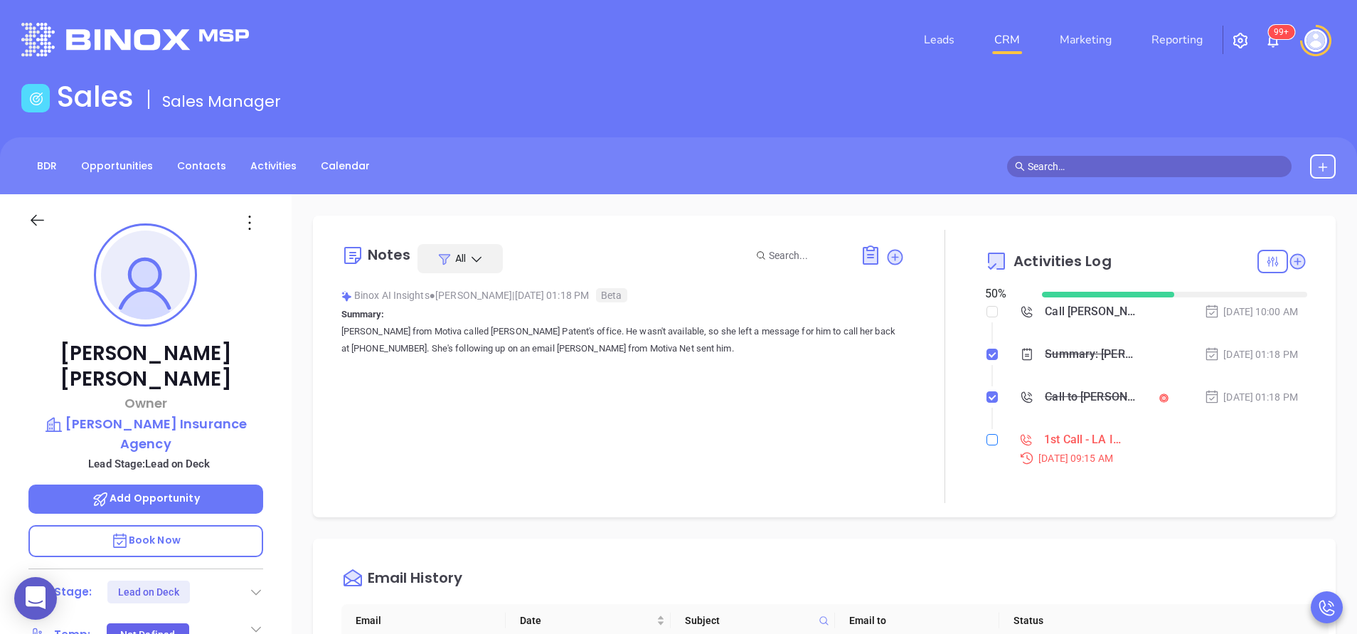
click at [986, 440] on input "checkbox" at bounding box center [991, 439] width 11 height 11
checkbox input "true"
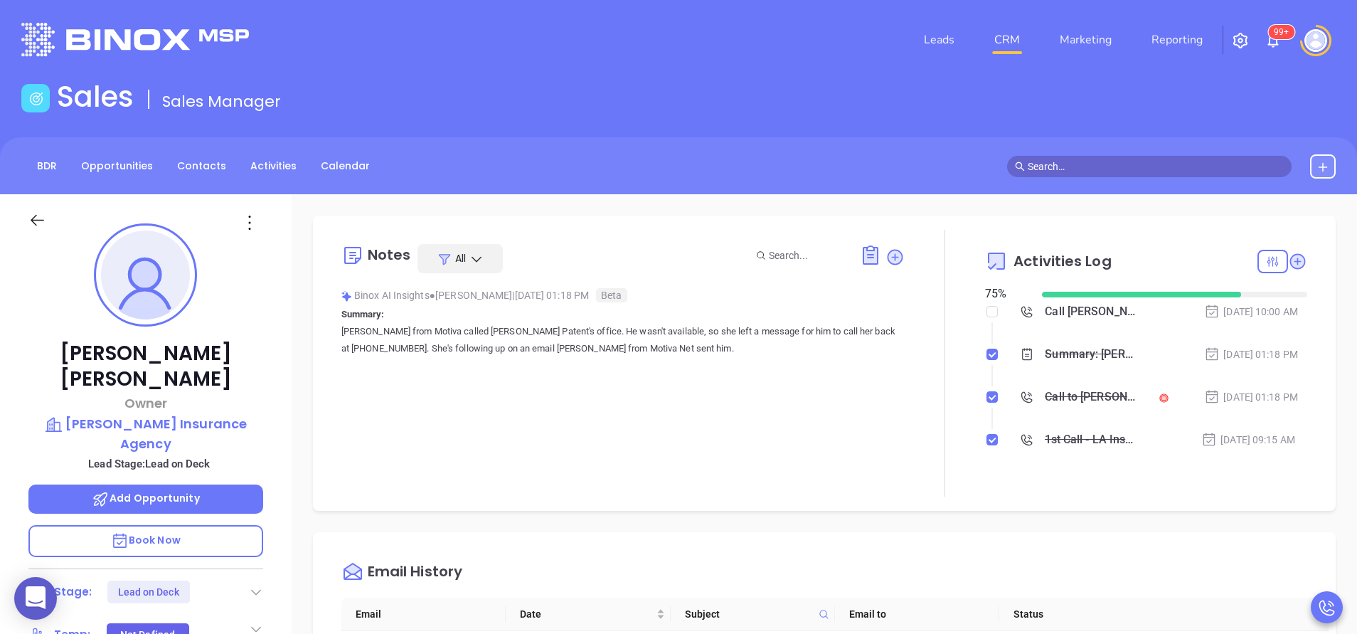
click at [260, 585] on icon at bounding box center [256, 592] width 14 height 14
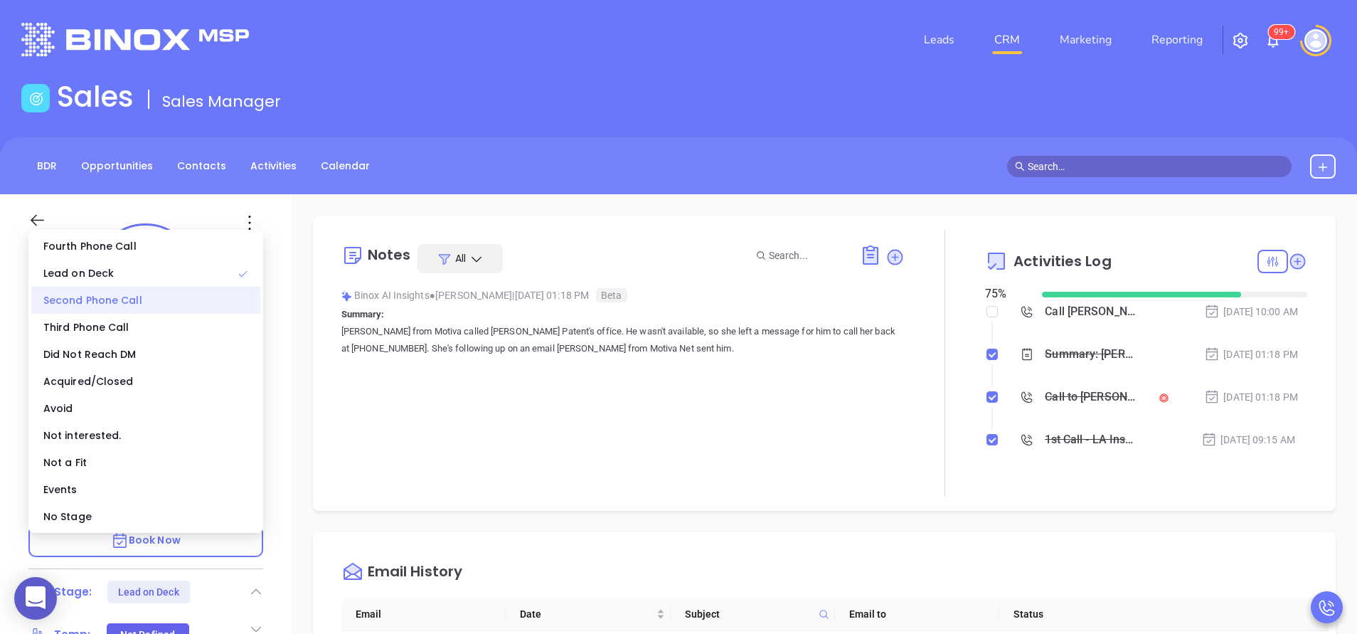
click at [164, 292] on div "Second Phone Call" at bounding box center [145, 300] width 229 height 27
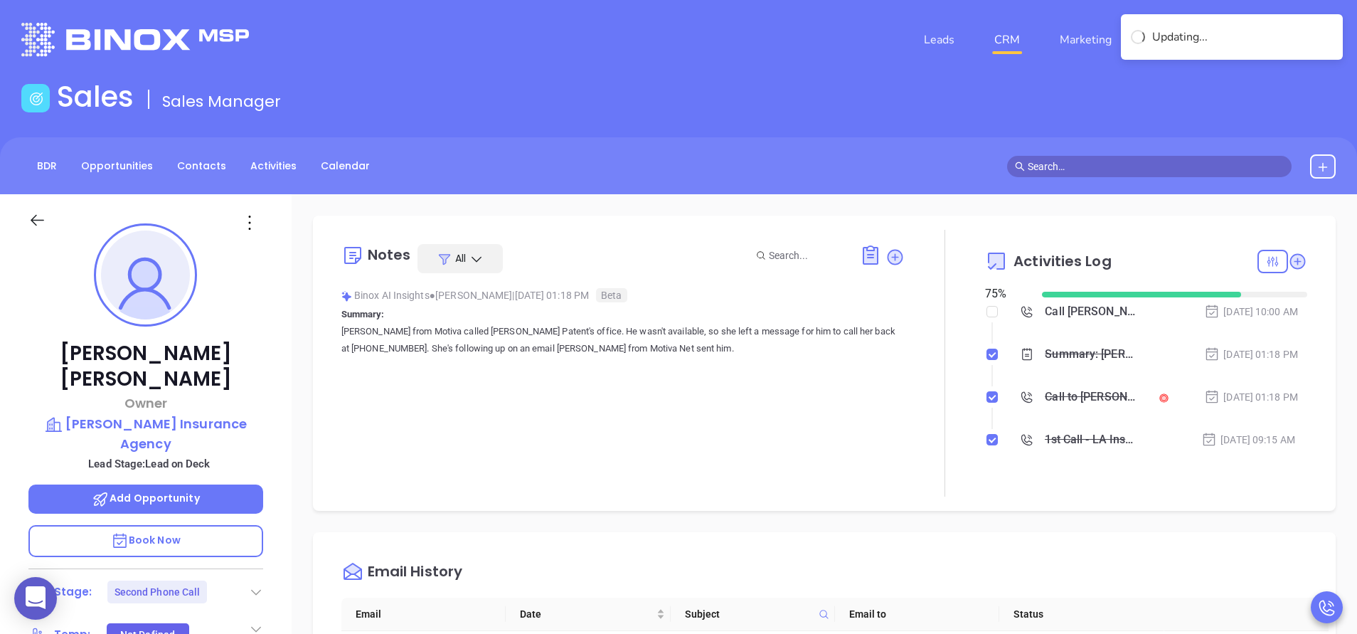
click at [861, 368] on div "Binox AI Insights ● Anabell Dominguez | Sep 11, 2025 01:18 PM Beta Summary: Ann…" at bounding box center [622, 326] width 563 height 84
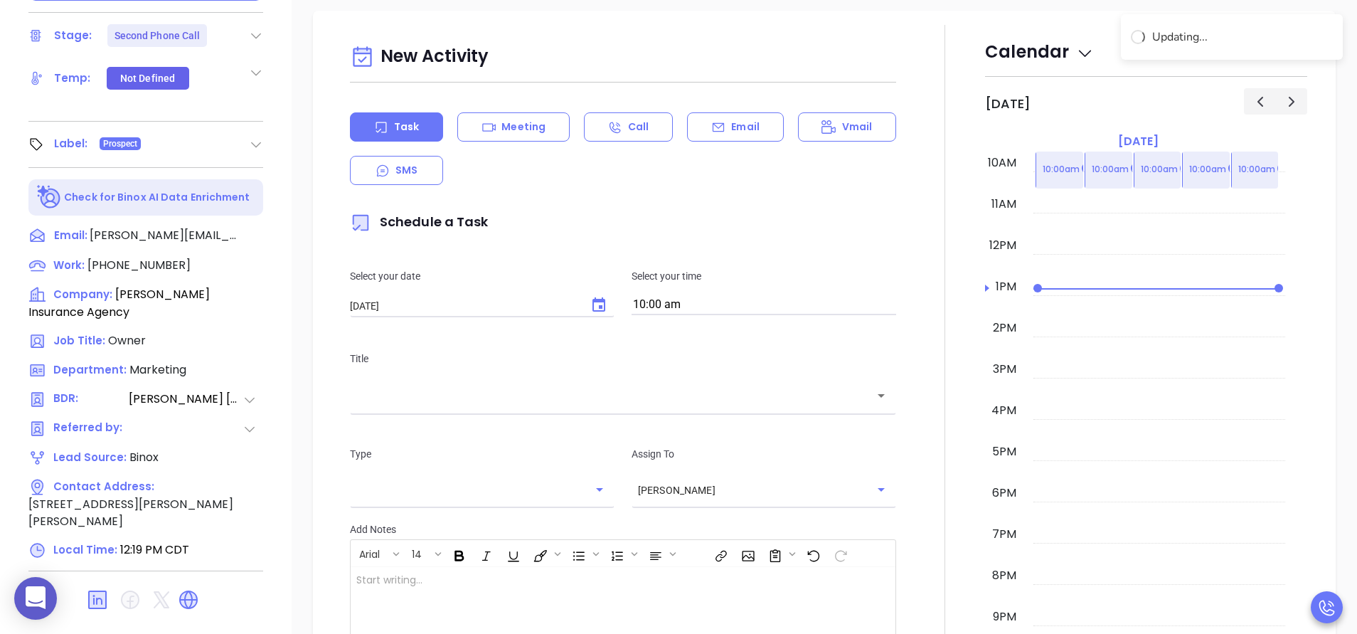
scroll to position [183, 0]
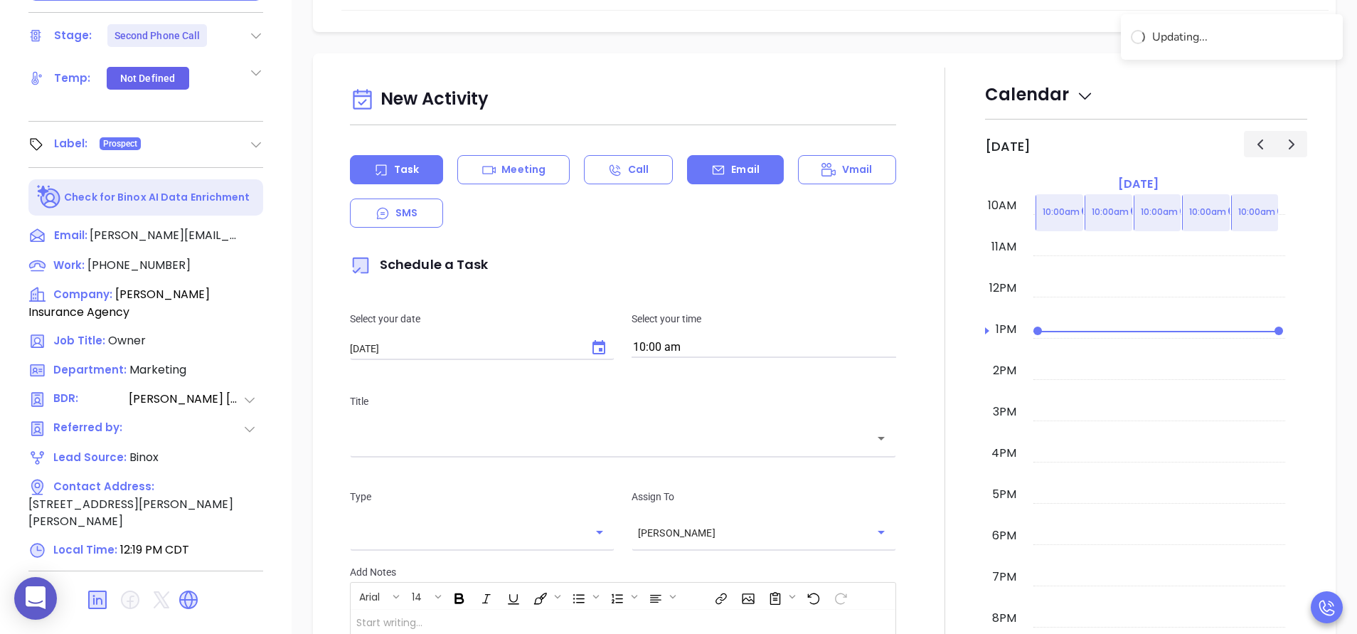
click at [740, 179] on div "Email" at bounding box center [735, 169] width 96 height 29
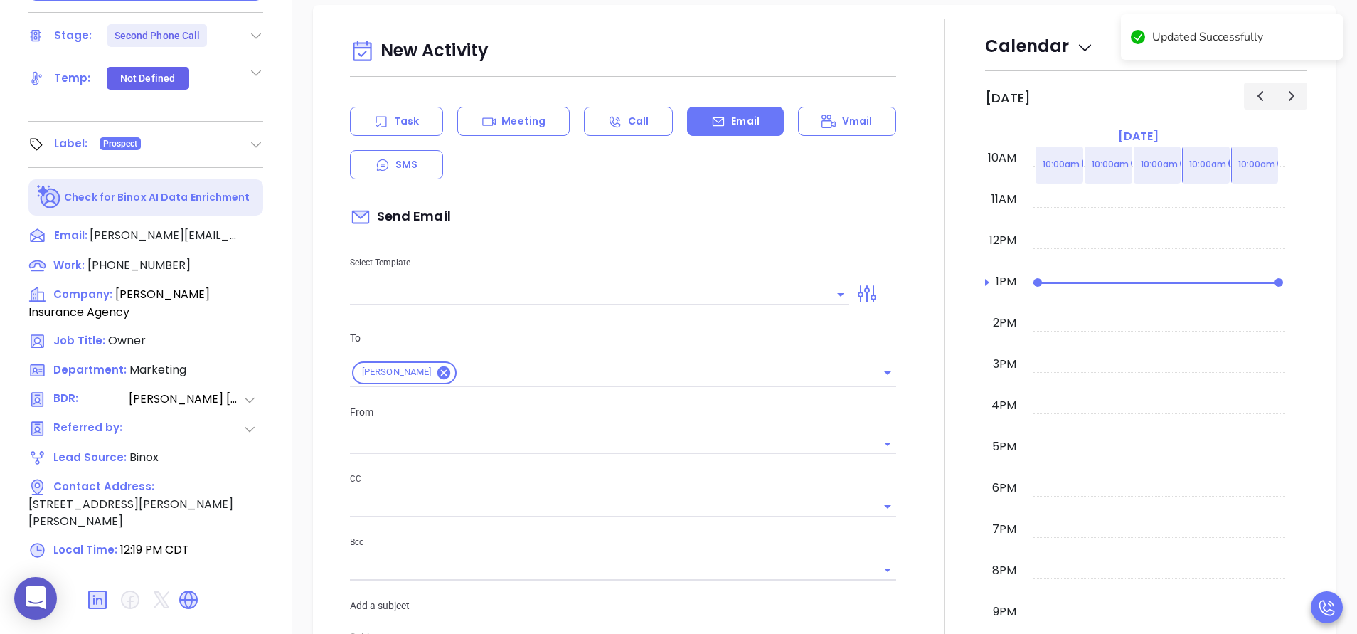
type input "Anabell Dominguez"
click at [907, 251] on div at bounding box center [945, 492] width 80 height 947
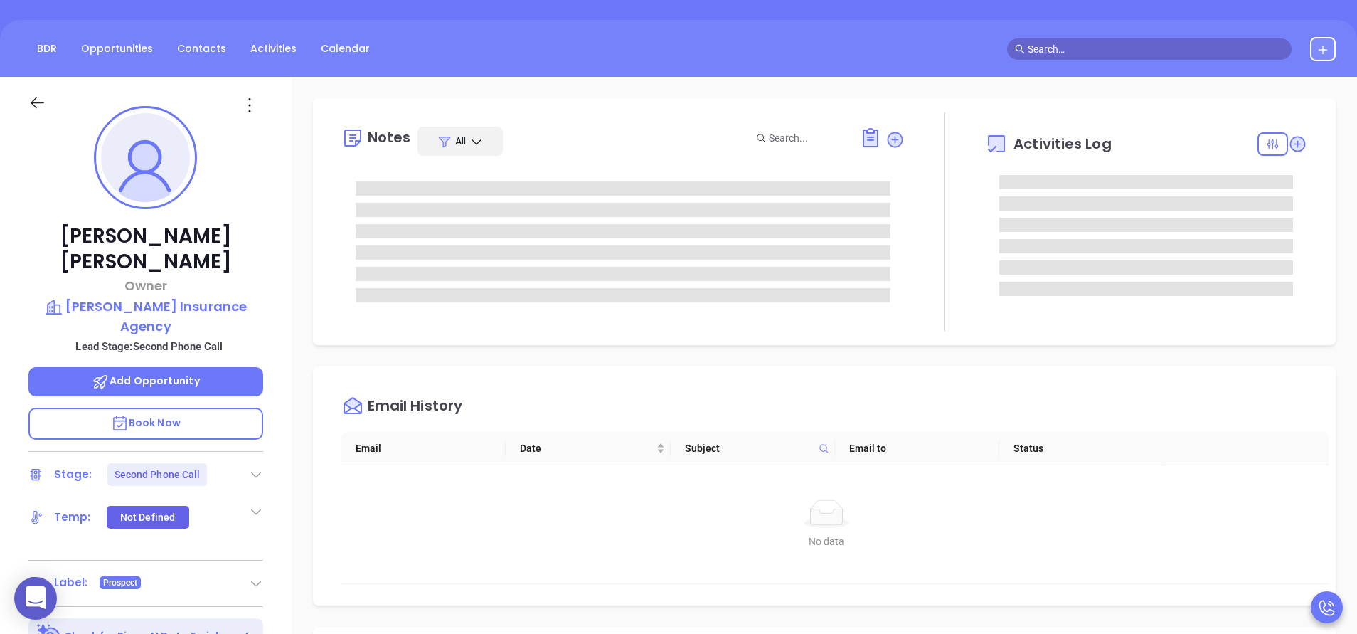
scroll to position [0, 0]
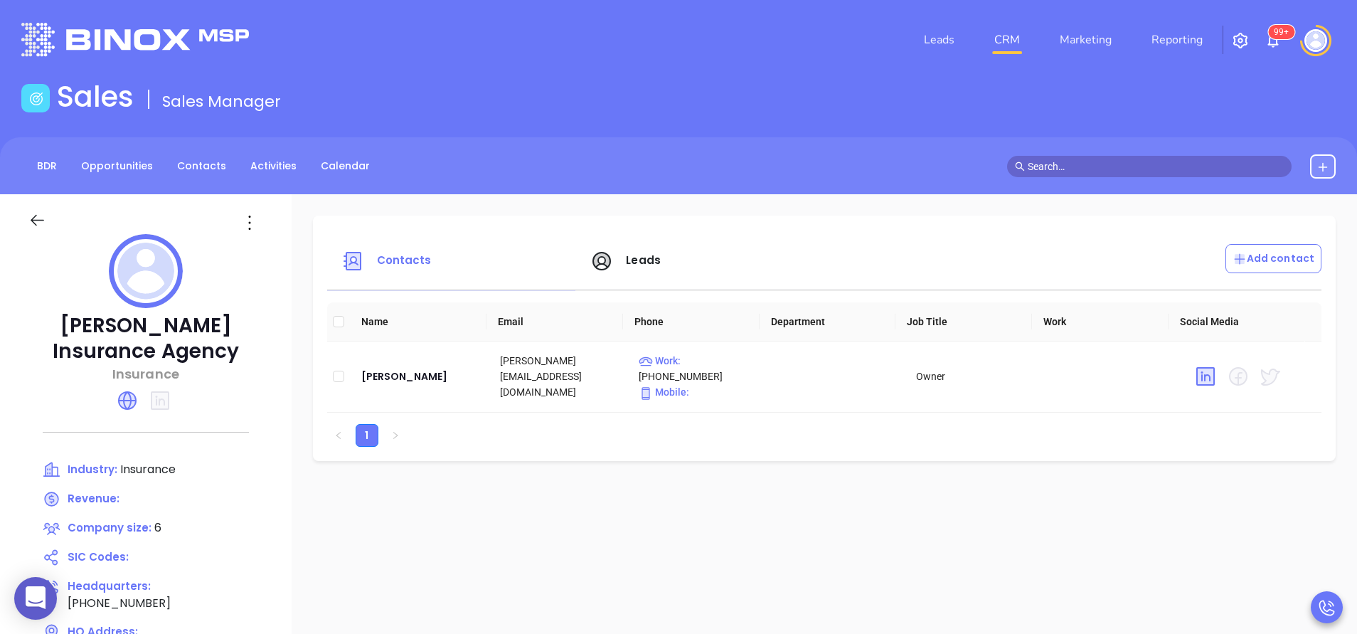
click at [129, 390] on icon at bounding box center [127, 400] width 23 height 23
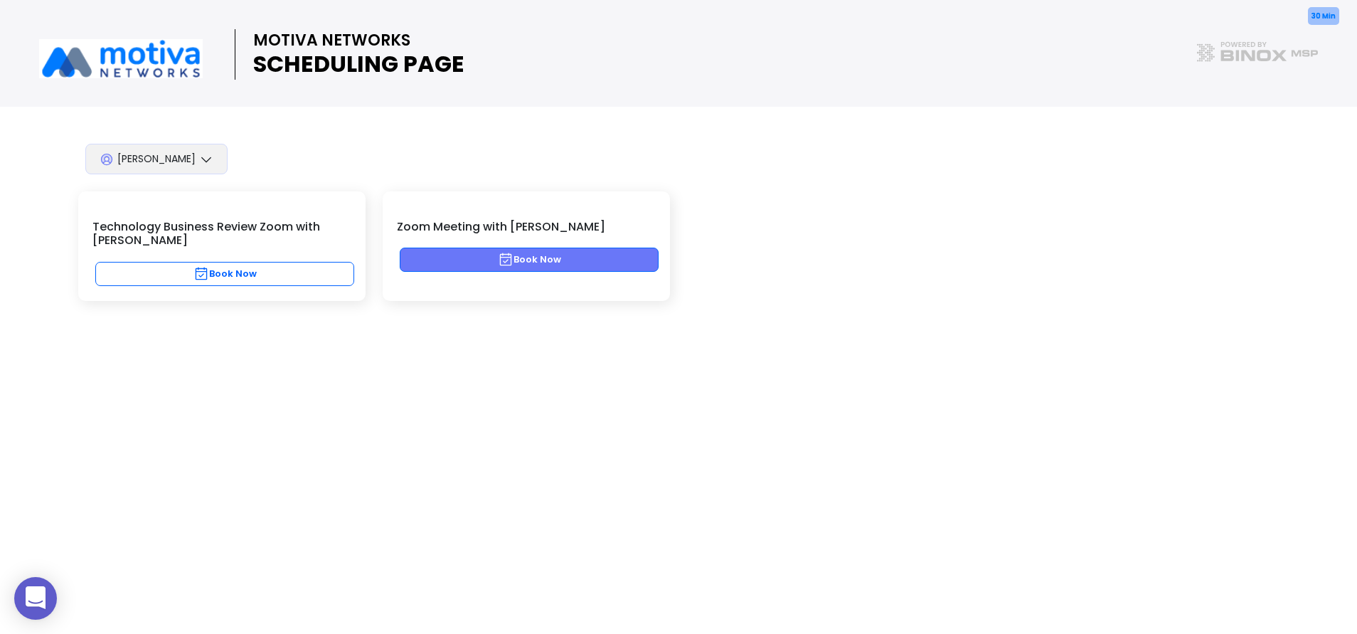
click at [488, 250] on button "Book Now" at bounding box center [529, 259] width 259 height 24
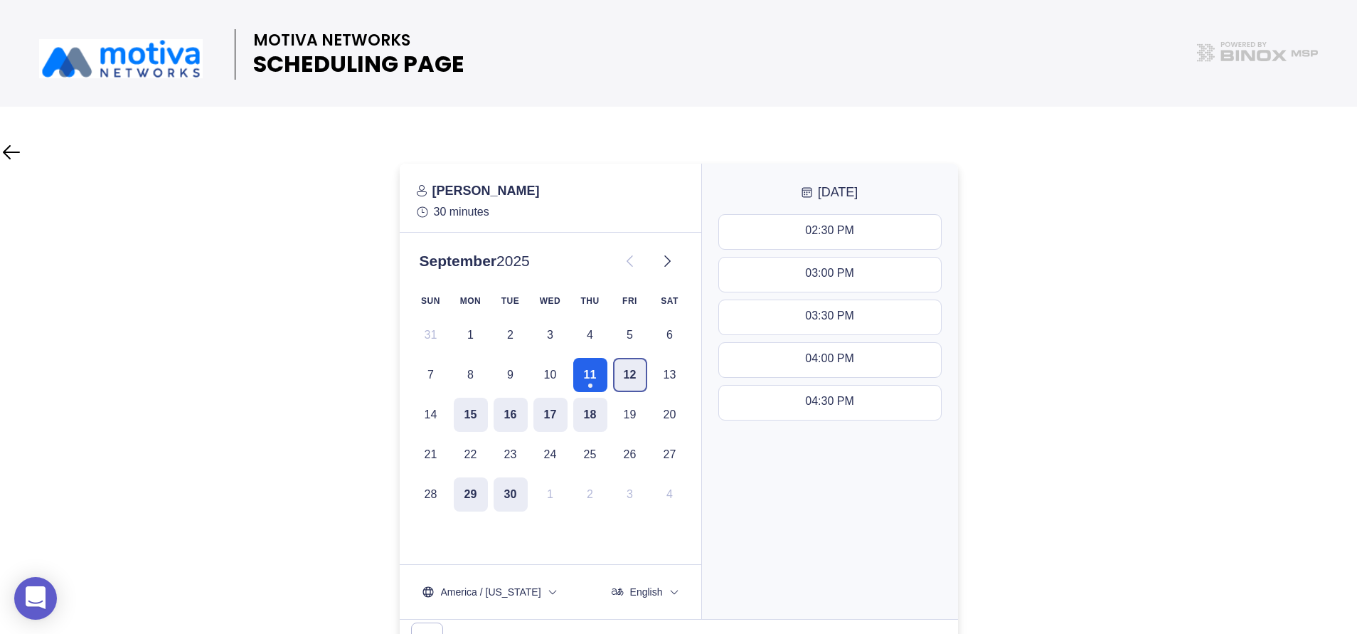
click at [630, 371] on button "12" at bounding box center [630, 375] width 34 height 34
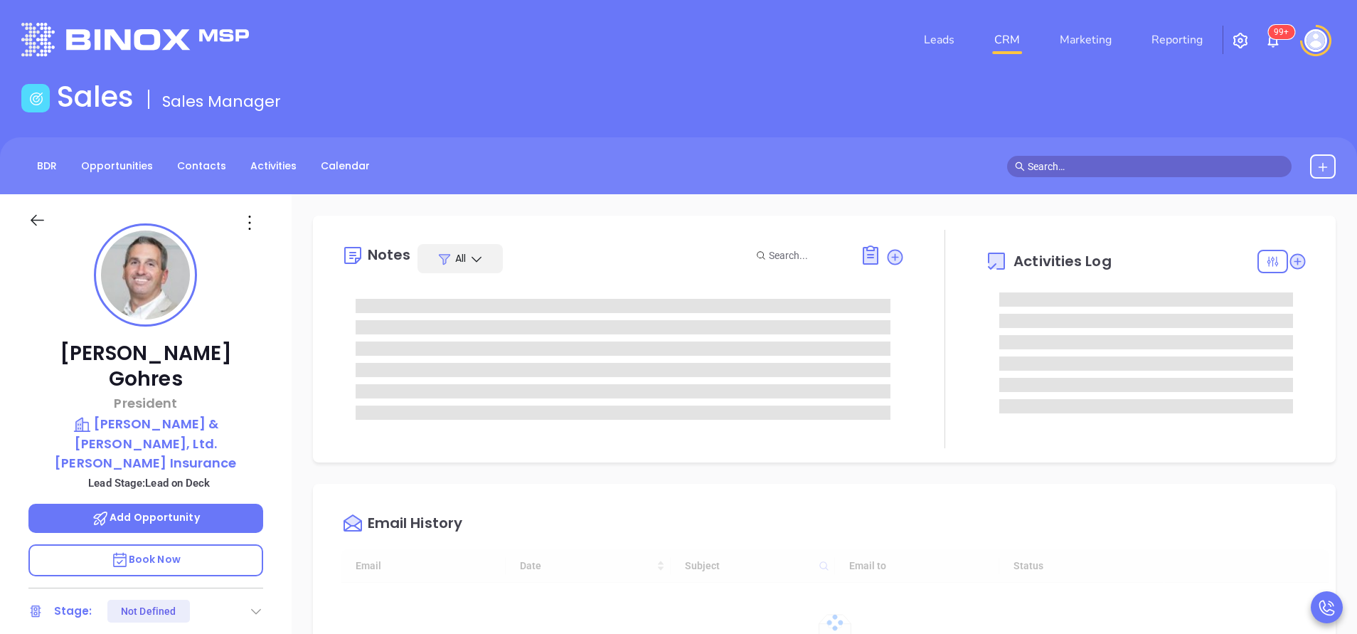
type input "10:00 am"
type input "[DATE]"
type input "[PERSON_NAME]"
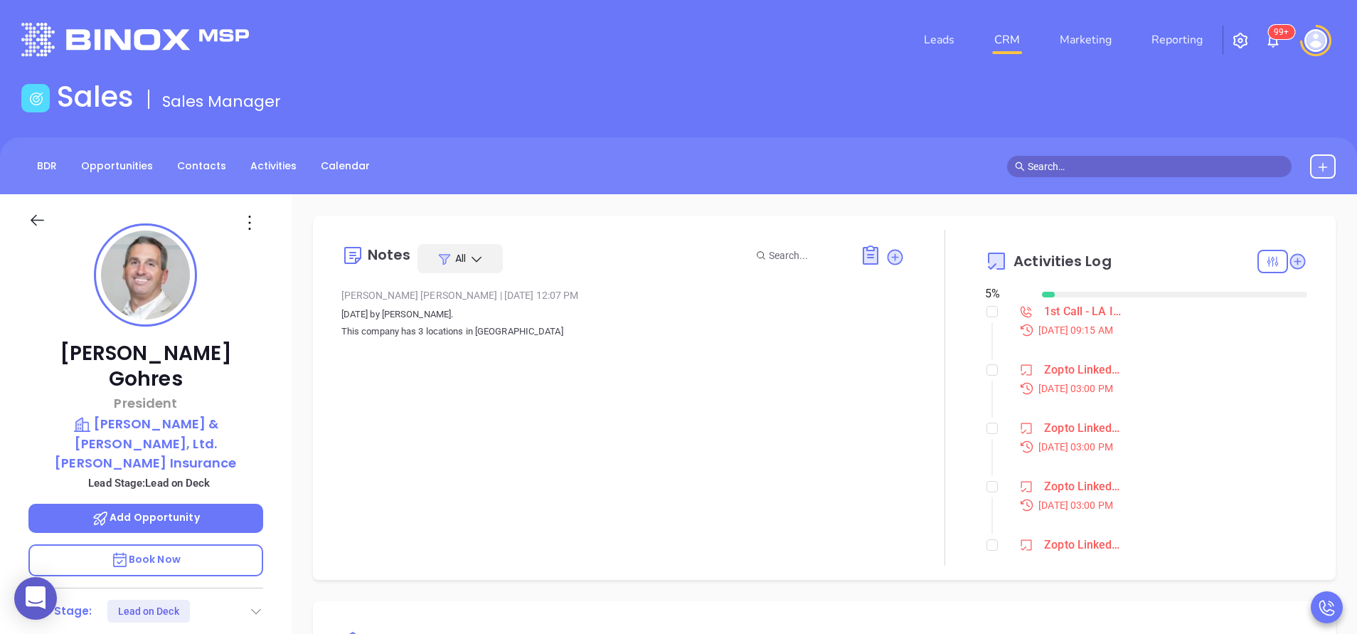
click at [272, 453] on div "[PERSON_NAME] President [PERSON_NAME] & [PERSON_NAME], Ltd. [PERSON_NAME] Insur…" at bounding box center [146, 590] width 292 height 792
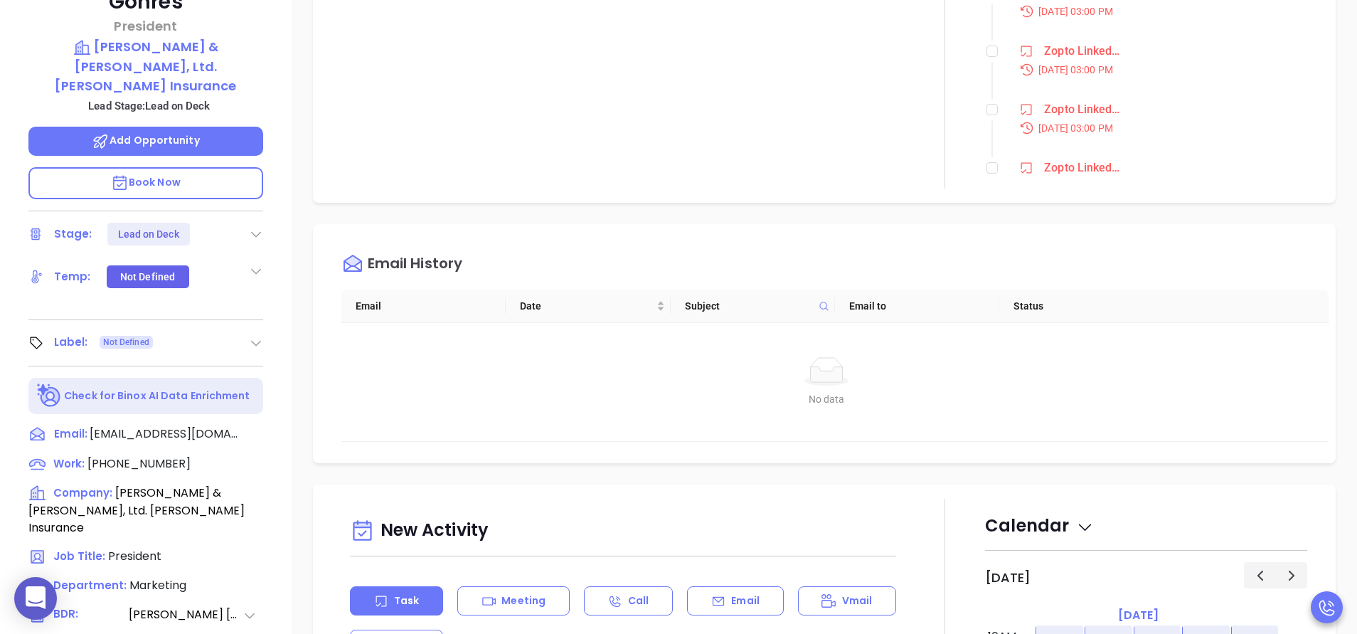
scroll to position [384, 0]
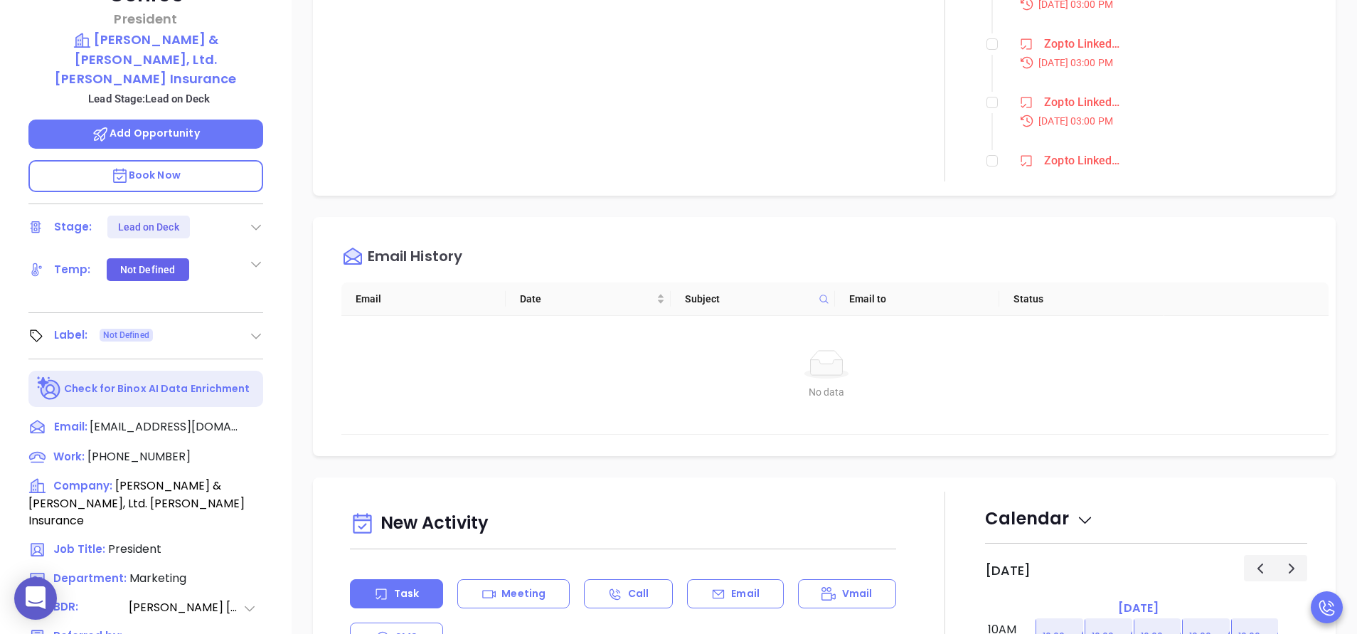
click at [553, 231] on div "Email History" at bounding box center [834, 256] width 987 height 51
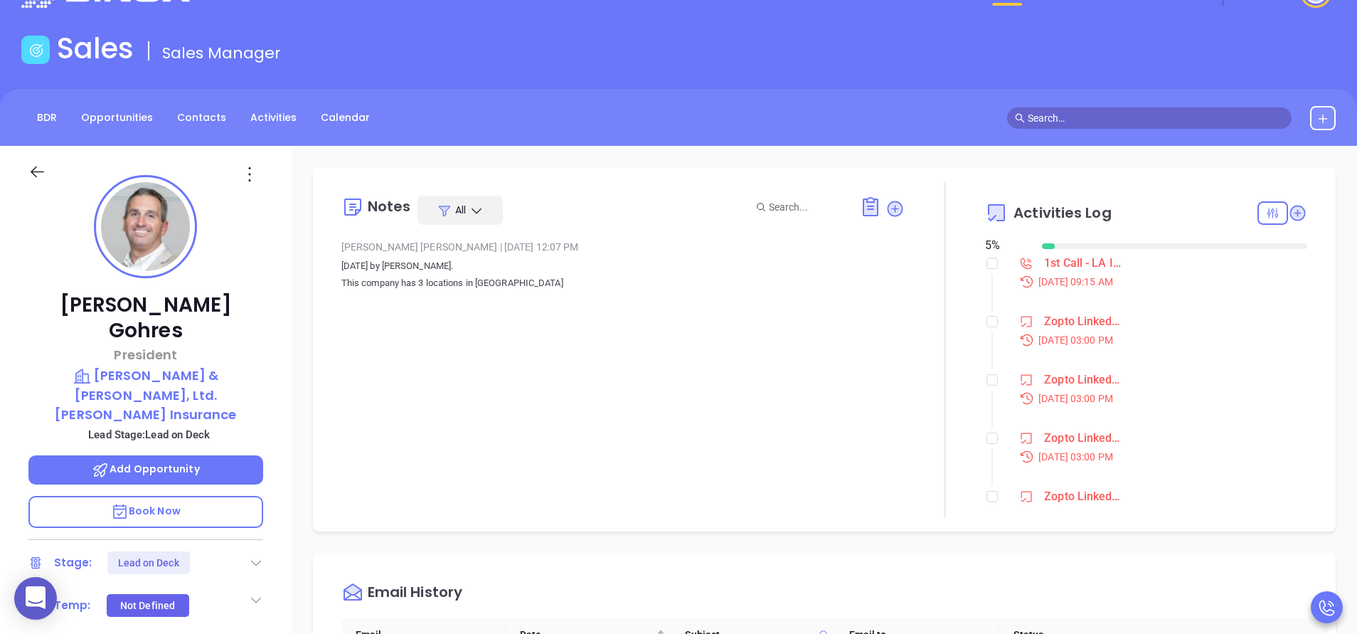
scroll to position [43, 0]
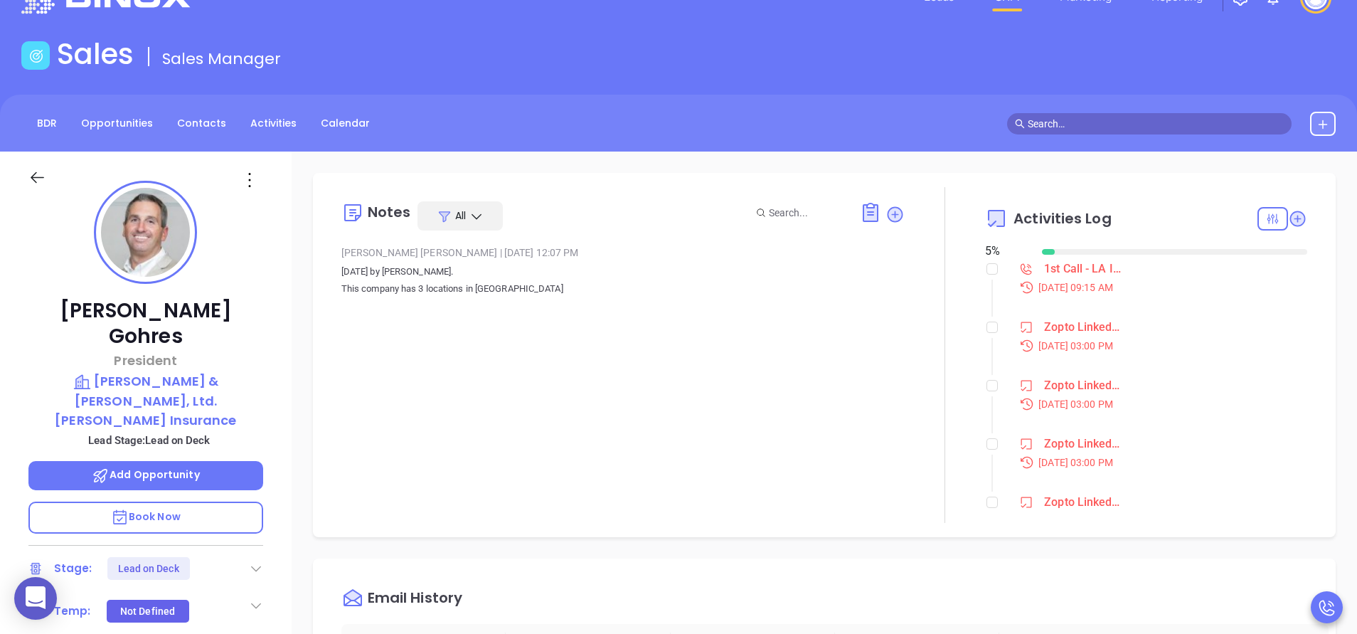
click at [276, 348] on div "[PERSON_NAME] President [PERSON_NAME] & [PERSON_NAME], Ltd. [PERSON_NAME] Insur…" at bounding box center [146, 547] width 292 height 792
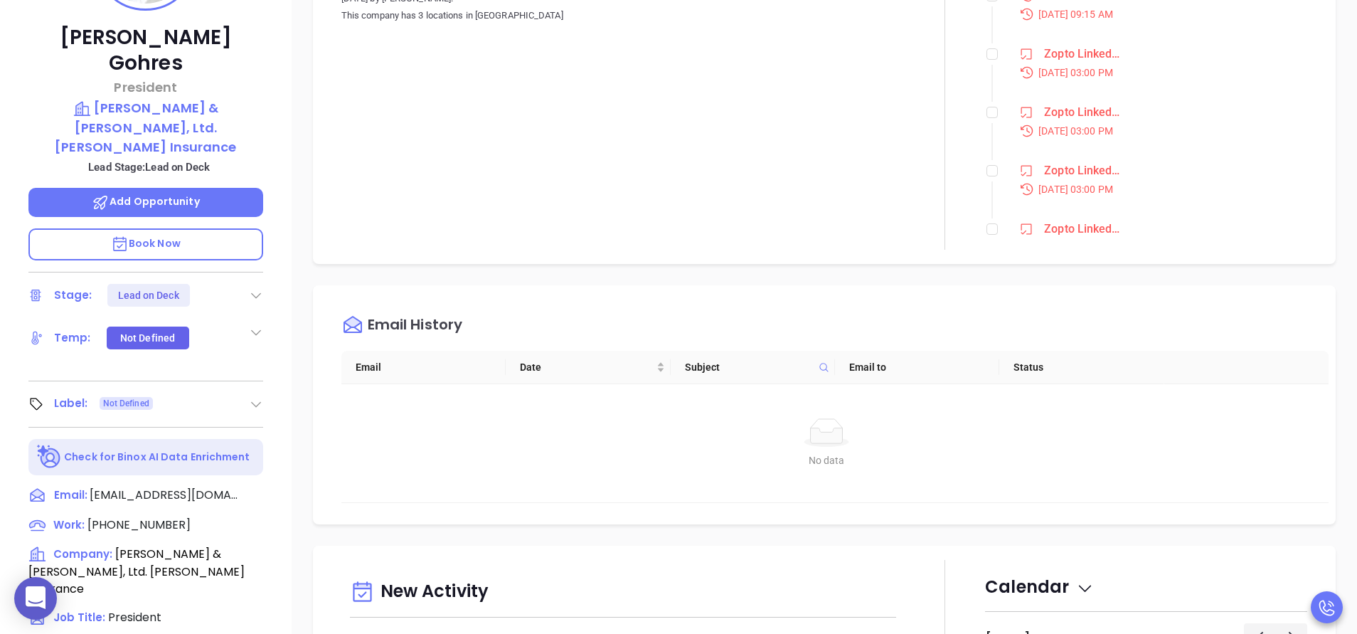
scroll to position [427, 0]
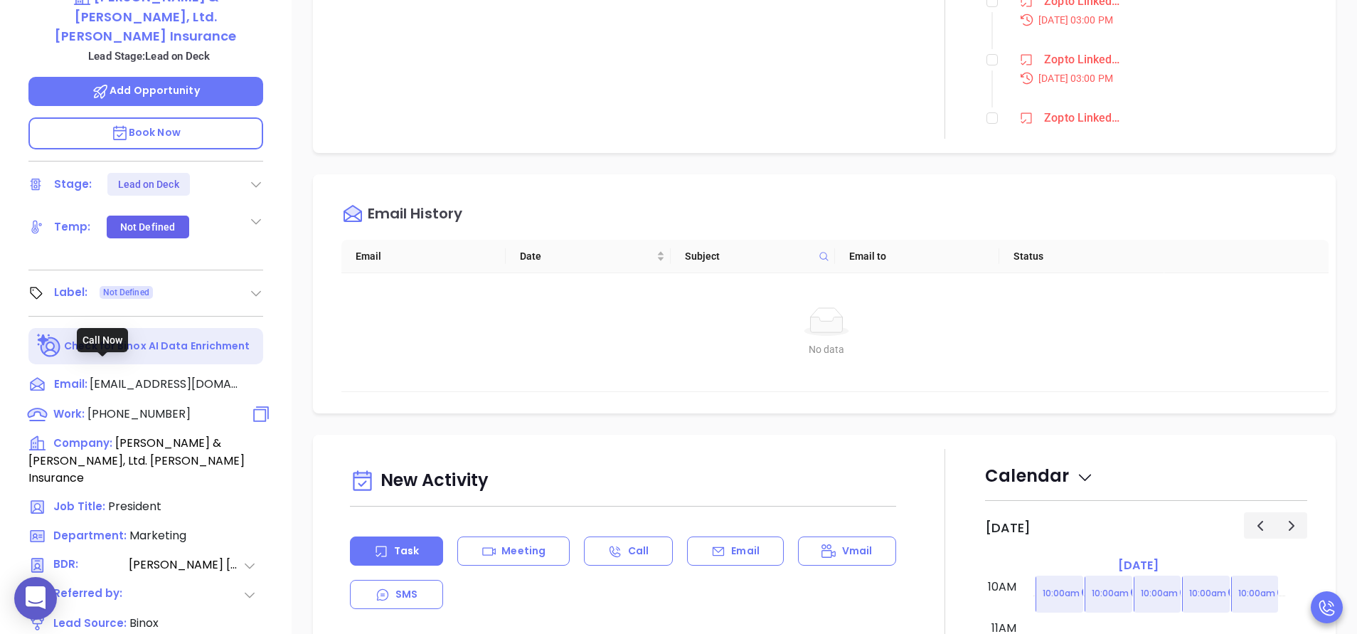
click at [159, 405] on span "[PHONE_NUMBER]" at bounding box center [138, 413] width 103 height 16
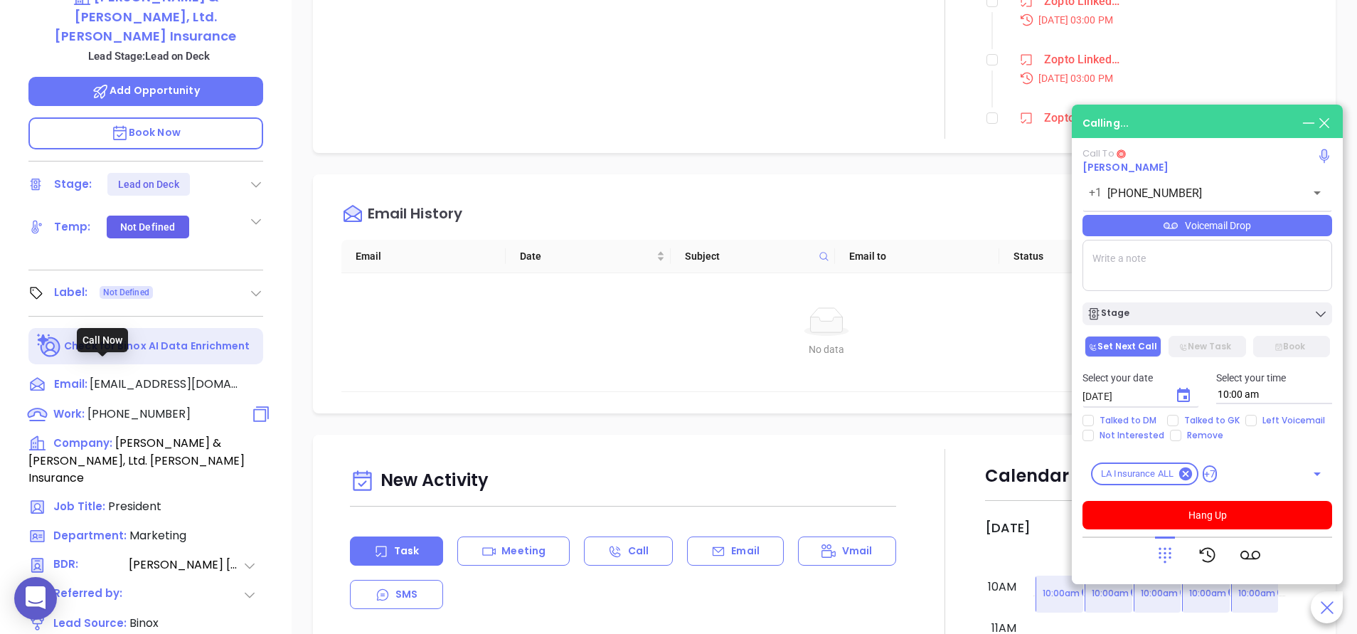
type input "[PHONE_NUMBER]"
click at [1157, 279] on textarea at bounding box center [1207, 265] width 250 height 51
click at [1156, 553] on icon at bounding box center [1165, 555] width 20 height 20
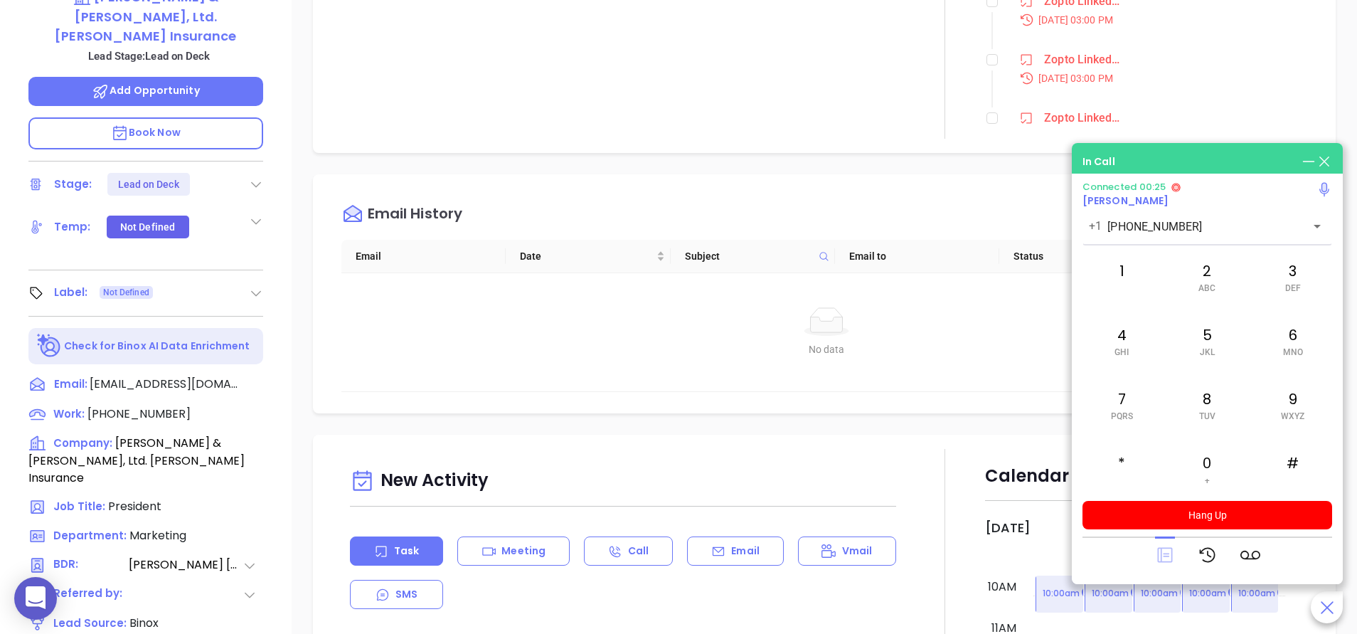
click at [1167, 549] on icon at bounding box center [1165, 555] width 20 height 20
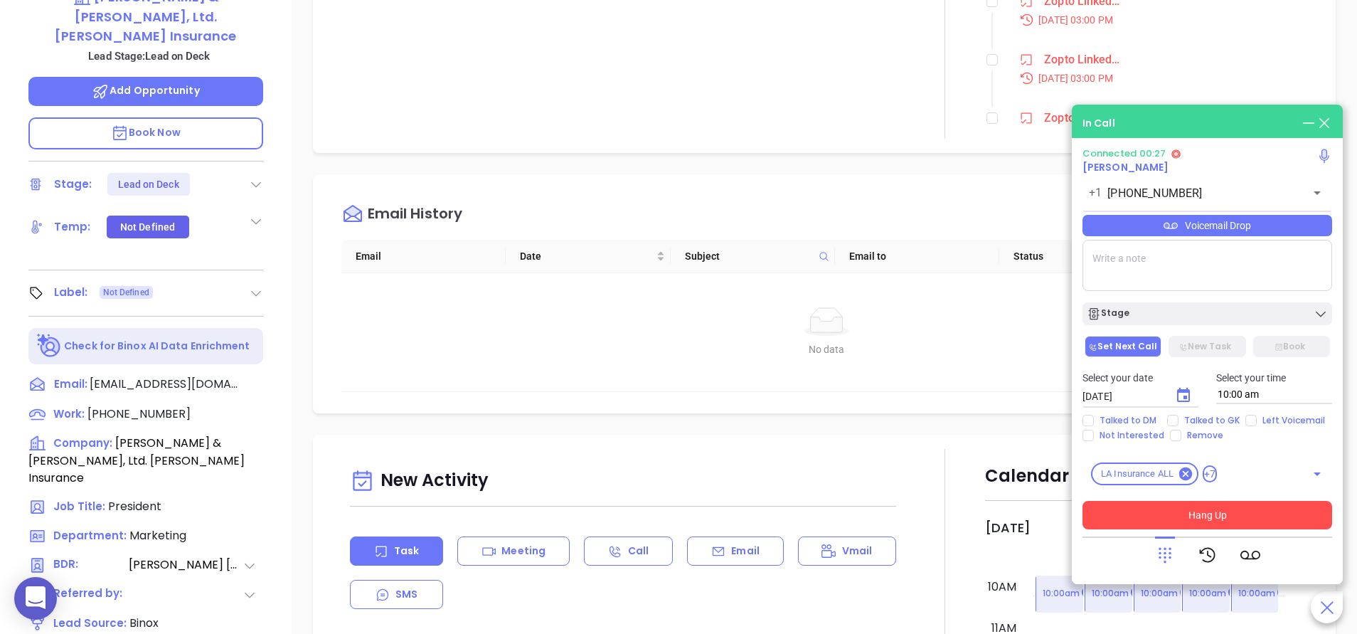
click at [1172, 509] on button "Hang Up" at bounding box center [1207, 515] width 250 height 28
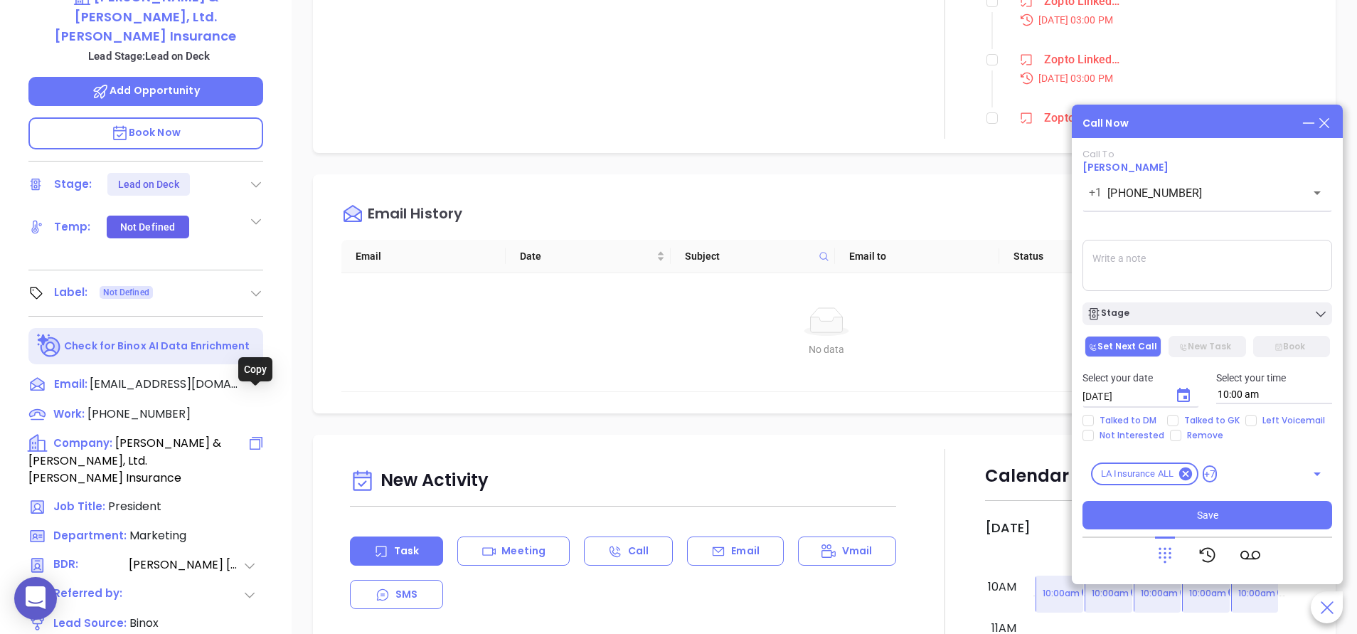
click at [257, 435] on icon at bounding box center [255, 443] width 17 height 17
click at [126, 405] on span "[PHONE_NUMBER]" at bounding box center [138, 413] width 103 height 16
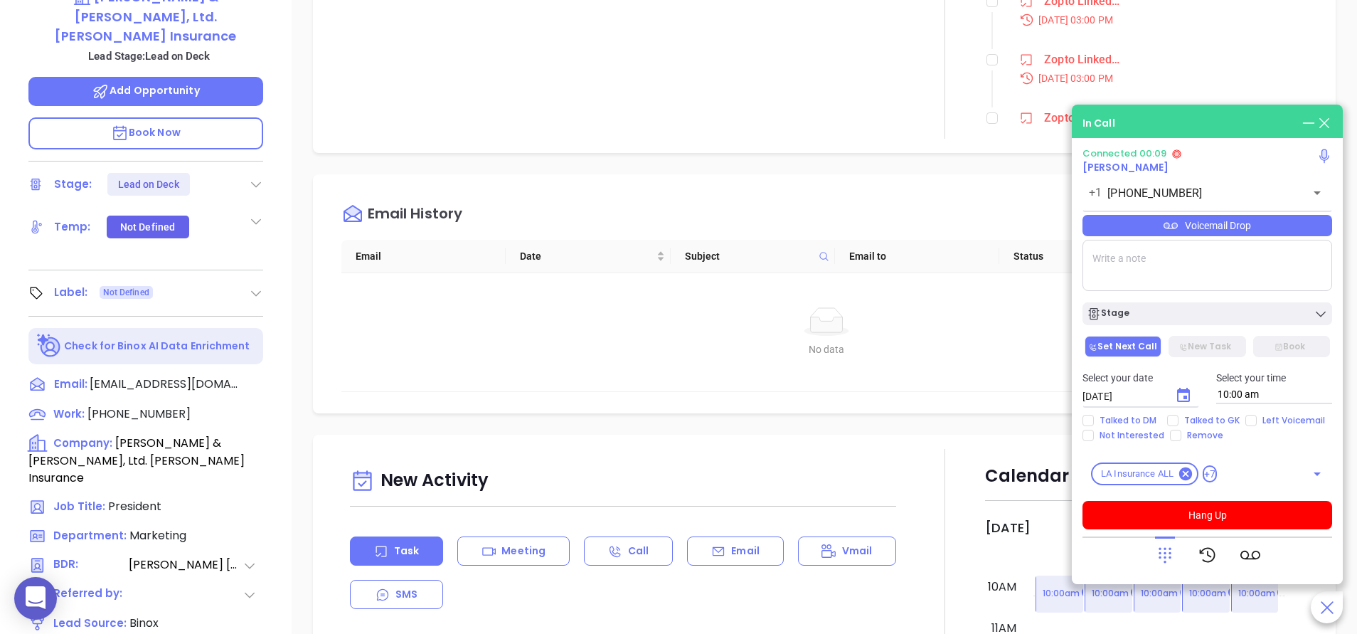
click at [1175, 550] on div at bounding box center [1207, 554] width 105 height 37
click at [1163, 547] on icon at bounding box center [1165, 555] width 20 height 20
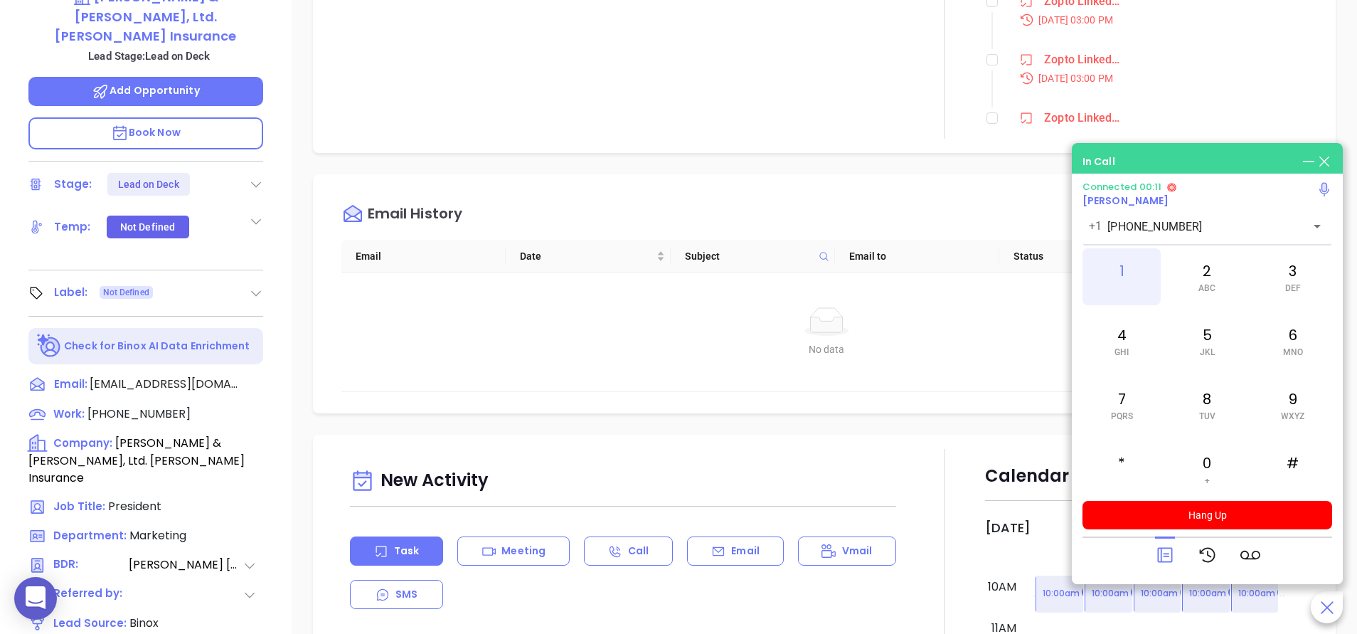
click at [1124, 248] on div "1" at bounding box center [1121, 276] width 78 height 57
click at [1222, 294] on div "2 ABC" at bounding box center [1207, 276] width 78 height 57
click at [1132, 409] on div "7 PQRS" at bounding box center [1121, 404] width 78 height 57
click at [1117, 353] on span "GHI" at bounding box center [1121, 352] width 14 height 10
click at [1203, 294] on div "2 ABC" at bounding box center [1207, 276] width 78 height 57
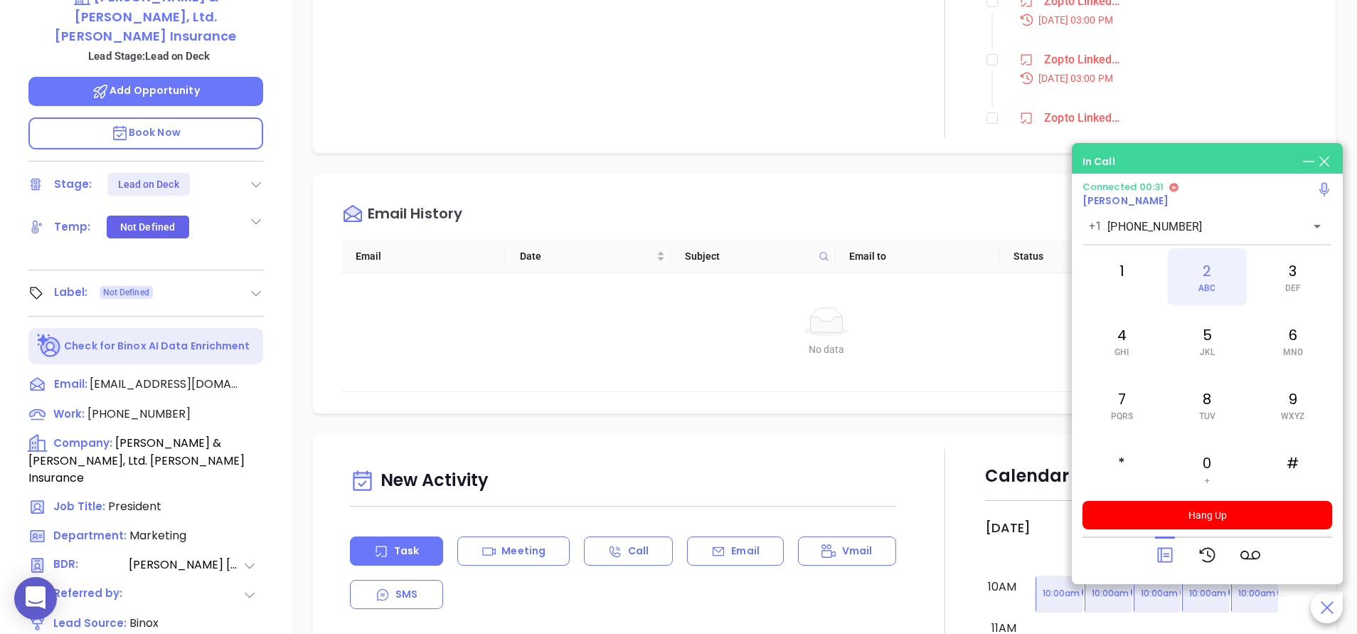
click at [1203, 294] on div "2 ABC" at bounding box center [1207, 276] width 78 height 57
drag, startPoint x: 1203, startPoint y: 294, endPoint x: 1184, endPoint y: 161, distance: 134.4
click at [1184, 161] on div "In Call" at bounding box center [1207, 162] width 250 height 16
click at [846, 203] on div "Email History" at bounding box center [834, 213] width 987 height 51
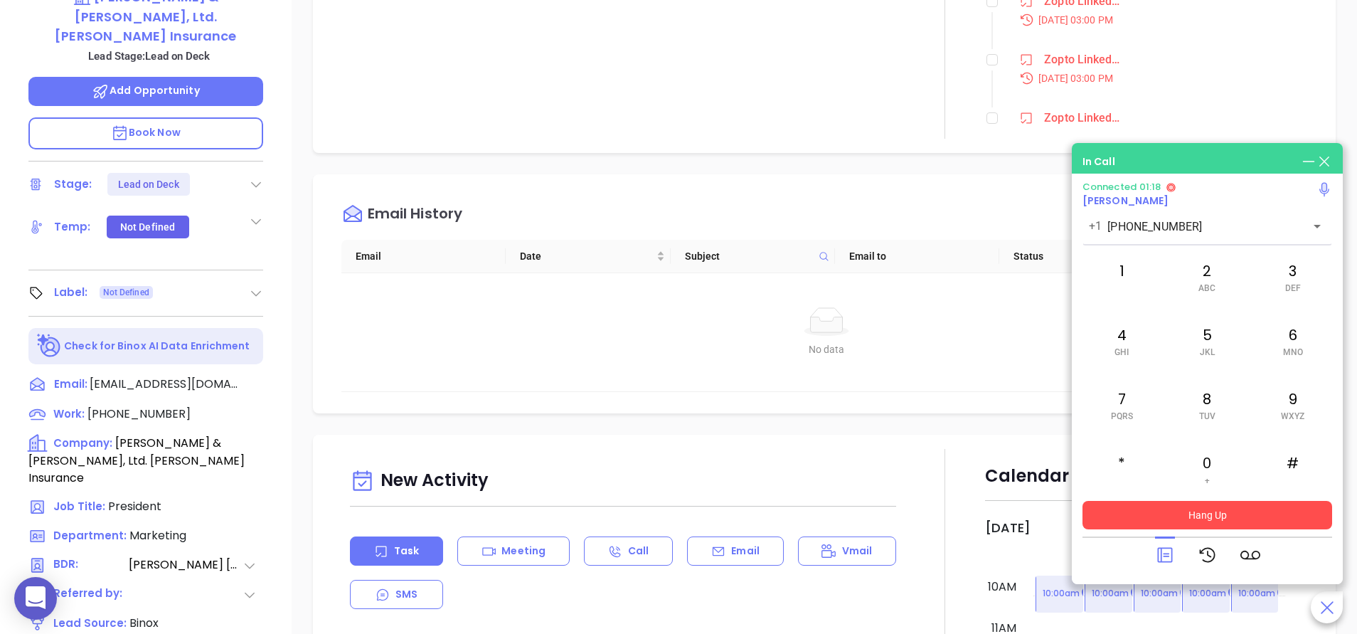
click at [1252, 507] on button "Hang Up" at bounding box center [1207, 515] width 250 height 28
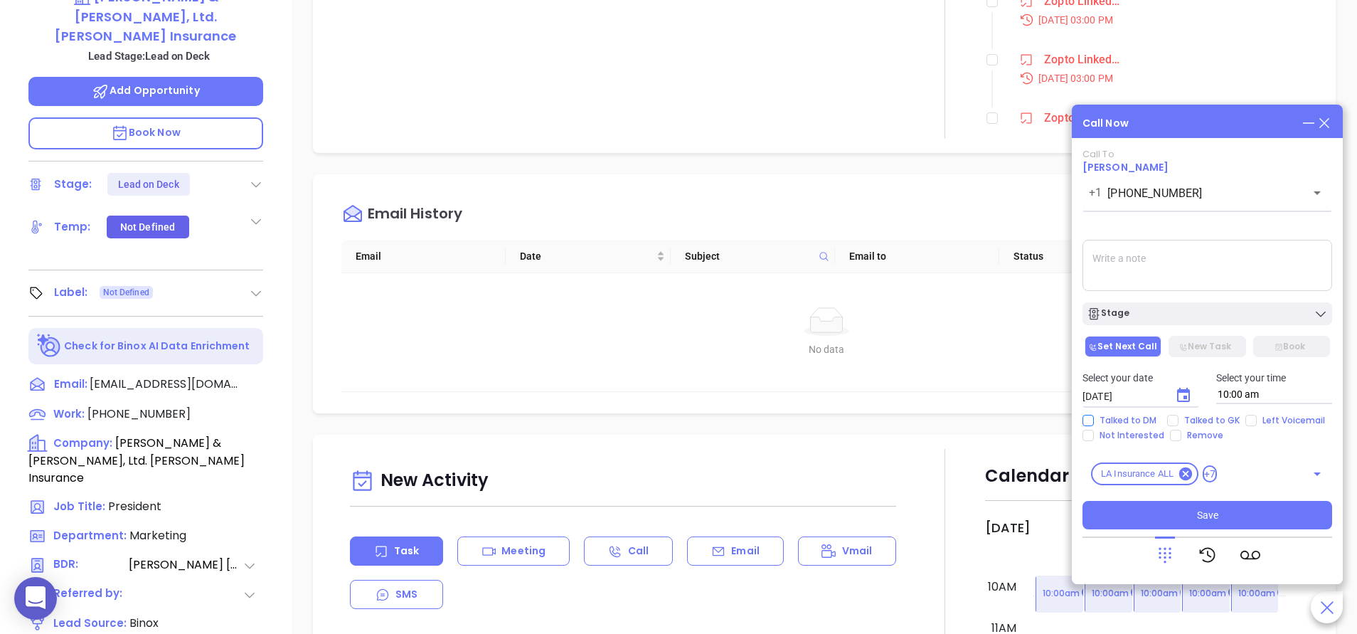
click at [1109, 421] on span "Talked to DM" at bounding box center [1128, 420] width 68 height 11
click at [1094, 421] on input "Talked to DM" at bounding box center [1087, 420] width 11 height 11
checkbox input "true"
click at [1112, 435] on span "Not Interested" at bounding box center [1132, 435] width 76 height 11
click at [1094, 435] on input "Not Interested" at bounding box center [1087, 435] width 11 height 11
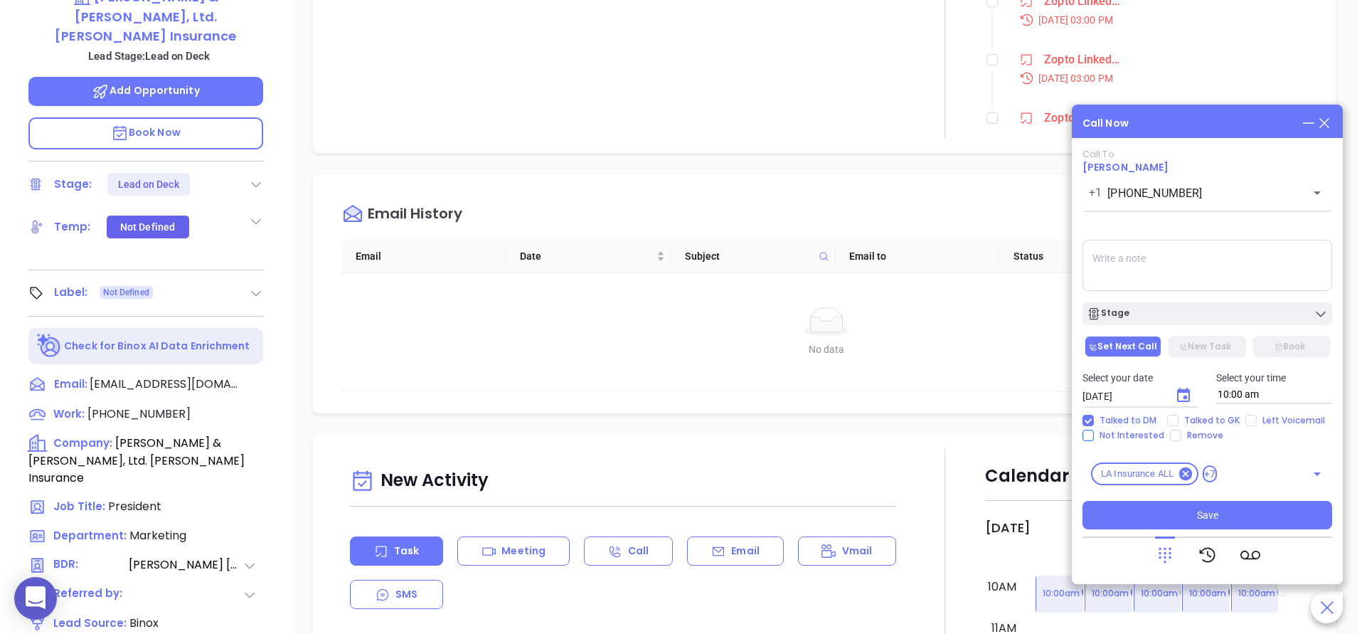
checkbox input "true"
click at [1134, 321] on div "Stage" at bounding box center [1207, 314] width 241 height 14
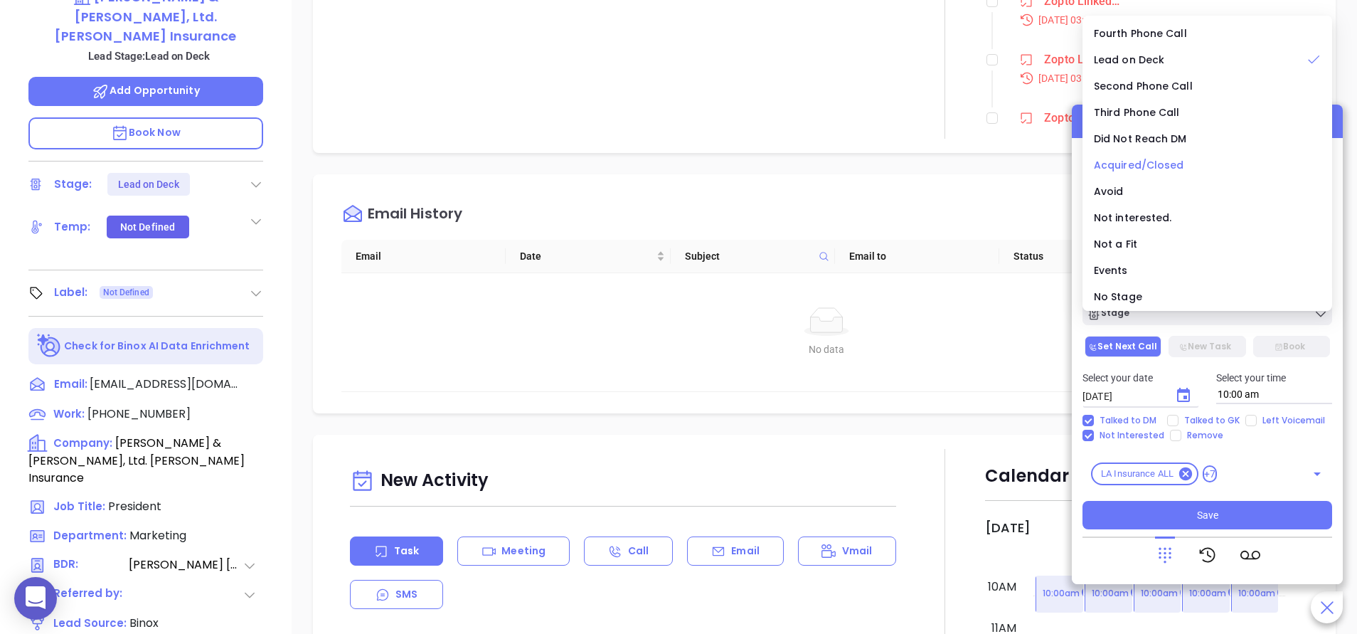
click at [1163, 163] on span "Acquired/Closed" at bounding box center [1139, 165] width 90 height 14
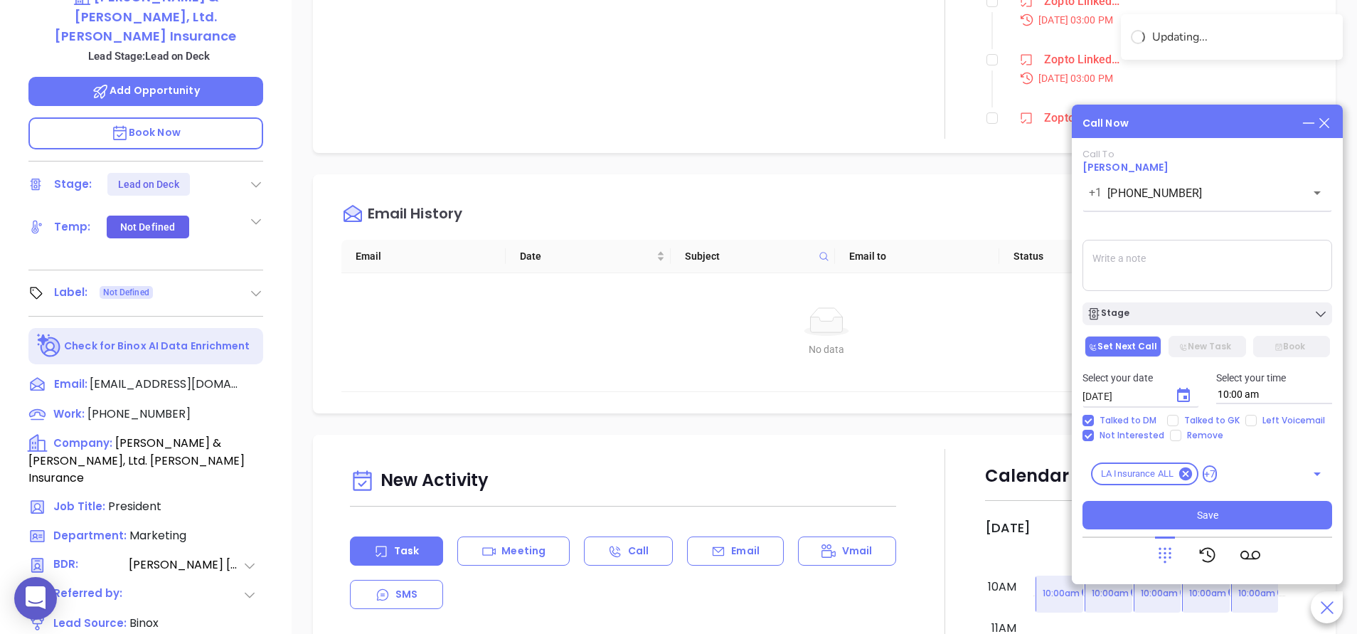
click at [1161, 249] on textarea at bounding box center [1207, 265] width 250 height 51
type textarea "Spoke with [PERSON_NAME] they were acquired by a large corporation and he no lo…"
click at [1155, 134] on div "Call Now Call To Brian Gohres +1 (504) 837-5798 ​ Voicemail Drop Spoke with Bri…" at bounding box center [1207, 344] width 271 height 479
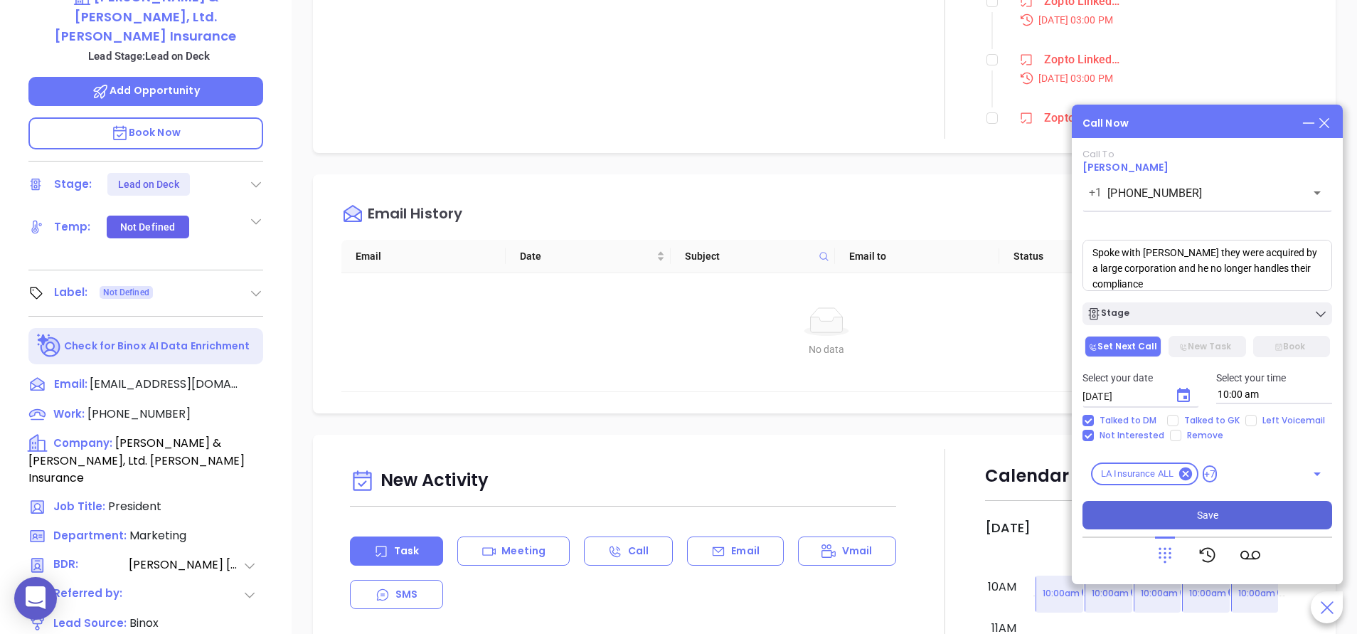
click at [1216, 513] on span "Save" at bounding box center [1207, 515] width 21 height 16
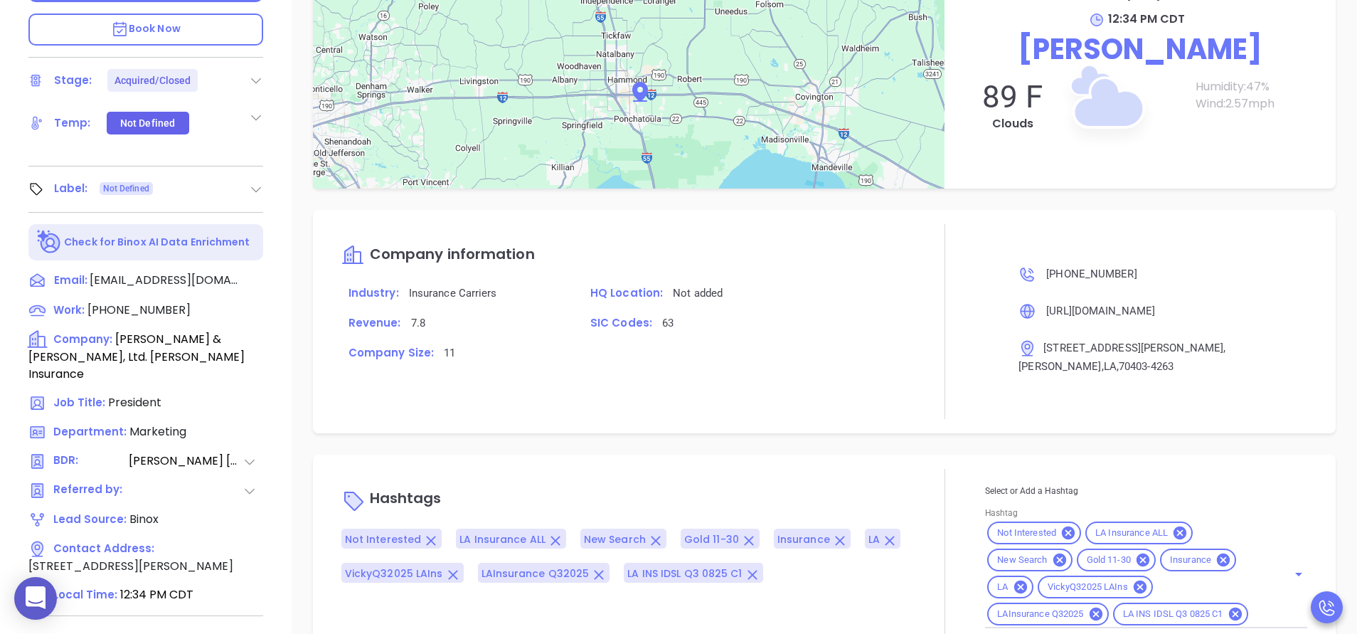
scroll to position [556, 0]
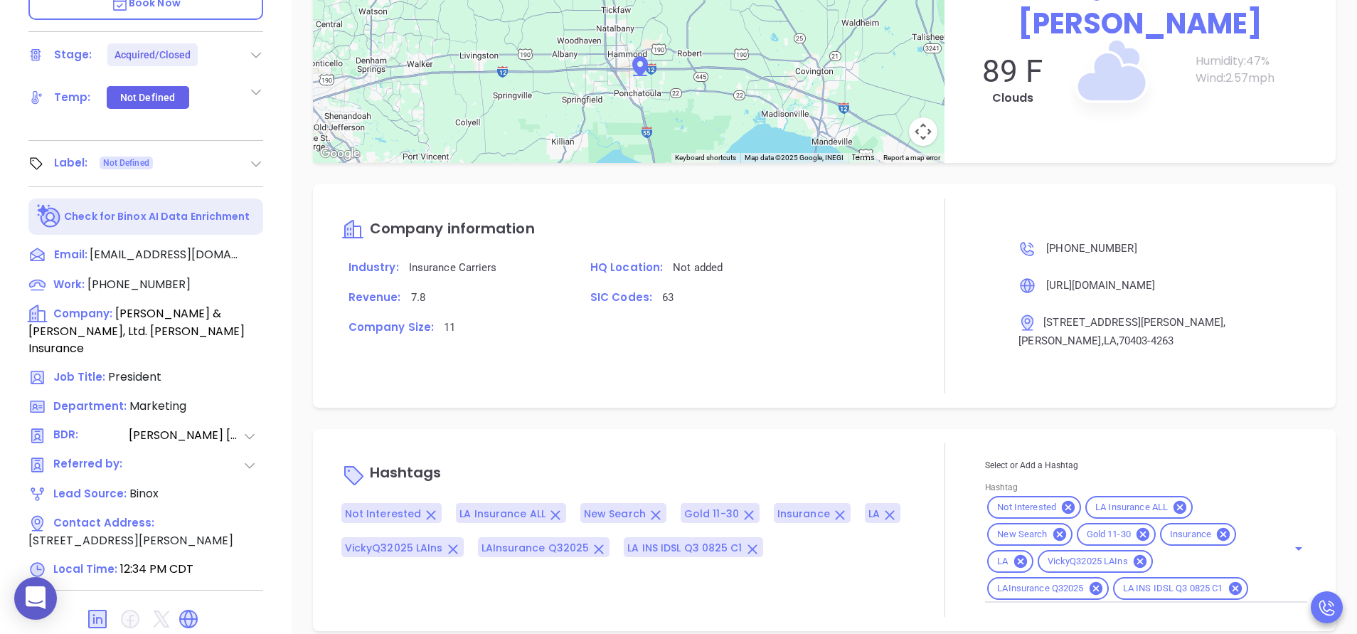
click at [1245, 555] on div "Not Interested LA Insurance ALL New Search Gold 11-30 Insurance LA VickyQ32025 …" at bounding box center [1146, 548] width 322 height 109
type input "acq"
click at [1063, 611] on li "Acquired" at bounding box center [1143, 624] width 316 height 26
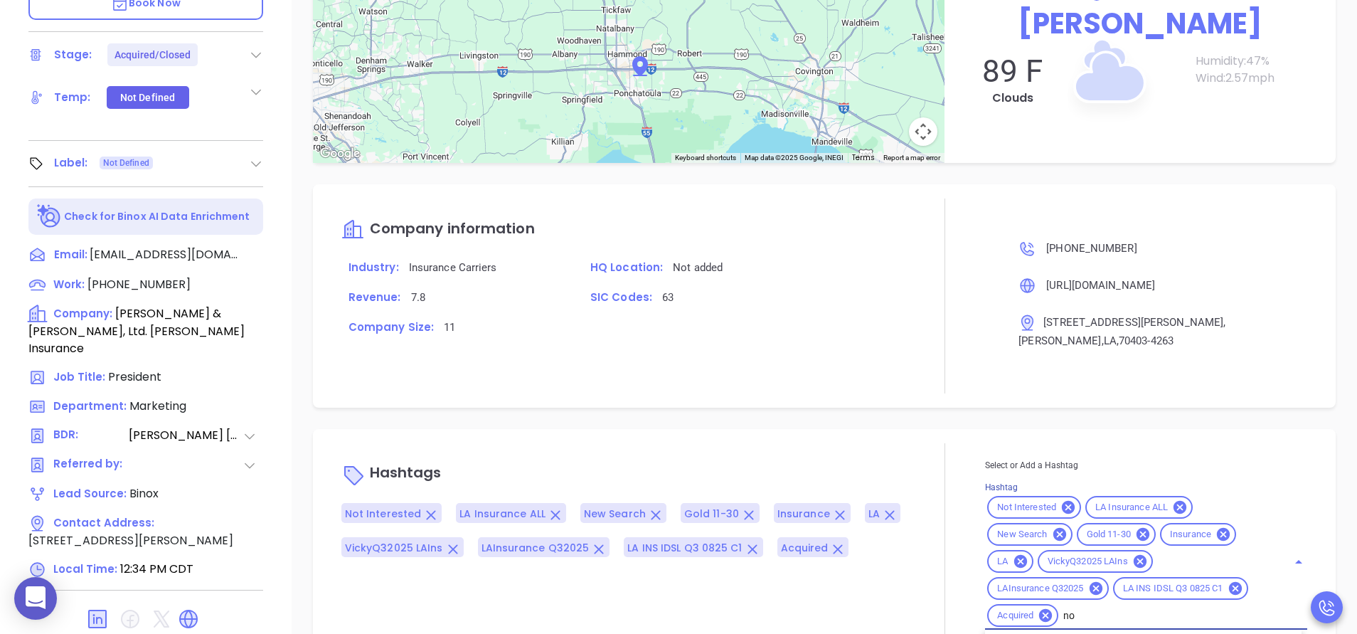
type input "not"
type input "remove f"
click at [874, 351] on div "Company information Industry: Insurance Carriers HQ Location: Not added Revenue…" at bounding box center [622, 295] width 563 height 195
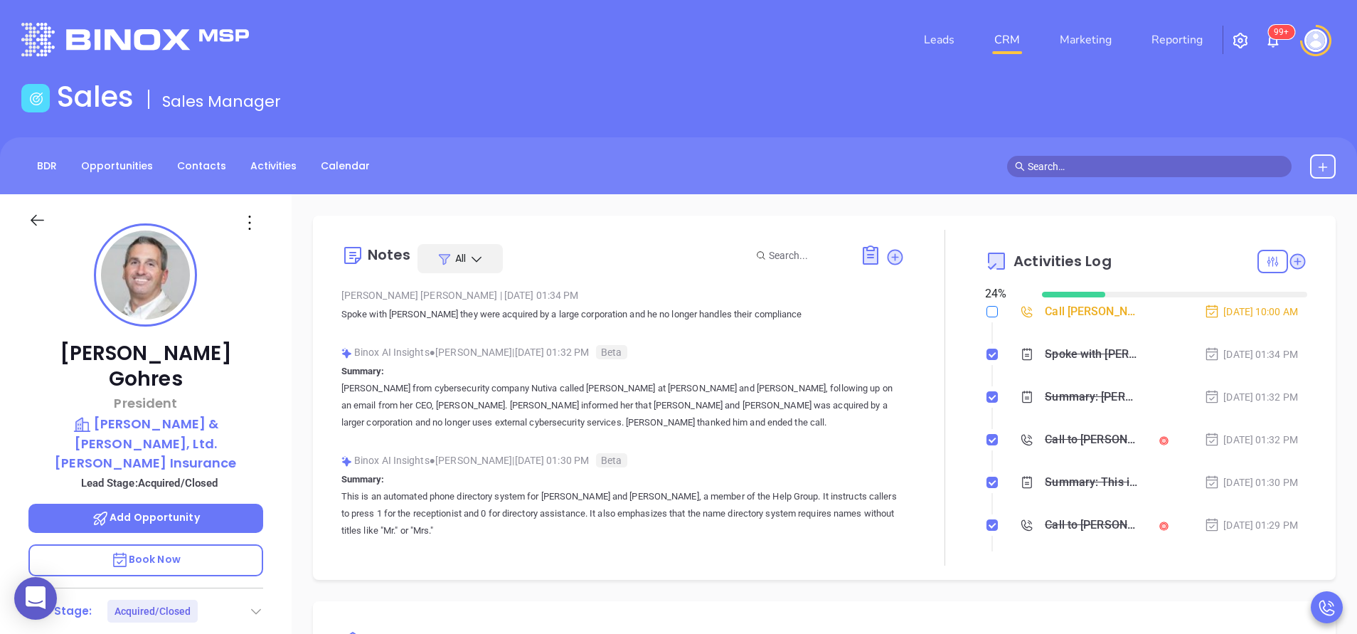
click at [986, 307] on input "checkbox" at bounding box center [991, 311] width 11 height 11
checkbox input "true"
click at [888, 260] on icon at bounding box center [895, 257] width 14 height 14
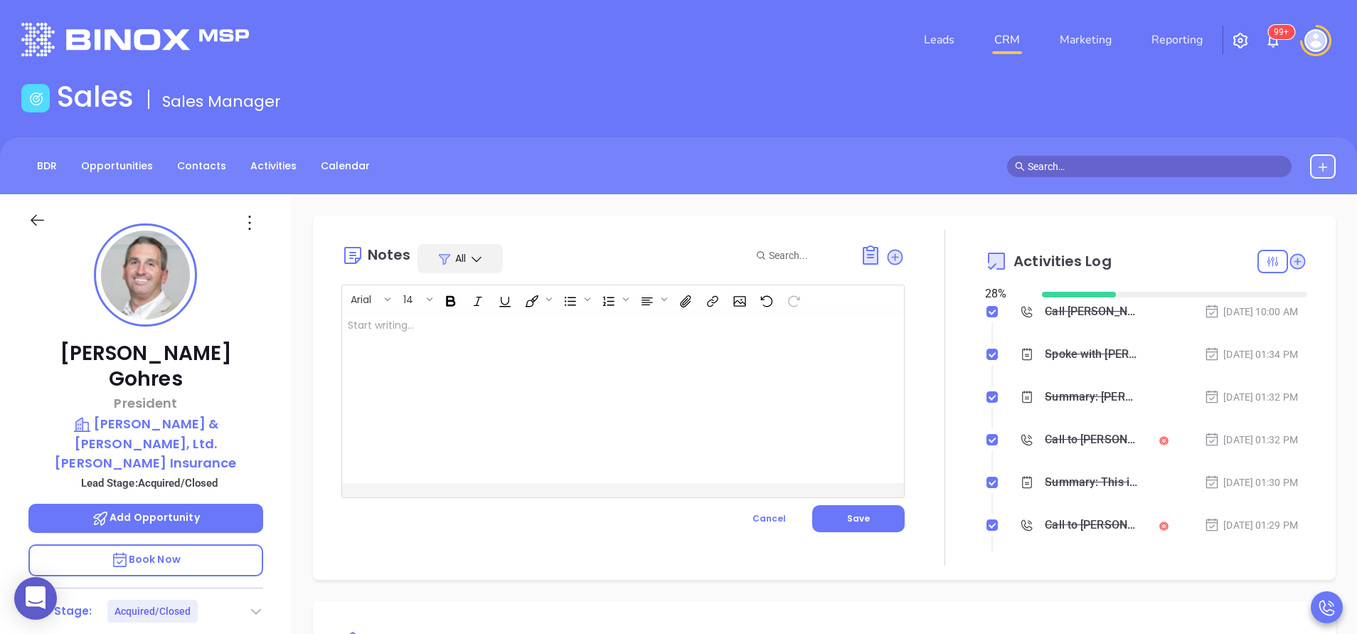
click at [577, 431] on div at bounding box center [603, 397] width 523 height 171
click at [855, 527] on button "Save" at bounding box center [858, 518] width 92 height 27
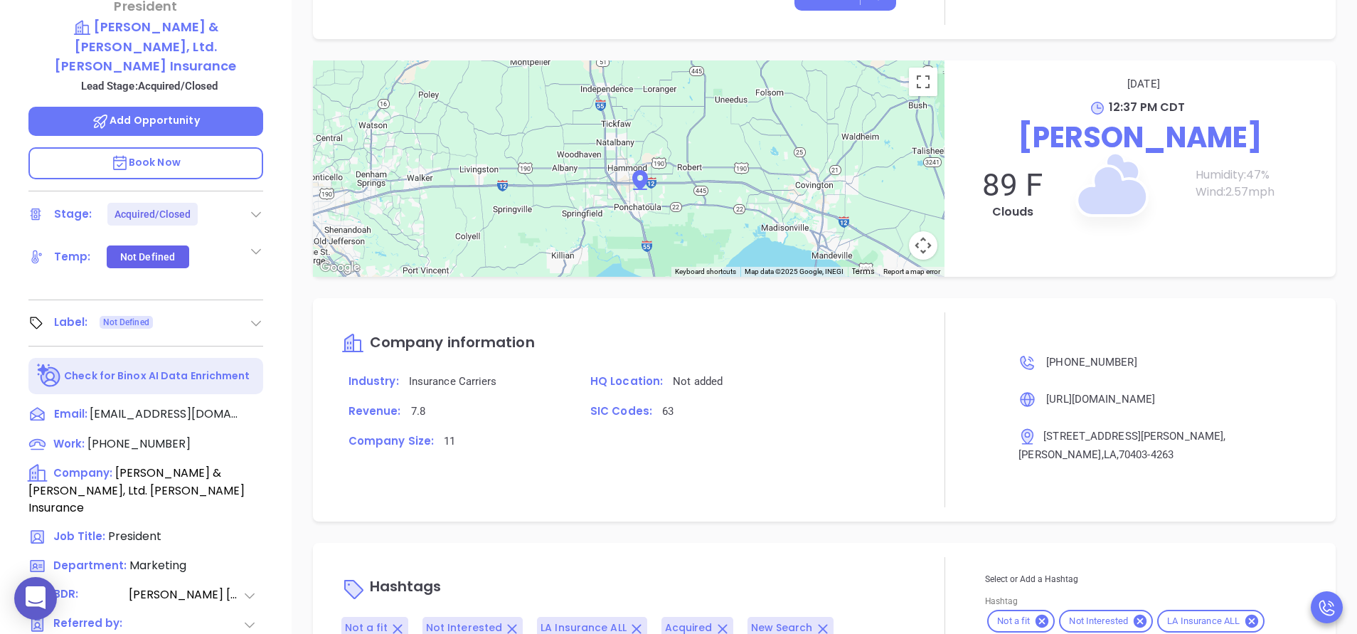
scroll to position [556, 0]
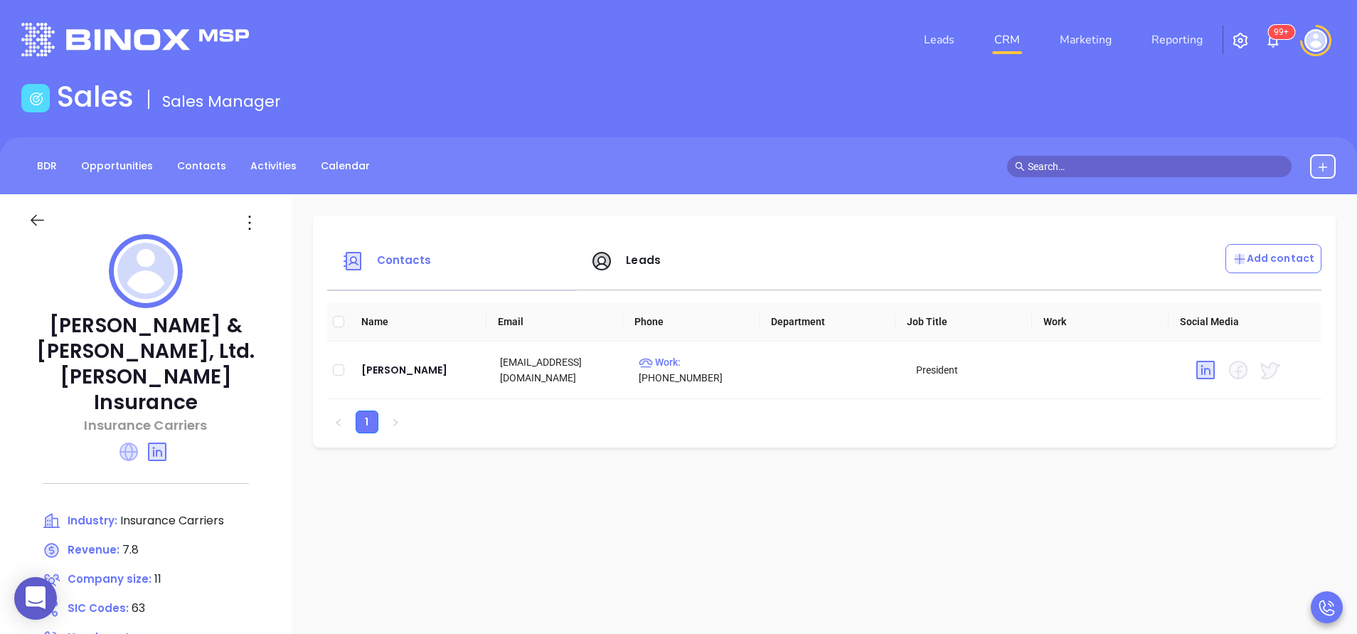
click at [127, 442] on icon at bounding box center [128, 451] width 18 height 18
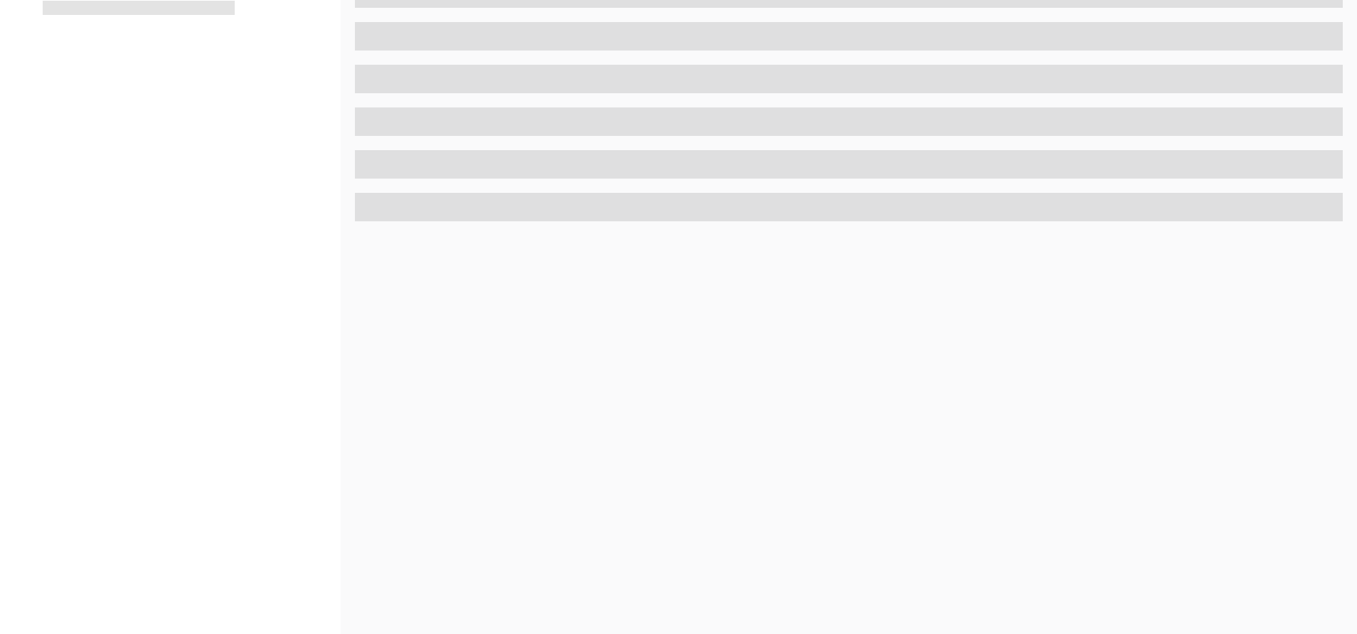
scroll to position [556, 0]
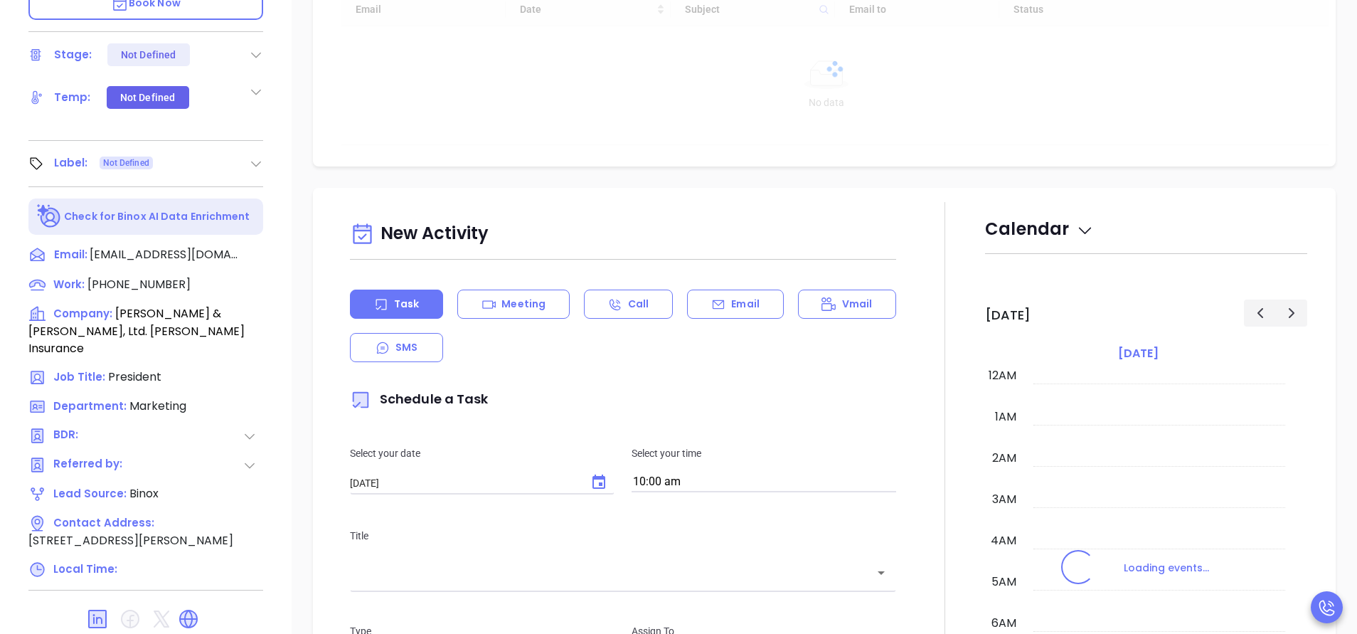
type input "[DATE]"
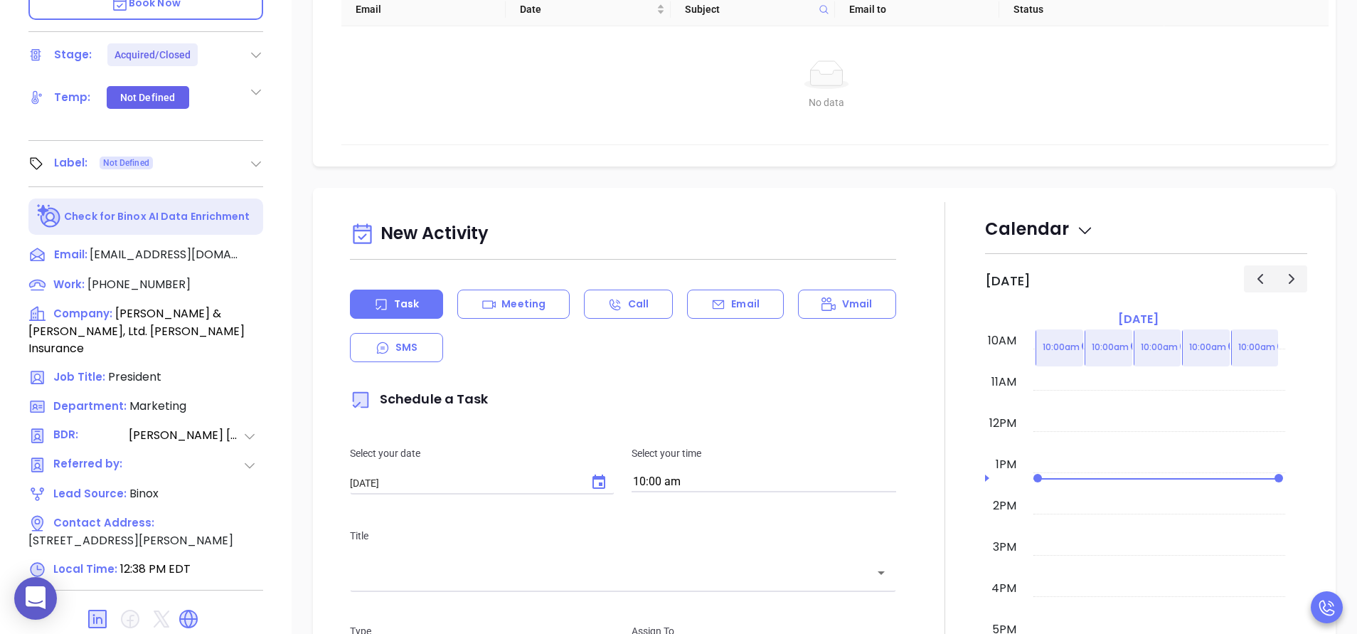
type input "[PERSON_NAME]"
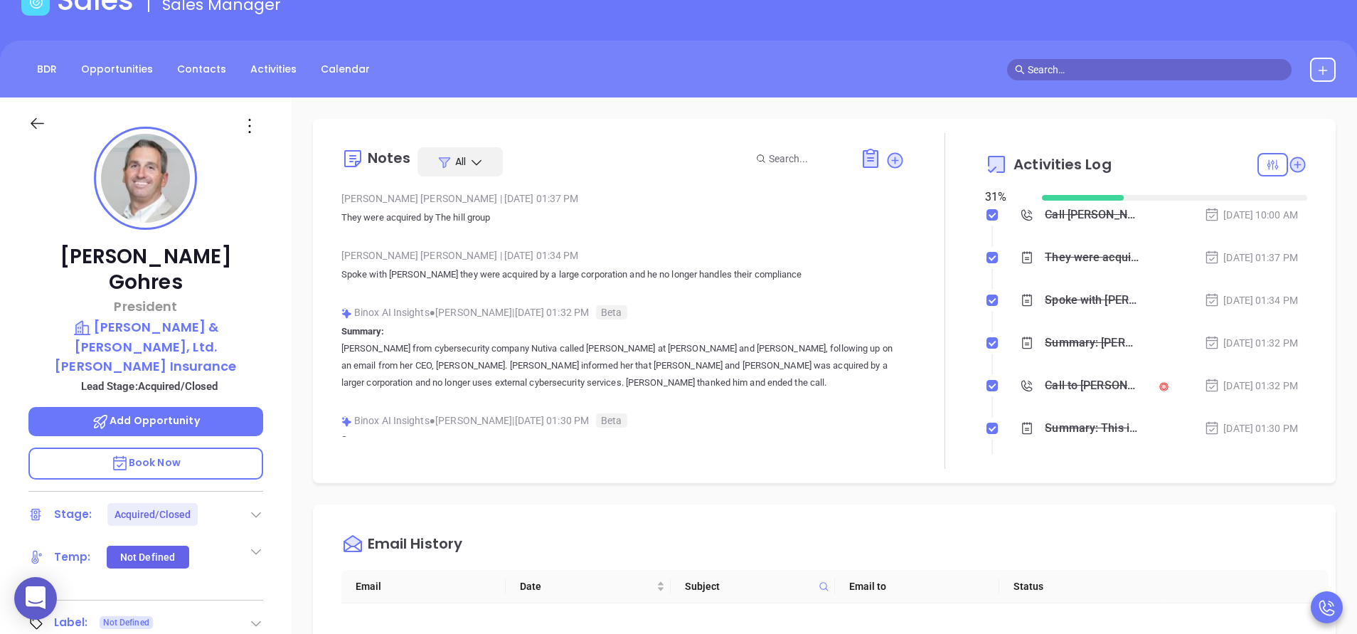
scroll to position [0, 0]
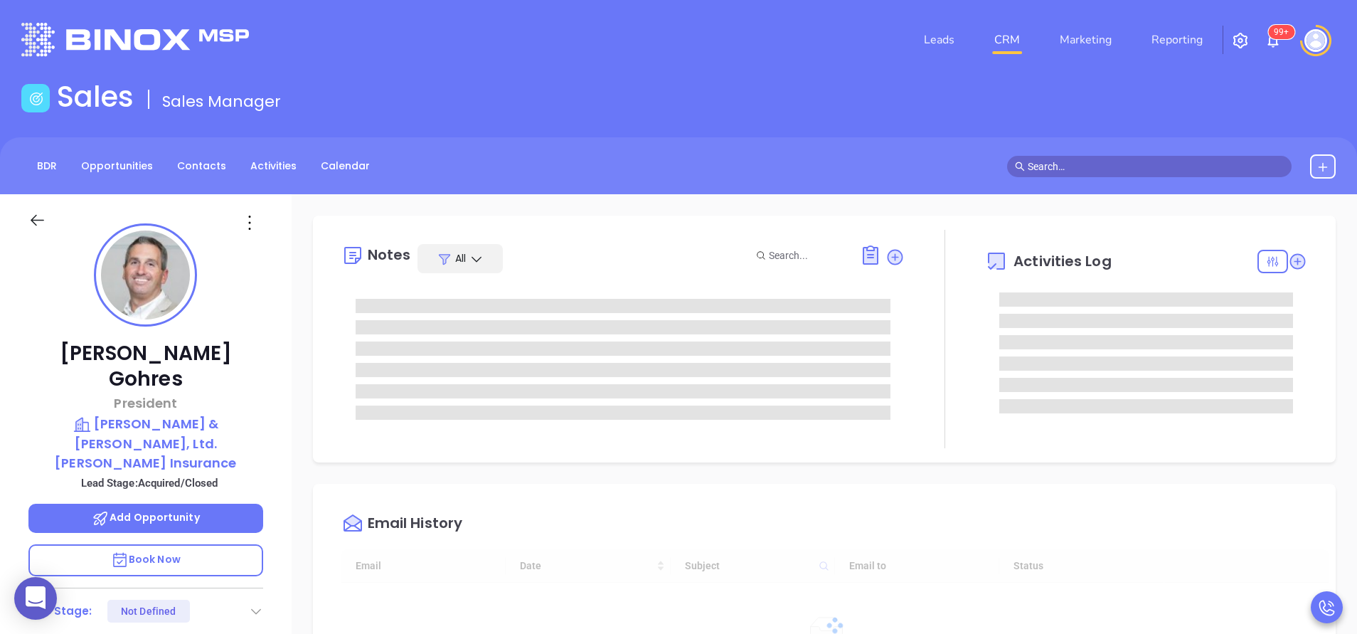
type input "10:00 am"
type input "[DATE]"
click at [877, 323] on span at bounding box center [623, 327] width 535 height 14
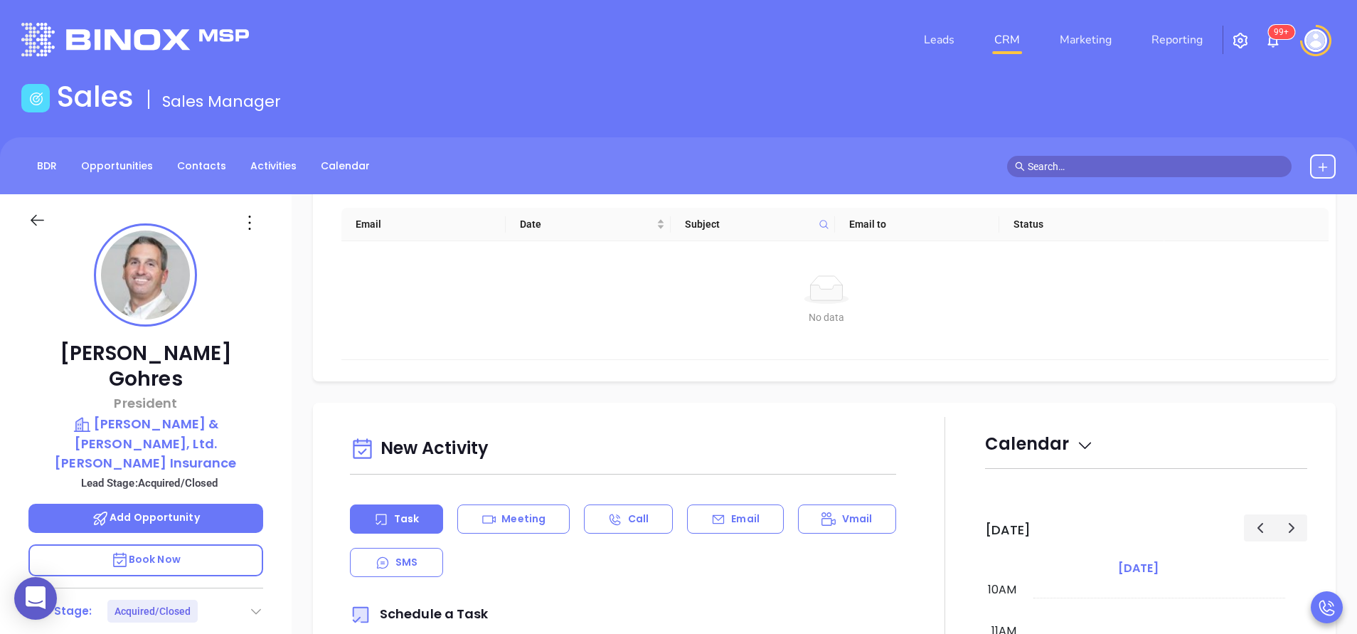
type input "[PERSON_NAME]"
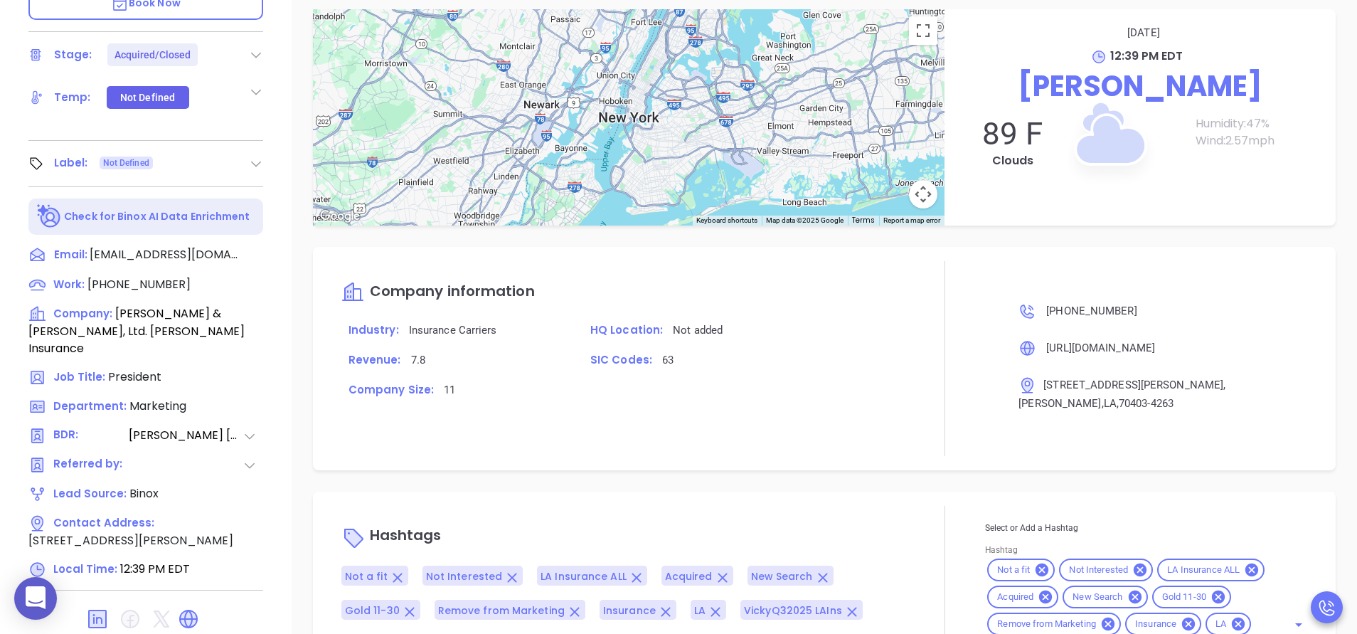
scroll to position [1253, 0]
